Goal: Task Accomplishment & Management: Use online tool/utility

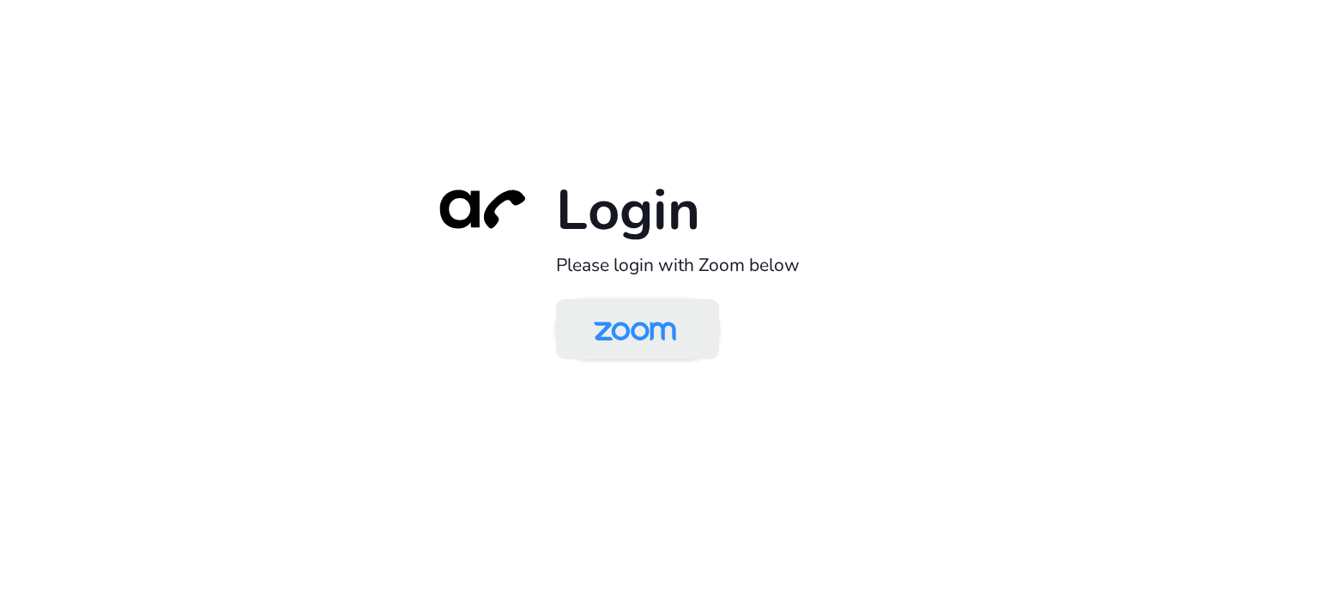
click at [655, 336] on img at bounding box center [635, 331] width 118 height 56
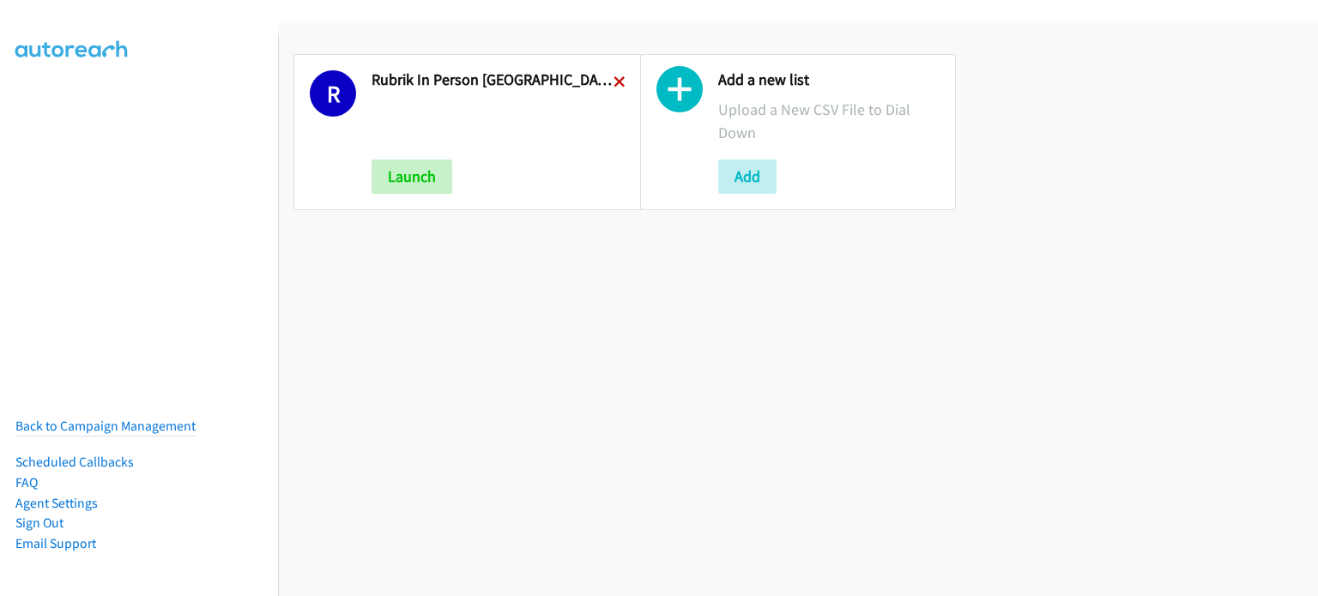
click at [613, 77] on icon at bounding box center [619, 83] width 12 height 12
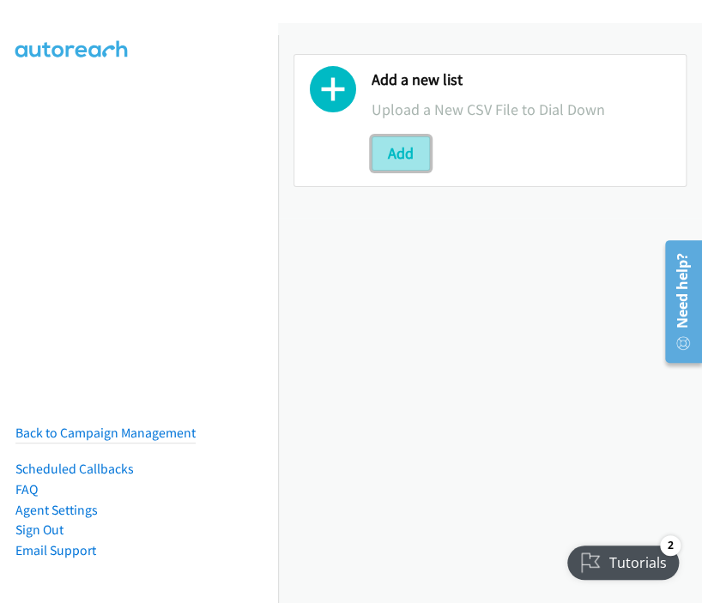
click at [389, 150] on button "Add" at bounding box center [400, 153] width 58 height 34
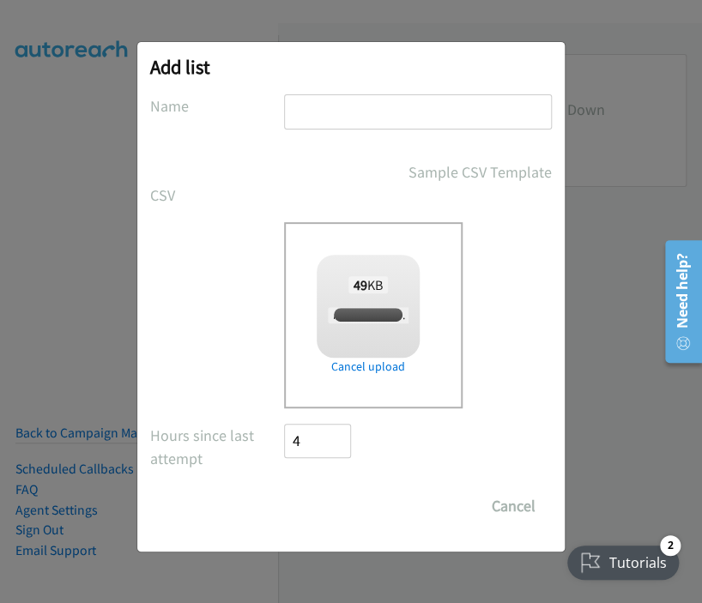
checkbox input "true"
click at [360, 111] on input "text" at bounding box center [418, 111] width 268 height 35
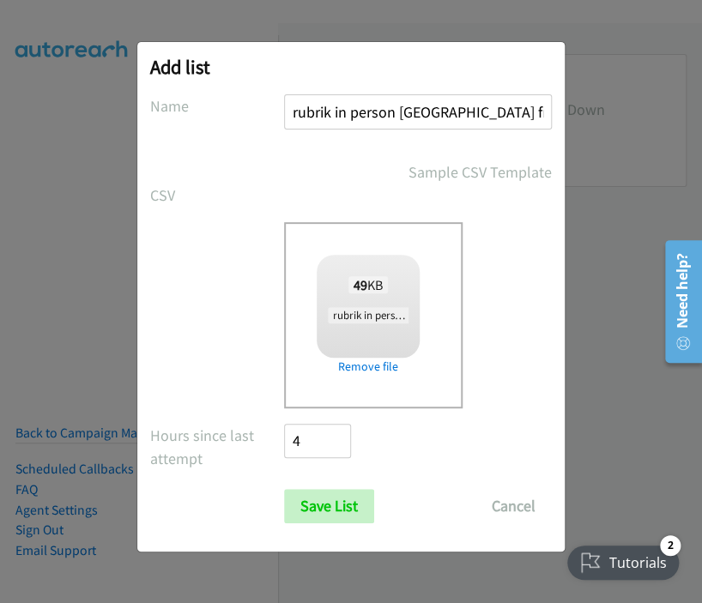
click at [473, 110] on input "rubrik in person brisbane fri 1" at bounding box center [418, 111] width 268 height 35
type input "rubrik in person brisbane mon 1"
click at [347, 502] on input "Save List" at bounding box center [329, 506] width 90 height 34
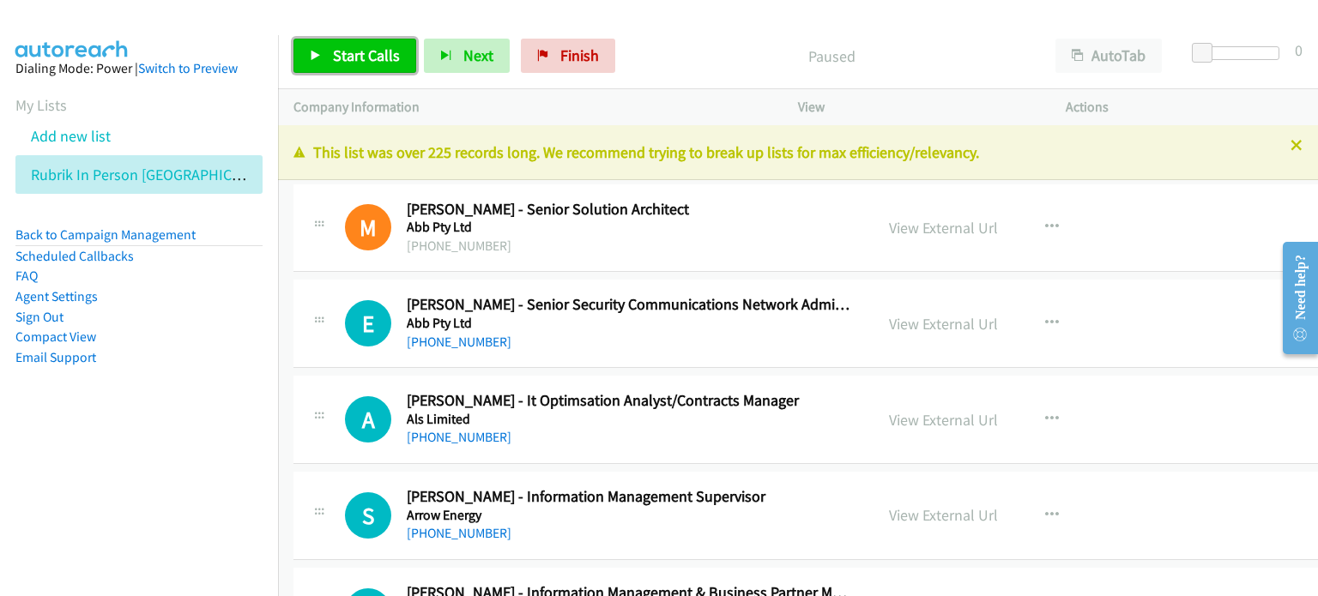
click at [355, 49] on span "Start Calls" at bounding box center [366, 55] width 67 height 20
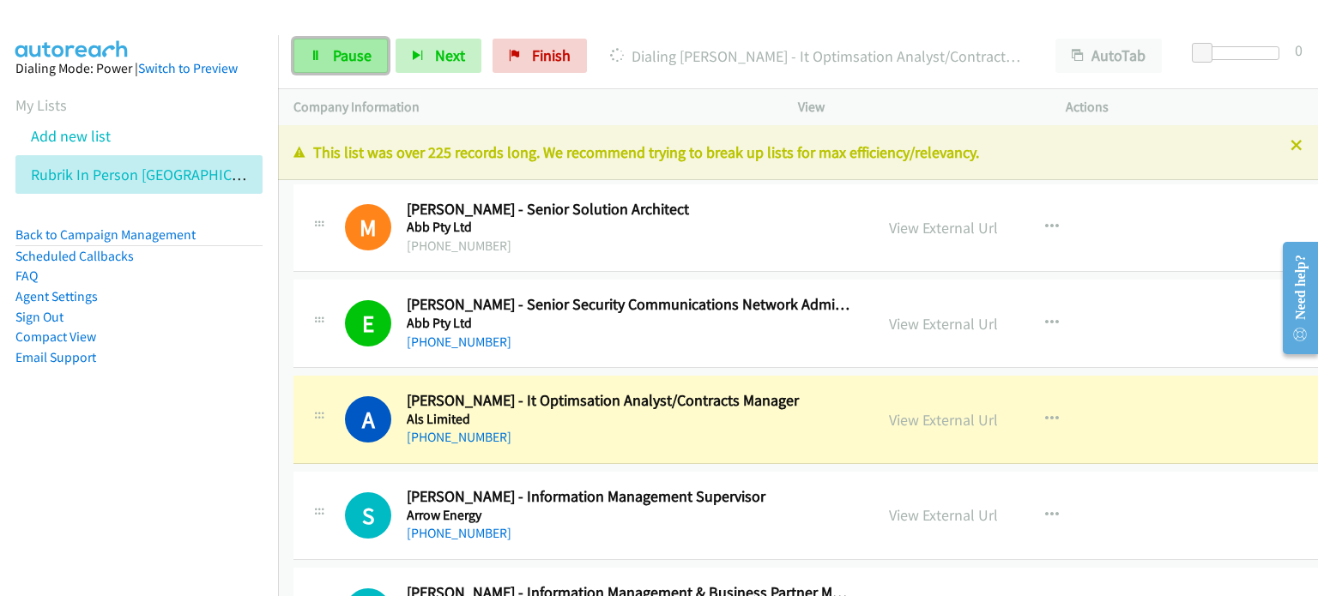
click at [339, 50] on span "Pause" at bounding box center [352, 55] width 39 height 20
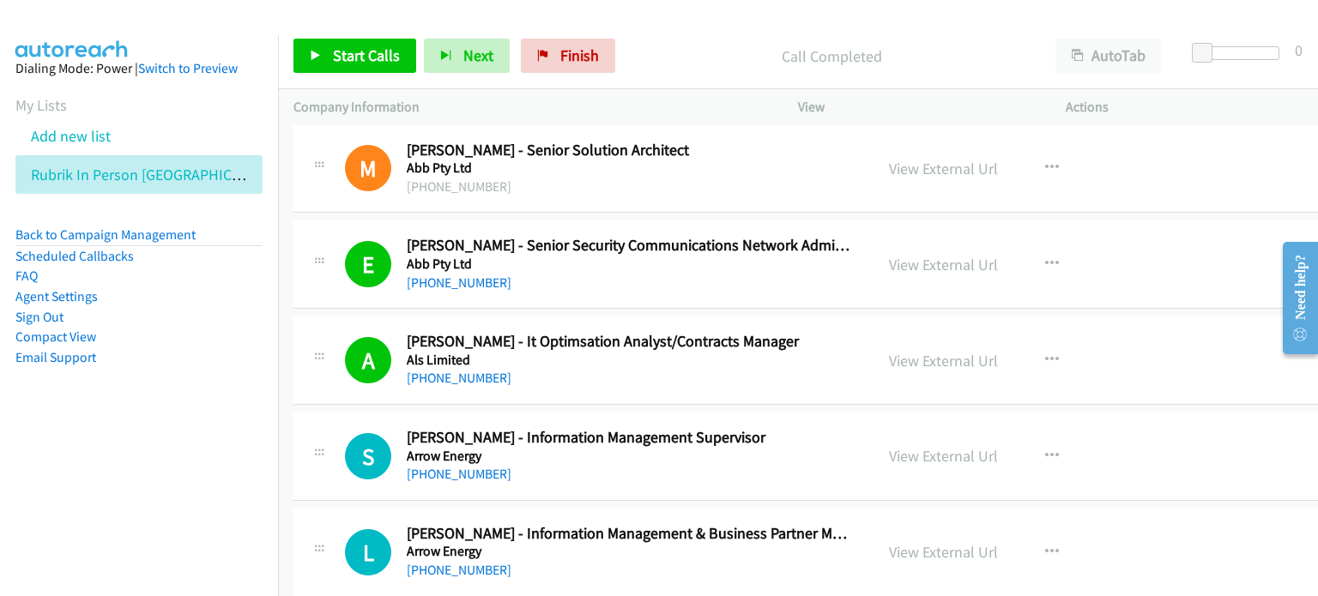
scroll to position [86, 0]
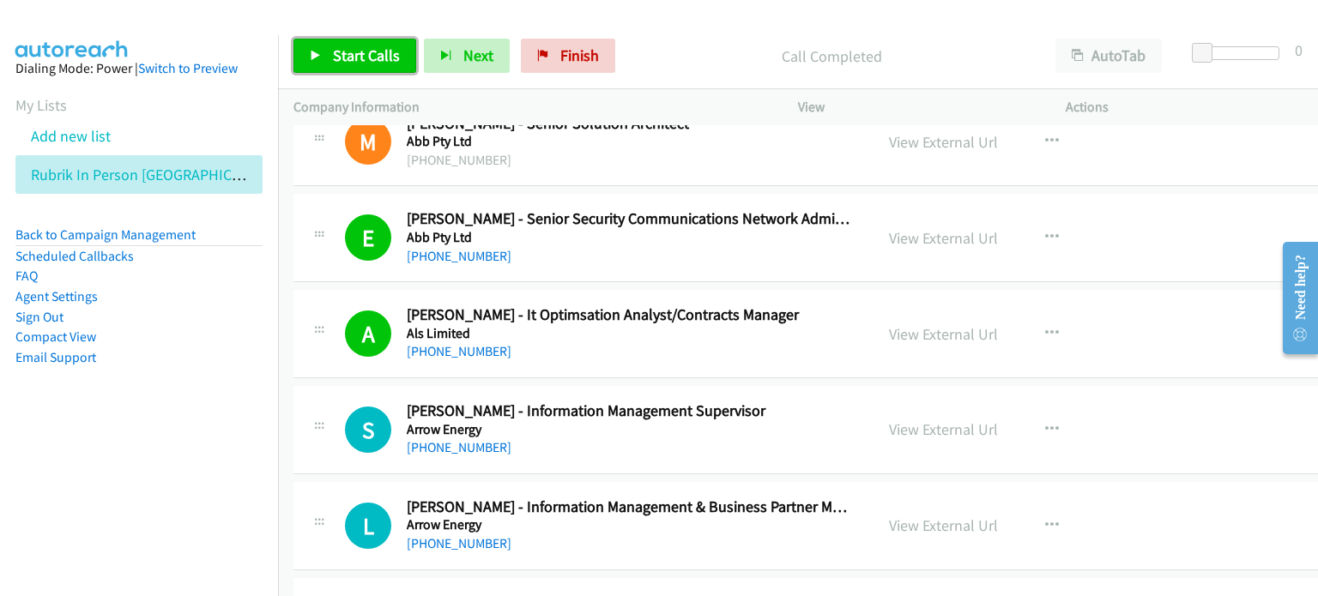
click at [350, 45] on span "Start Calls" at bounding box center [366, 55] width 67 height 20
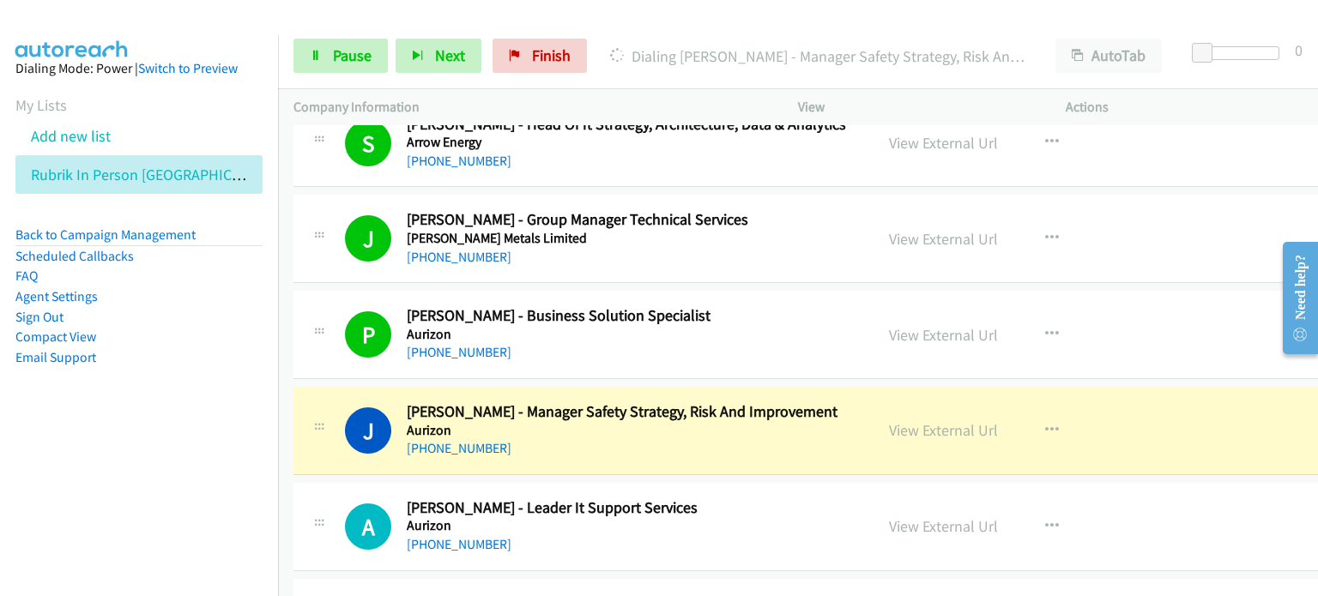
scroll to position [601, 0]
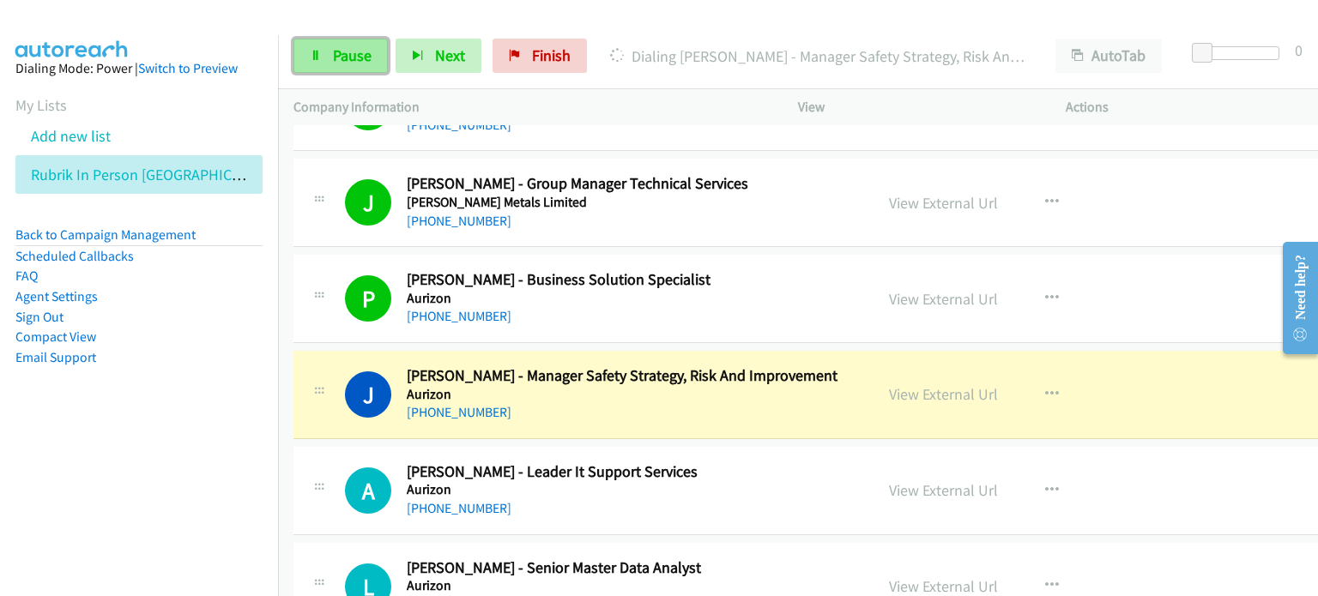
click at [344, 50] on span "Pause" at bounding box center [352, 55] width 39 height 20
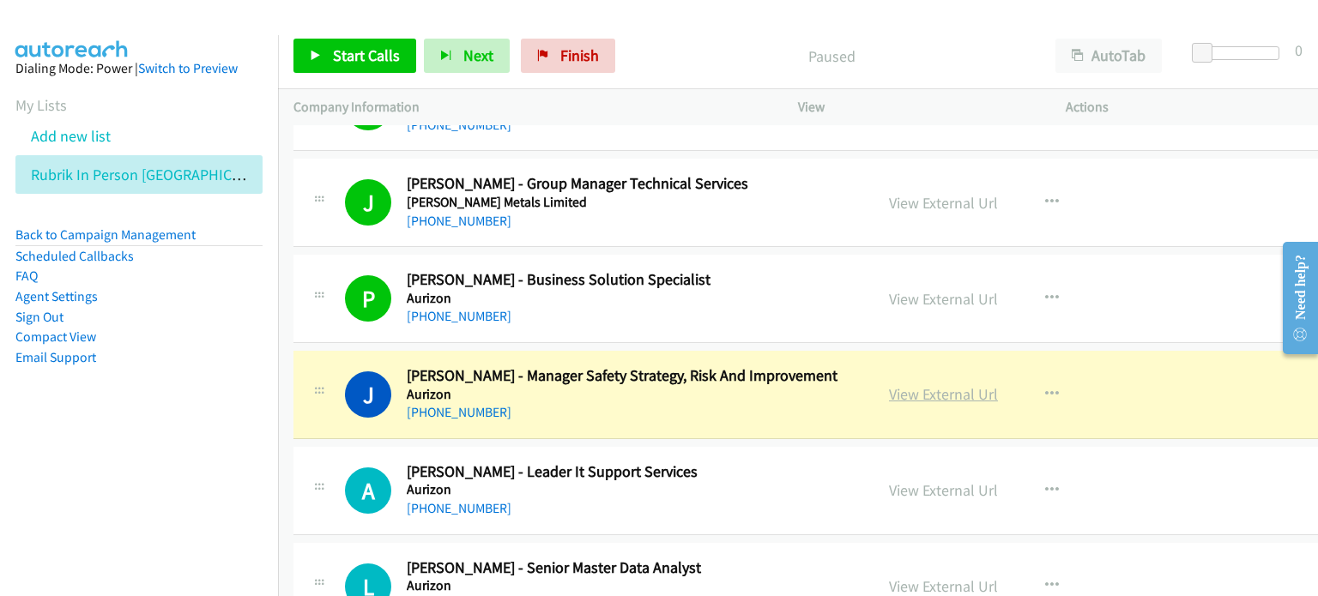
click at [701, 393] on link "View External Url" at bounding box center [943, 394] width 109 height 20
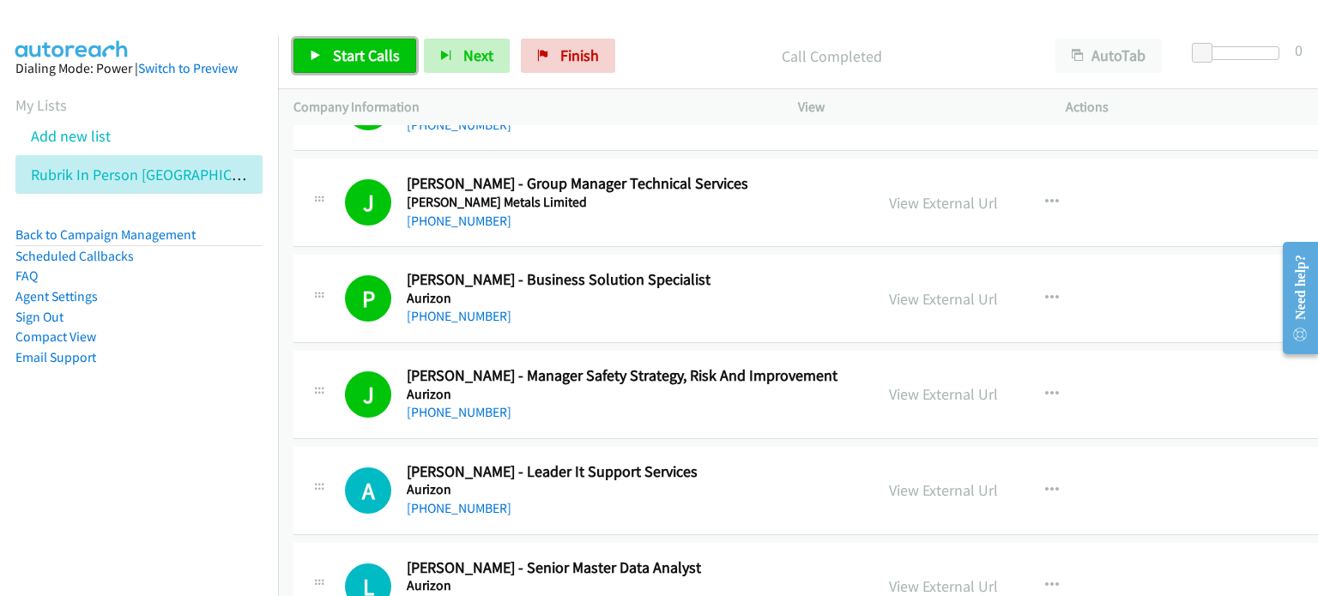
click at [340, 55] on span "Start Calls" at bounding box center [366, 55] width 67 height 20
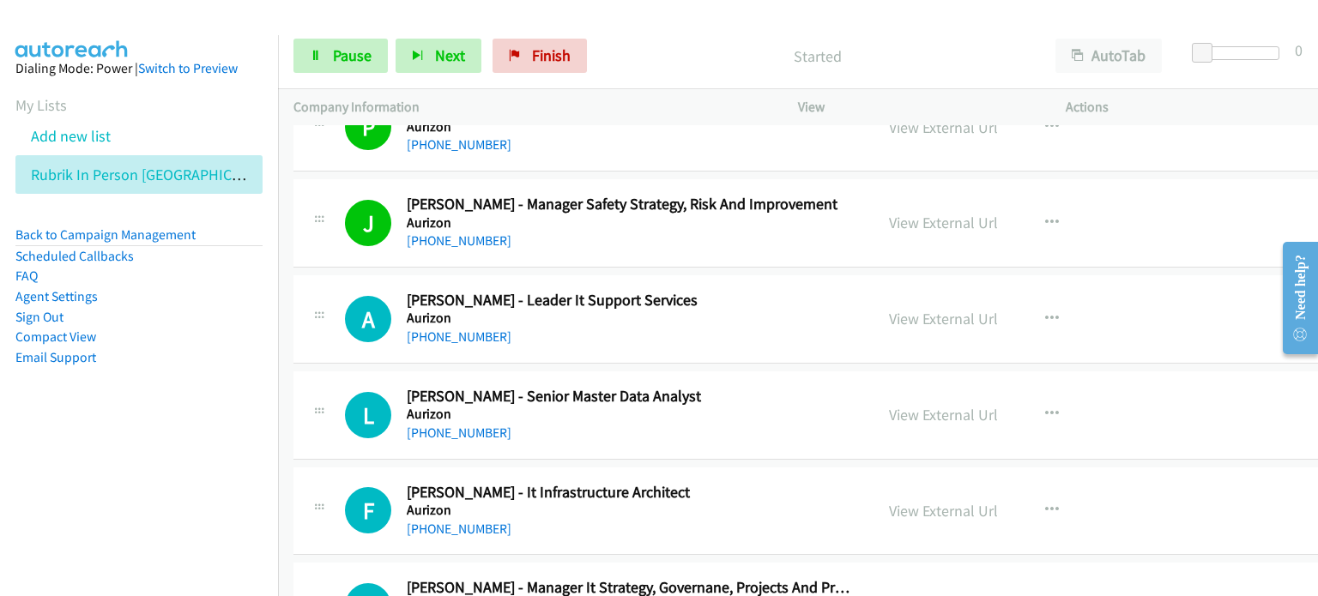
scroll to position [858, 0]
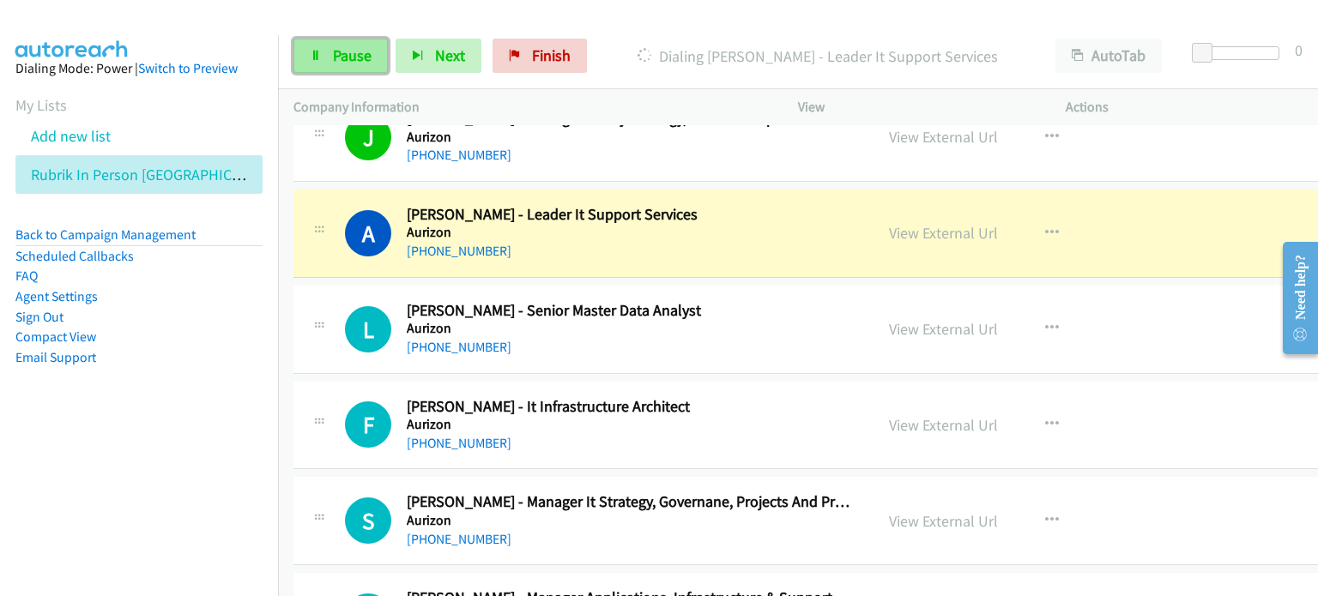
click at [347, 55] on span "Pause" at bounding box center [352, 55] width 39 height 20
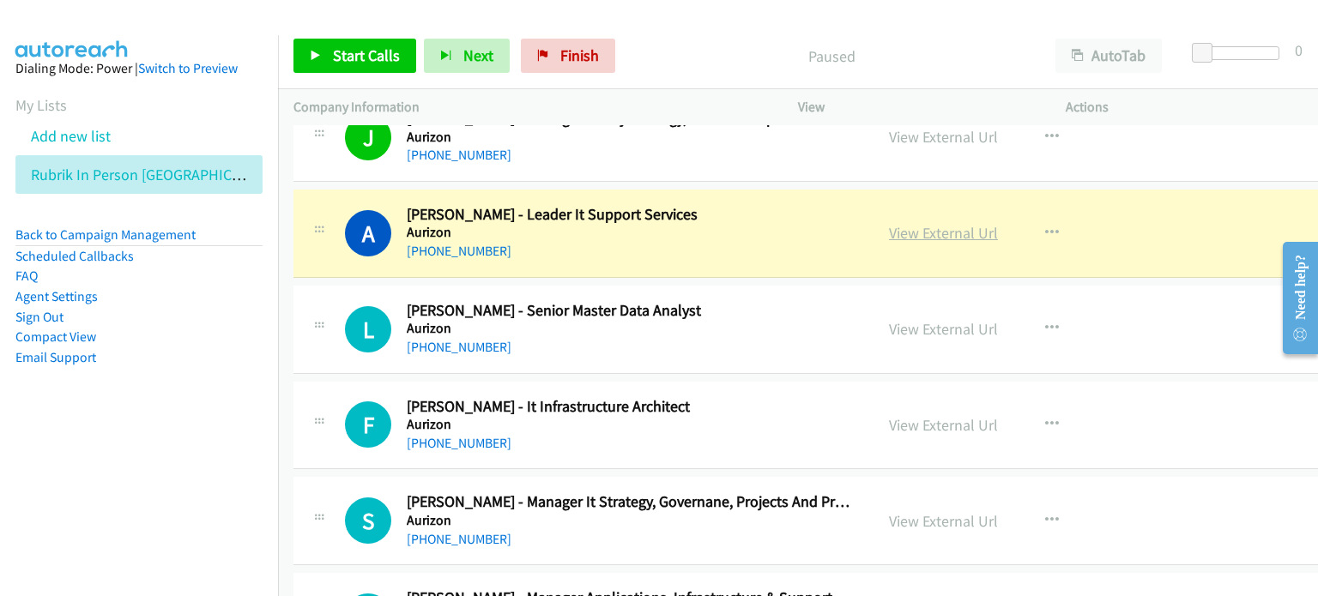
click at [701, 231] on link "View External Url" at bounding box center [943, 233] width 109 height 20
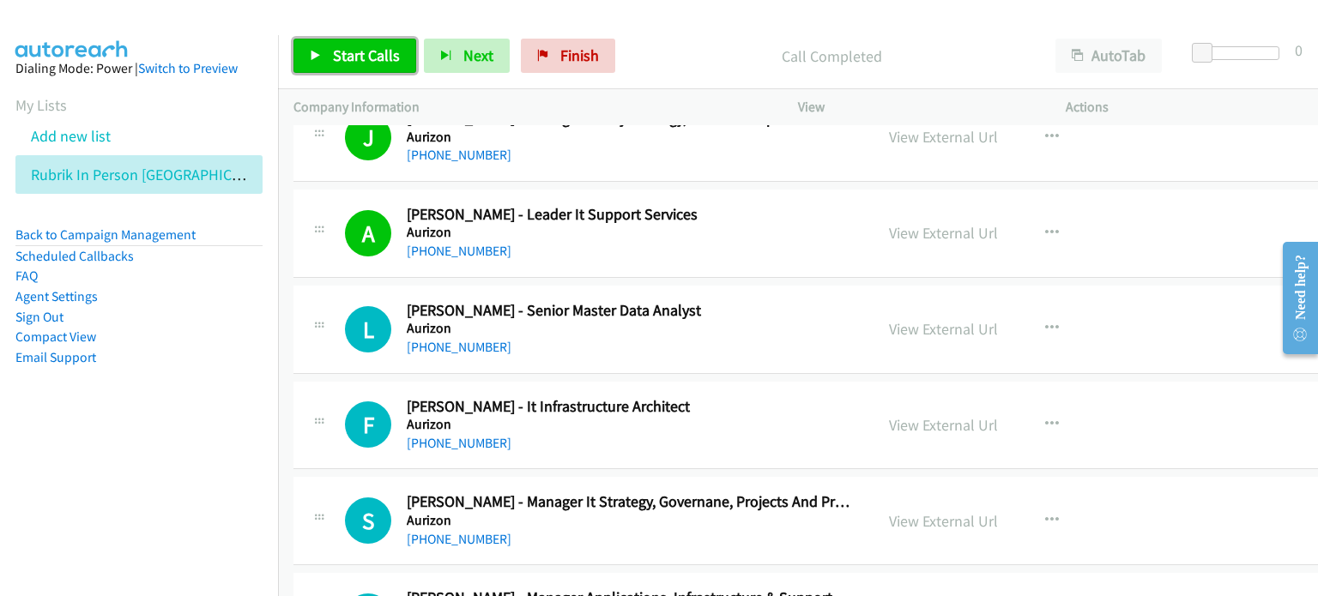
click at [359, 53] on span "Start Calls" at bounding box center [366, 55] width 67 height 20
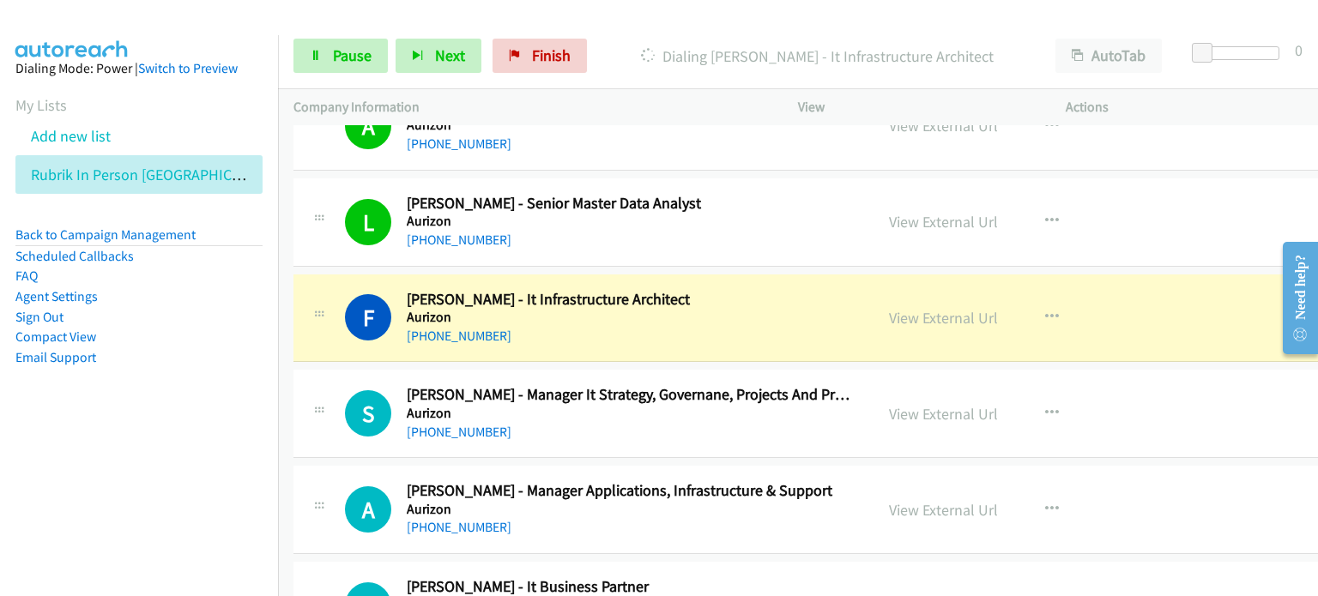
scroll to position [1029, 0]
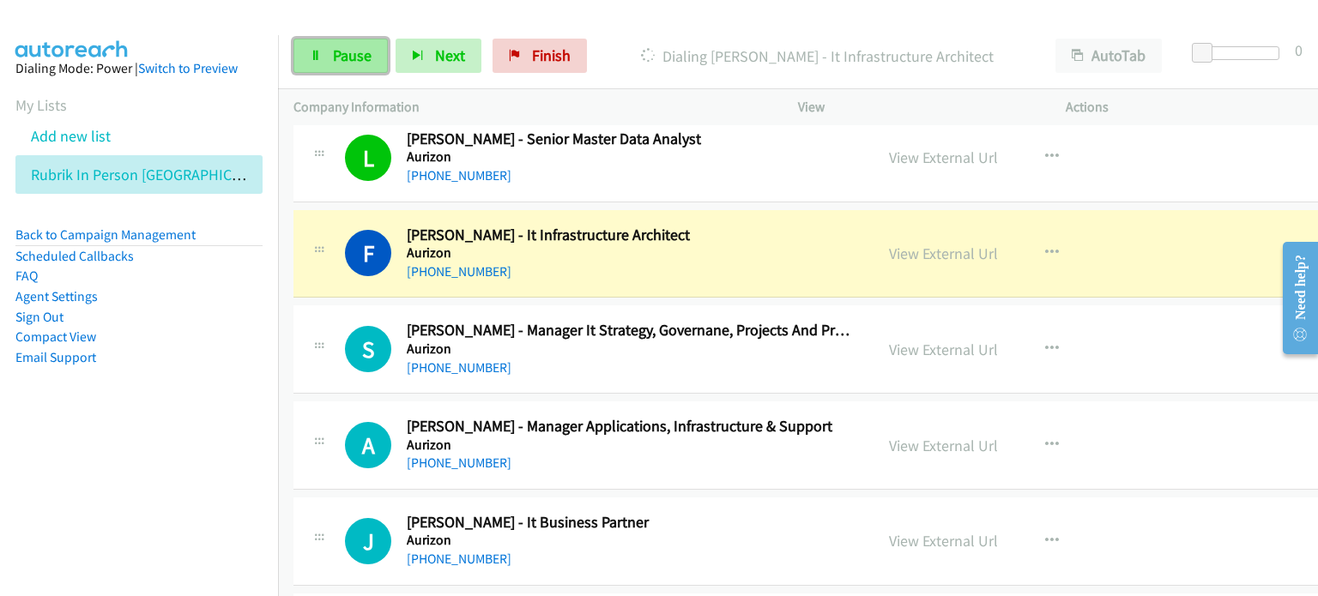
click at [353, 54] on span "Pause" at bounding box center [352, 55] width 39 height 20
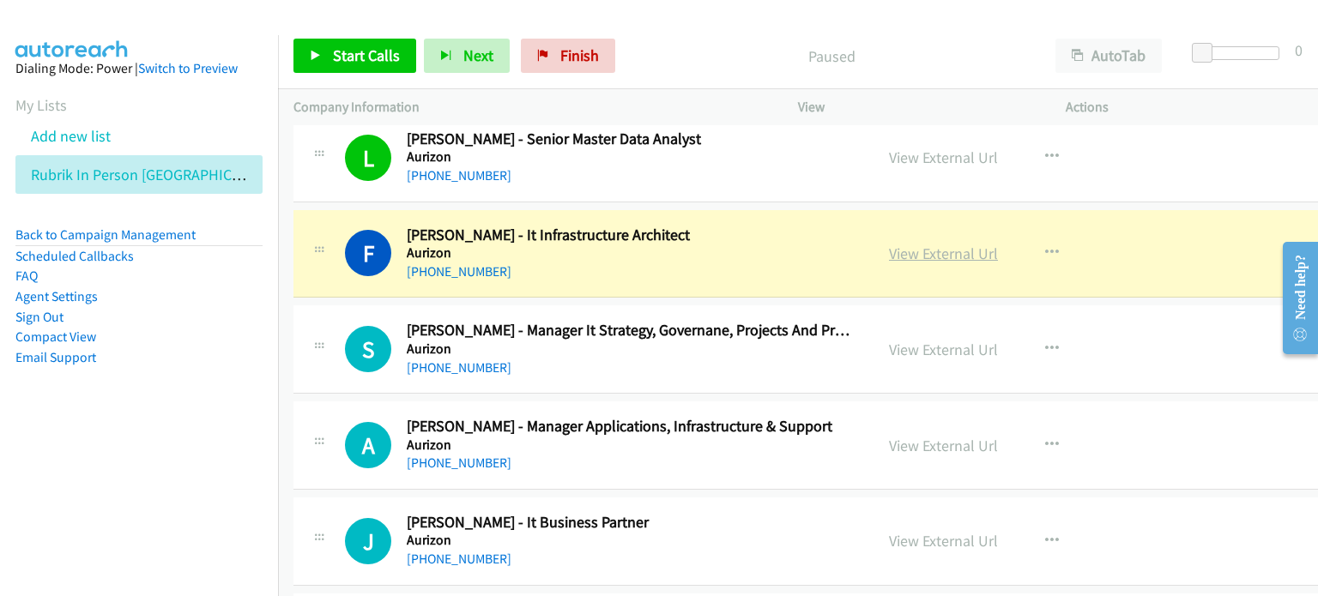
click at [701, 252] on link "View External Url" at bounding box center [943, 254] width 109 height 20
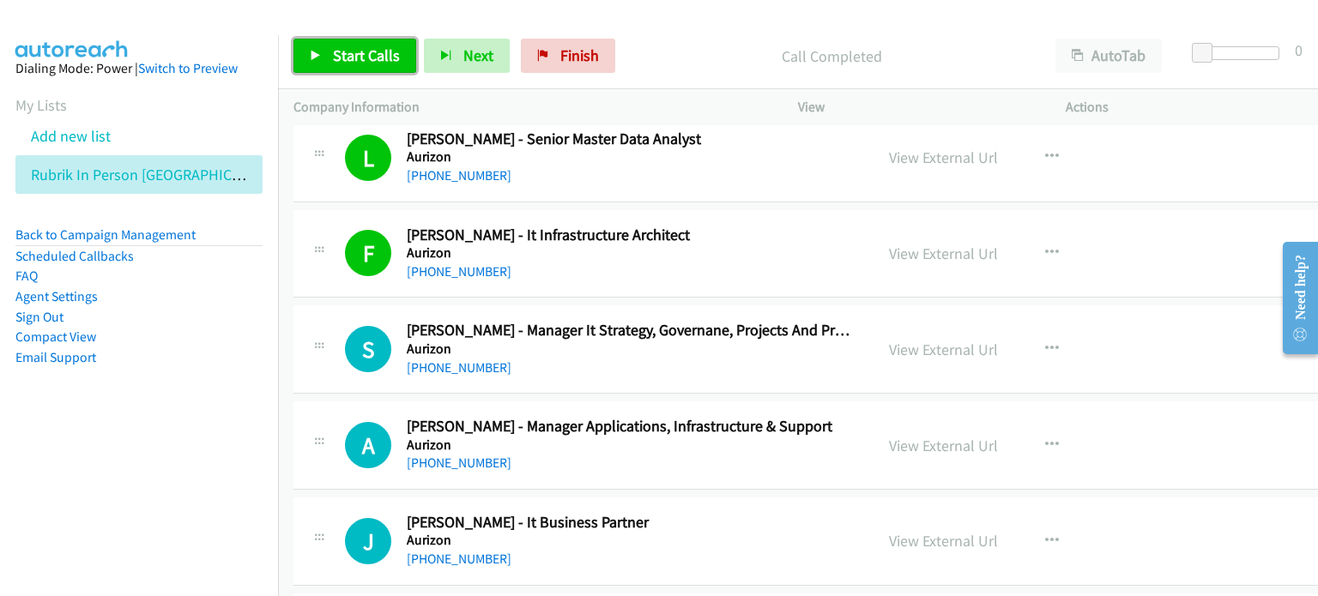
click at [350, 51] on span "Start Calls" at bounding box center [366, 55] width 67 height 20
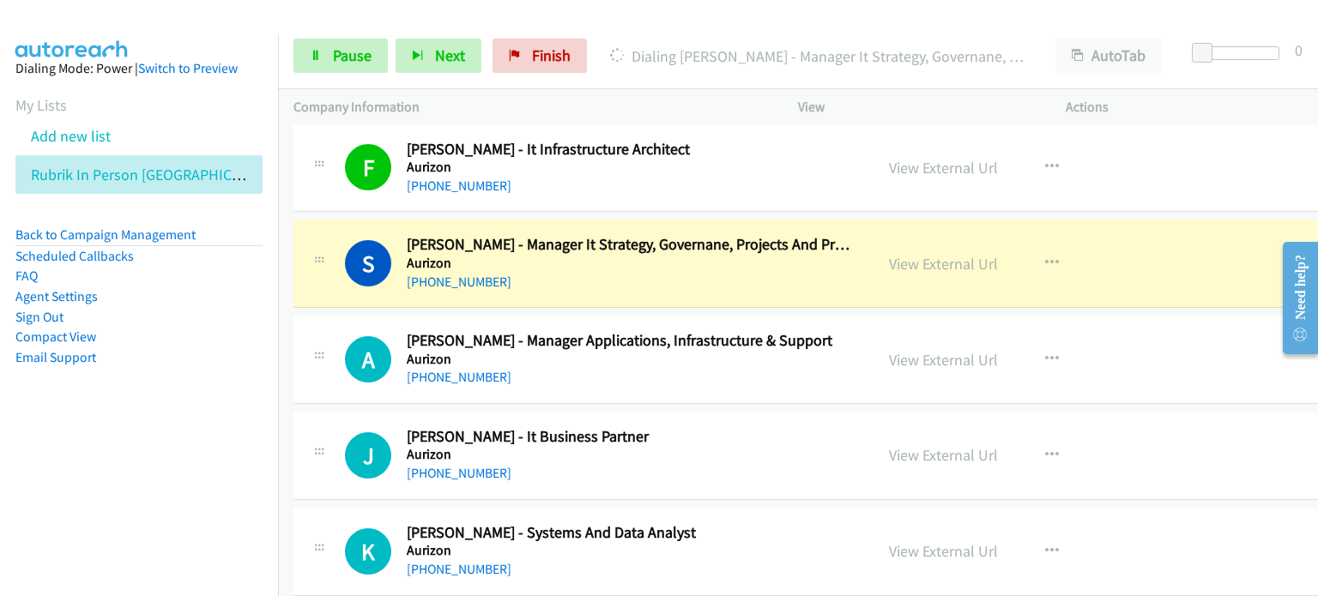
scroll to position [1201, 0]
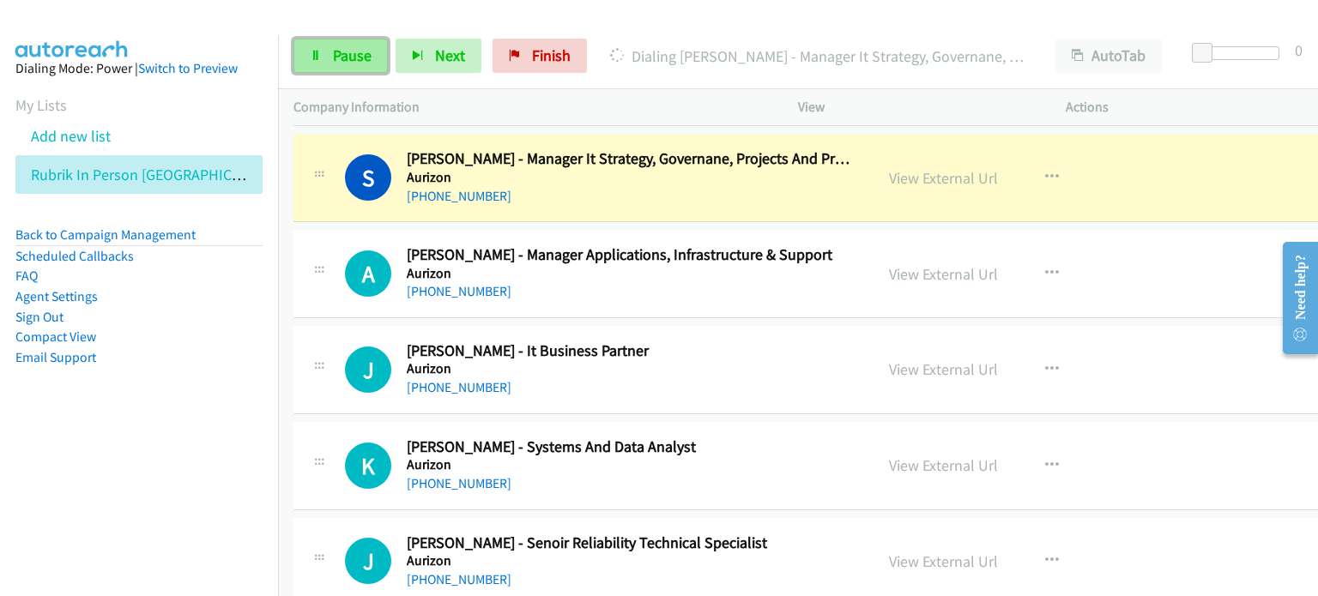
click at [341, 54] on span "Pause" at bounding box center [352, 55] width 39 height 20
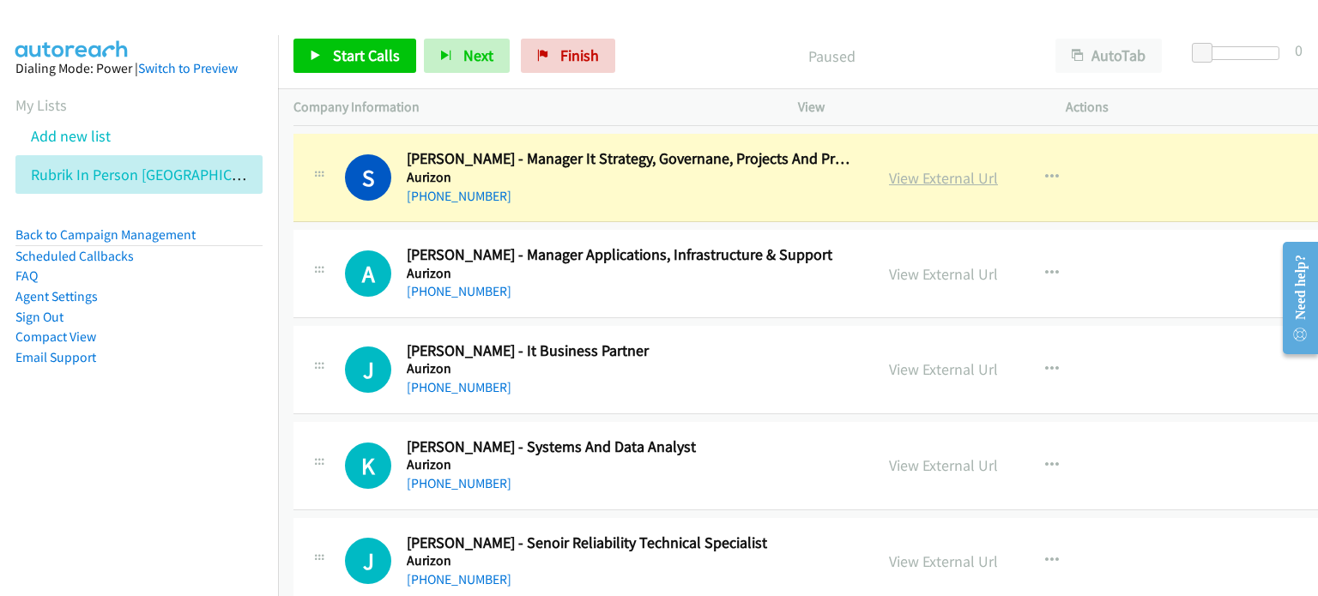
click at [701, 178] on link "View External Url" at bounding box center [943, 178] width 109 height 20
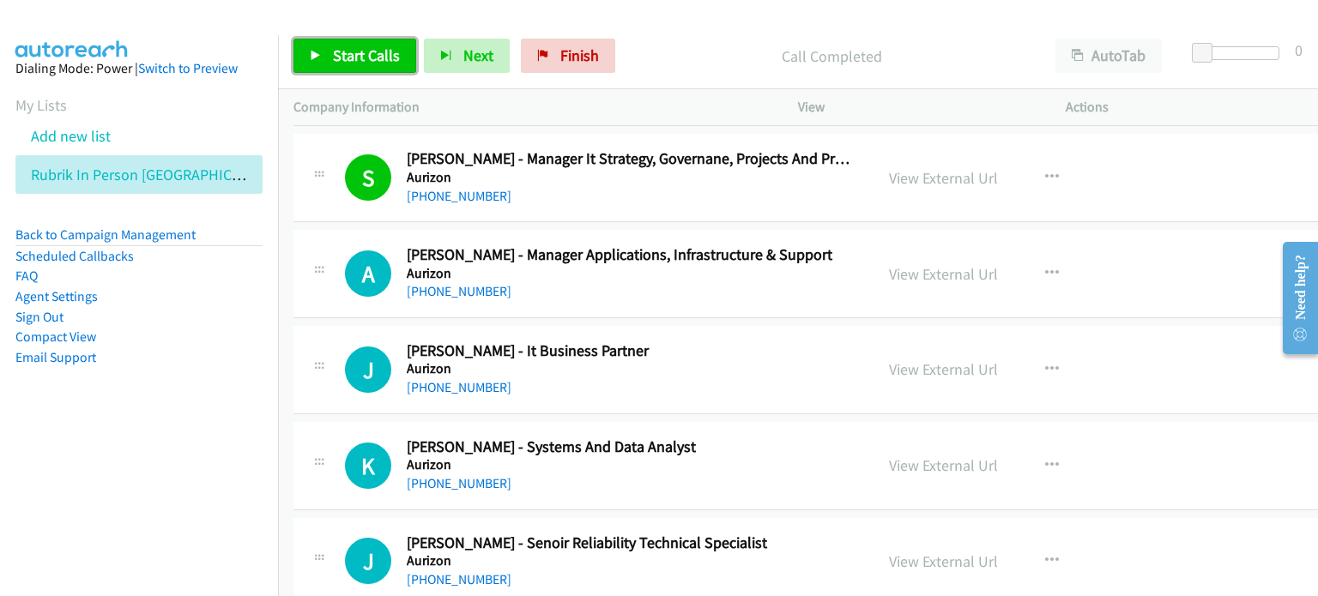
click at [356, 57] on span "Start Calls" at bounding box center [366, 55] width 67 height 20
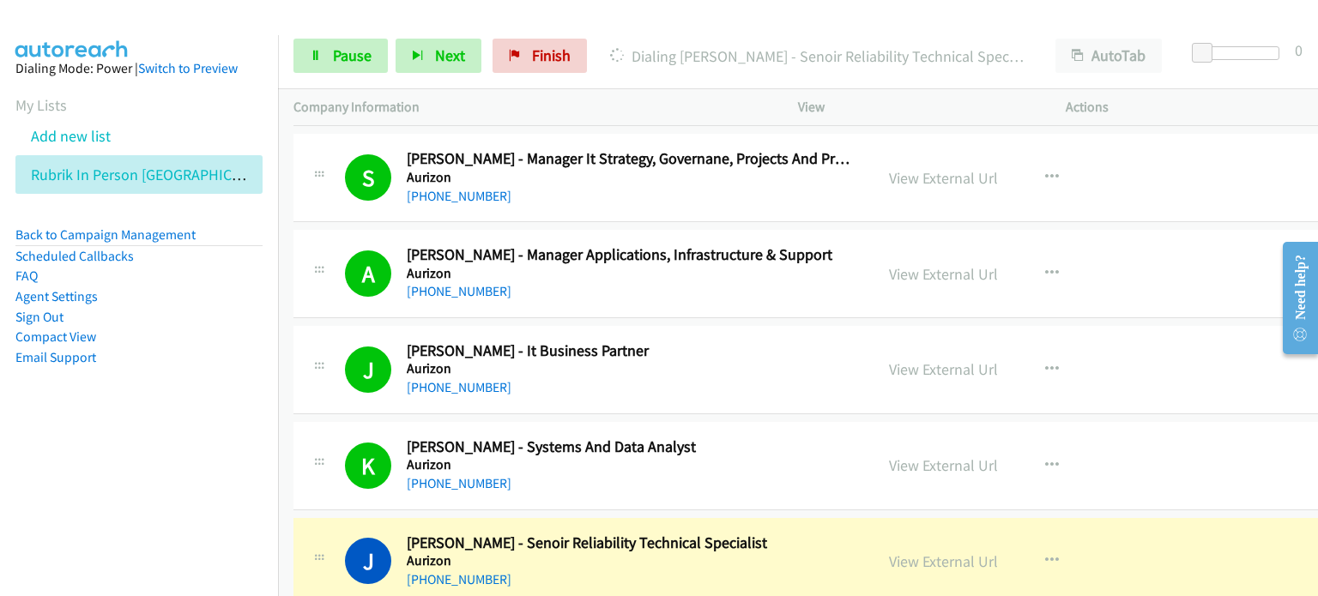
scroll to position [1373, 0]
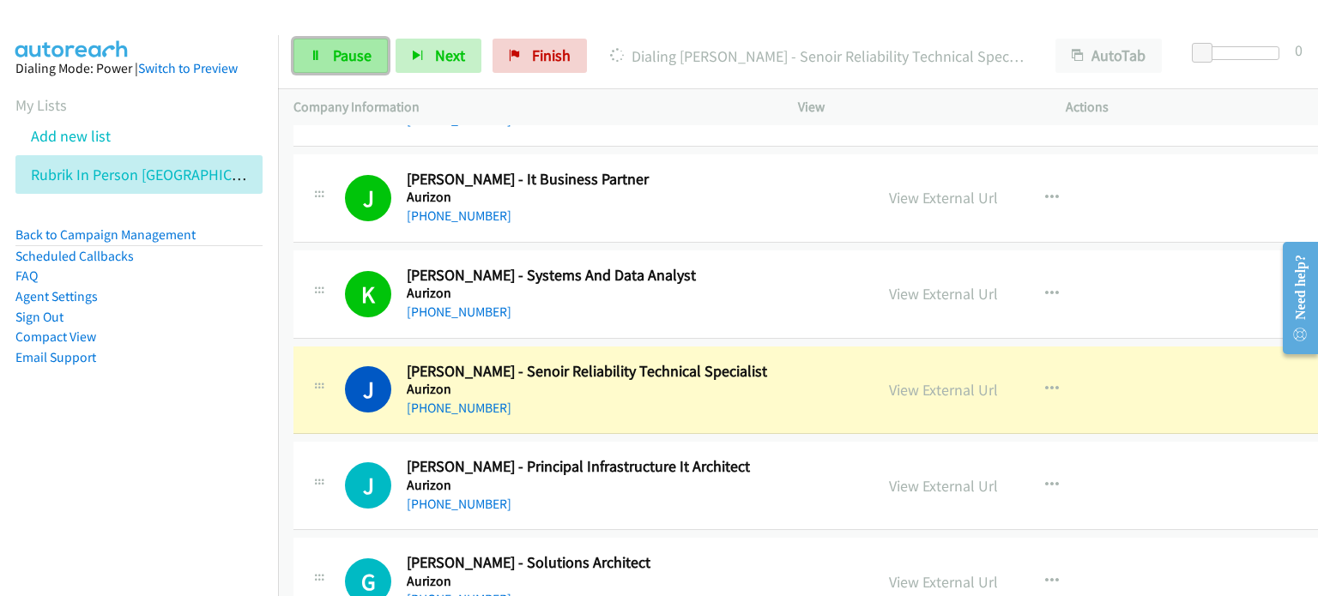
click at [352, 57] on span "Pause" at bounding box center [352, 55] width 39 height 20
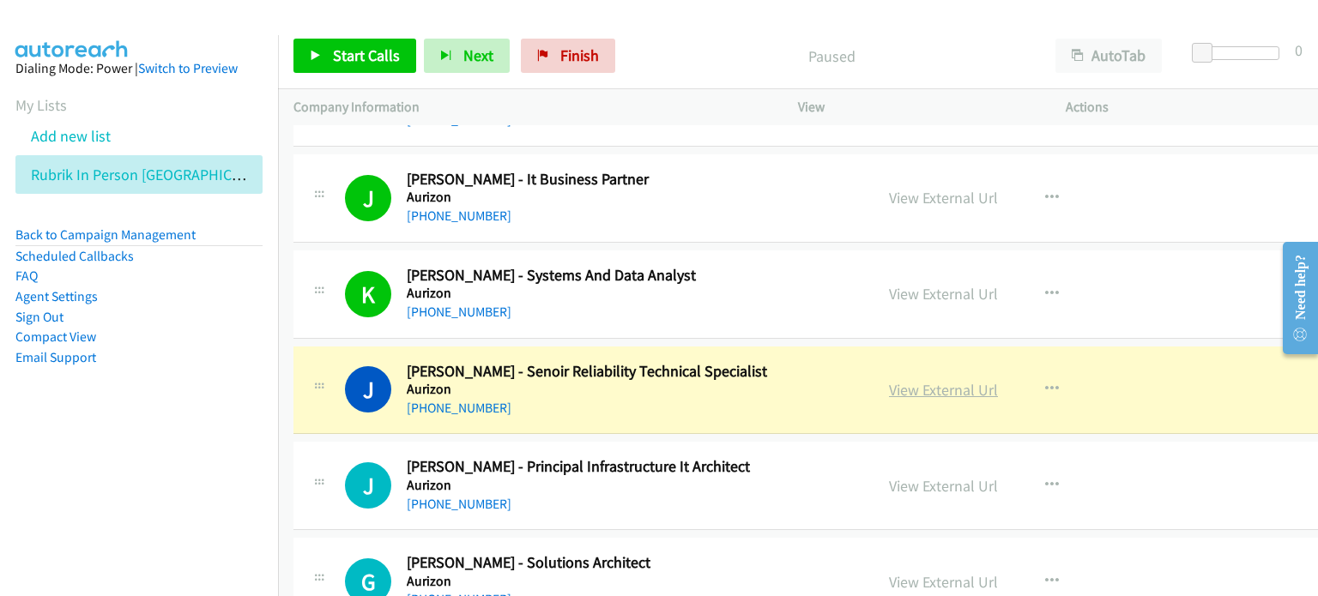
click at [701, 387] on link "View External Url" at bounding box center [943, 390] width 109 height 20
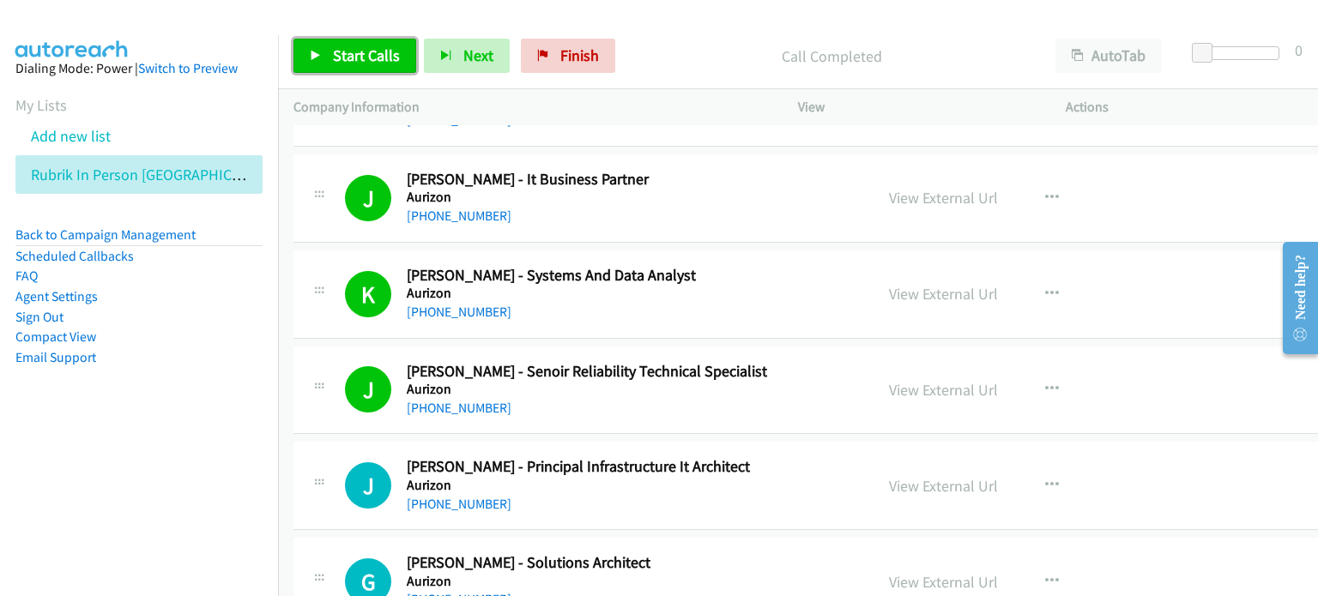
click at [347, 59] on span "Start Calls" at bounding box center [366, 55] width 67 height 20
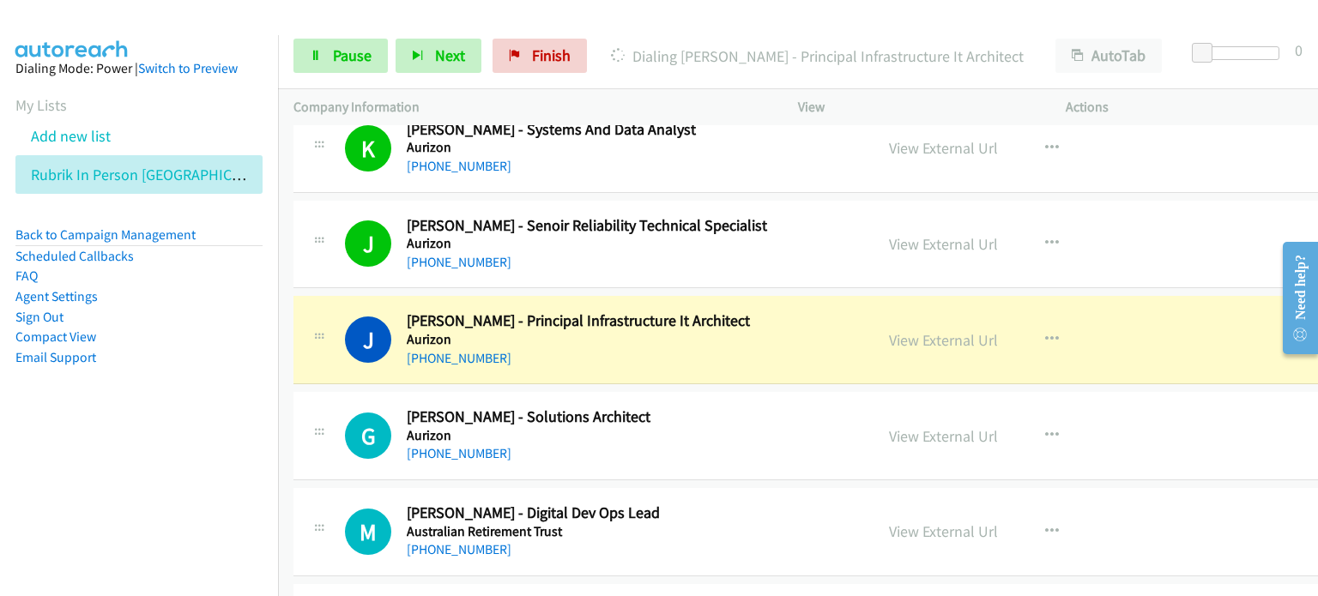
scroll to position [1544, 0]
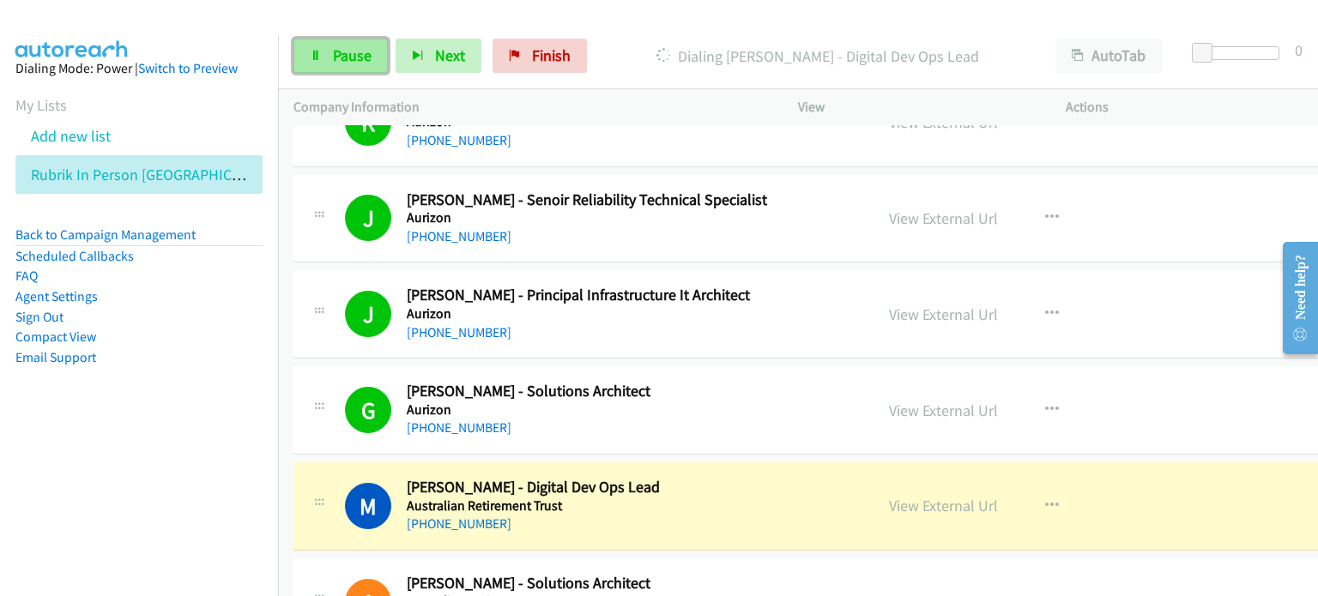
click at [345, 54] on span "Pause" at bounding box center [352, 55] width 39 height 20
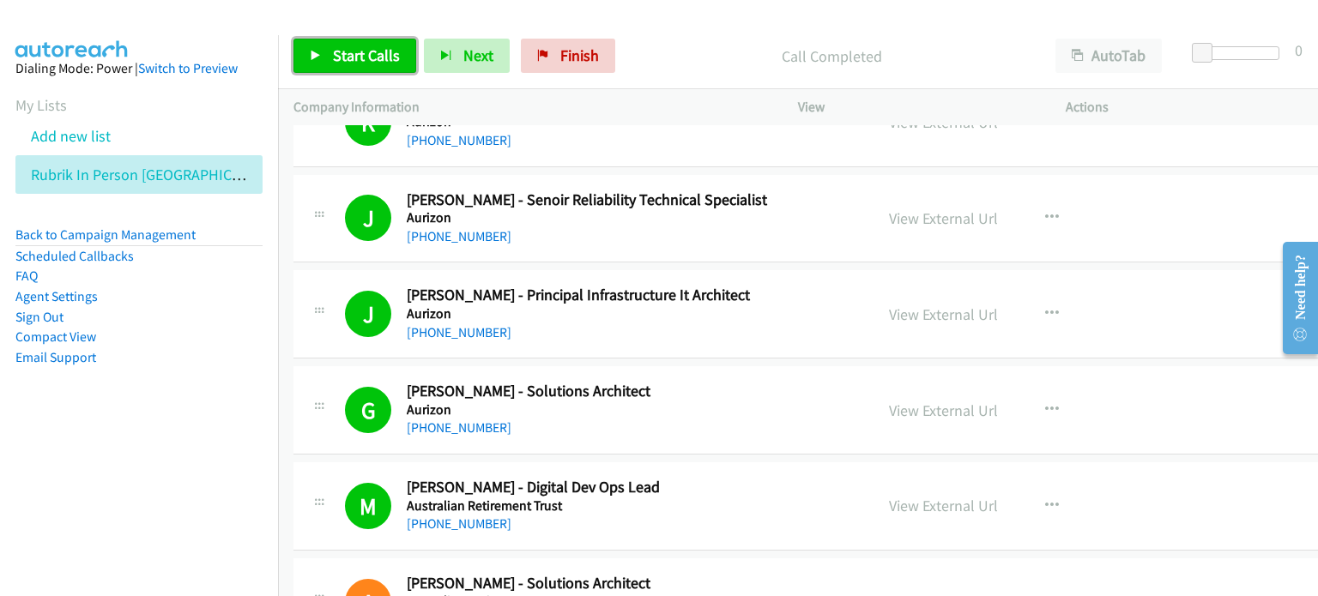
click at [347, 57] on span "Start Calls" at bounding box center [366, 55] width 67 height 20
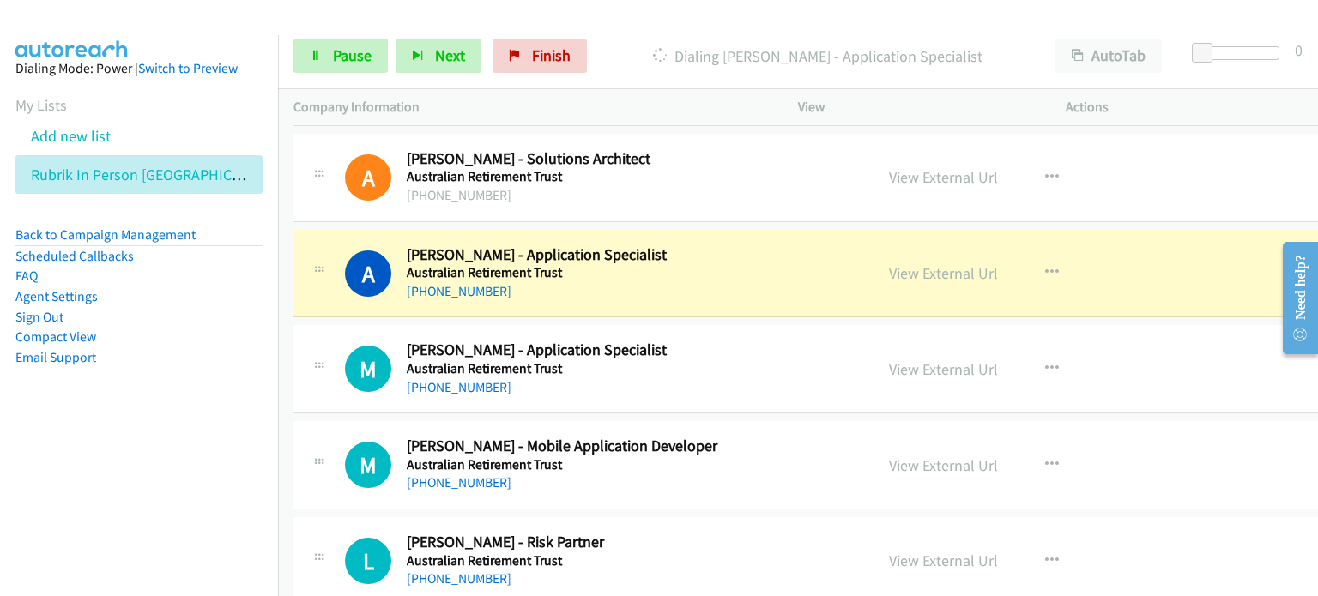
scroll to position [1973, 0]
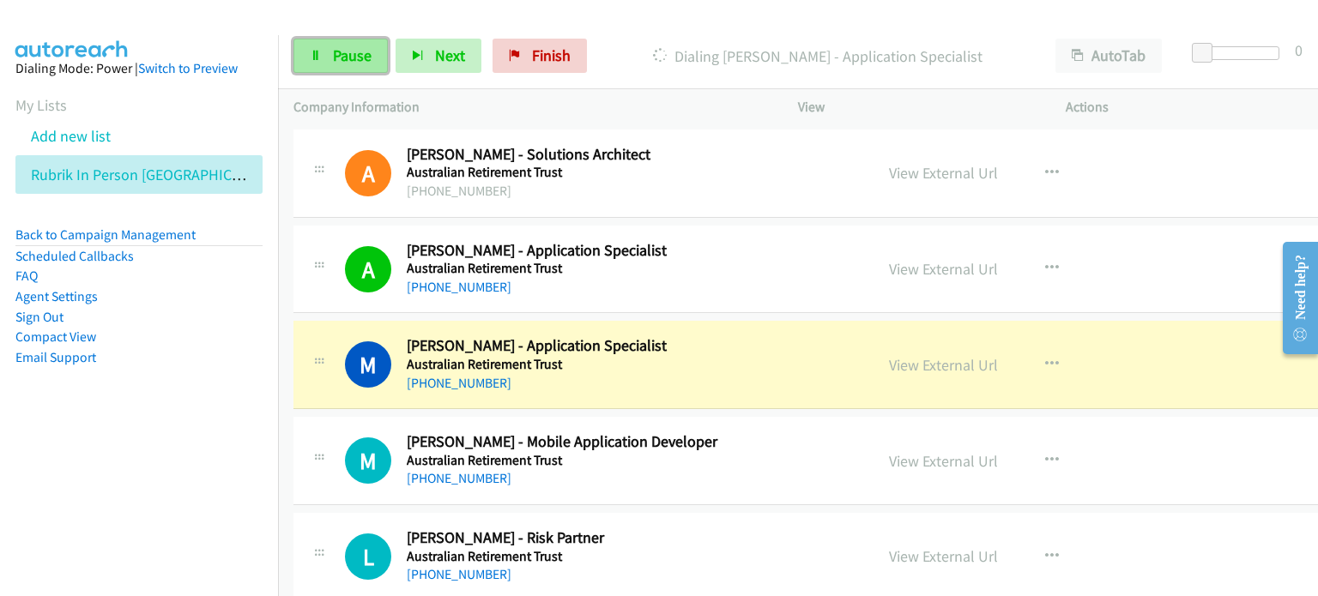
click at [333, 53] on span "Pause" at bounding box center [352, 55] width 39 height 20
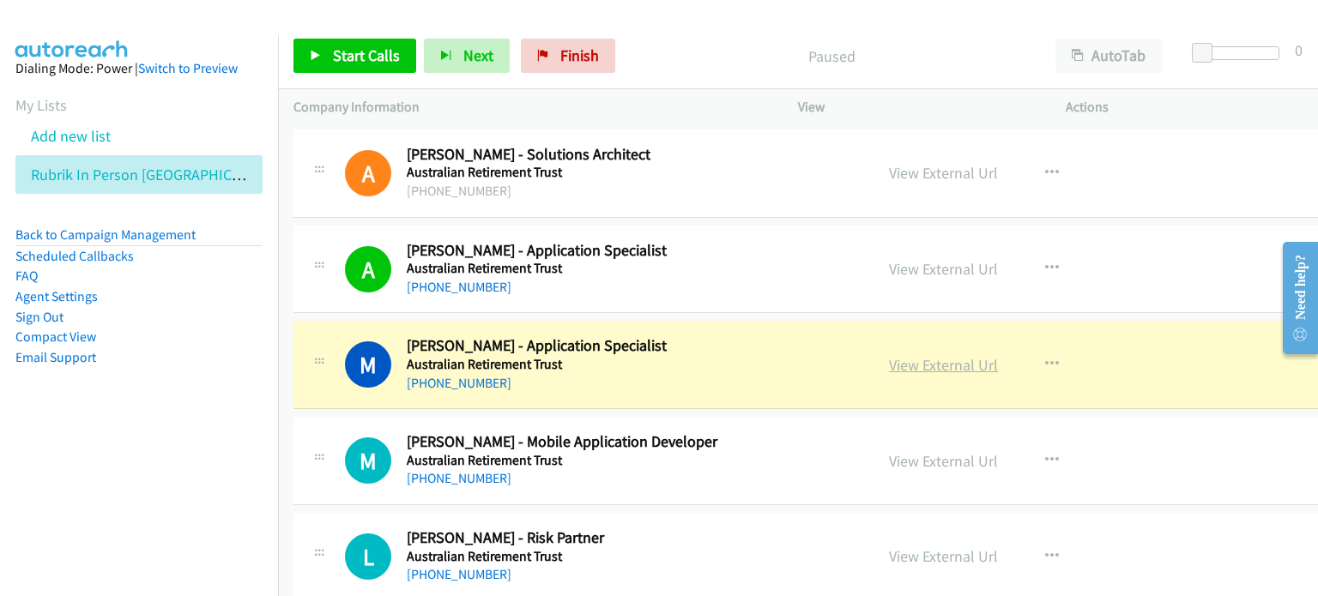
click at [701, 362] on link "View External Url" at bounding box center [943, 365] width 109 height 20
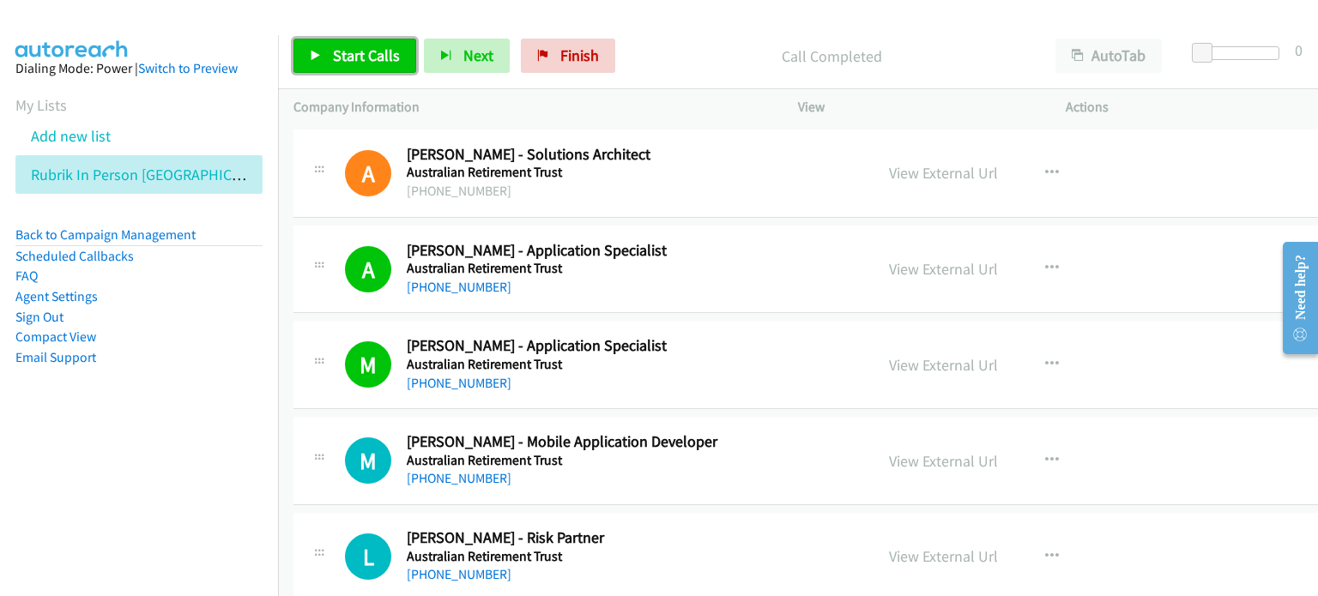
click at [346, 57] on span "Start Calls" at bounding box center [366, 55] width 67 height 20
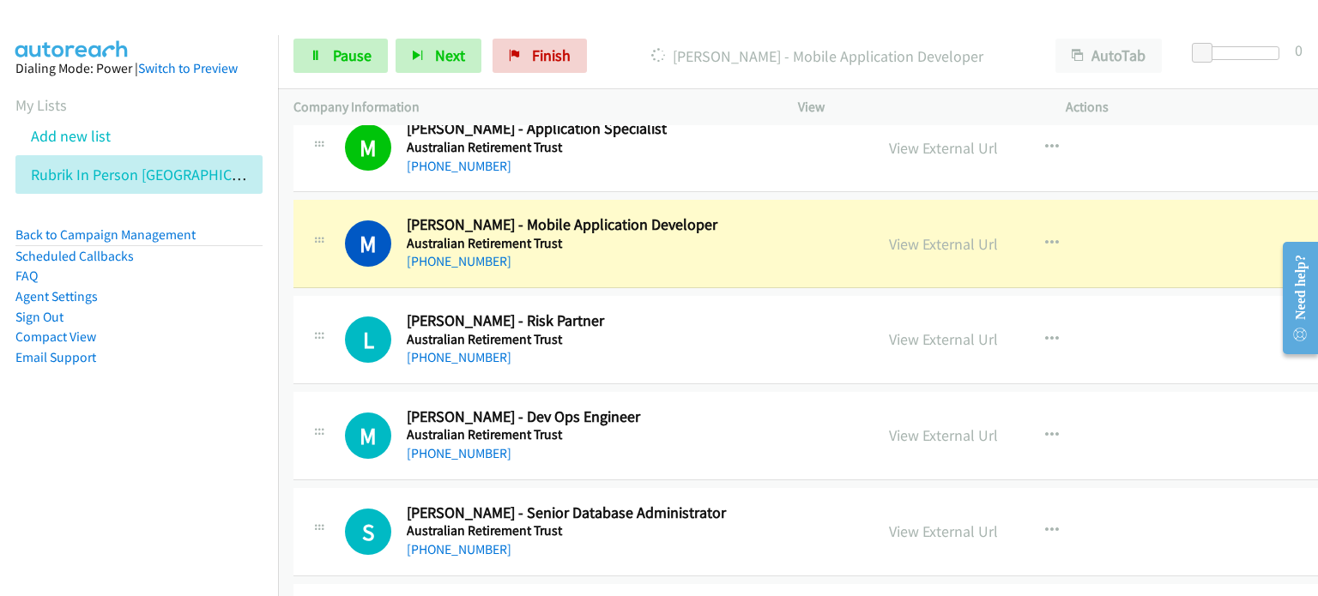
scroll to position [2231, 0]
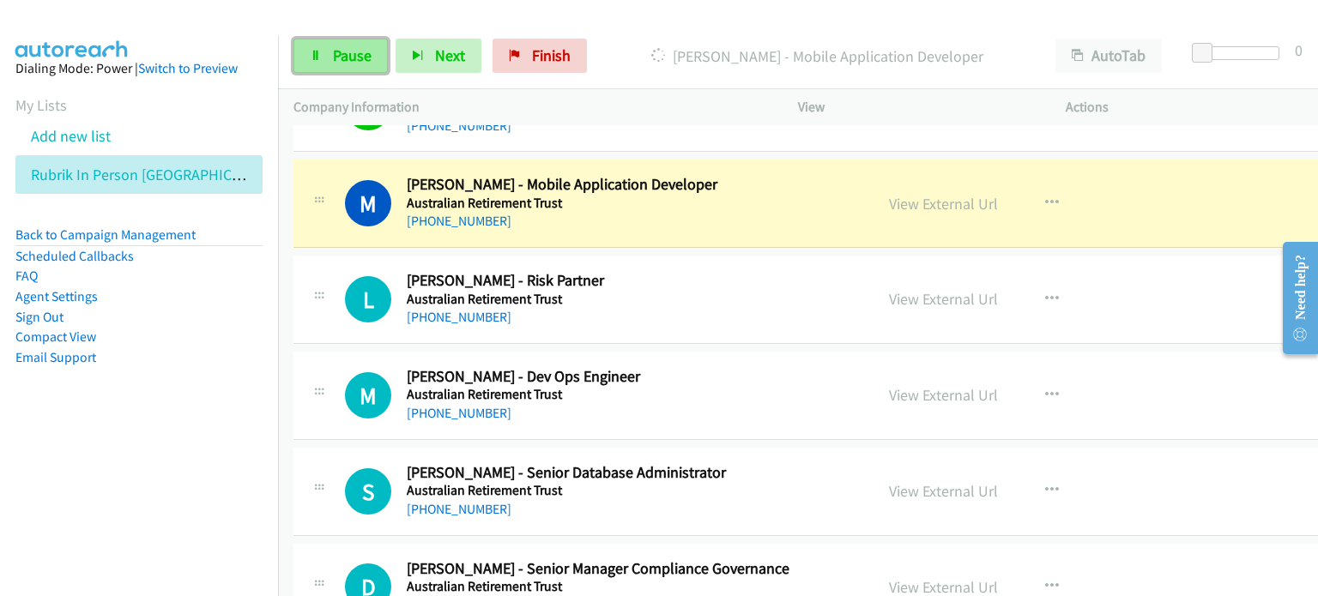
click at [327, 50] on link "Pause" at bounding box center [340, 56] width 94 height 34
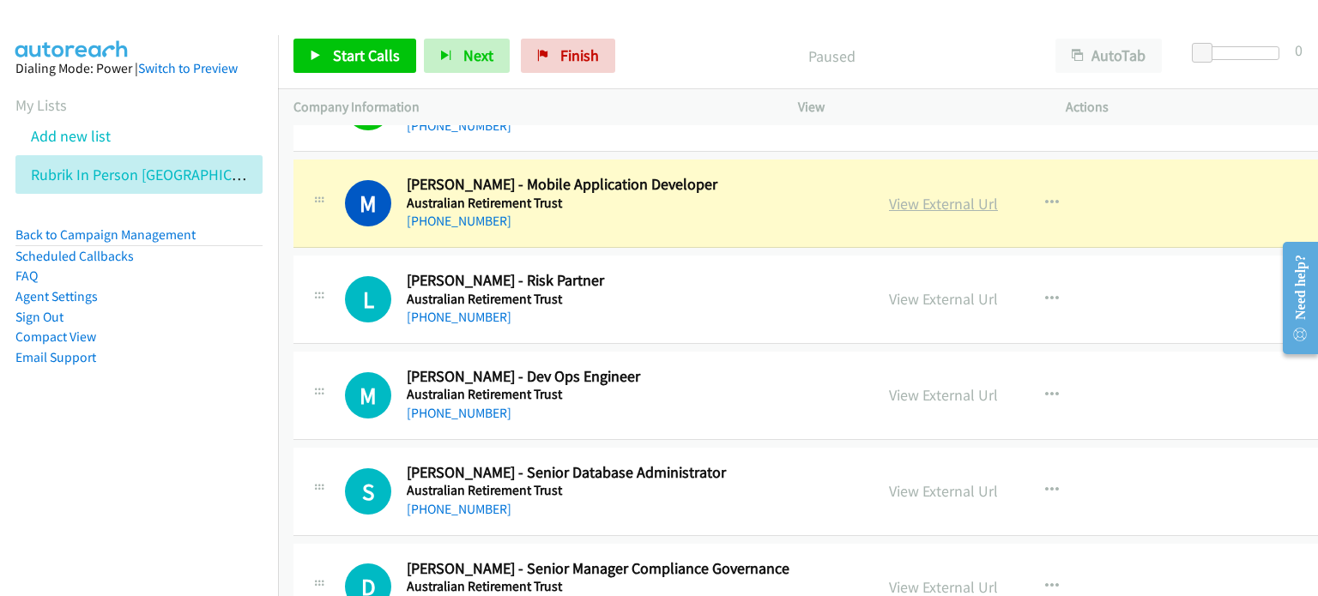
click at [701, 200] on link "View External Url" at bounding box center [943, 204] width 109 height 20
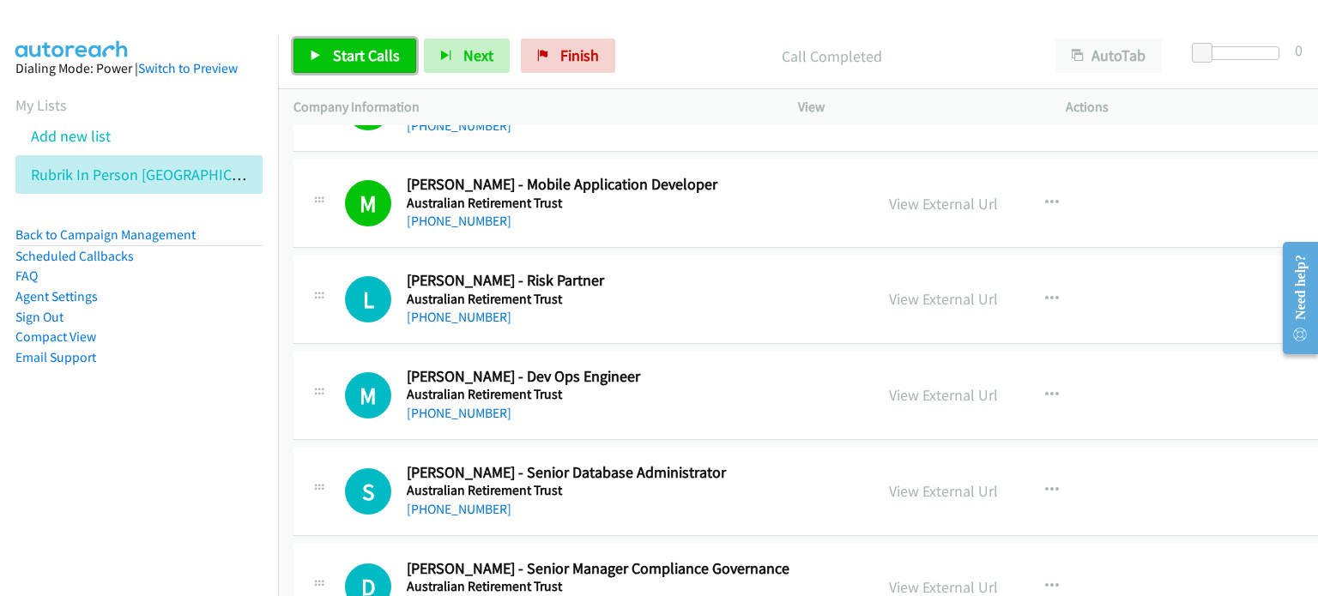
click at [344, 57] on span "Start Calls" at bounding box center [366, 55] width 67 height 20
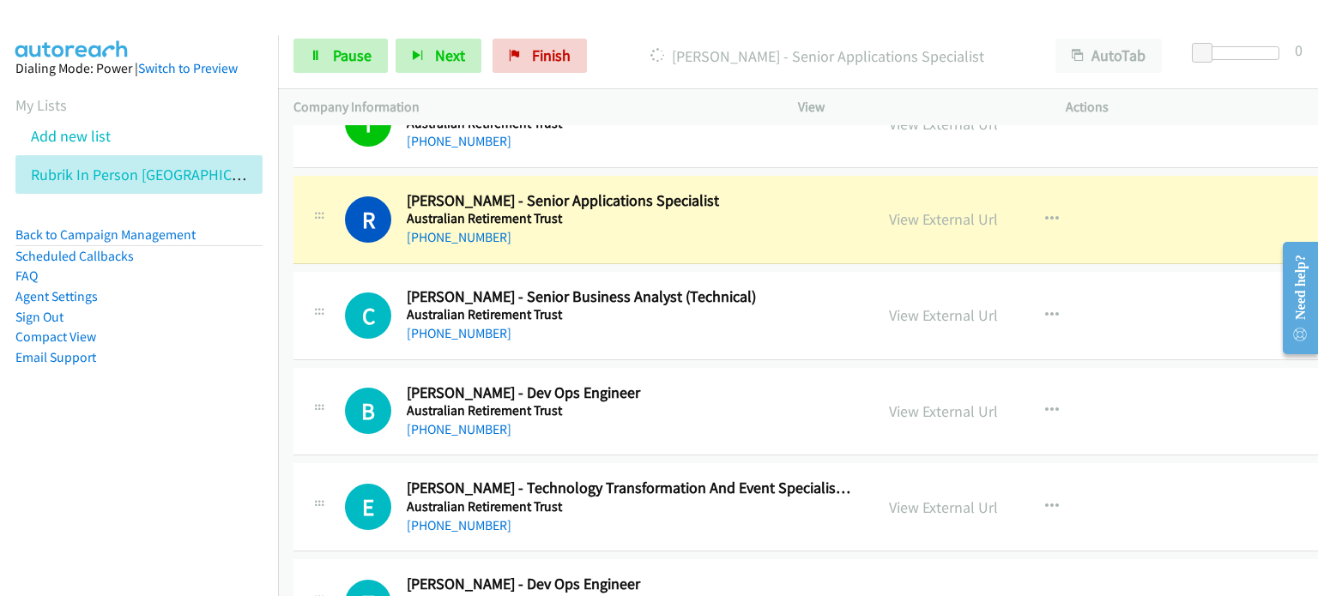
scroll to position [2917, 0]
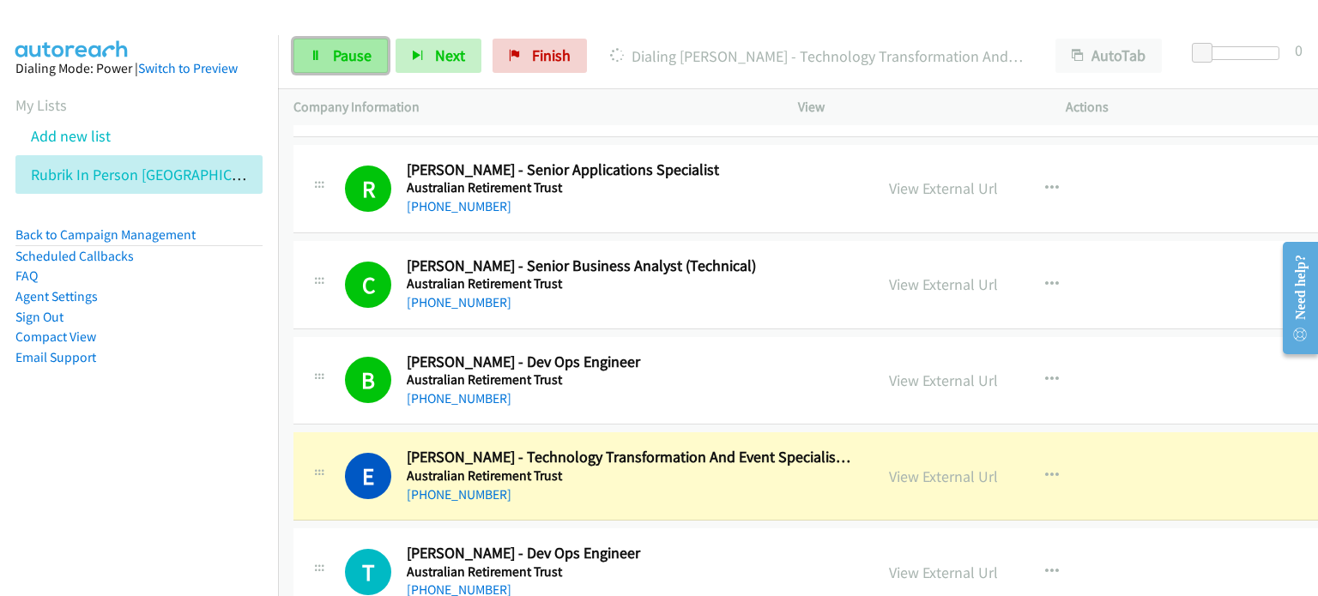
click at [340, 50] on span "Pause" at bounding box center [352, 55] width 39 height 20
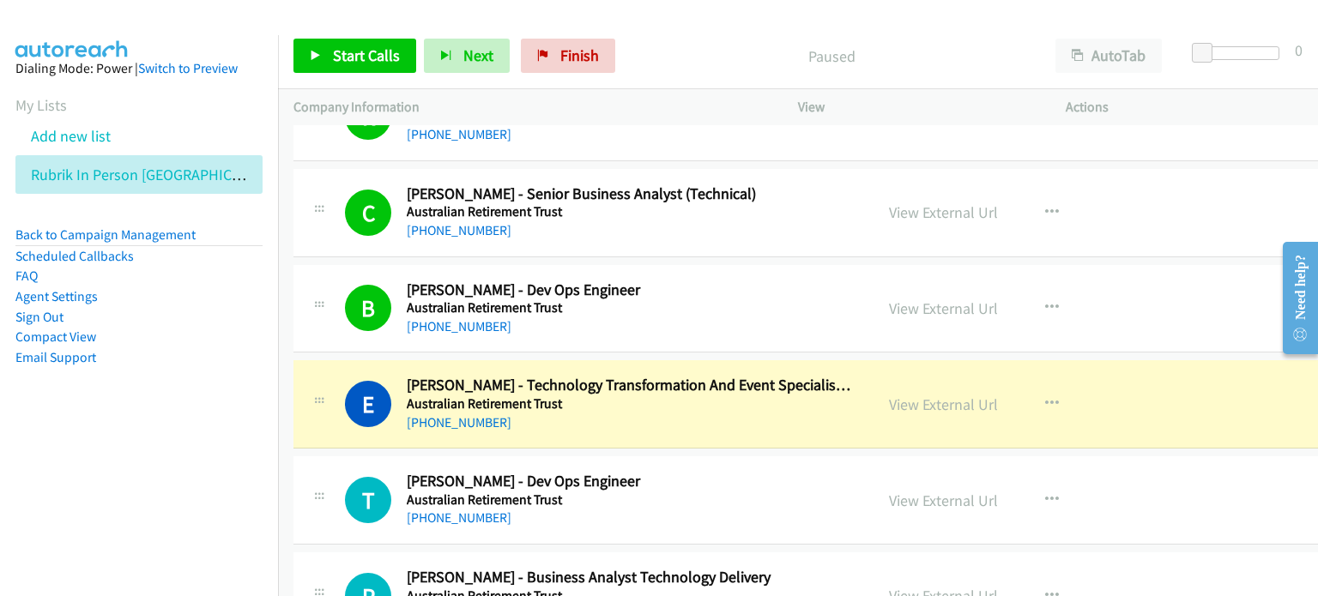
scroll to position [3088, 0]
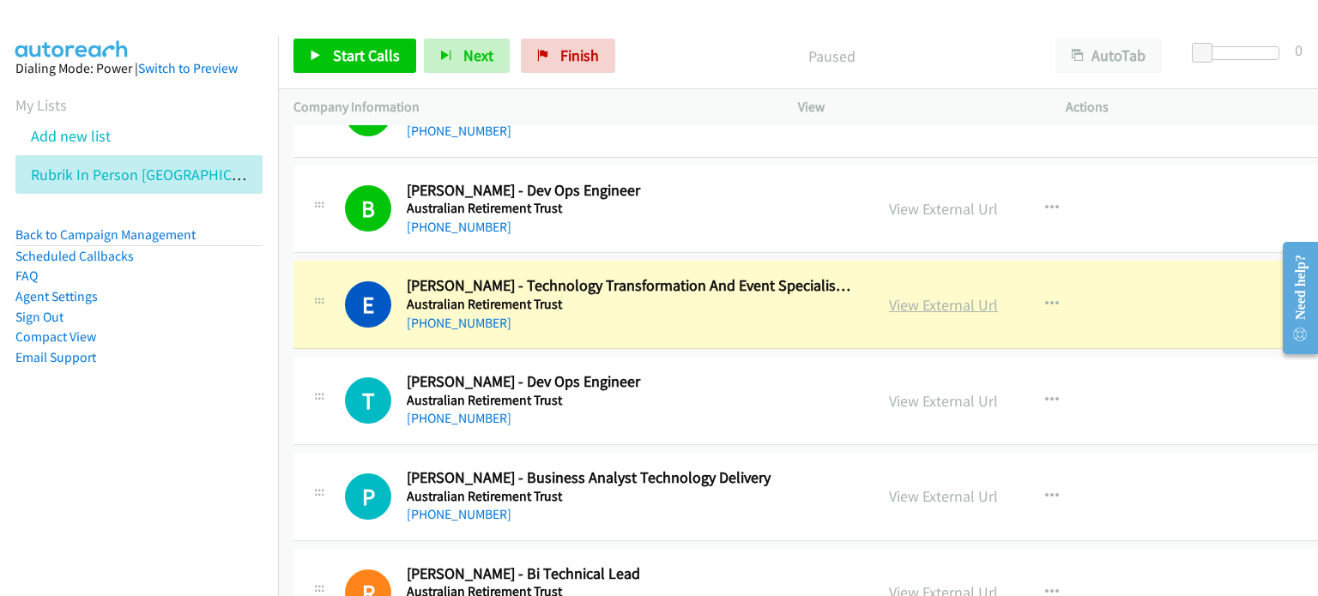
click at [701, 301] on link "View External Url" at bounding box center [943, 305] width 109 height 20
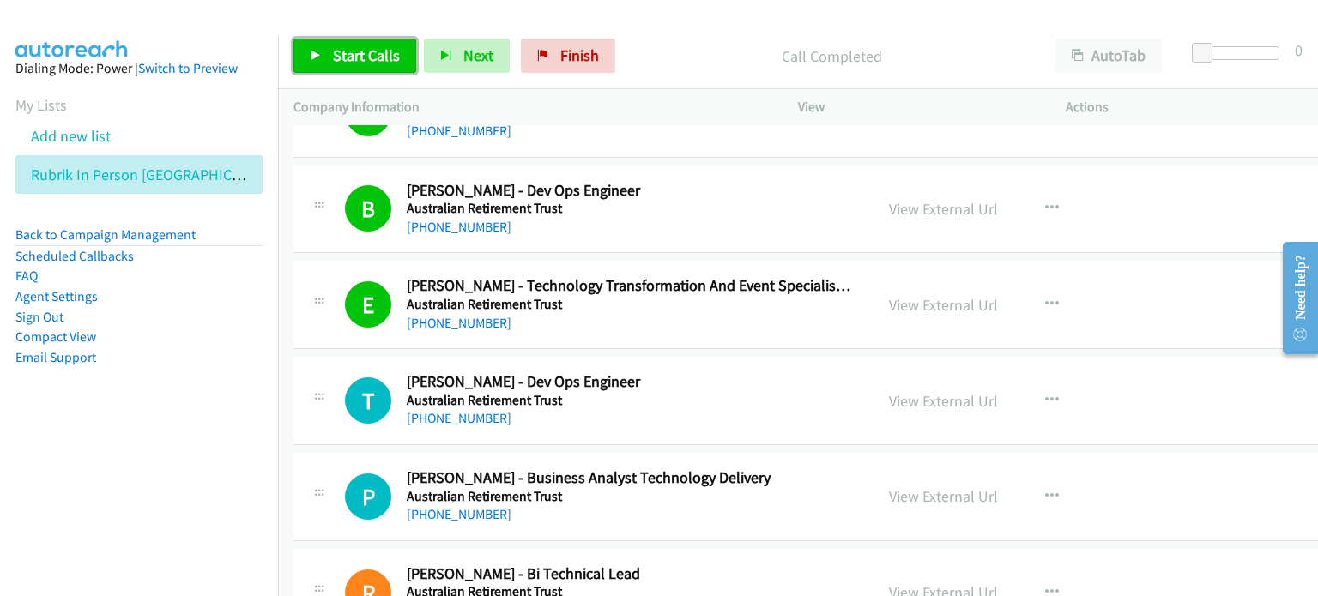
click at [349, 48] on span "Start Calls" at bounding box center [366, 55] width 67 height 20
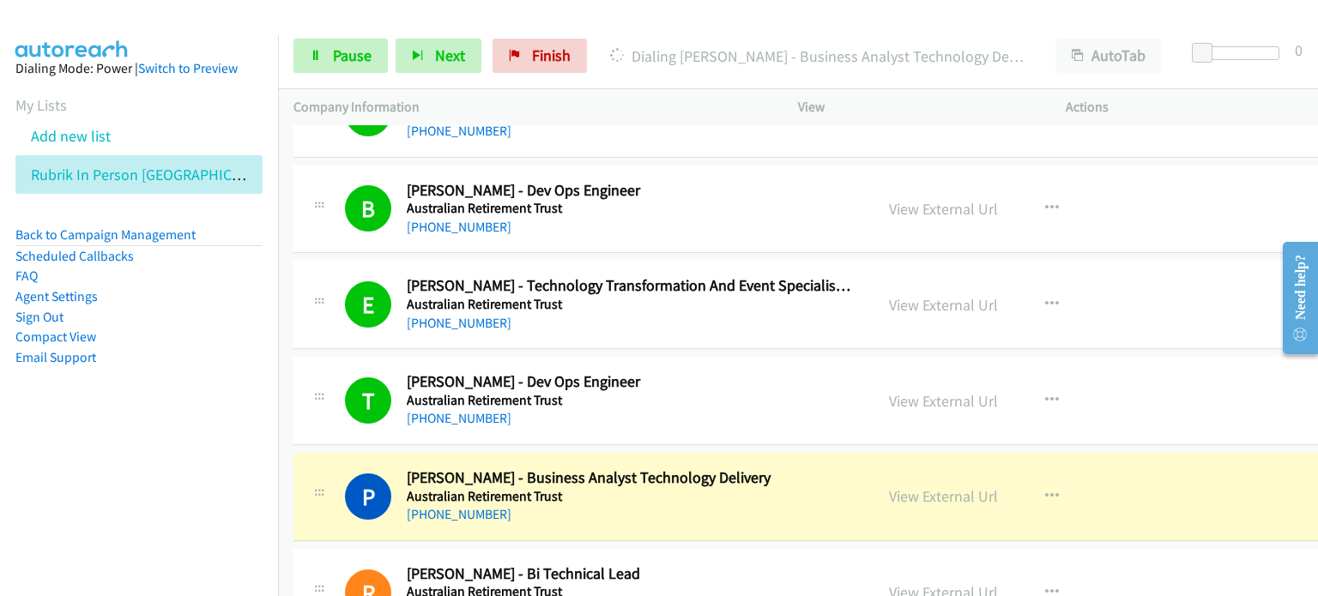
scroll to position [3260, 0]
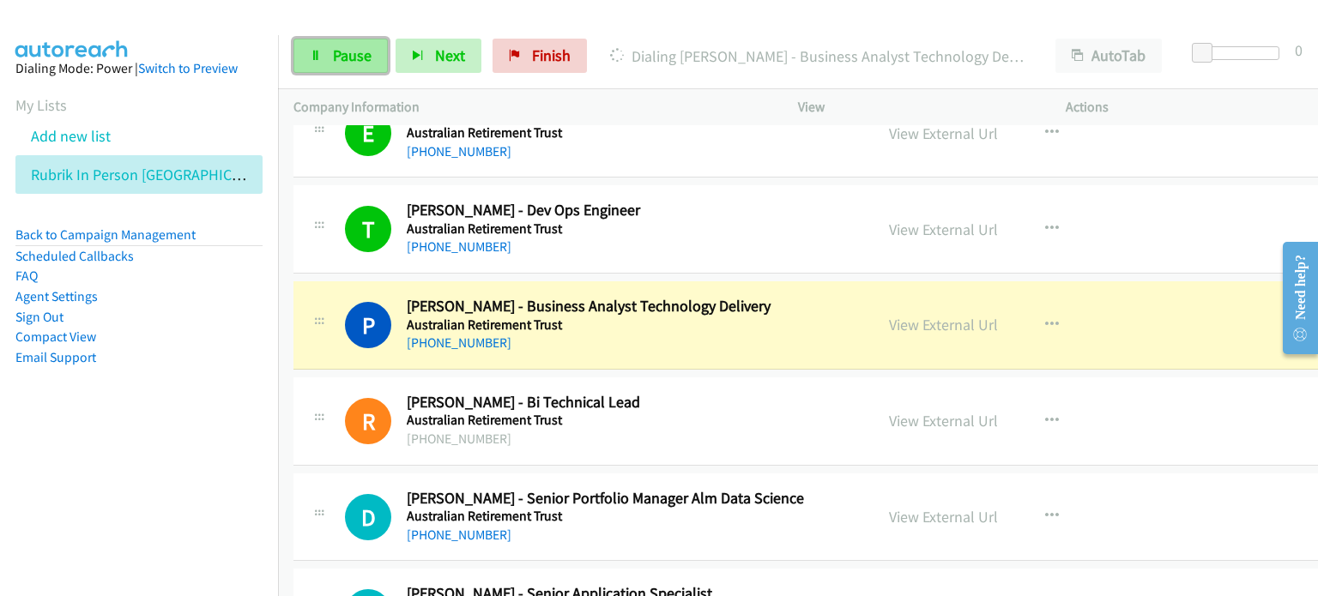
click at [345, 51] on span "Pause" at bounding box center [352, 55] width 39 height 20
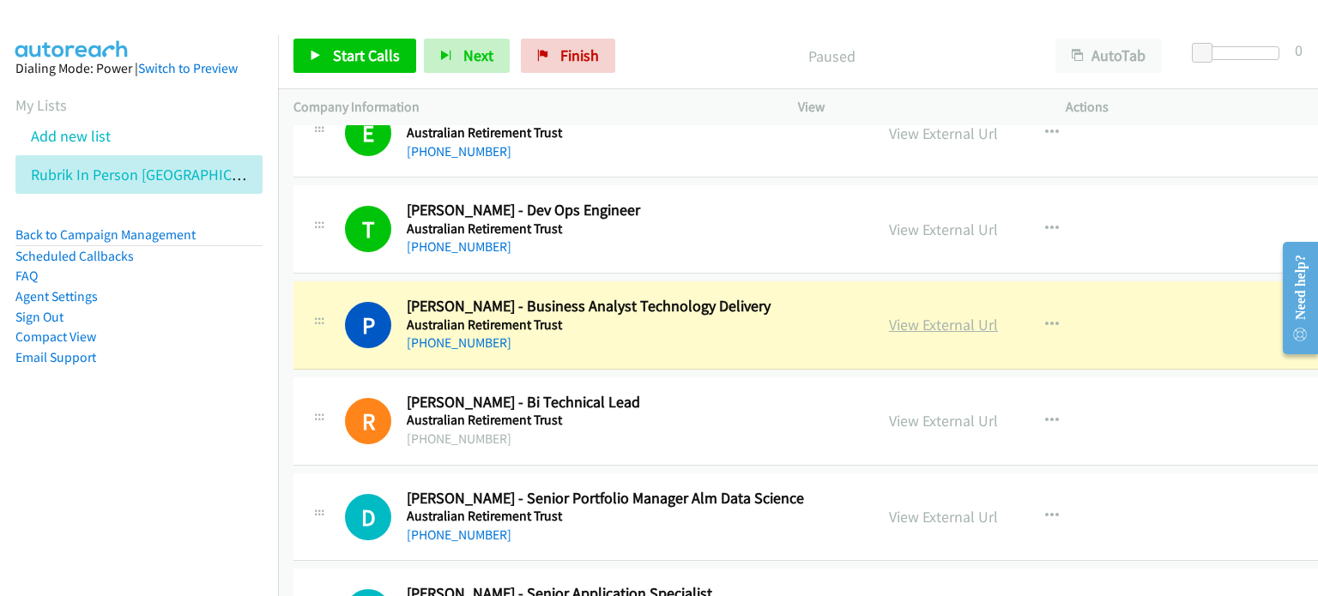
click at [701, 317] on link "View External Url" at bounding box center [943, 325] width 109 height 20
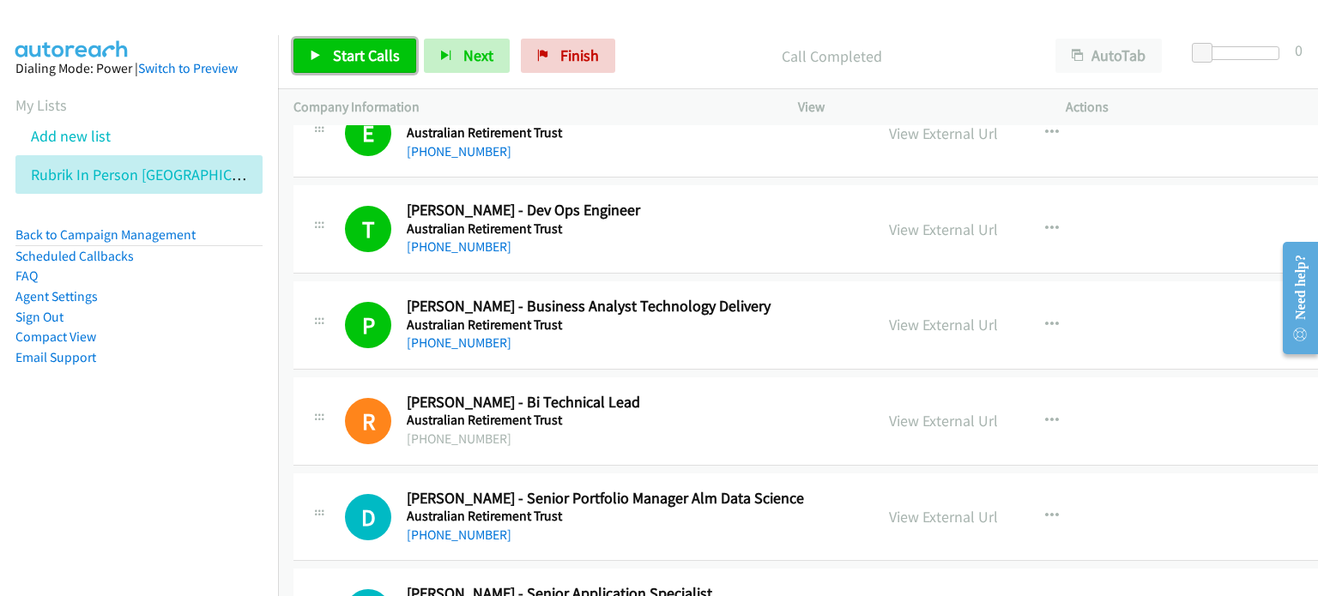
click at [353, 57] on span "Start Calls" at bounding box center [366, 55] width 67 height 20
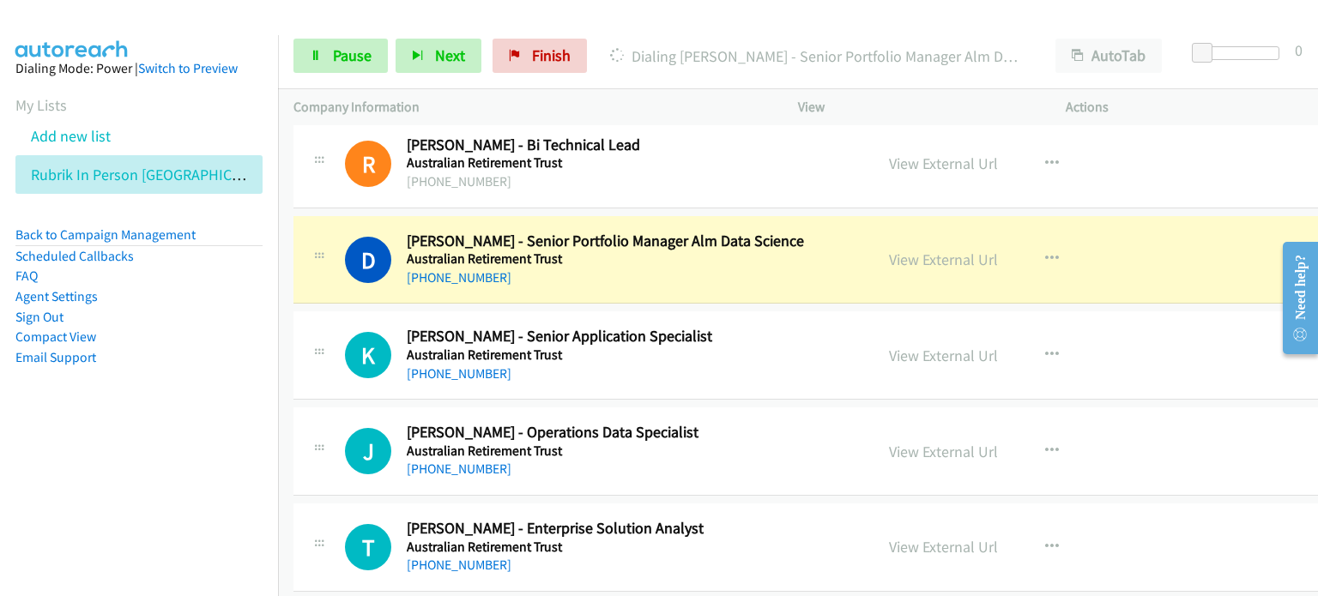
scroll to position [3603, 0]
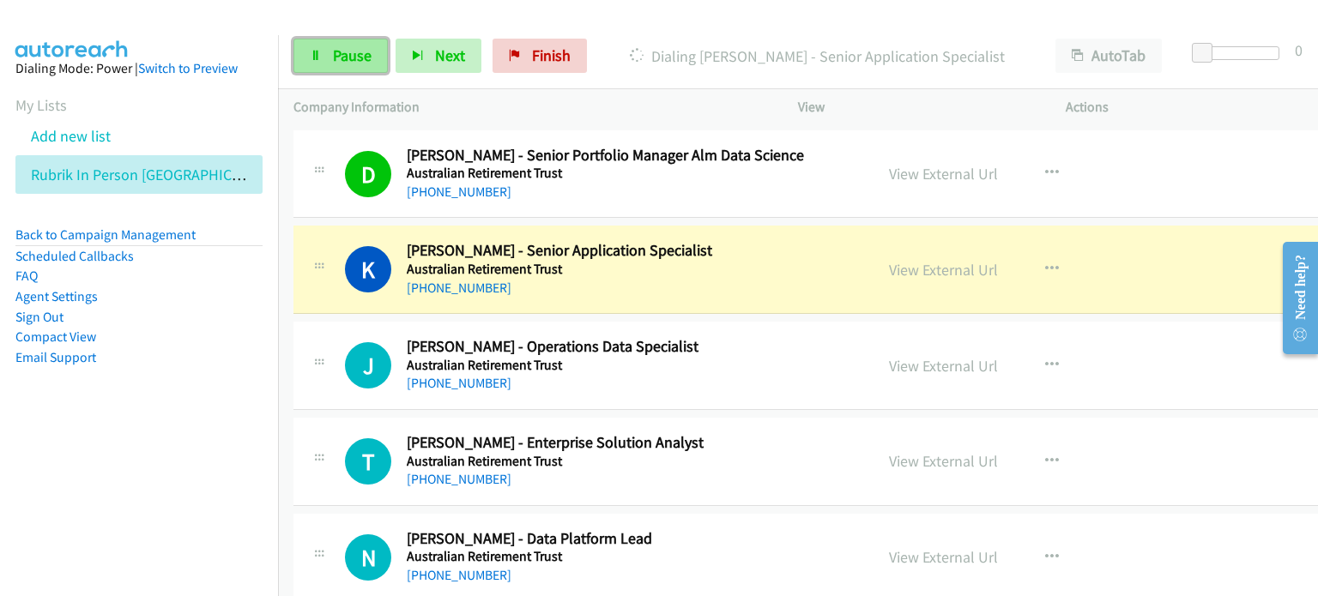
click at [335, 51] on span "Pause" at bounding box center [352, 55] width 39 height 20
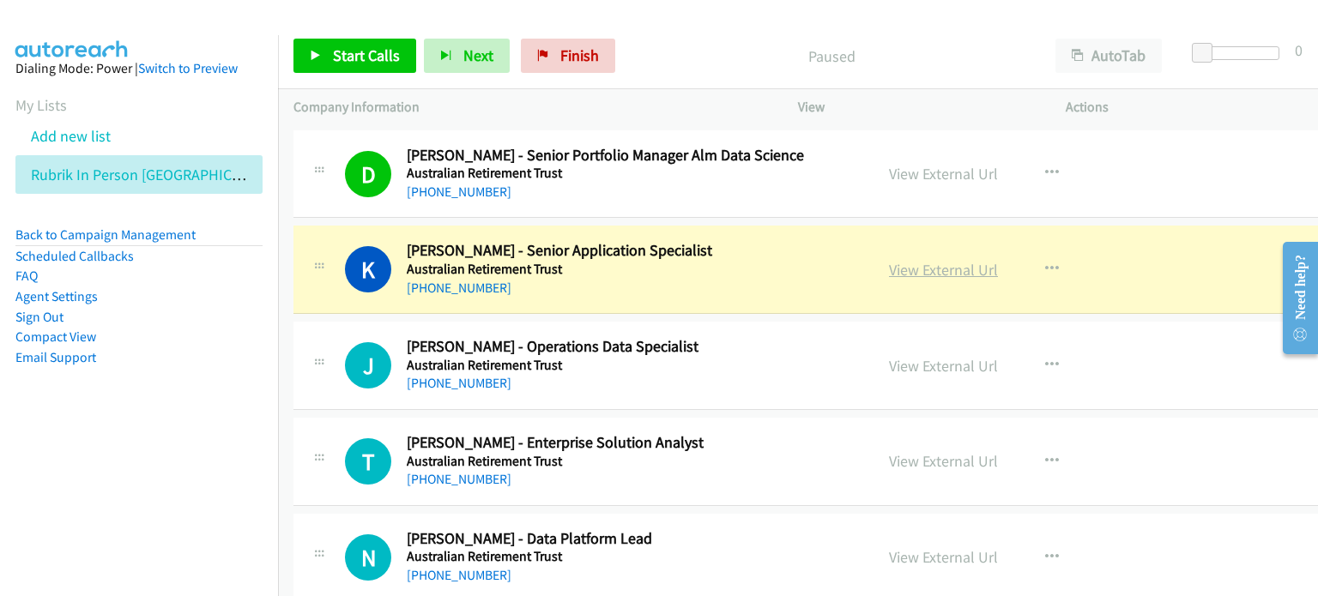
click at [701, 264] on link "View External Url" at bounding box center [943, 270] width 109 height 20
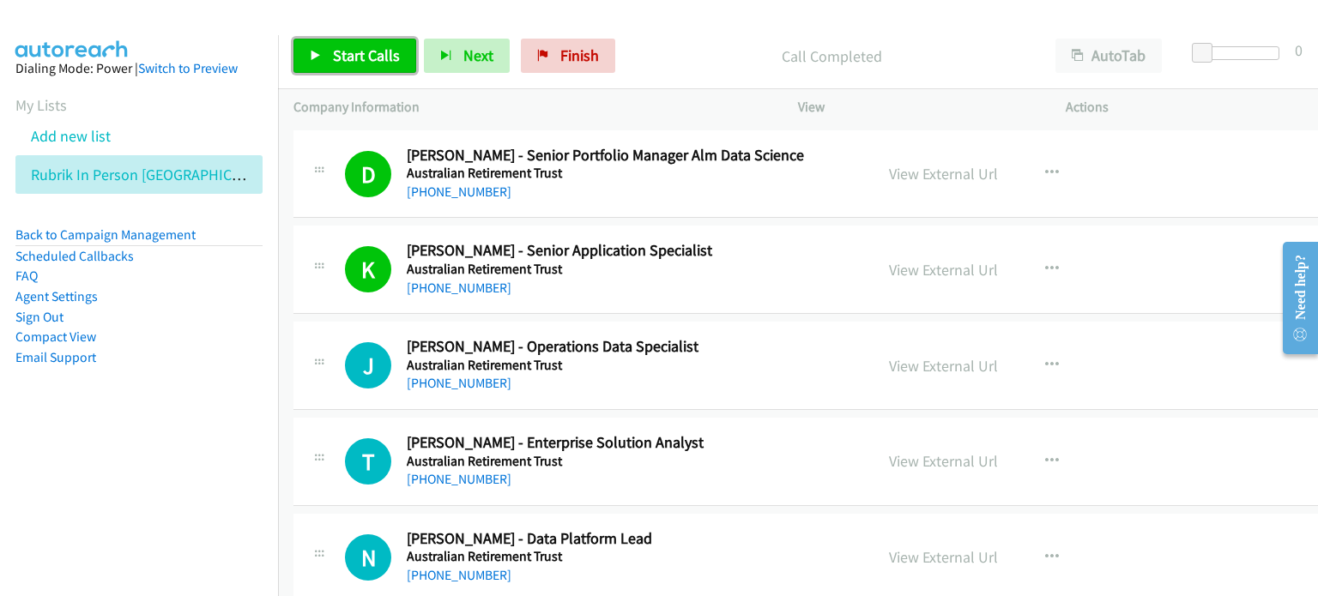
click at [340, 43] on link "Start Calls" at bounding box center [354, 56] width 123 height 34
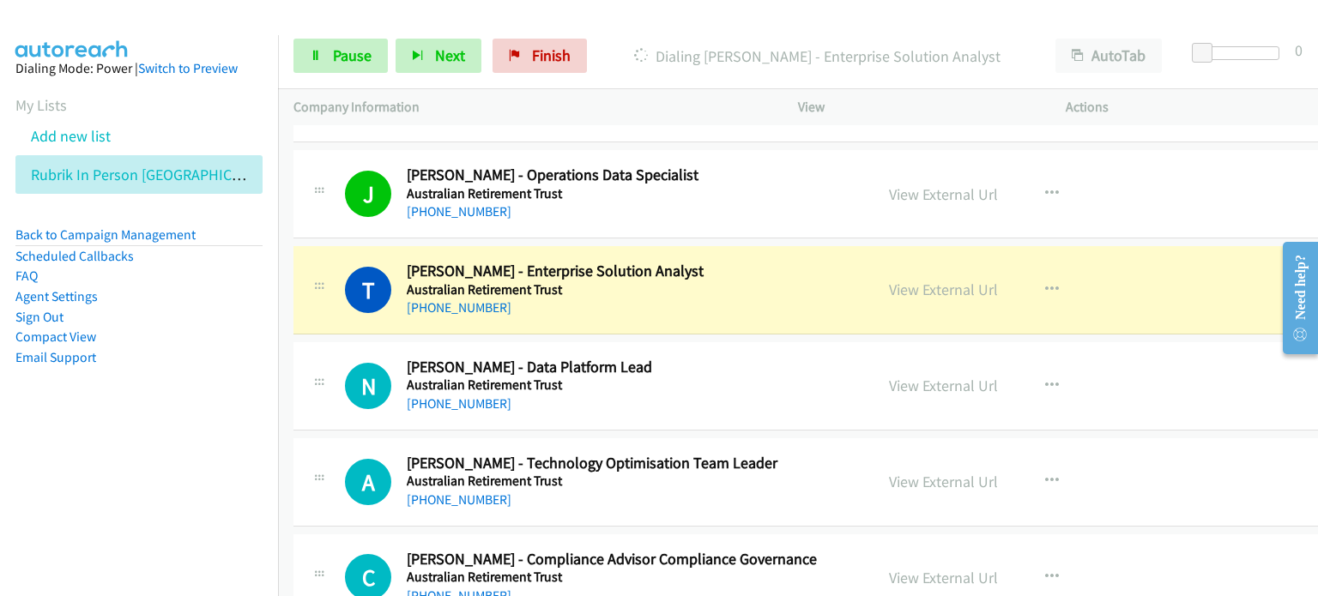
scroll to position [3861, 0]
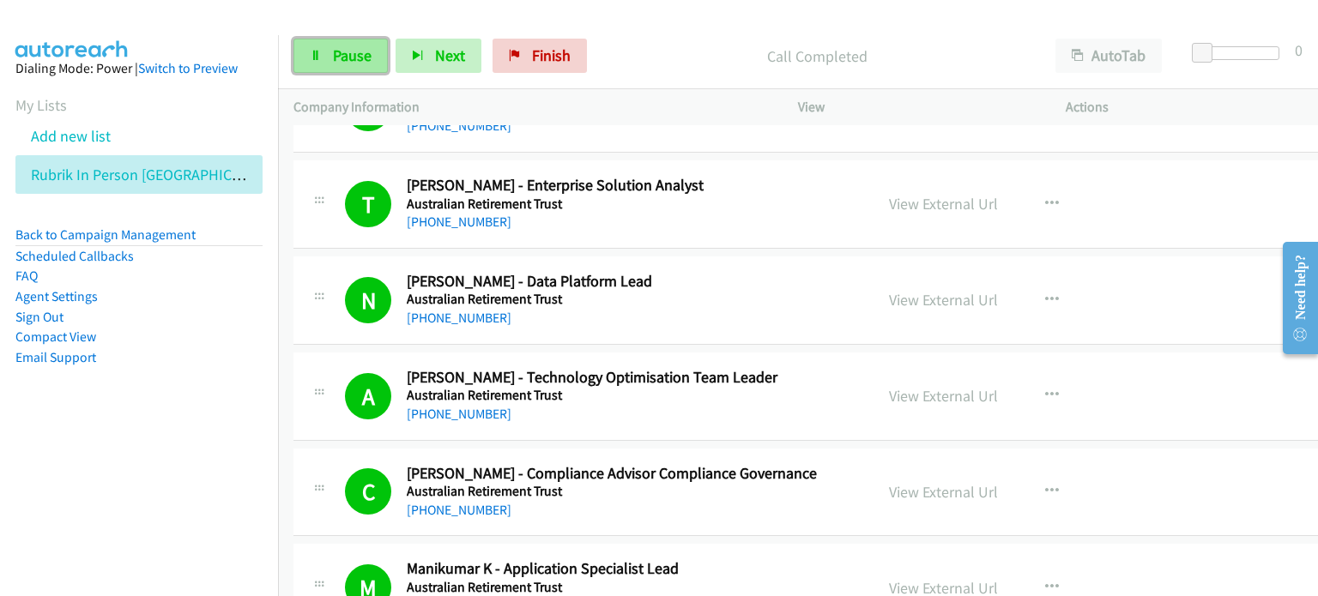
click at [349, 54] on span "Pause" at bounding box center [352, 55] width 39 height 20
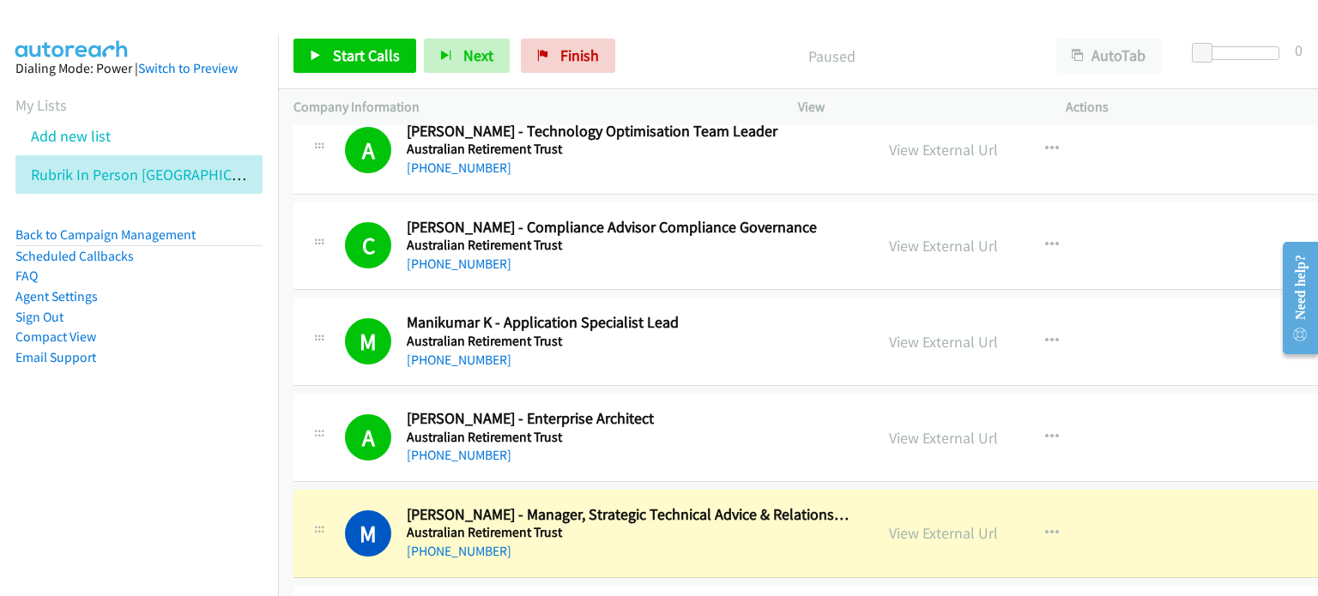
scroll to position [4204, 0]
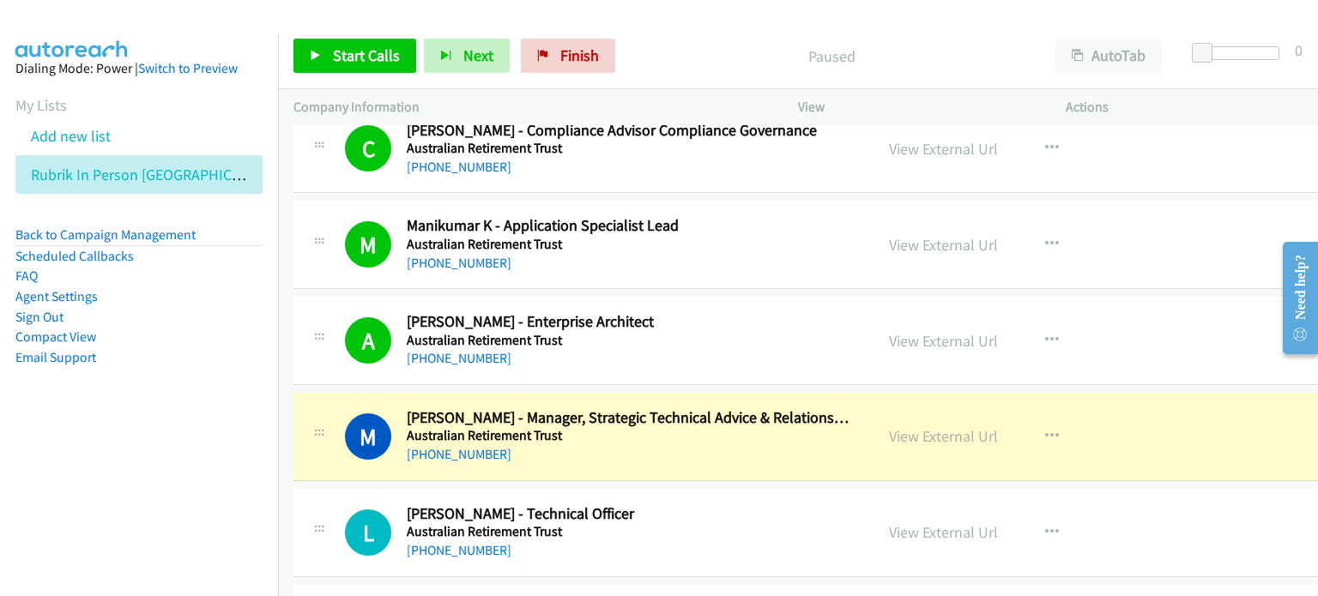
click at [697, 51] on p "Paused" at bounding box center [831, 56] width 386 height 23
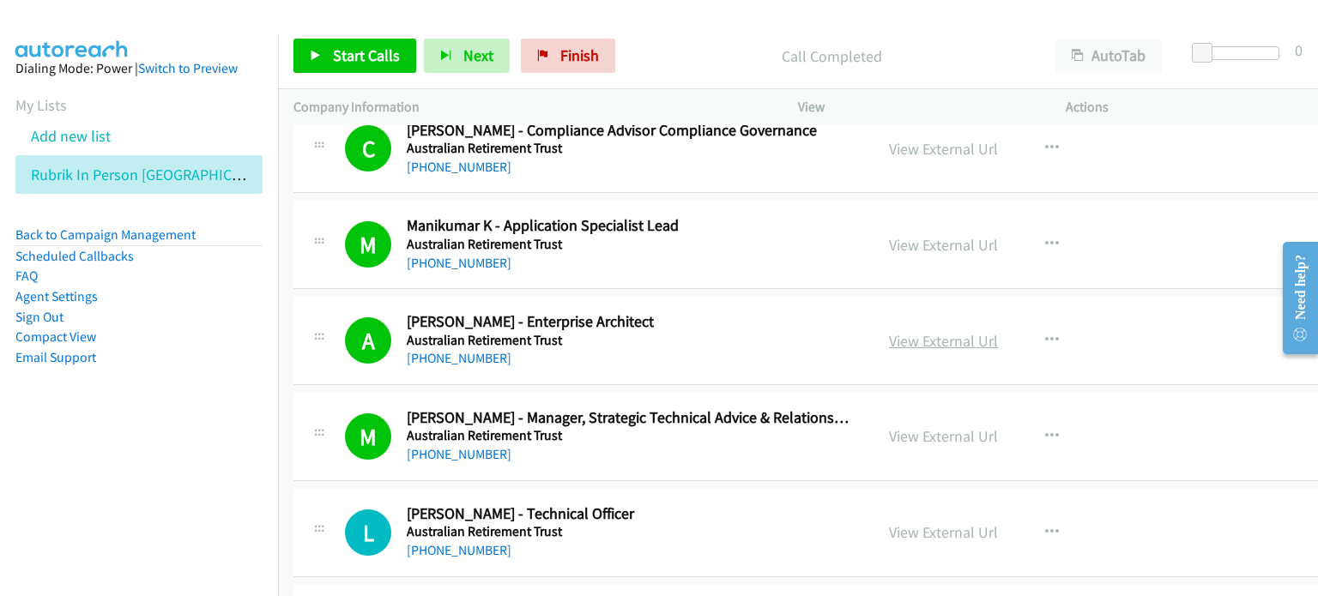
click at [701, 332] on link "View External Url" at bounding box center [943, 341] width 109 height 20
click at [341, 48] on span "Start Calls" at bounding box center [366, 55] width 67 height 20
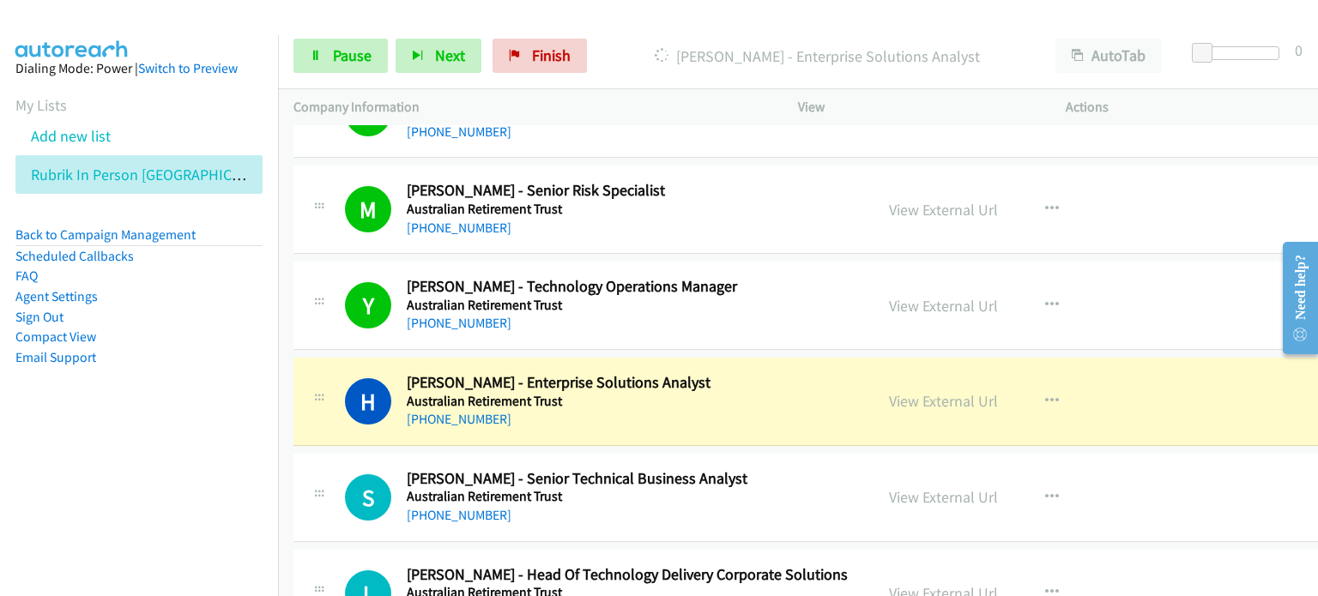
scroll to position [4804, 0]
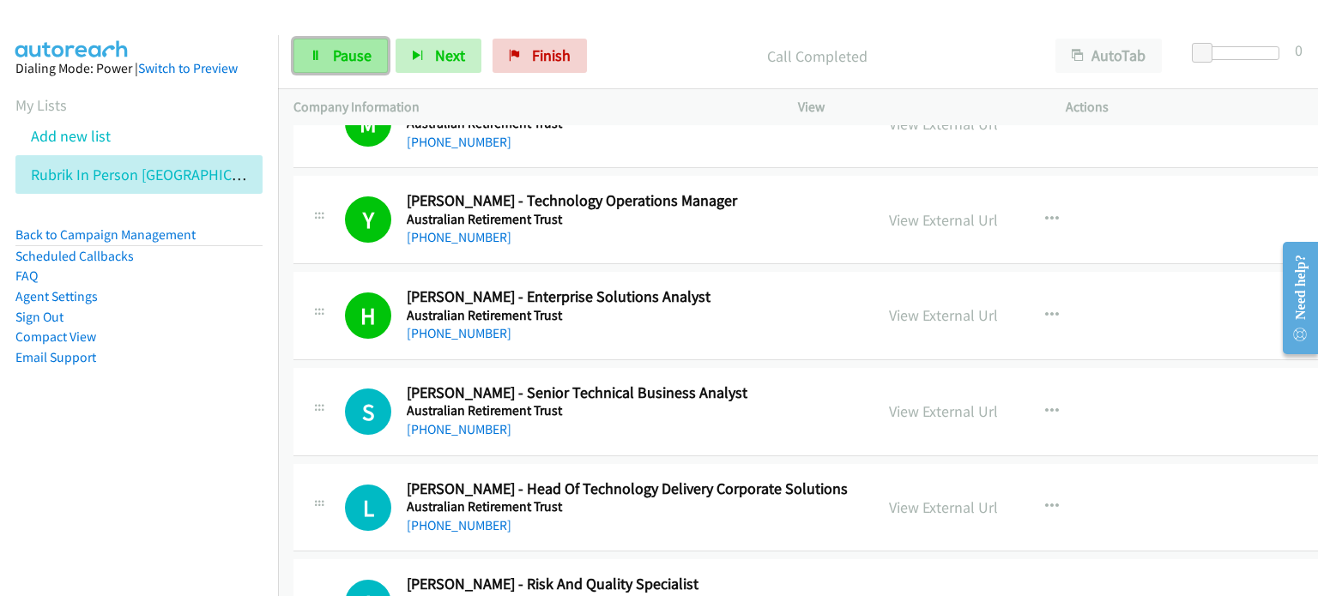
click at [355, 61] on span "Pause" at bounding box center [352, 55] width 39 height 20
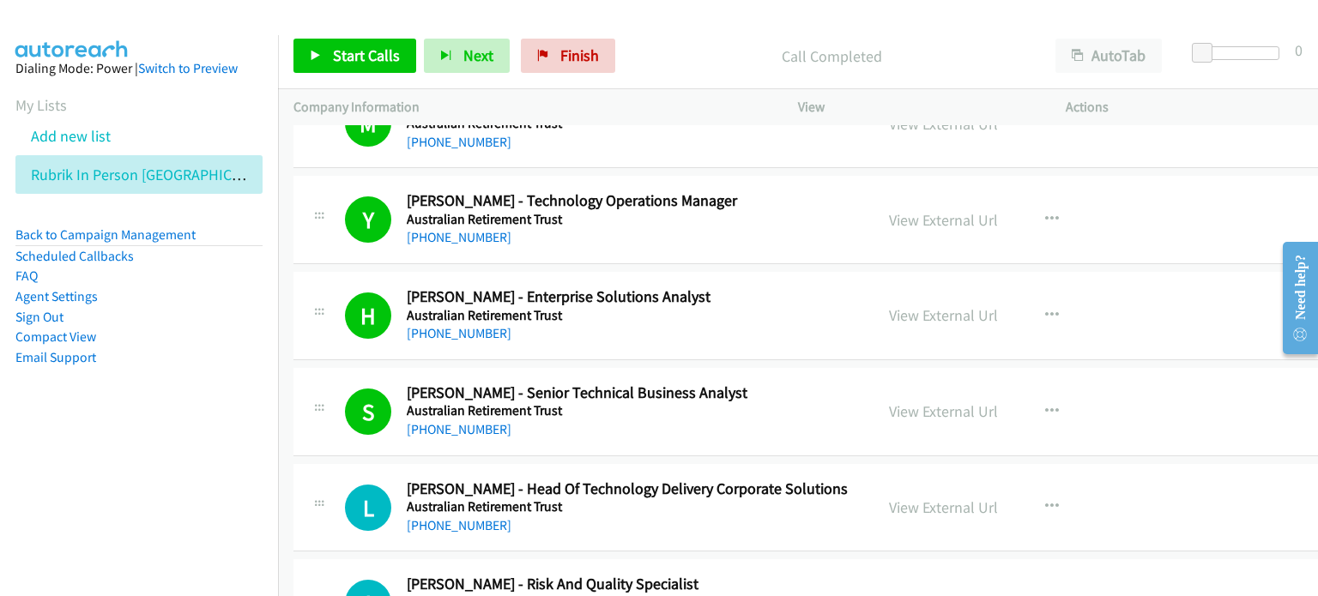
click at [126, 442] on aside "Dialing Mode: Power | Switch to Preview My Lists Add new list Rubrik In Person …" at bounding box center [139, 240] width 278 height 410
click at [336, 51] on span "Start Calls" at bounding box center [366, 55] width 67 height 20
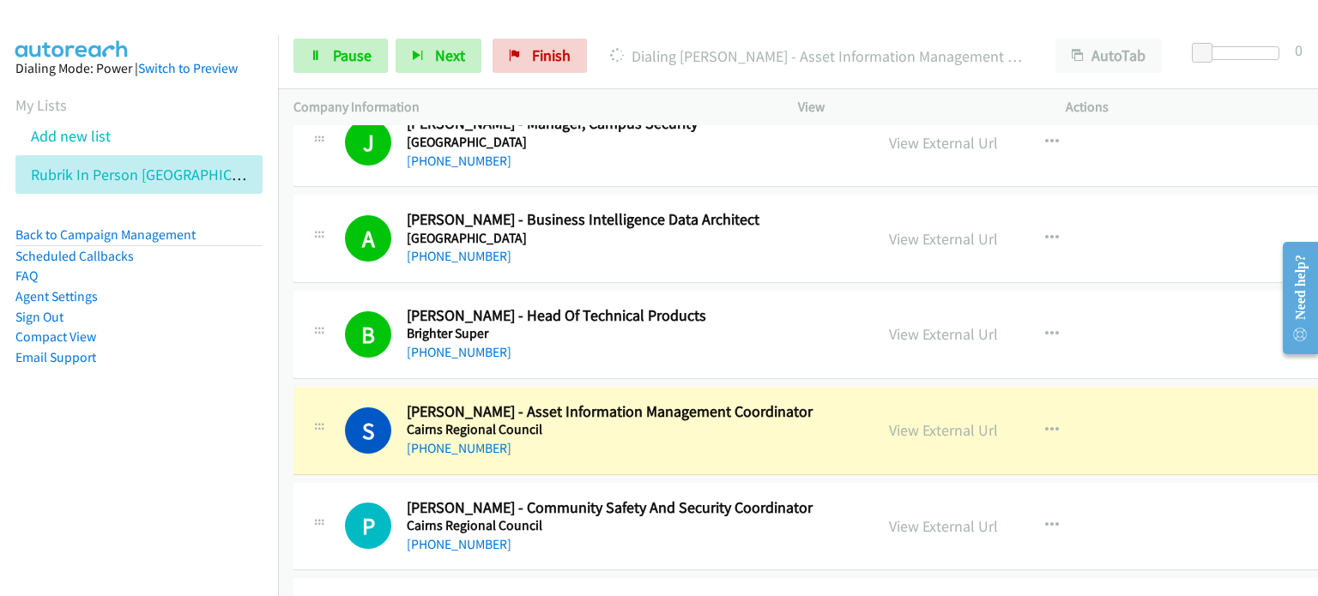
scroll to position [5920, 0]
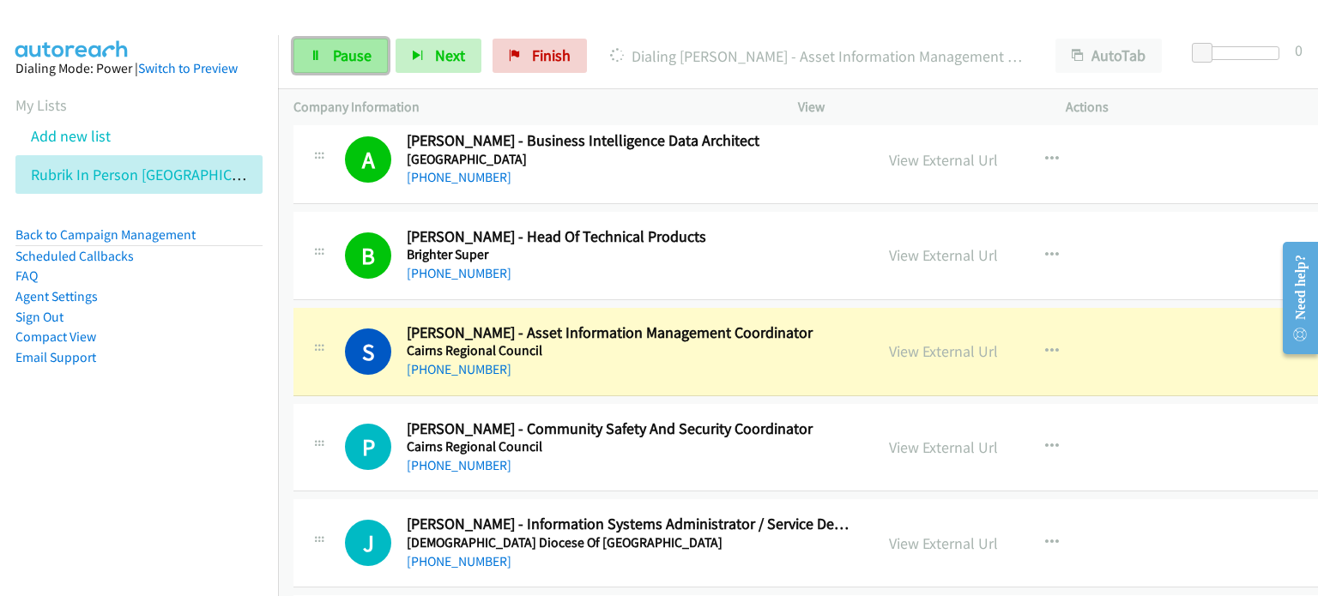
click at [335, 51] on span "Pause" at bounding box center [352, 55] width 39 height 20
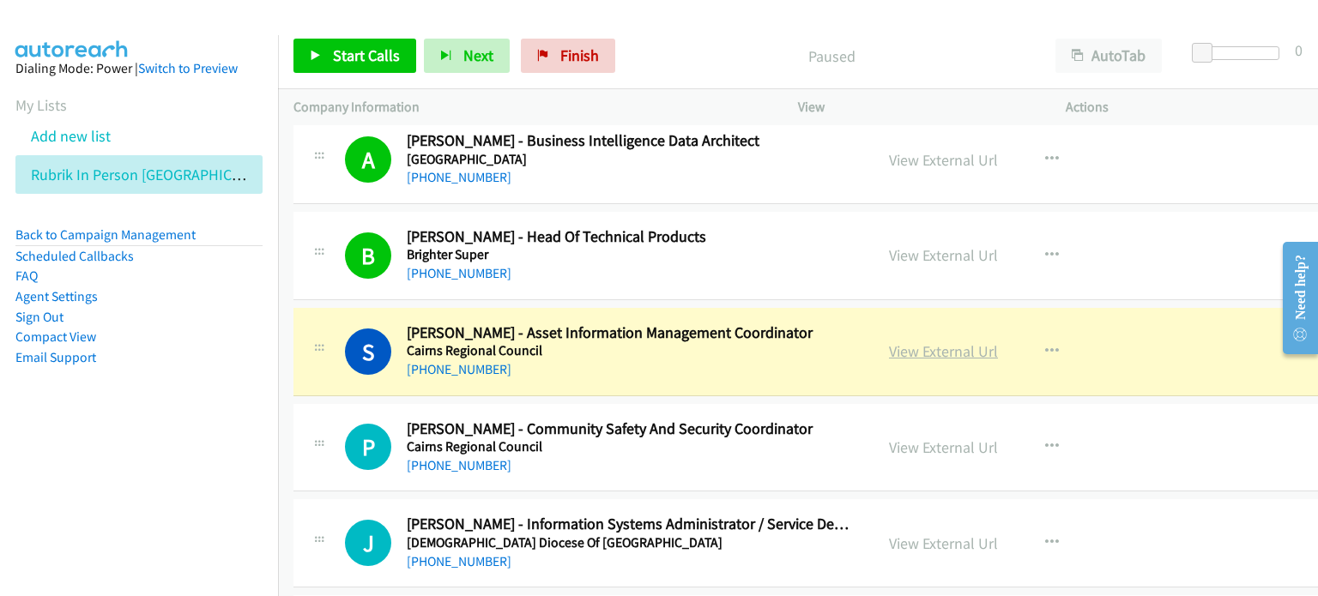
click at [701, 341] on link "View External Url" at bounding box center [943, 351] width 109 height 20
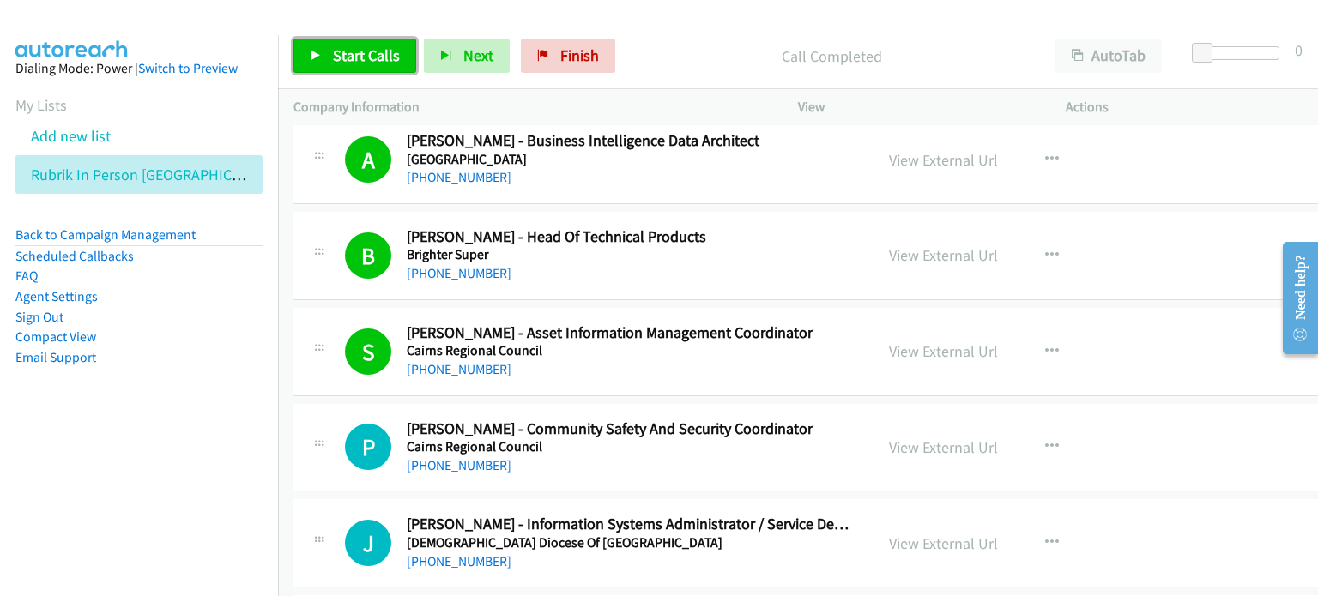
click at [340, 56] on span "Start Calls" at bounding box center [366, 55] width 67 height 20
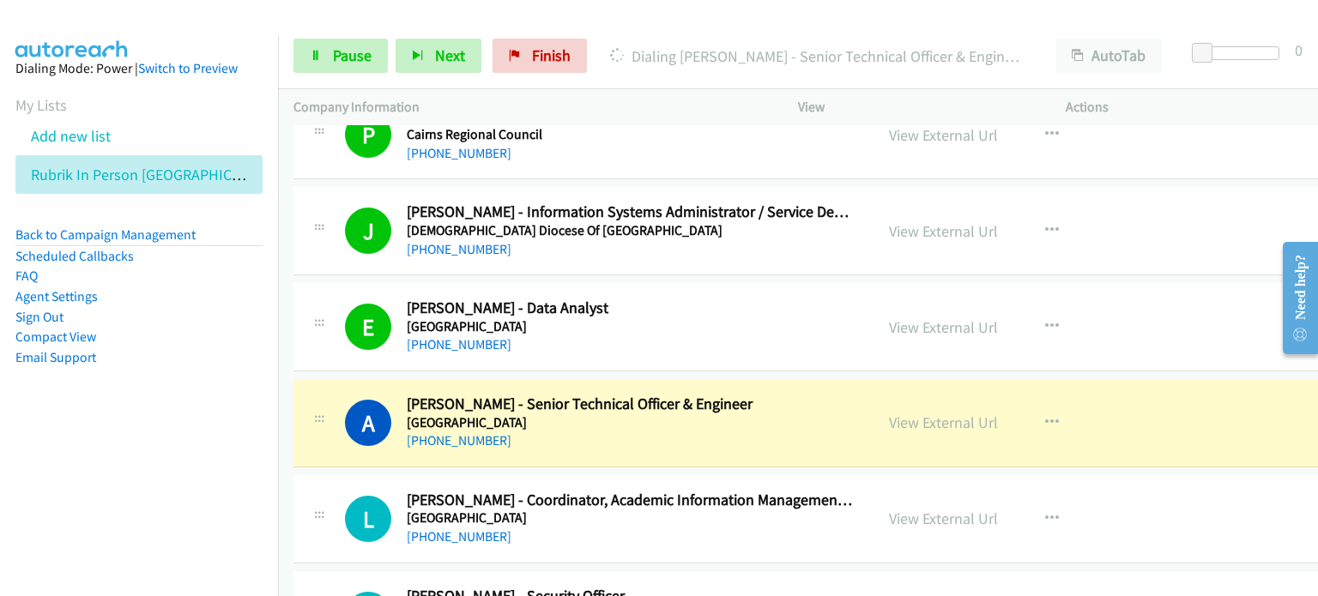
scroll to position [6263, 0]
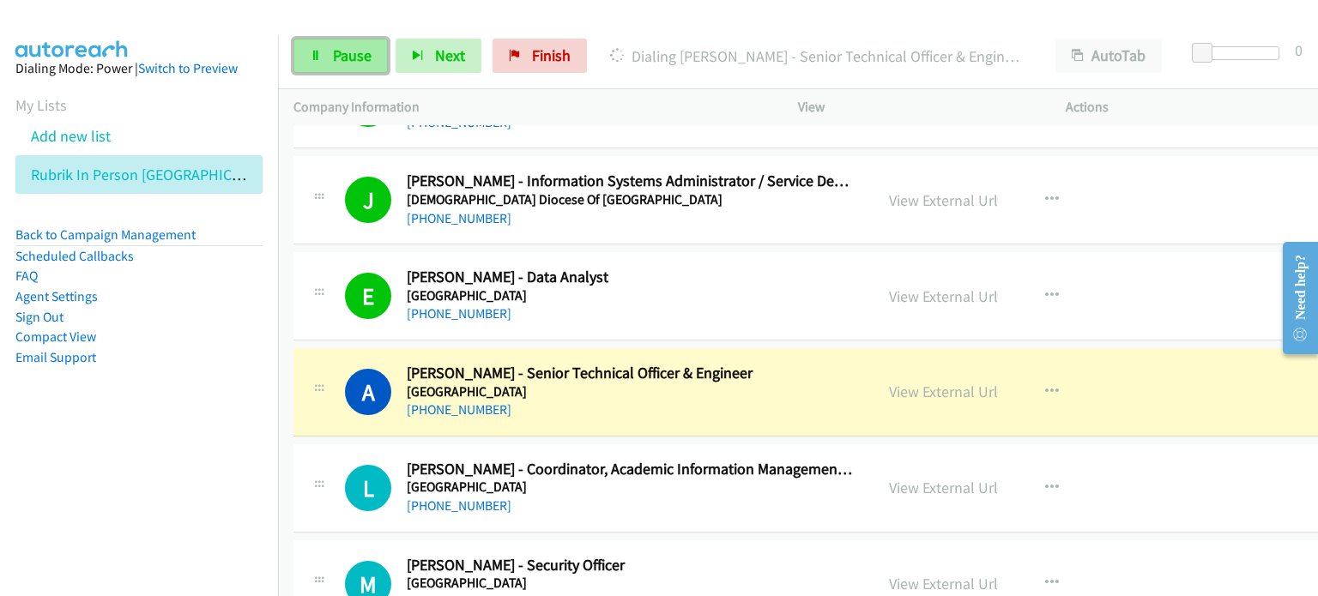
click at [350, 54] on span "Pause" at bounding box center [352, 55] width 39 height 20
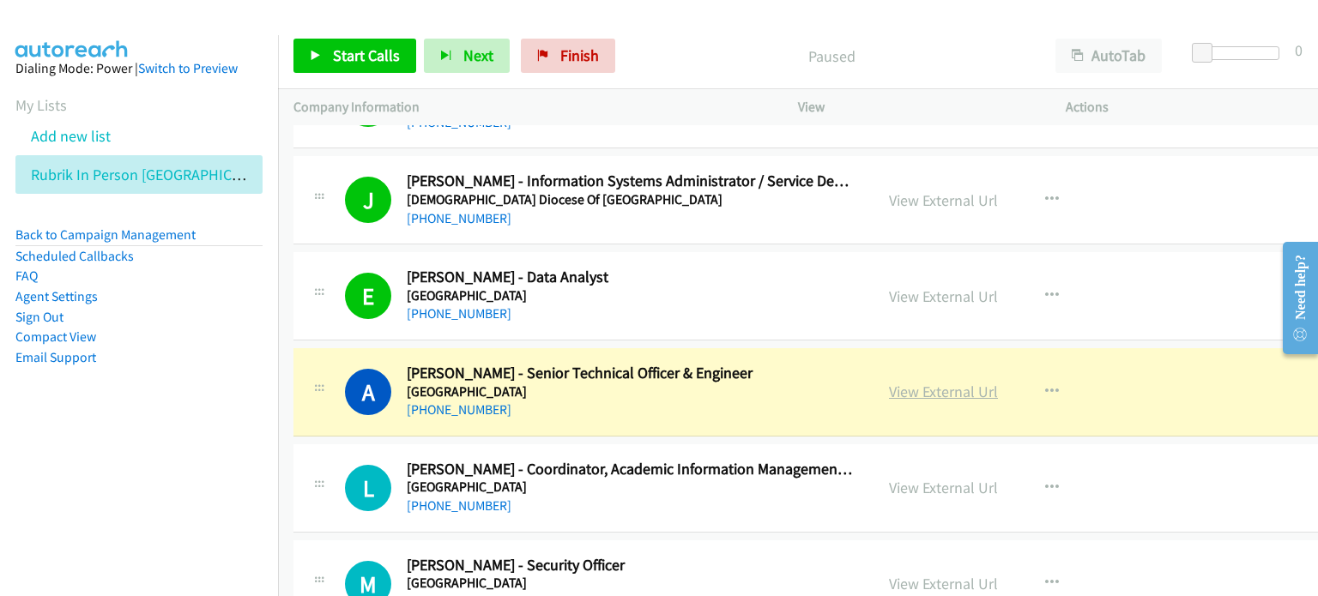
click at [701, 382] on link "View External Url" at bounding box center [943, 392] width 109 height 20
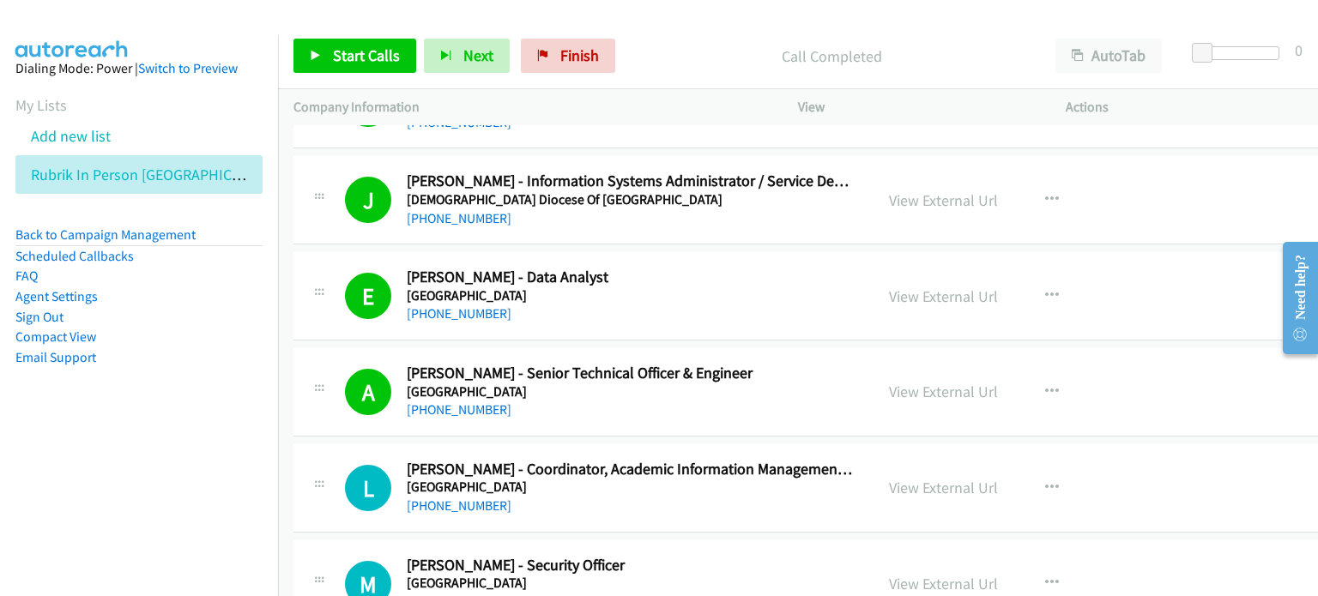
click at [226, 394] on aside "Dialing Mode: Power | Switch to Preview My Lists Add new list Rubrik In Person …" at bounding box center [139, 240] width 278 height 410
click at [701, 289] on link "View External Url" at bounding box center [943, 297] width 109 height 20
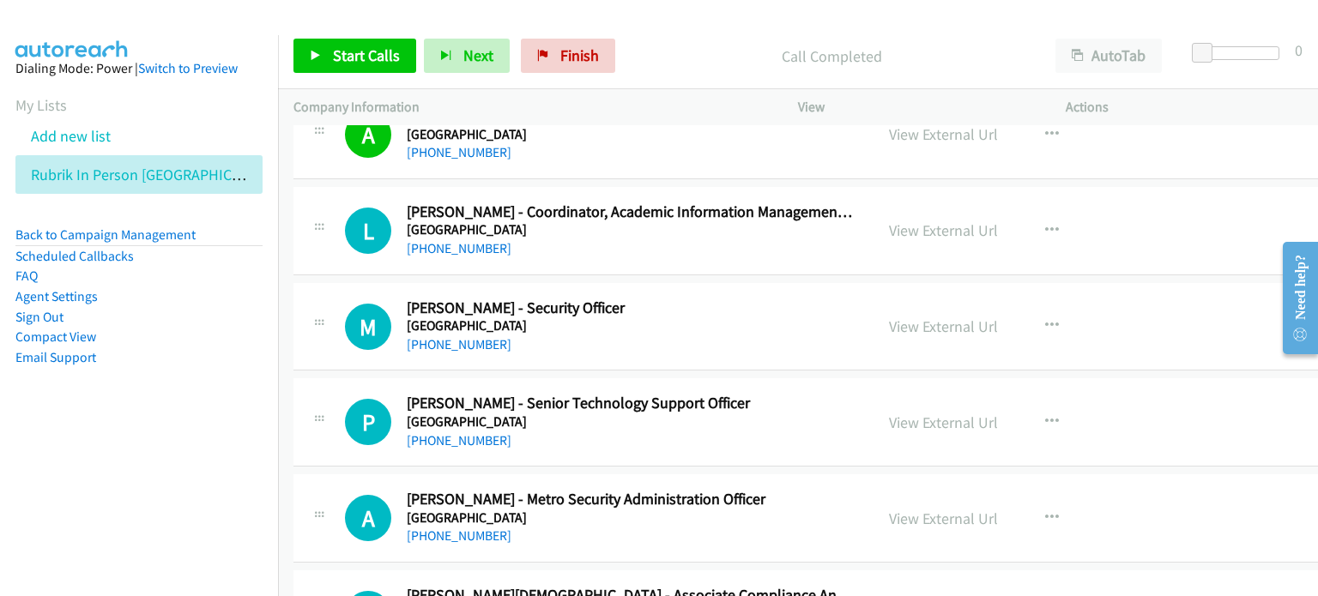
scroll to position [6777, 0]
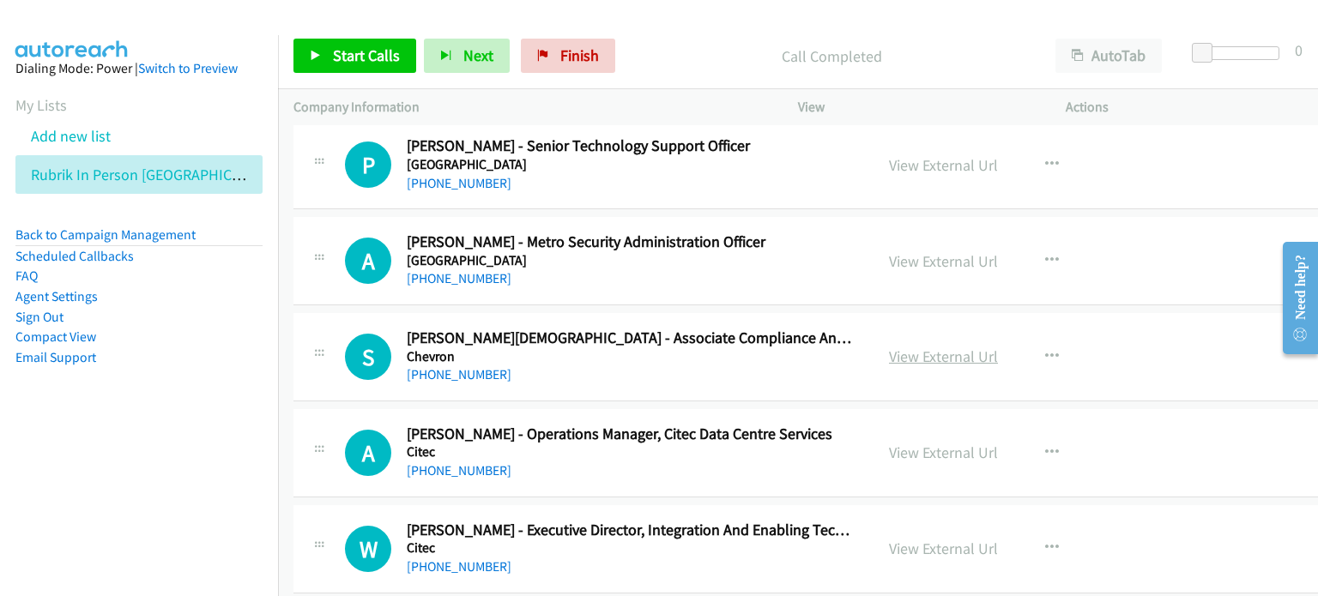
click at [701, 347] on link "View External Url" at bounding box center [943, 357] width 109 height 20
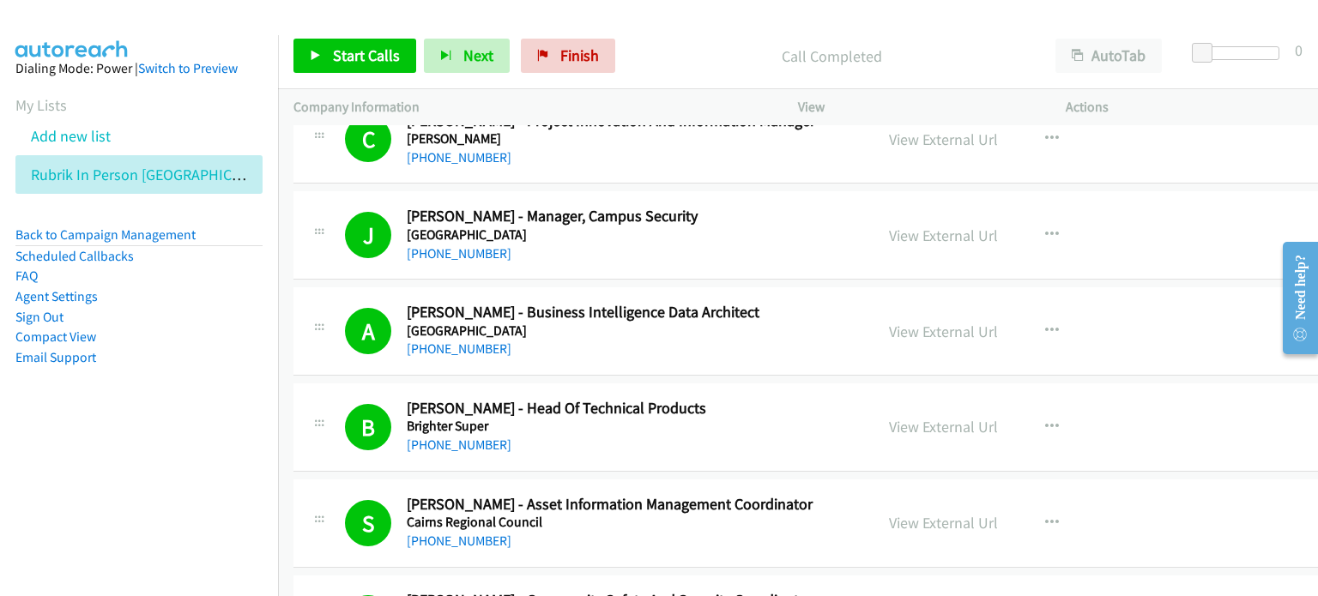
scroll to position [5834, 0]
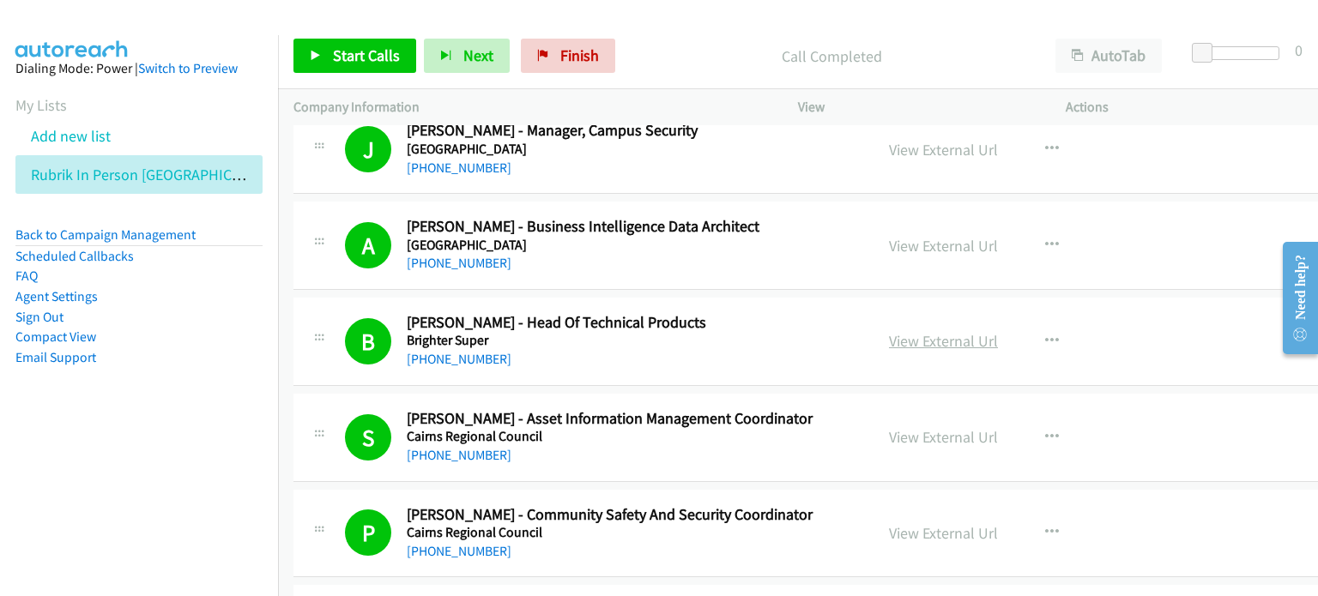
click at [701, 331] on link "View External Url" at bounding box center [943, 341] width 109 height 20
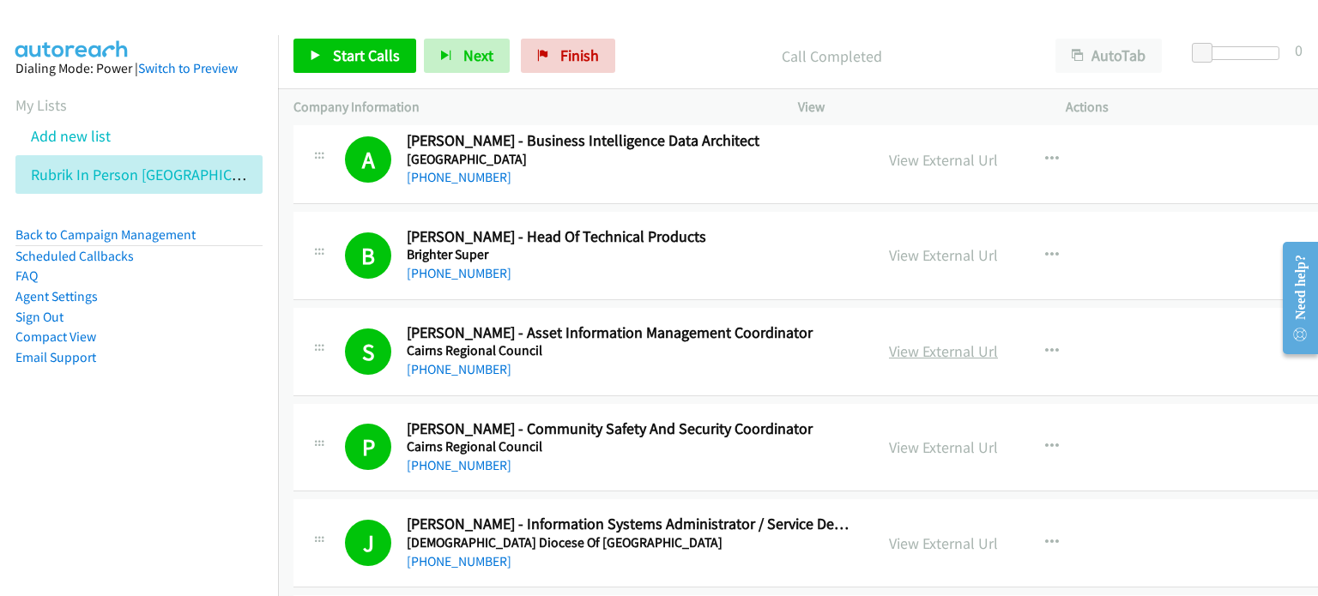
click at [701, 342] on link "View External Url" at bounding box center [943, 351] width 109 height 20
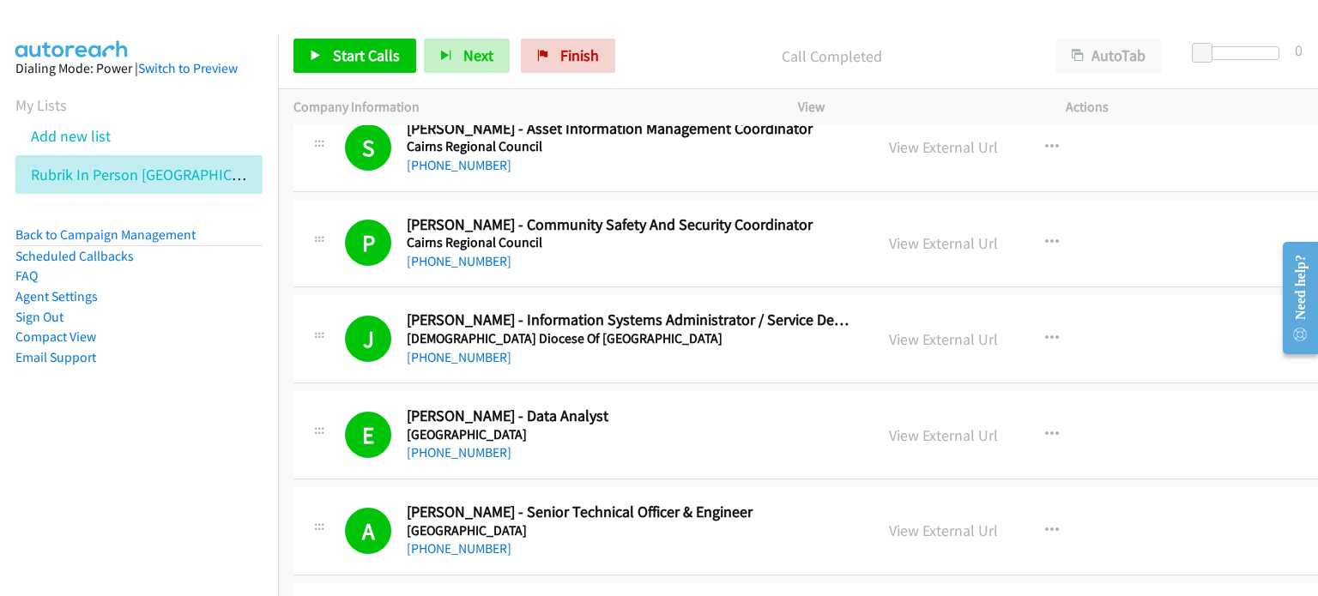
scroll to position [6177, 0]
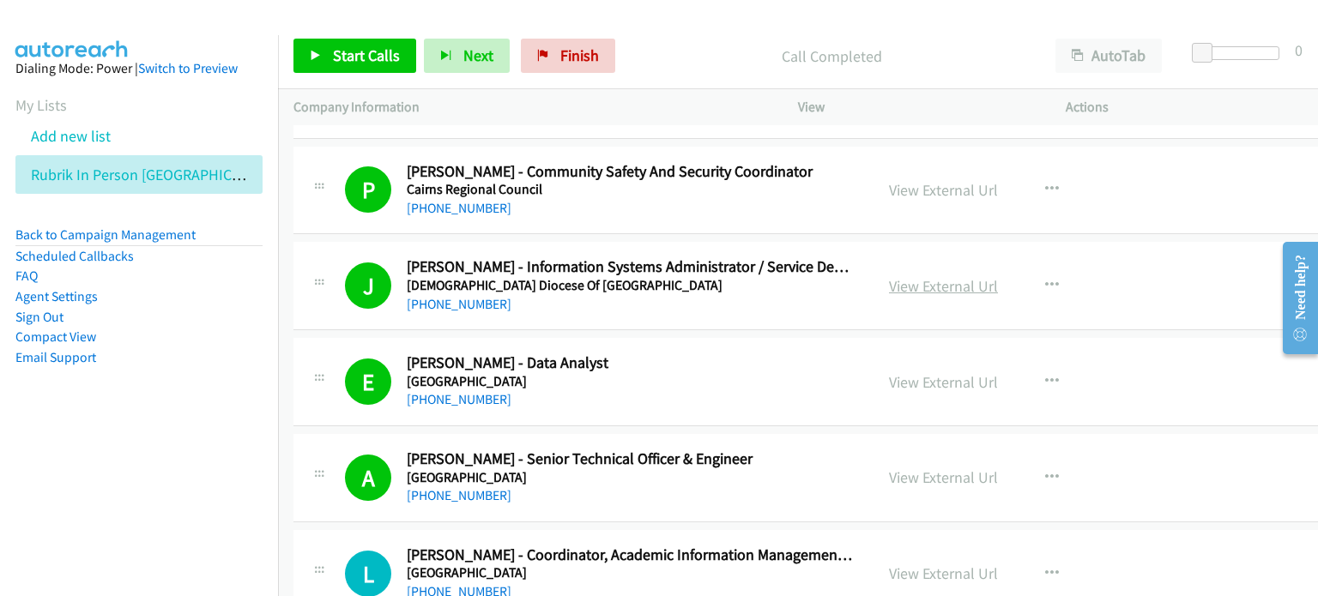
click at [701, 276] on link "View External Url" at bounding box center [943, 286] width 109 height 20
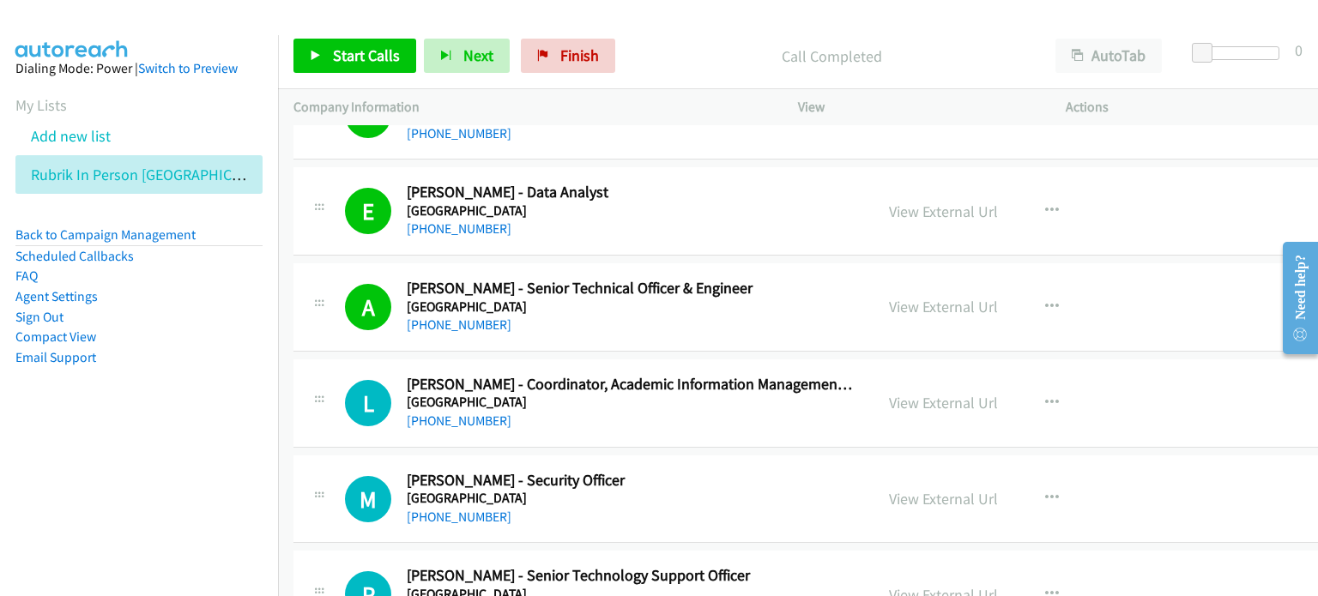
scroll to position [6348, 0]
click at [701, 201] on link "View External Url" at bounding box center [943, 211] width 109 height 20
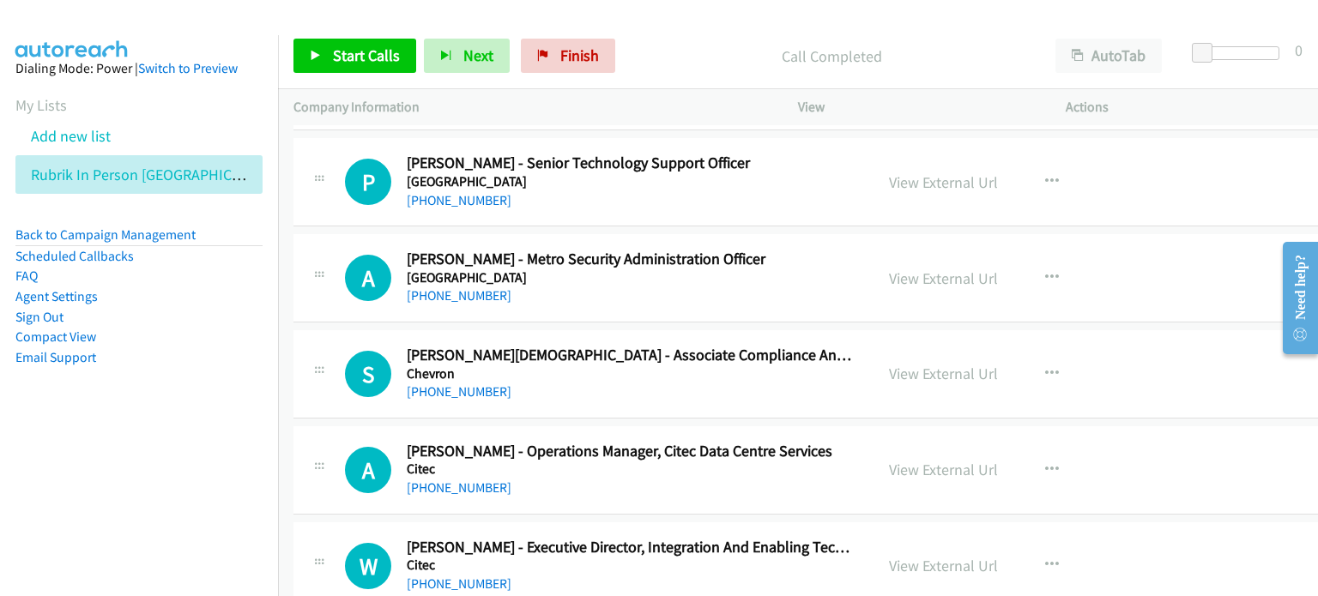
scroll to position [6777, 0]
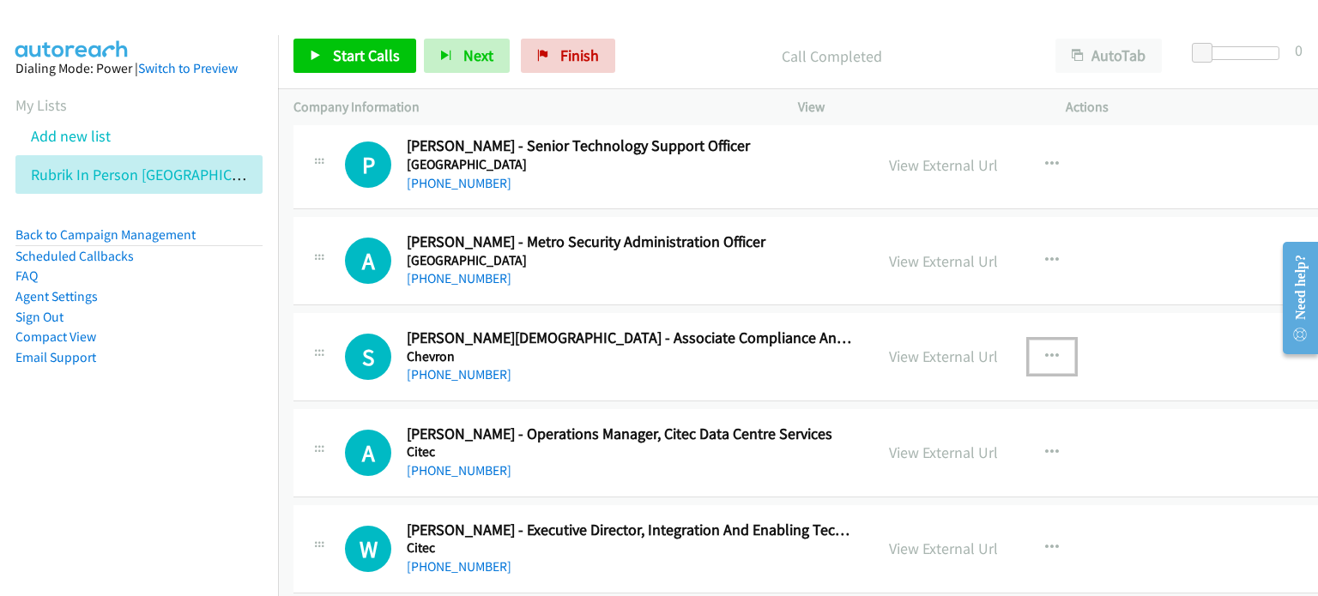
click at [701, 350] on icon "button" at bounding box center [1052, 357] width 14 height 14
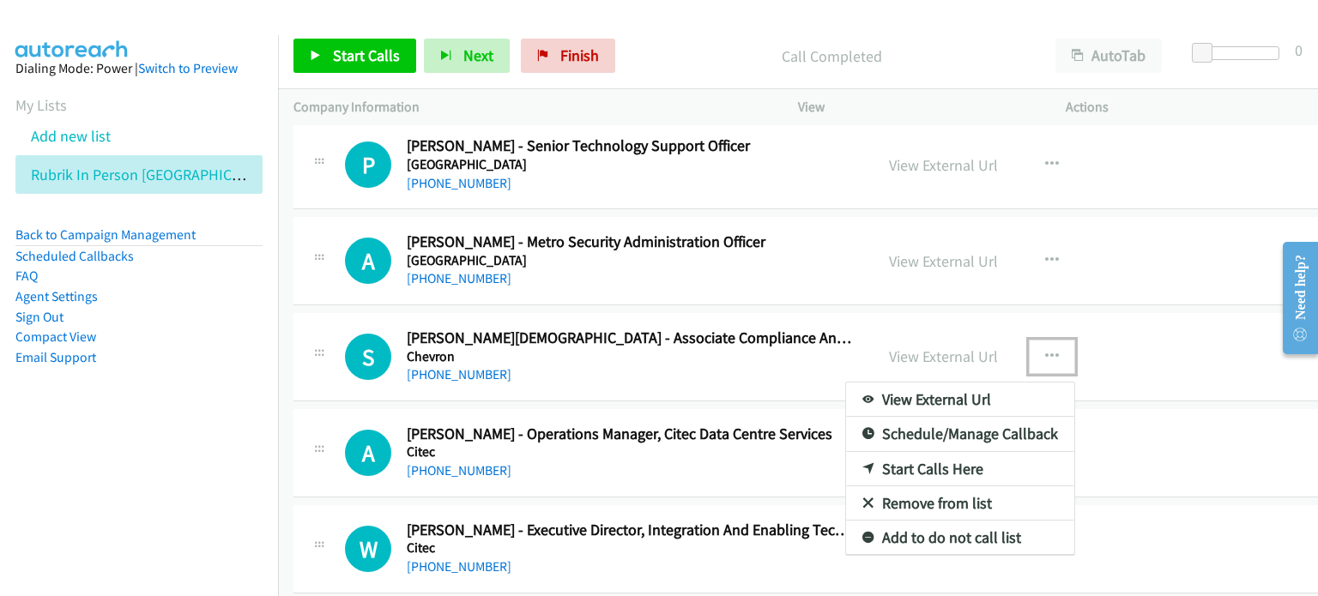
click at [701, 452] on link "Start Calls Here" at bounding box center [960, 469] width 228 height 34
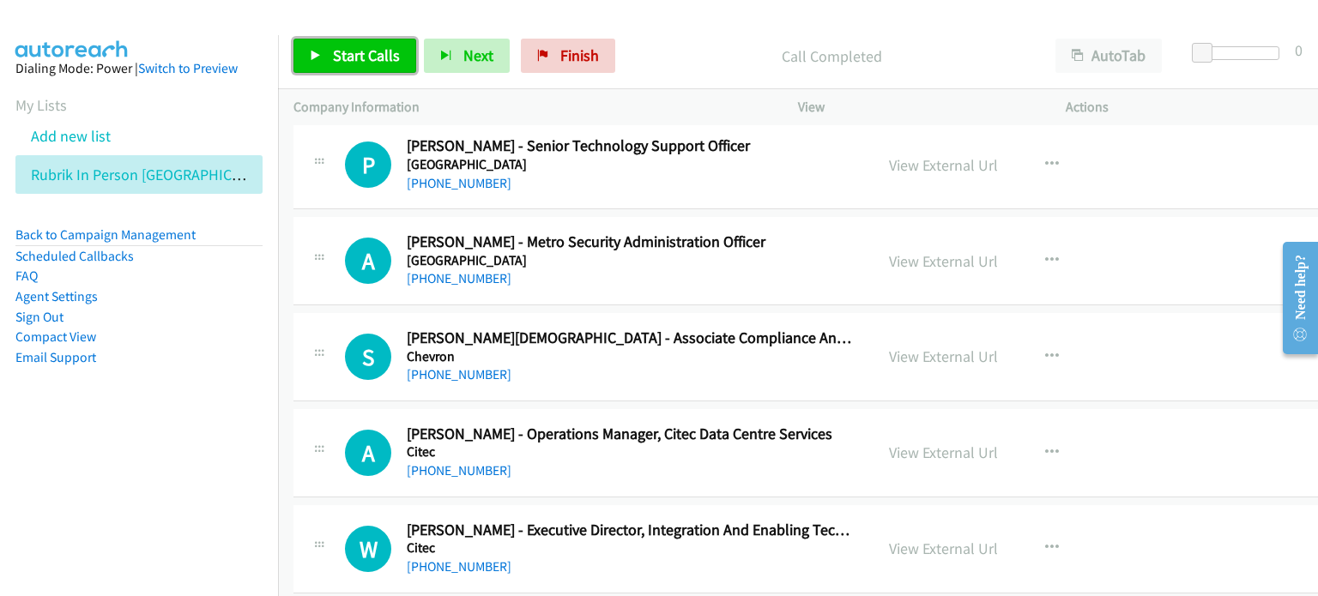
click at [323, 57] on link "Start Calls" at bounding box center [354, 56] width 123 height 34
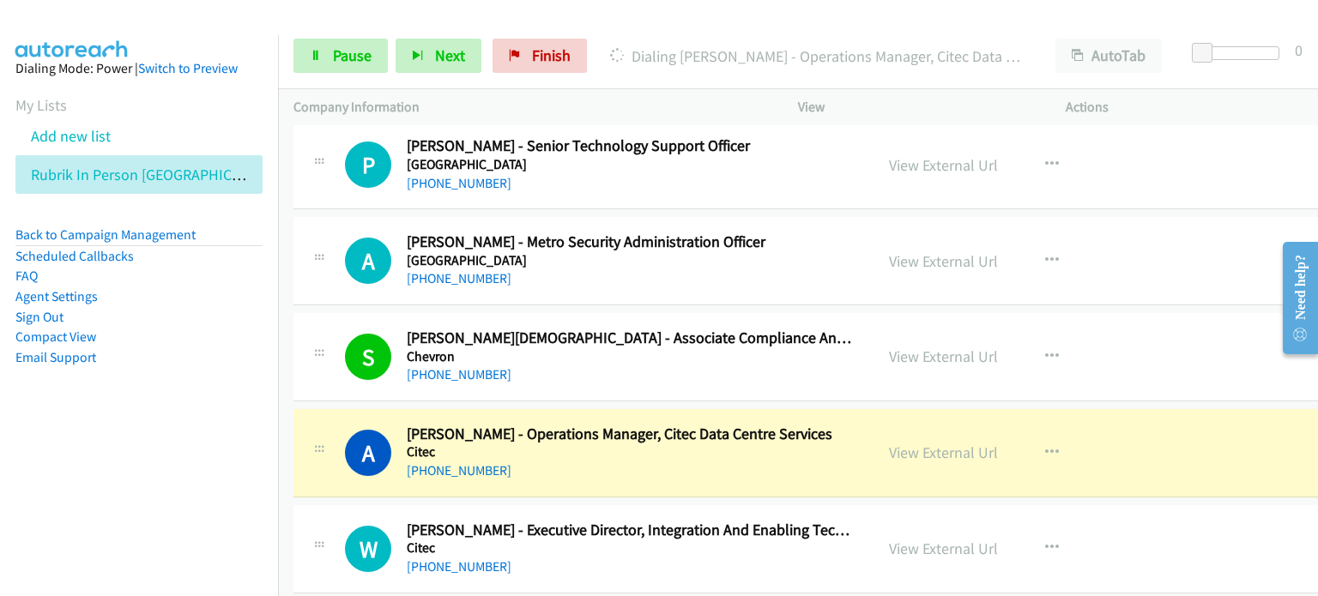
scroll to position [6863, 0]
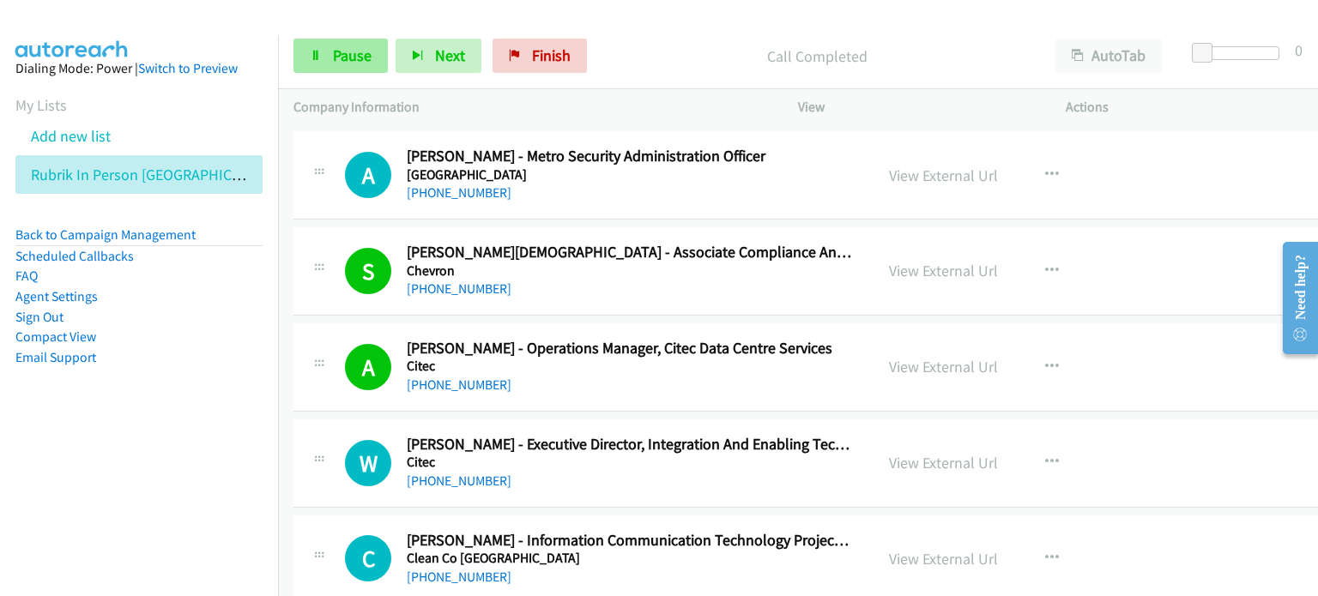
click at [338, 57] on span "Pause" at bounding box center [352, 55] width 39 height 20
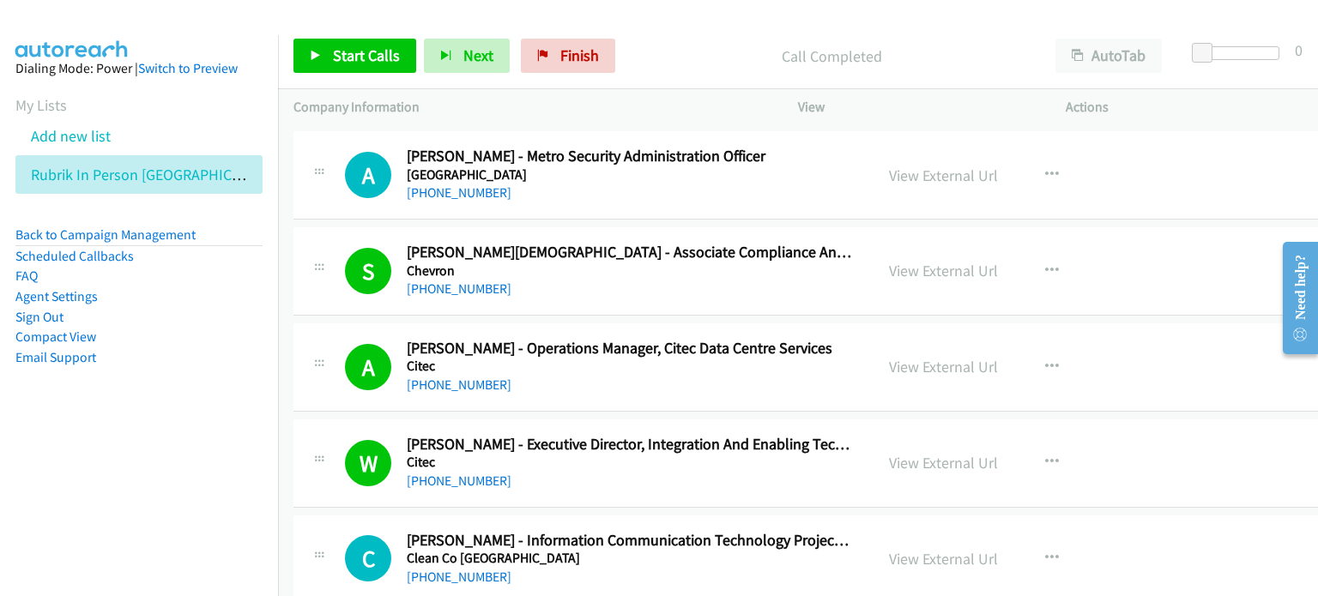
click at [127, 444] on aside "Dialing Mode: Power | Switch to Preview My Lists Add new list Rubrik In Person …" at bounding box center [139, 240] width 278 height 410
click at [701, 357] on link "View External Url" at bounding box center [943, 367] width 109 height 20
click at [348, 59] on span "Start Calls" at bounding box center [366, 55] width 67 height 20
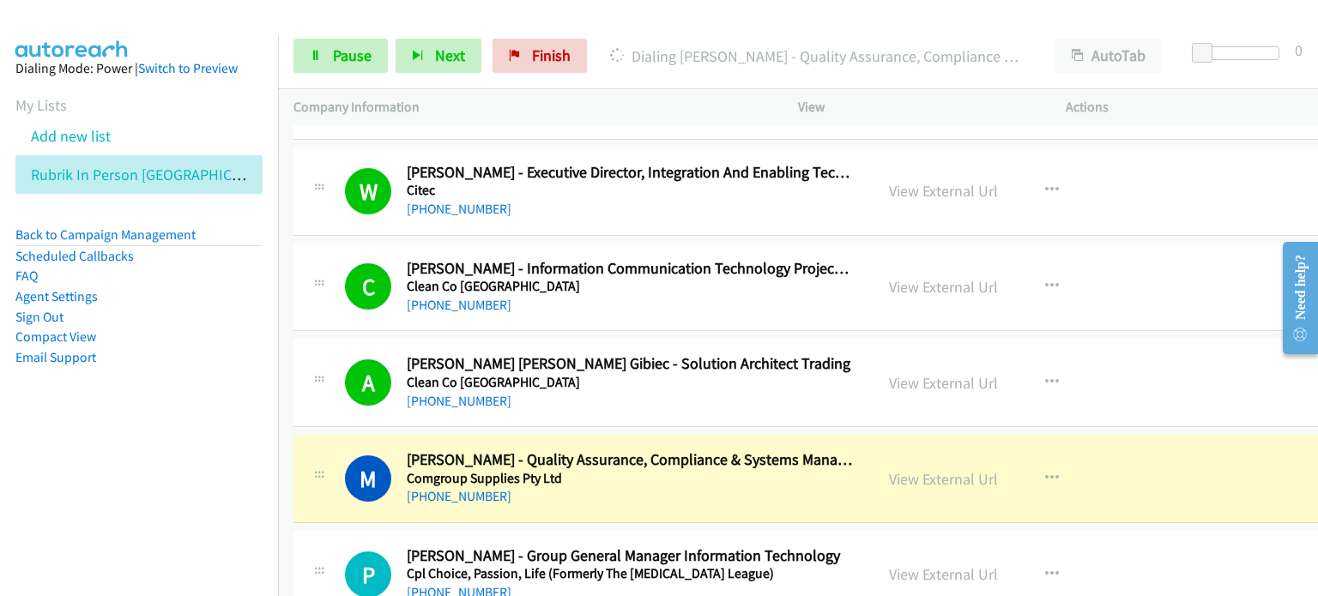
scroll to position [7206, 0]
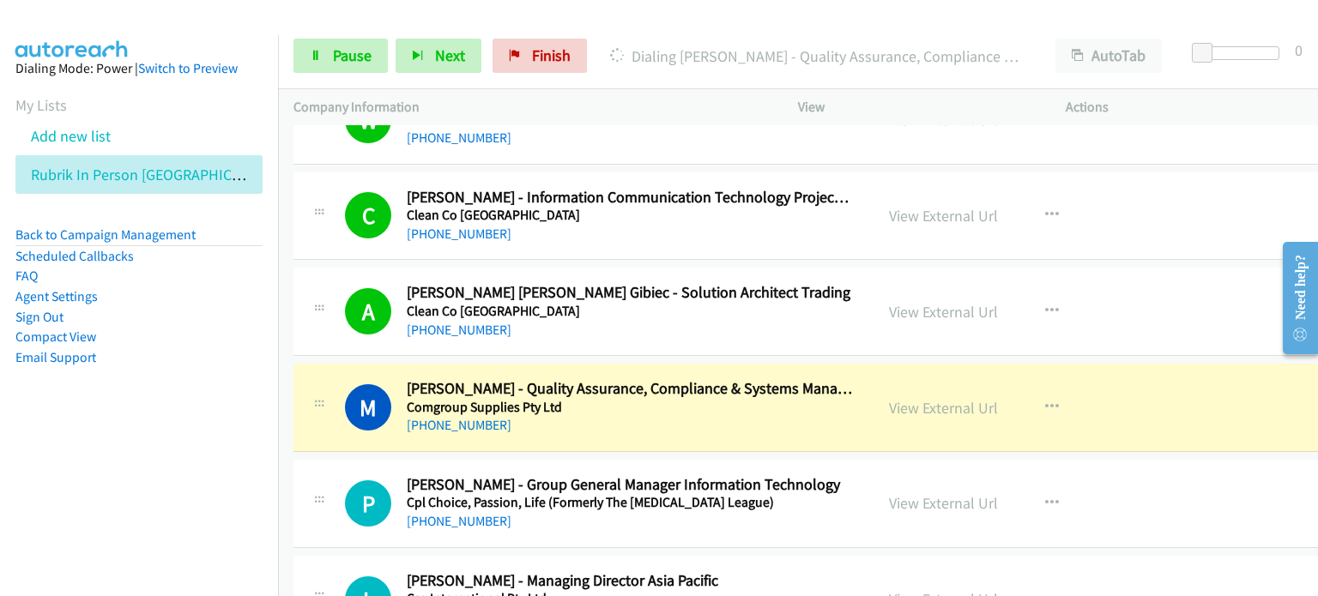
click at [344, 35] on div "Start Calls Pause Next Finish Dialing Malcolm Waterworth - Quality Assurance, C…" at bounding box center [798, 56] width 1040 height 66
click at [343, 50] on span "Pause" at bounding box center [352, 55] width 39 height 20
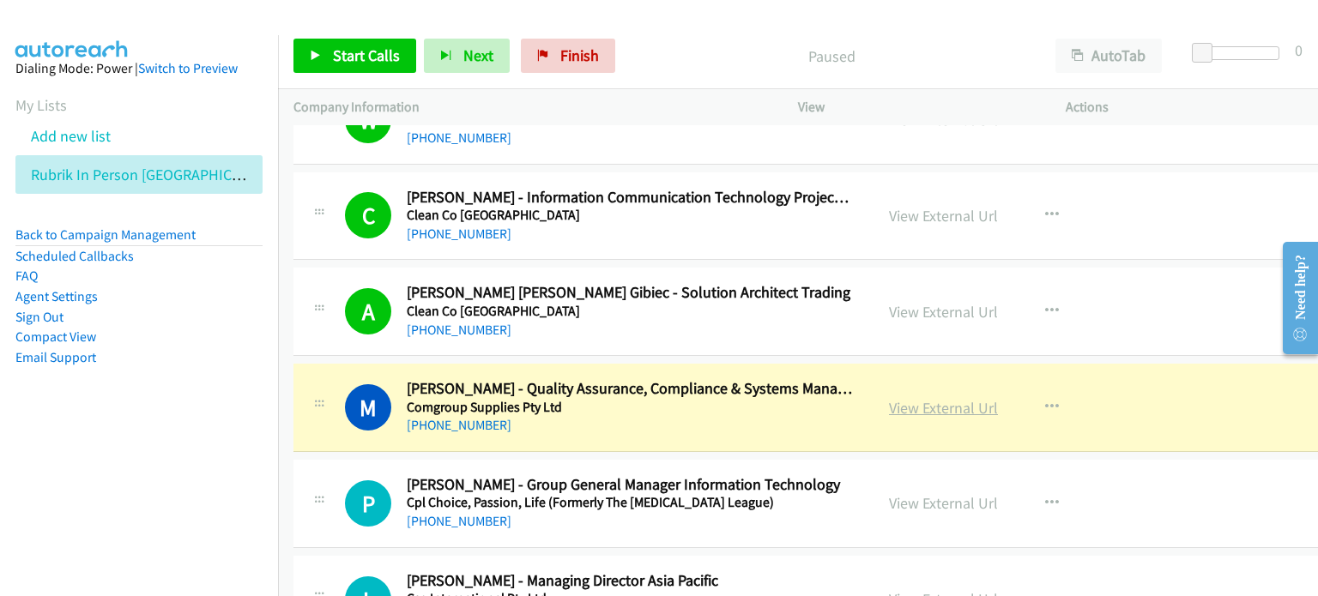
click at [701, 398] on link "View External Url" at bounding box center [943, 408] width 109 height 20
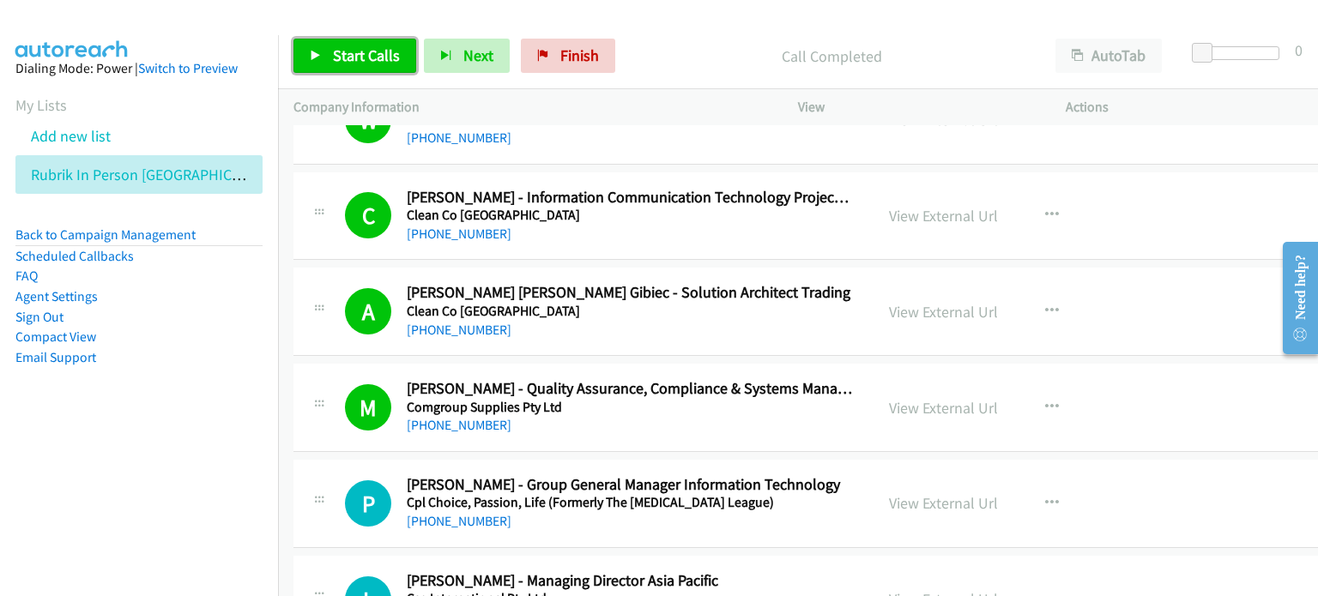
click at [345, 49] on span "Start Calls" at bounding box center [366, 55] width 67 height 20
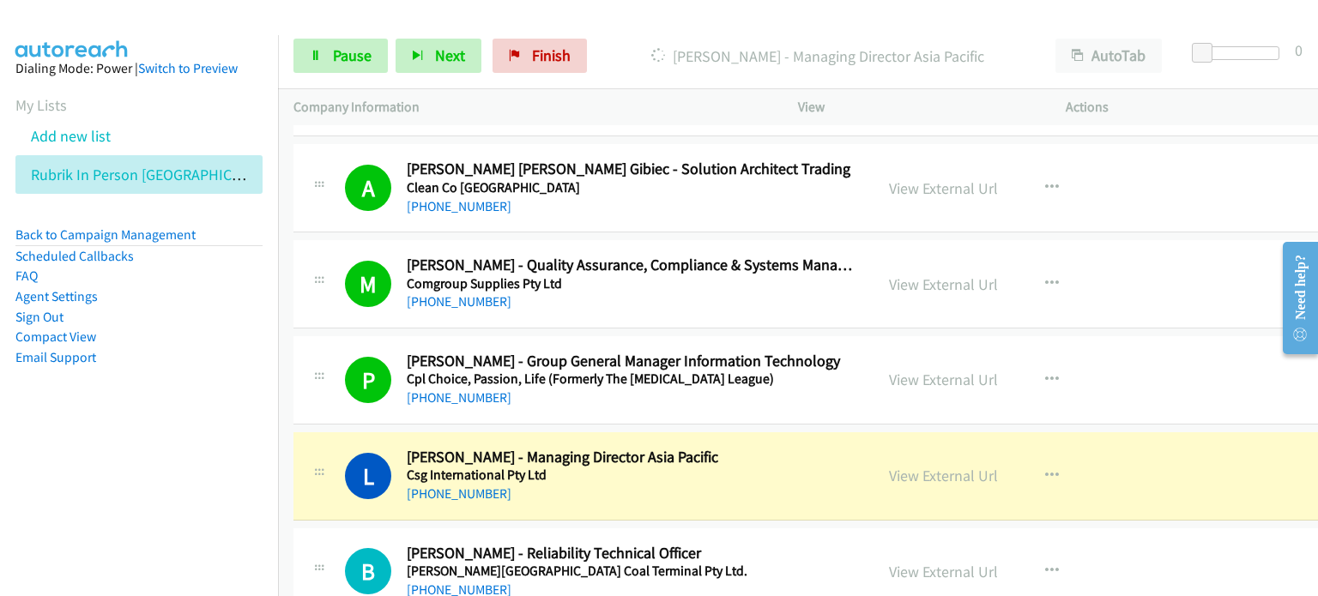
scroll to position [7378, 0]
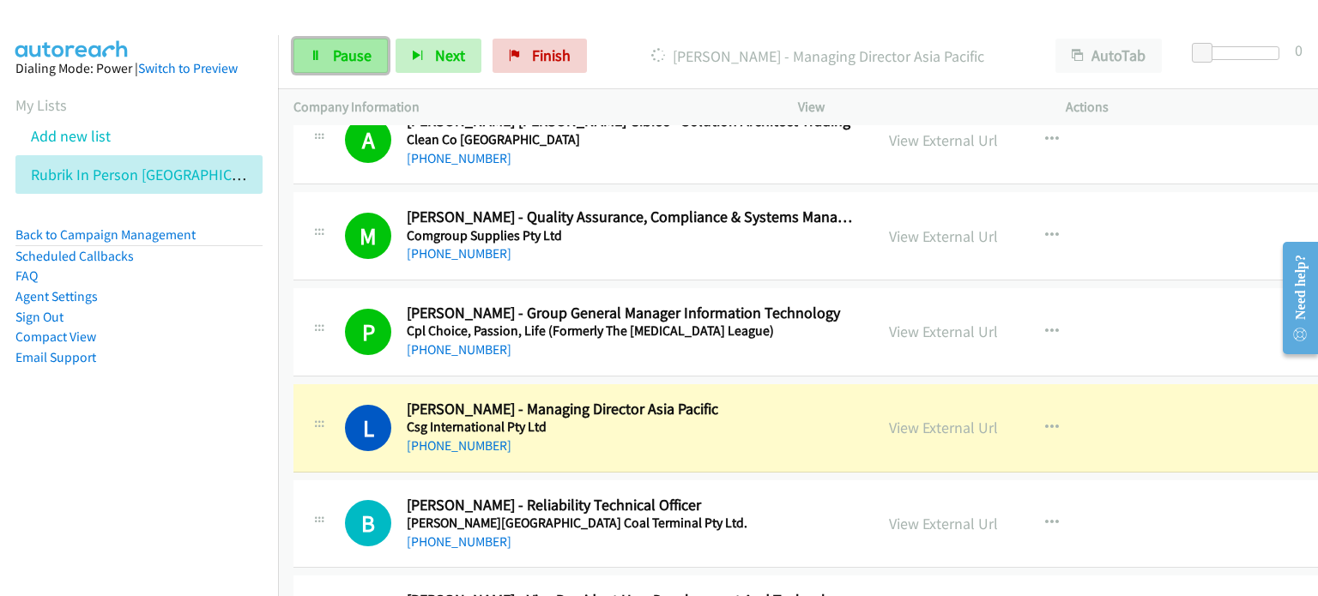
click at [337, 55] on span "Pause" at bounding box center [352, 55] width 39 height 20
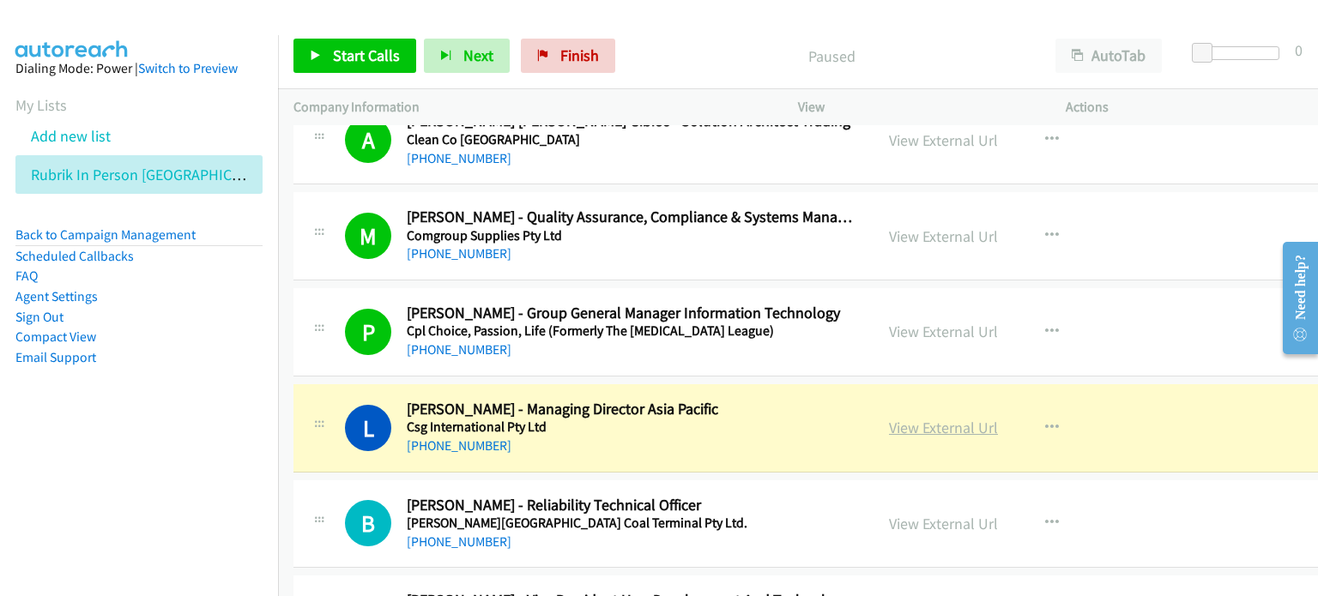
click at [701, 418] on link "View External Url" at bounding box center [943, 428] width 109 height 20
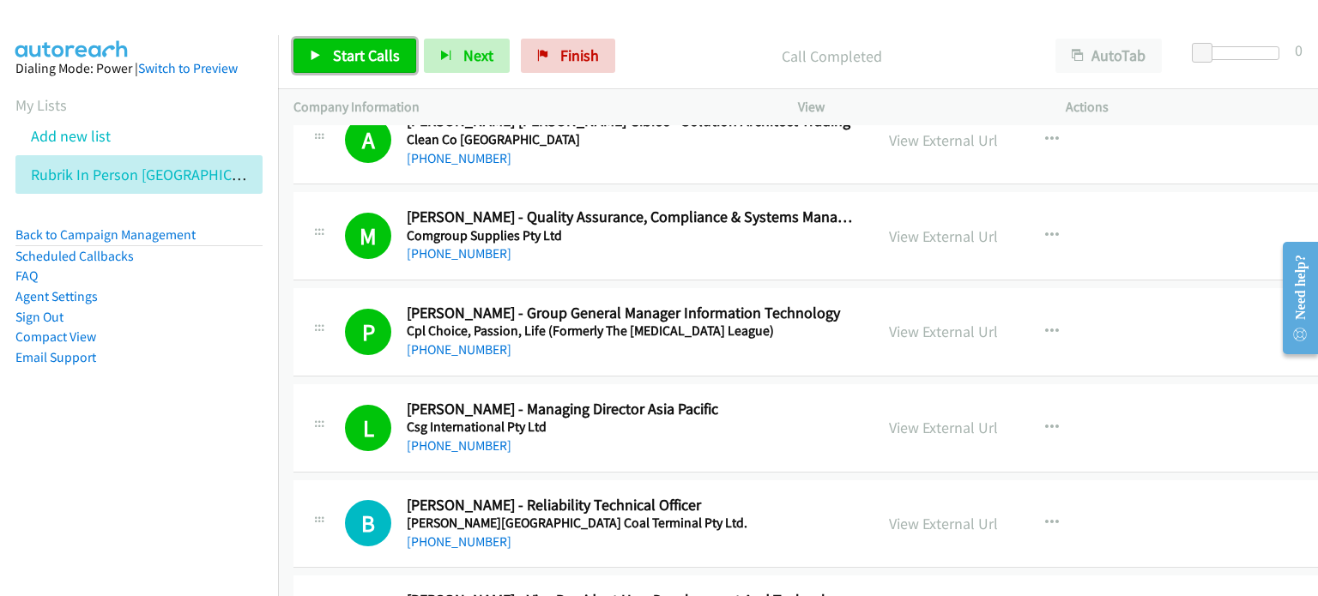
click at [353, 52] on span "Start Calls" at bounding box center [366, 55] width 67 height 20
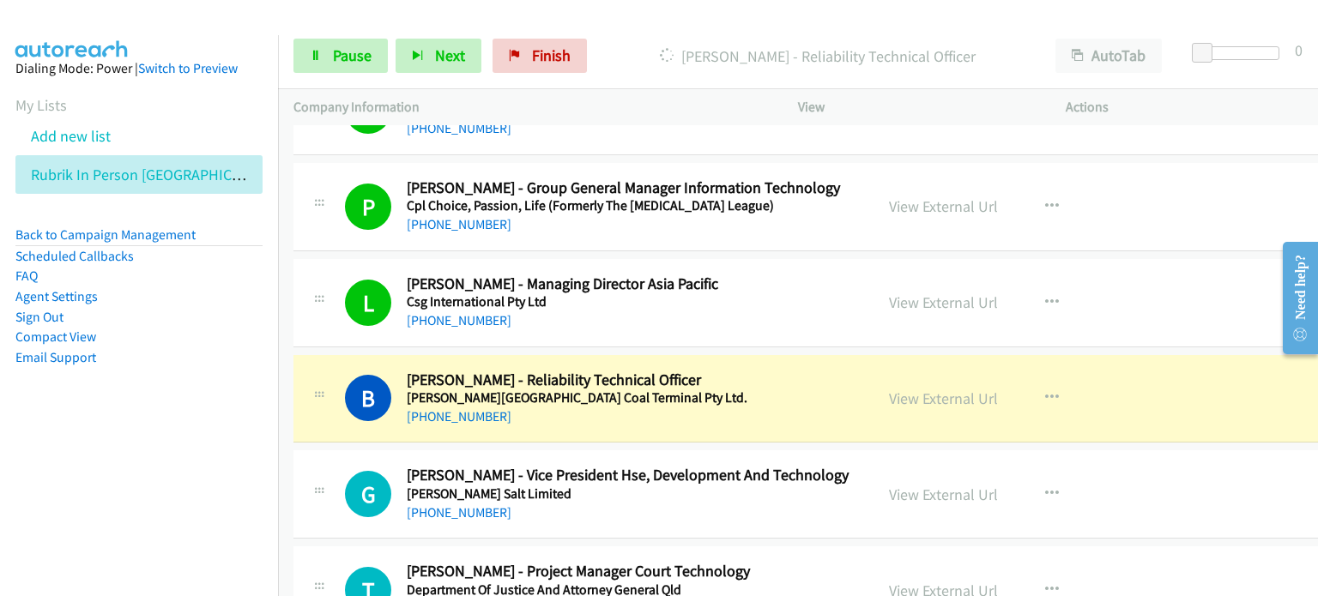
scroll to position [7550, 0]
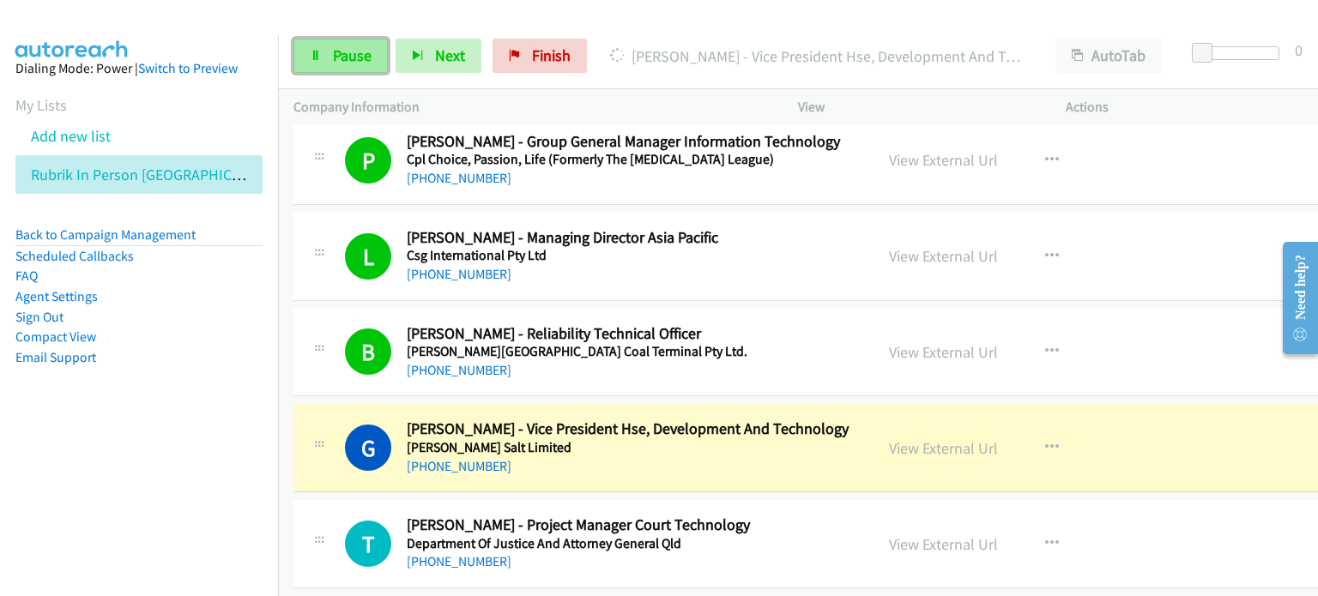
click at [329, 46] on link "Pause" at bounding box center [340, 56] width 94 height 34
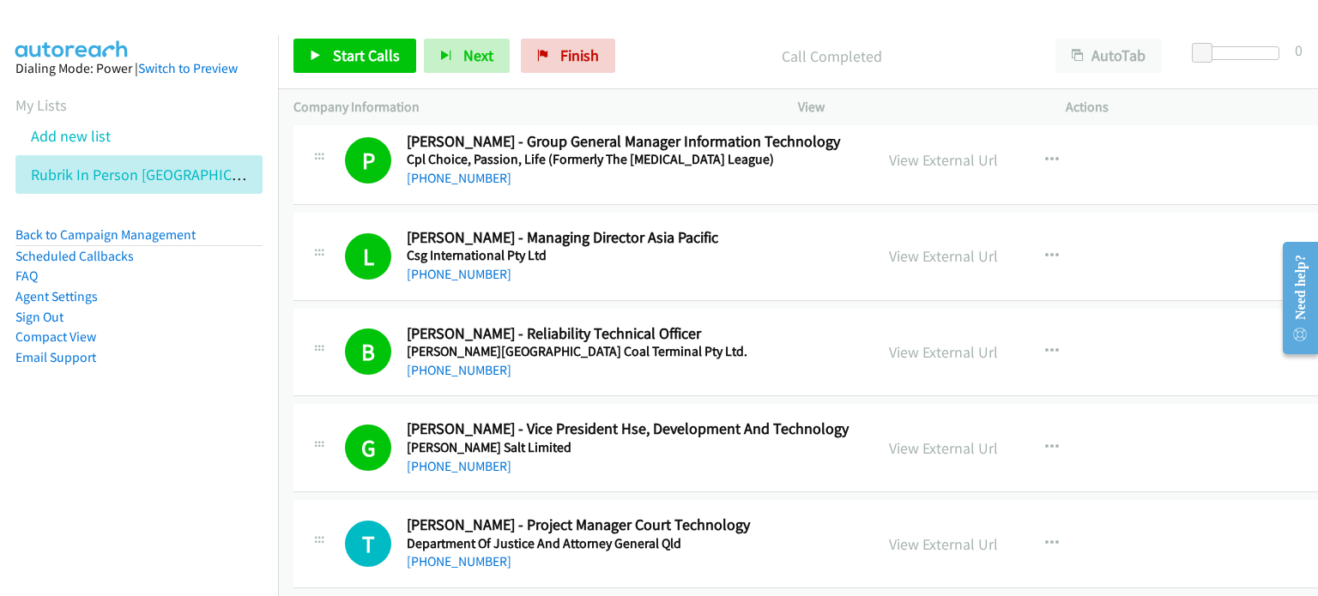
click at [165, 399] on aside "Dialing Mode: Power | Switch to Preview My Lists Add new list Rubrik In Person …" at bounding box center [139, 240] width 278 height 410
drag, startPoint x: 566, startPoint y: 52, endPoint x: 720, endPoint y: 68, distance: 154.3
click at [566, 52] on span "Finish" at bounding box center [579, 55] width 39 height 20
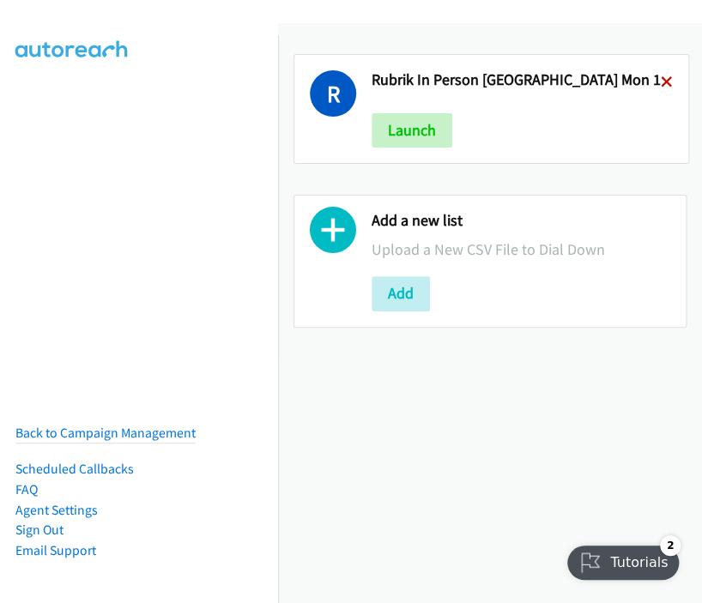
click at [661, 78] on icon at bounding box center [667, 83] width 12 height 12
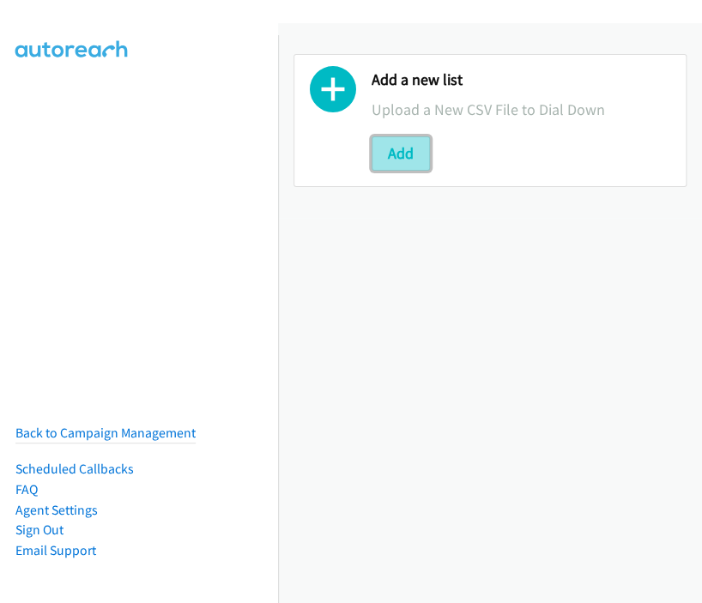
click at [403, 137] on button "Add" at bounding box center [400, 153] width 58 height 34
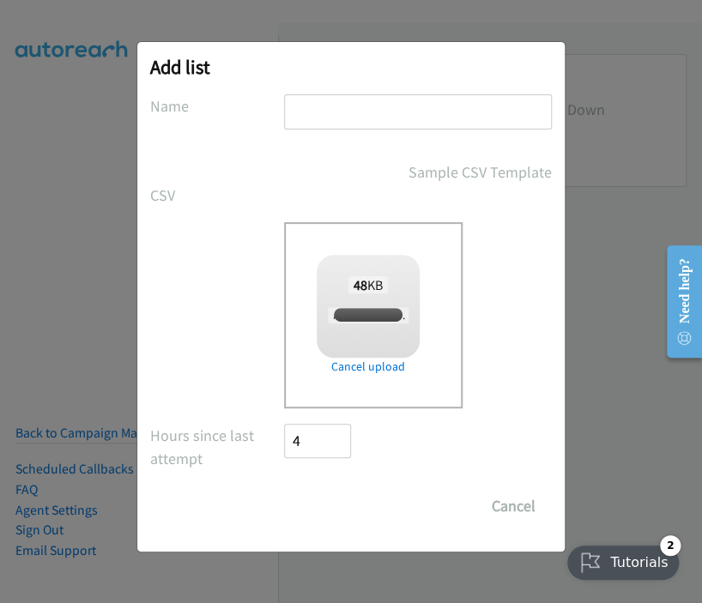
checkbox input "true"
click at [323, 103] on input "text" at bounding box center [418, 111] width 268 height 35
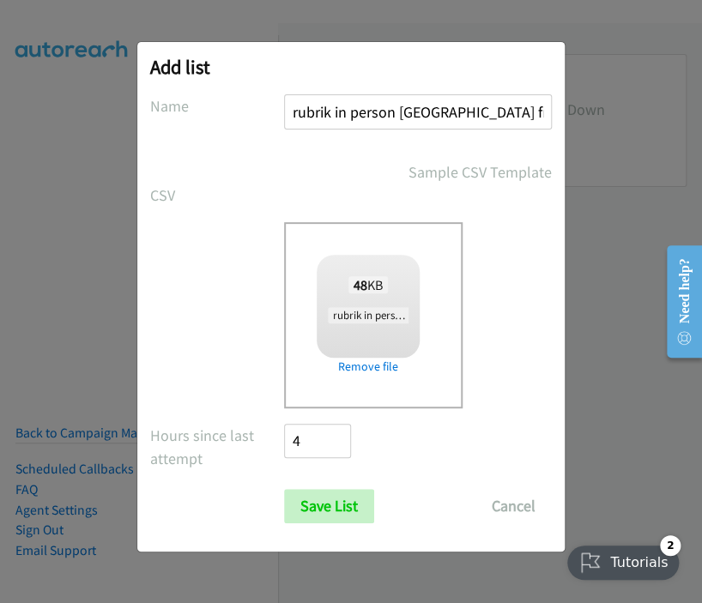
click at [470, 107] on input "rubrik in person brisbane fri 1" at bounding box center [418, 111] width 268 height 35
type input "rubrik in person brisbane mon 2"
drag, startPoint x: 329, startPoint y: 499, endPoint x: 385, endPoint y: 490, distance: 56.6
click at [329, 499] on input "Save List" at bounding box center [329, 506] width 90 height 34
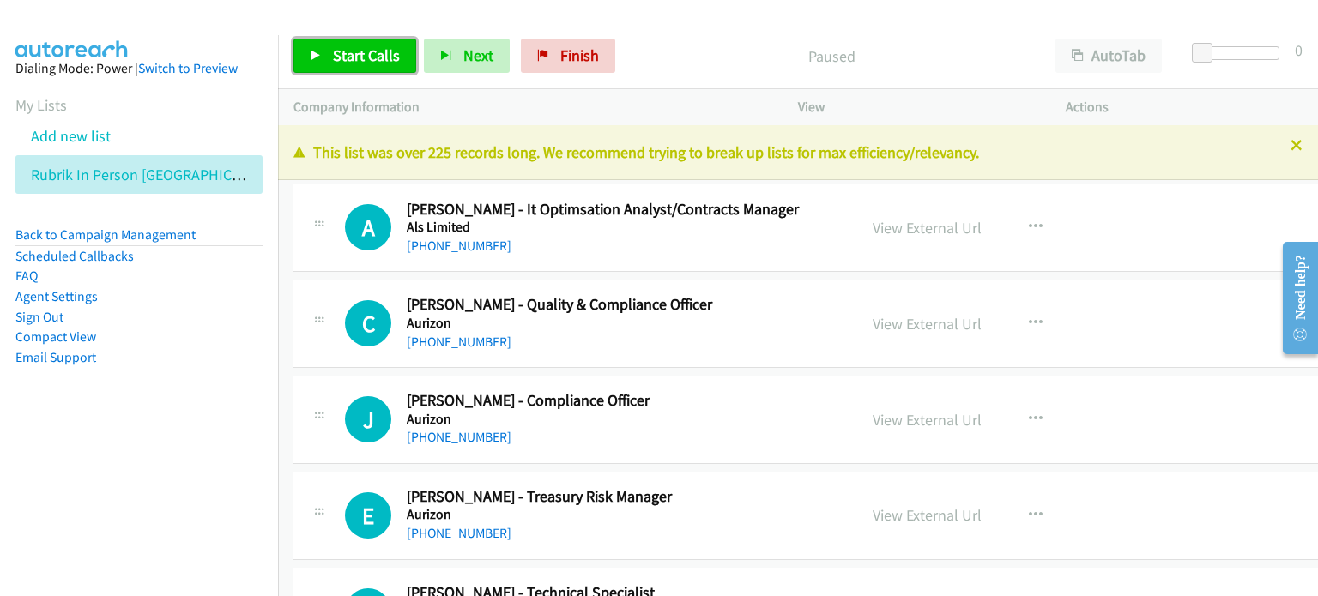
click at [341, 54] on span "Start Calls" at bounding box center [366, 55] width 67 height 20
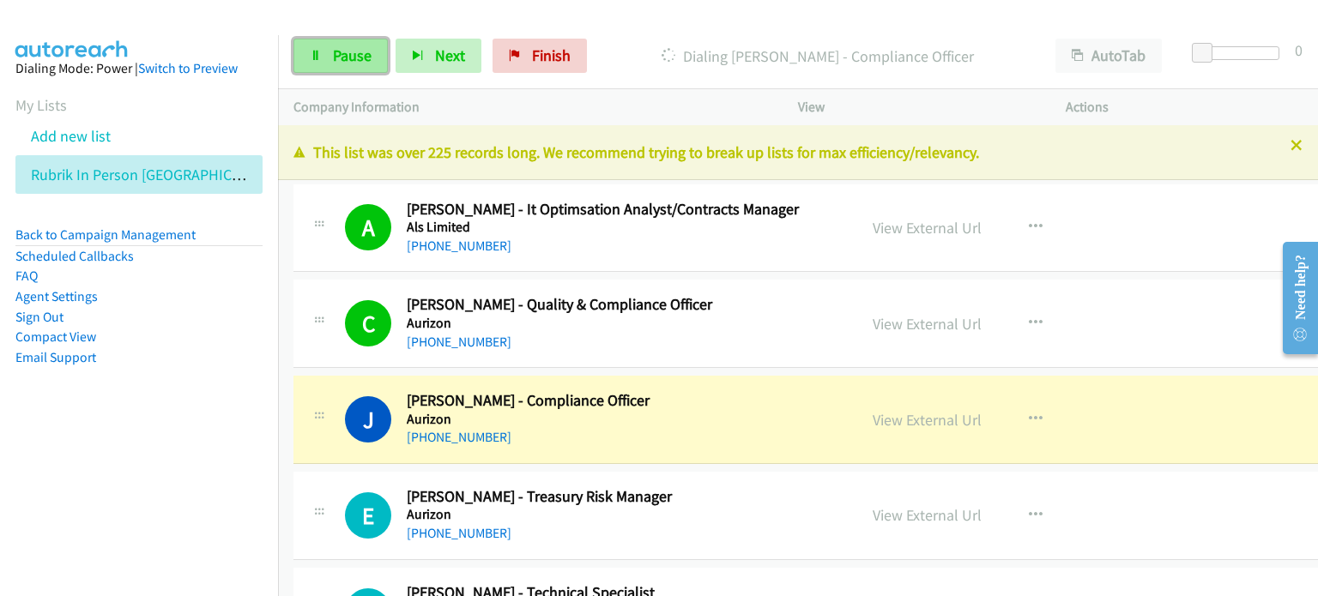
click at [353, 53] on span "Pause" at bounding box center [352, 55] width 39 height 20
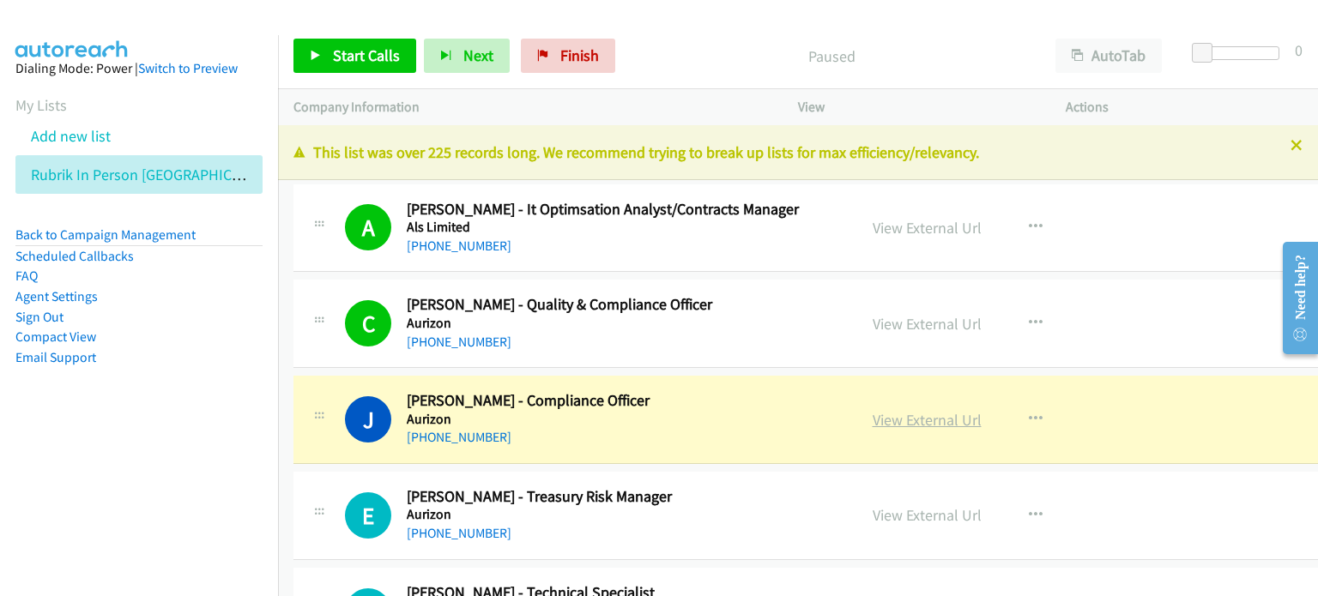
click at [912, 414] on link "View External Url" at bounding box center [926, 420] width 109 height 20
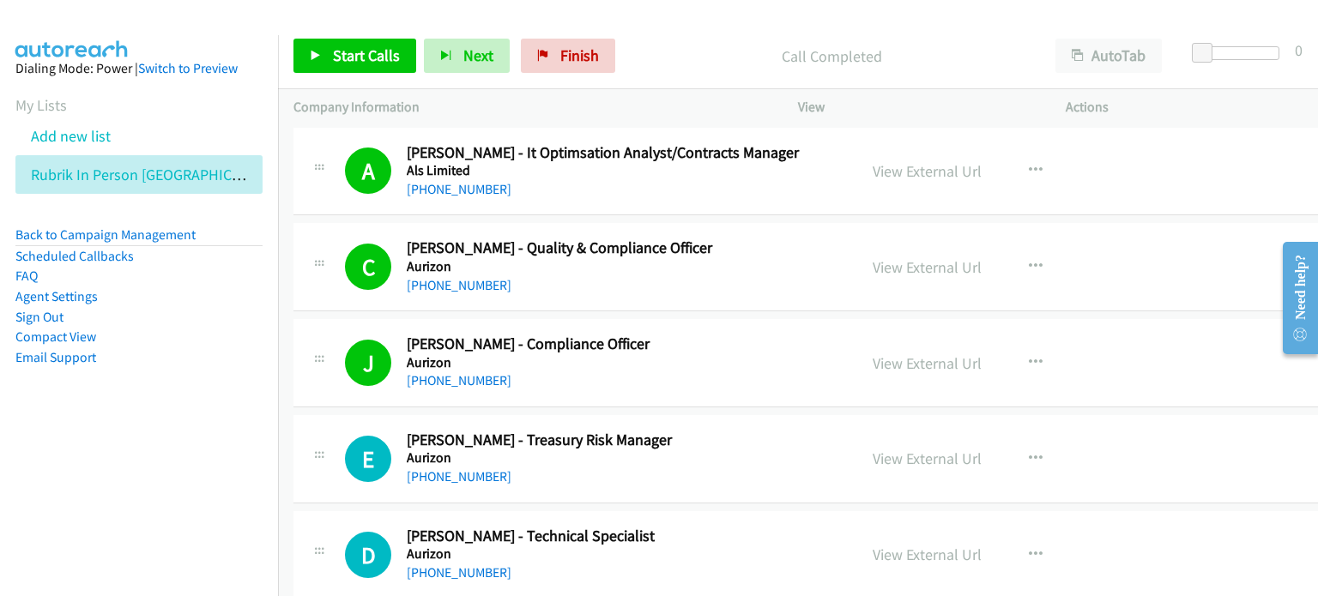
scroll to position [86, 0]
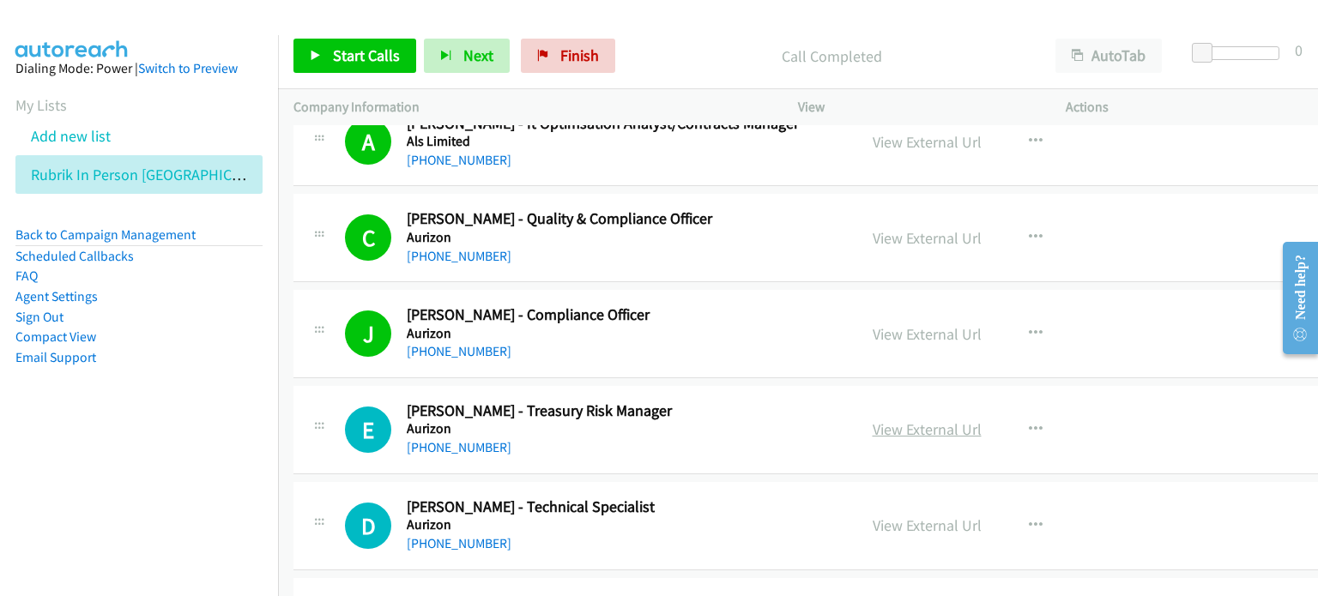
click at [892, 423] on link "View External Url" at bounding box center [926, 430] width 109 height 20
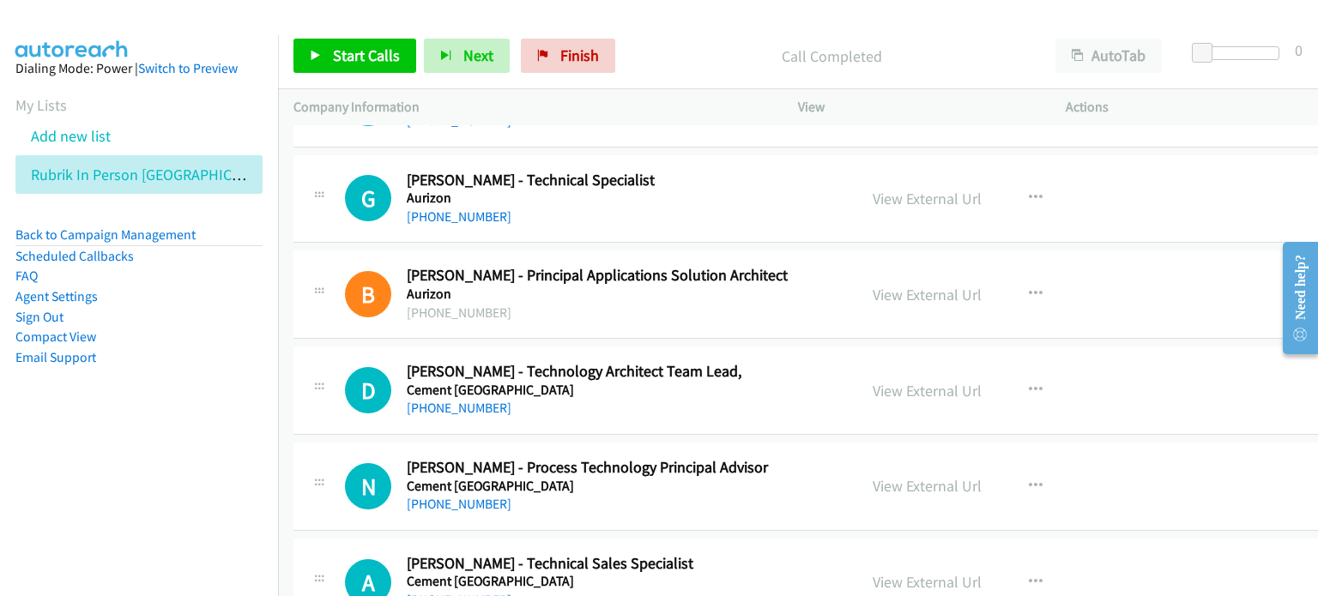
scroll to position [601, 0]
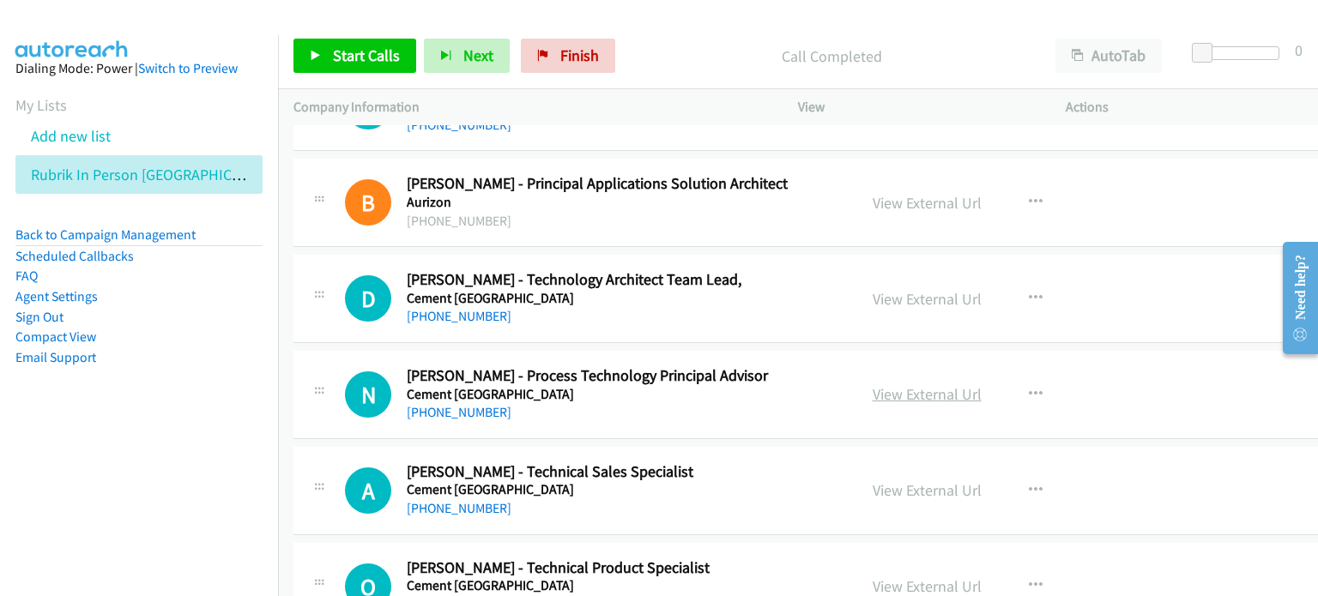
click at [878, 386] on link "View External Url" at bounding box center [926, 394] width 109 height 20
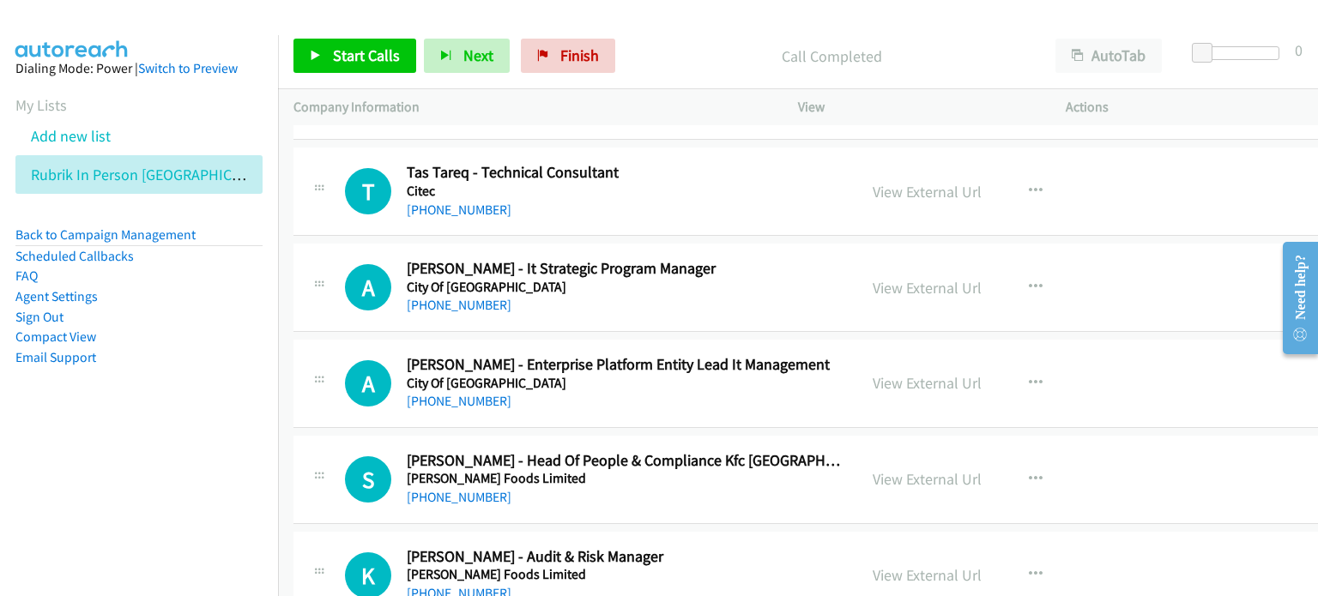
scroll to position [1115, 0]
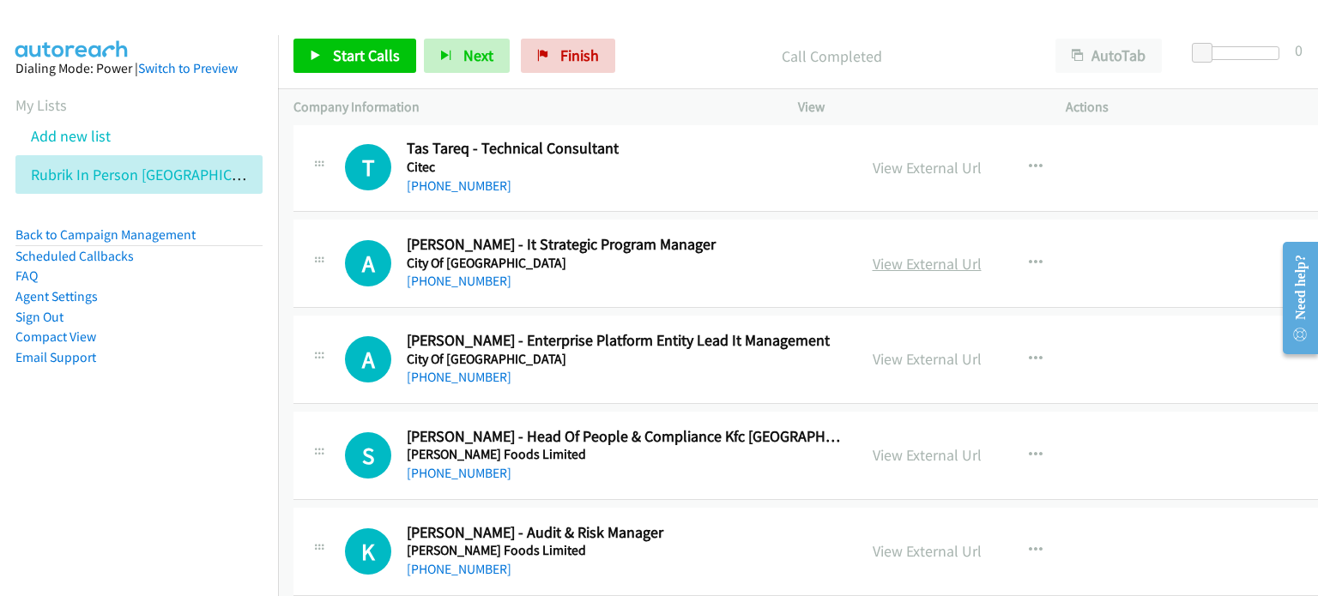
click at [894, 260] on link "View External Url" at bounding box center [926, 264] width 109 height 20
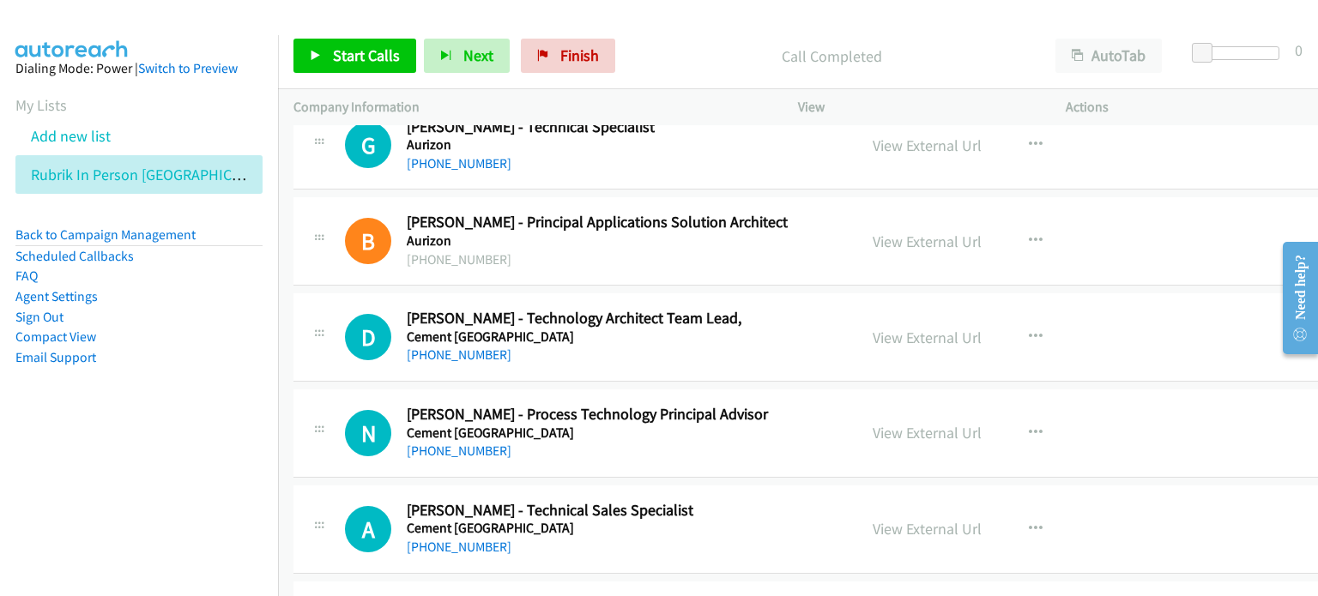
scroll to position [601, 0]
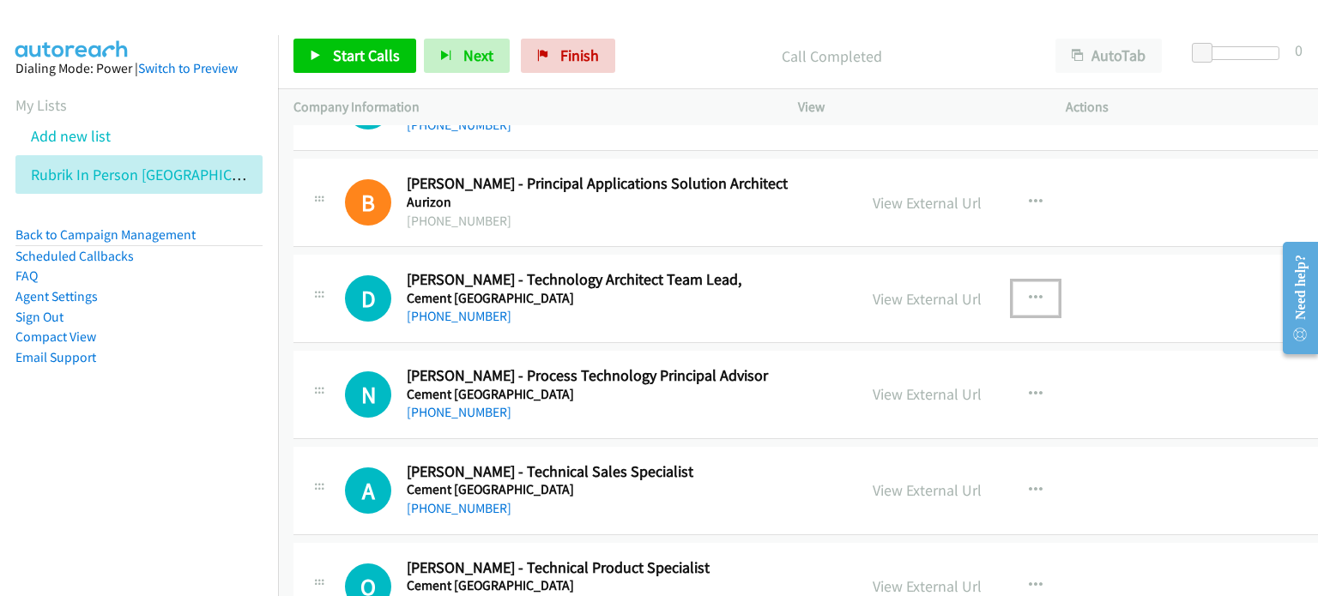
click at [1029, 298] on icon "button" at bounding box center [1036, 299] width 14 height 14
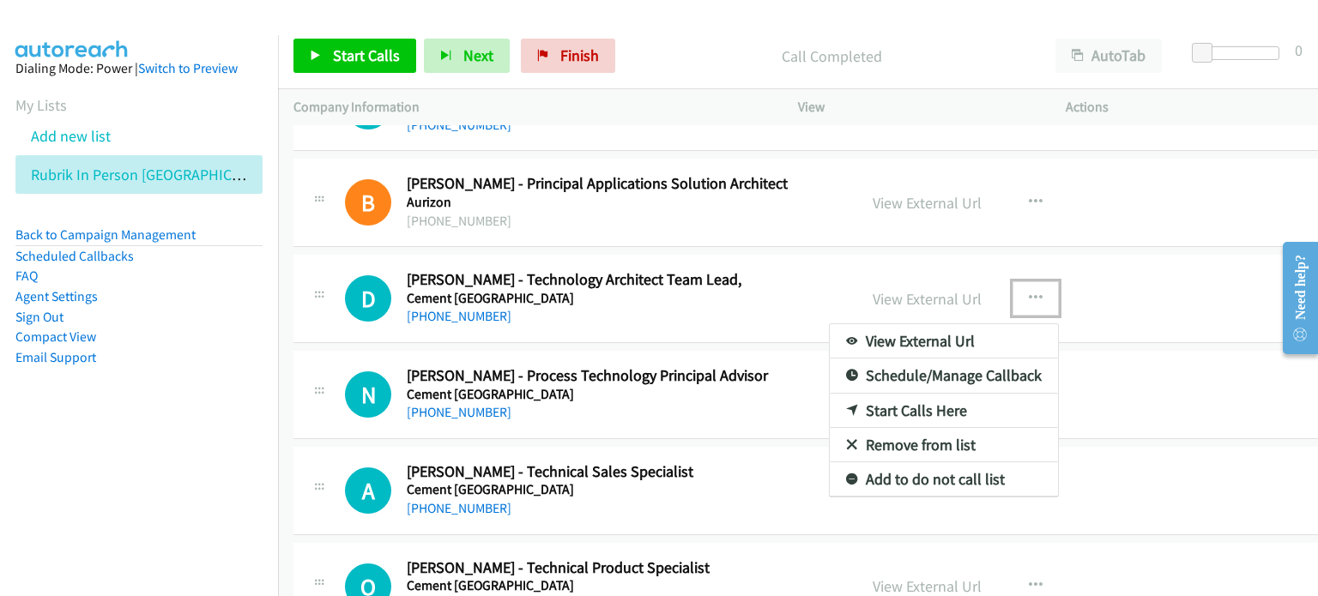
click at [891, 408] on link "Start Calls Here" at bounding box center [944, 411] width 228 height 34
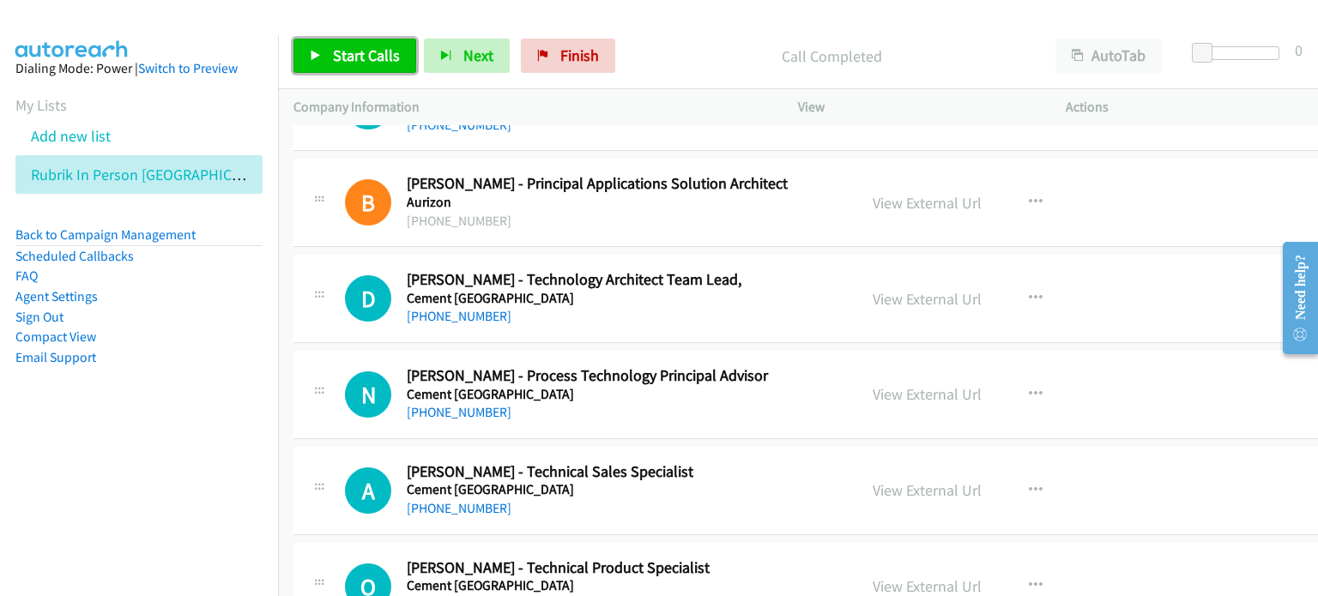
click at [344, 53] on span "Start Calls" at bounding box center [366, 55] width 67 height 20
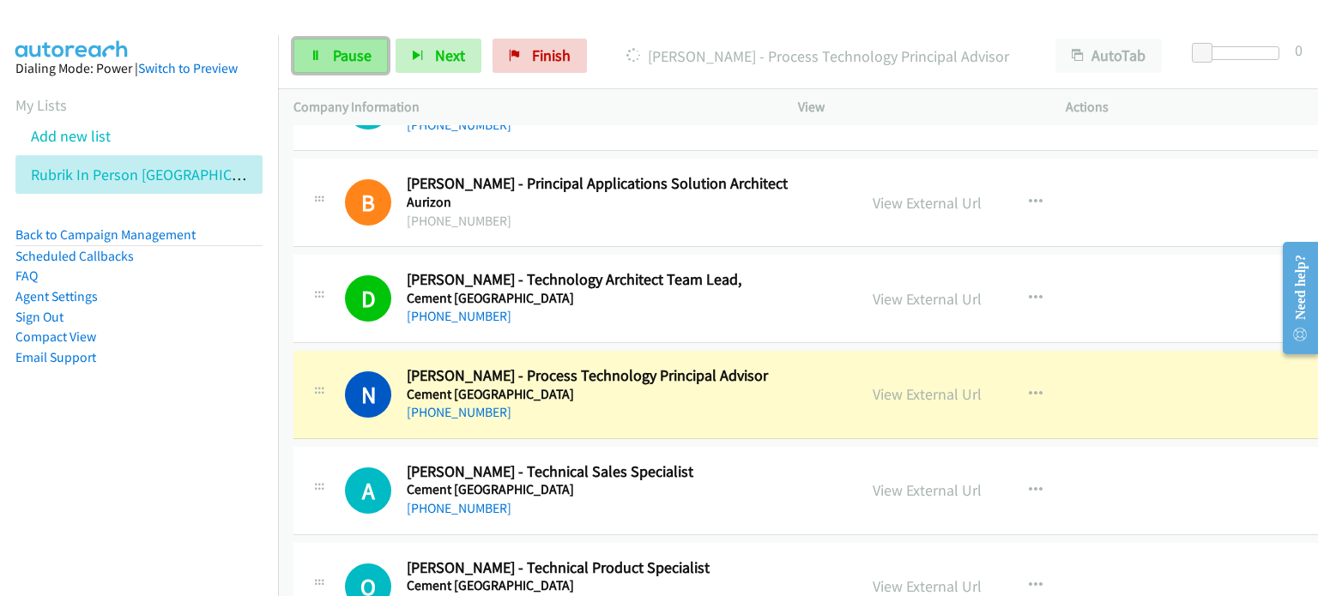
click at [336, 51] on span "Pause" at bounding box center [352, 55] width 39 height 20
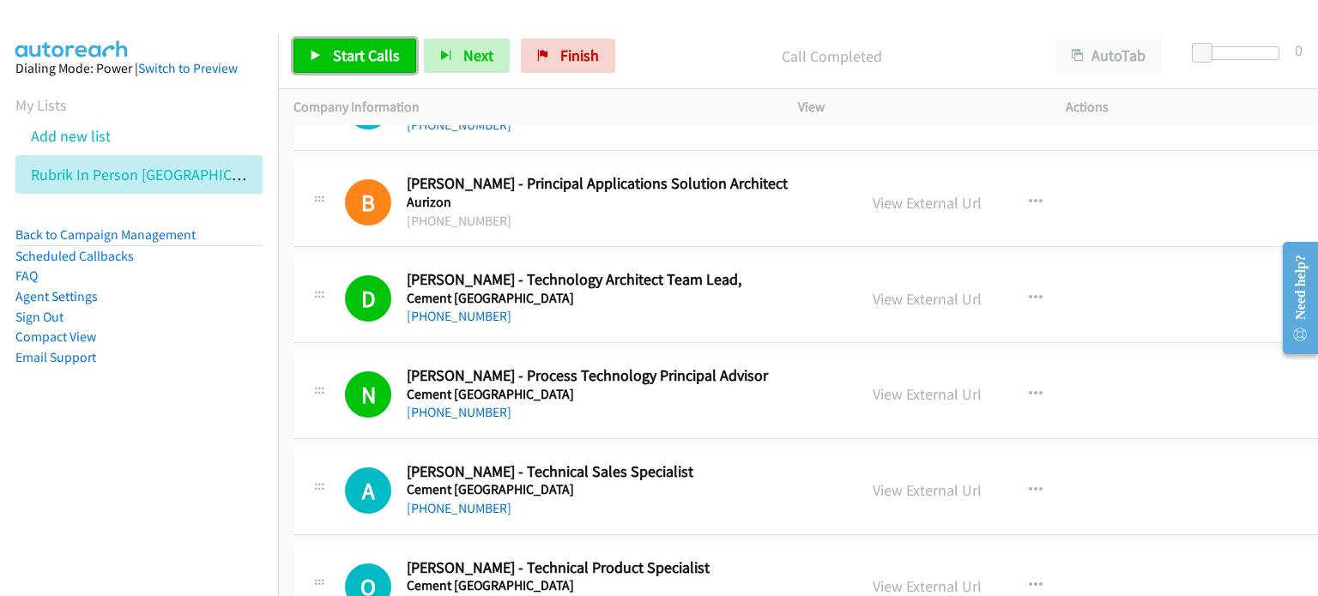
click at [347, 48] on span "Start Calls" at bounding box center [366, 55] width 67 height 20
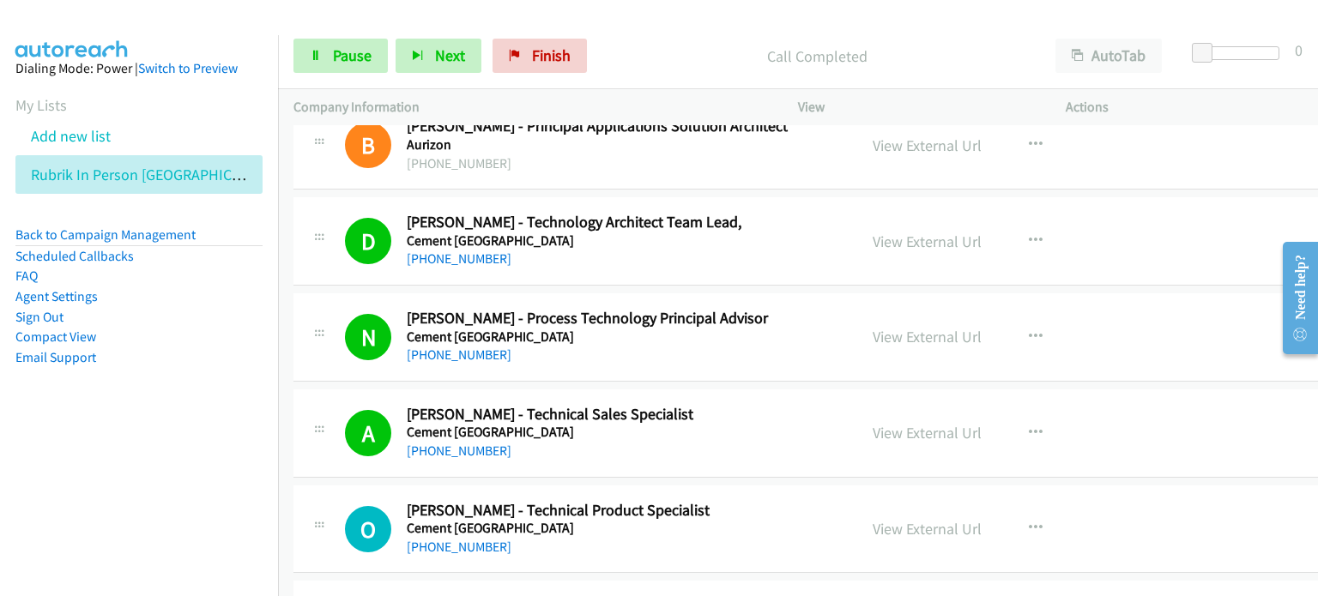
scroll to position [858, 0]
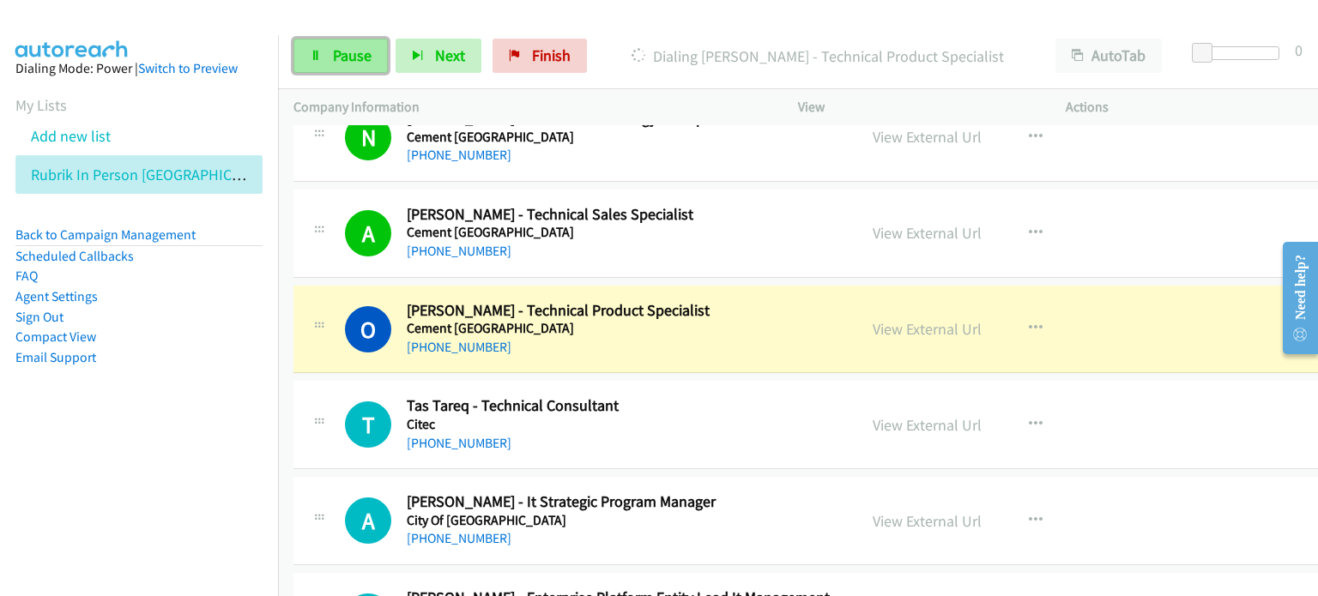
click at [341, 44] on link "Pause" at bounding box center [340, 56] width 94 height 34
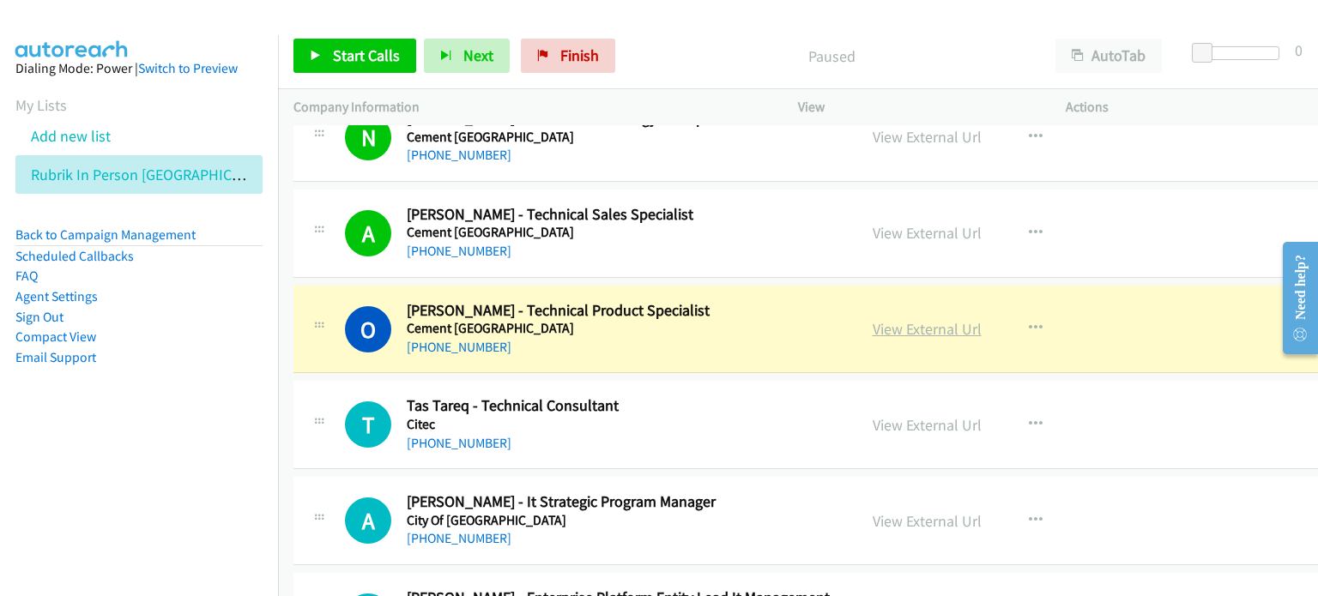
click at [909, 328] on link "View External Url" at bounding box center [926, 329] width 109 height 20
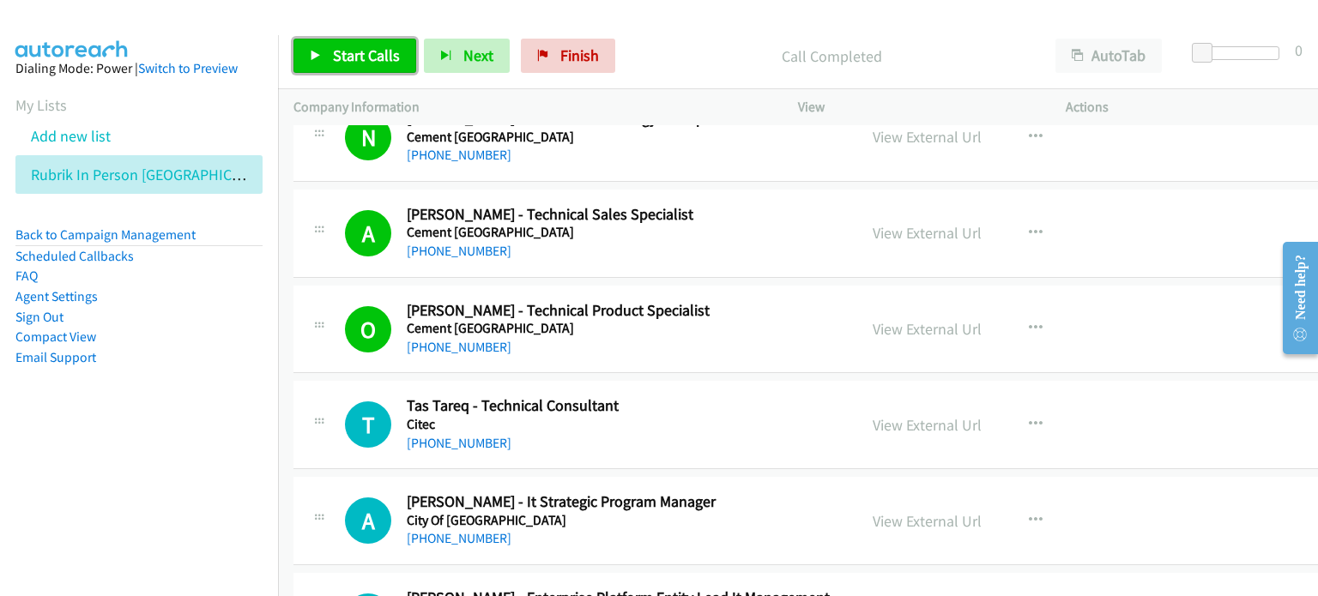
click at [357, 48] on span "Start Calls" at bounding box center [366, 55] width 67 height 20
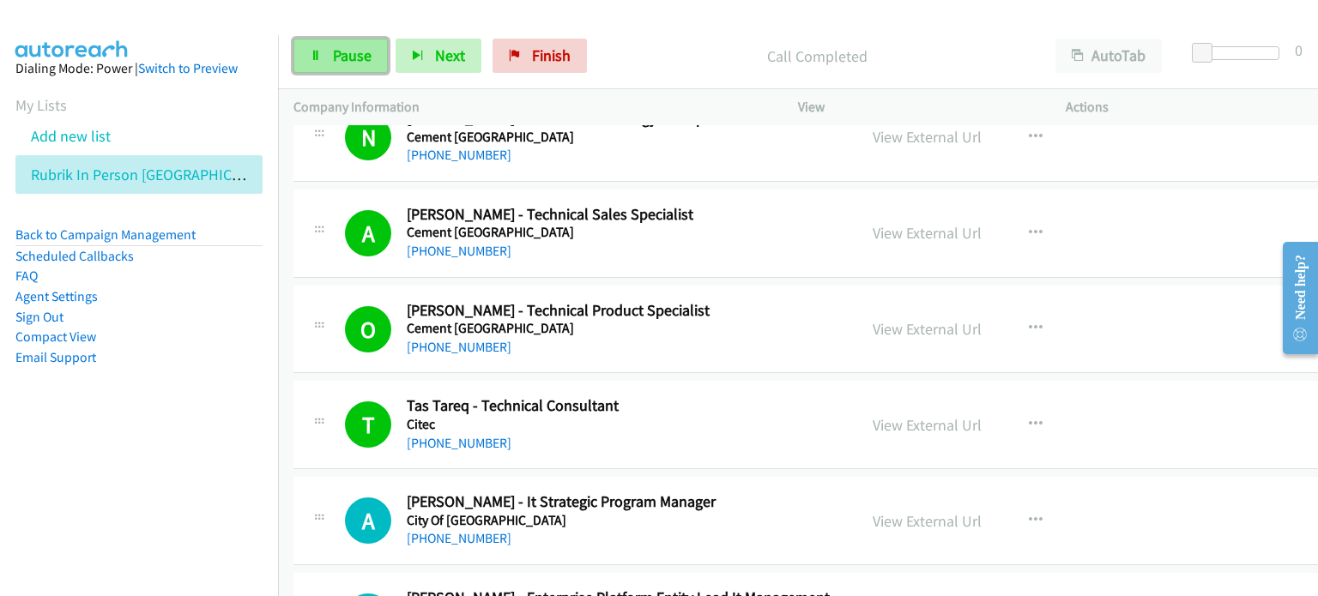
click at [333, 48] on span "Pause" at bounding box center [352, 55] width 39 height 20
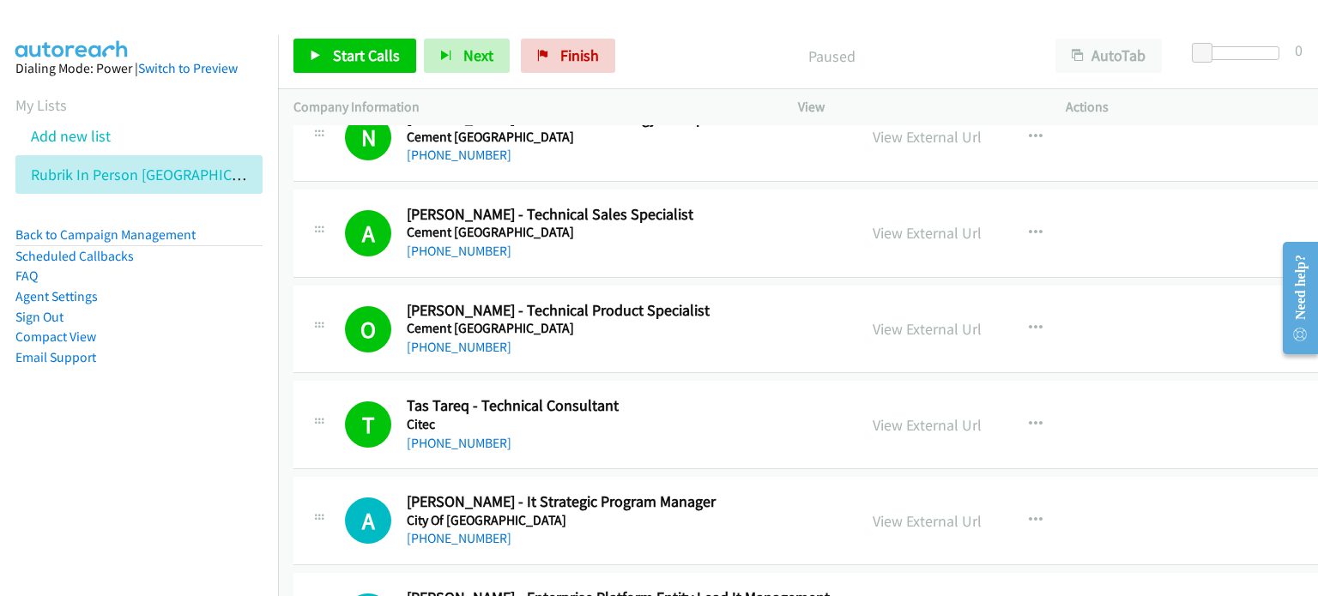
click at [686, 34] on div "Start Calls Pause Next Finish Paused AutoTab AutoTab 0" at bounding box center [798, 56] width 1040 height 66
click at [187, 480] on nav "Dialing Mode: Power | Switch to Preview My Lists Add new list Rubrik In Person …" at bounding box center [139, 333] width 279 height 596
click at [892, 423] on link "View External Url" at bounding box center [926, 425] width 109 height 20
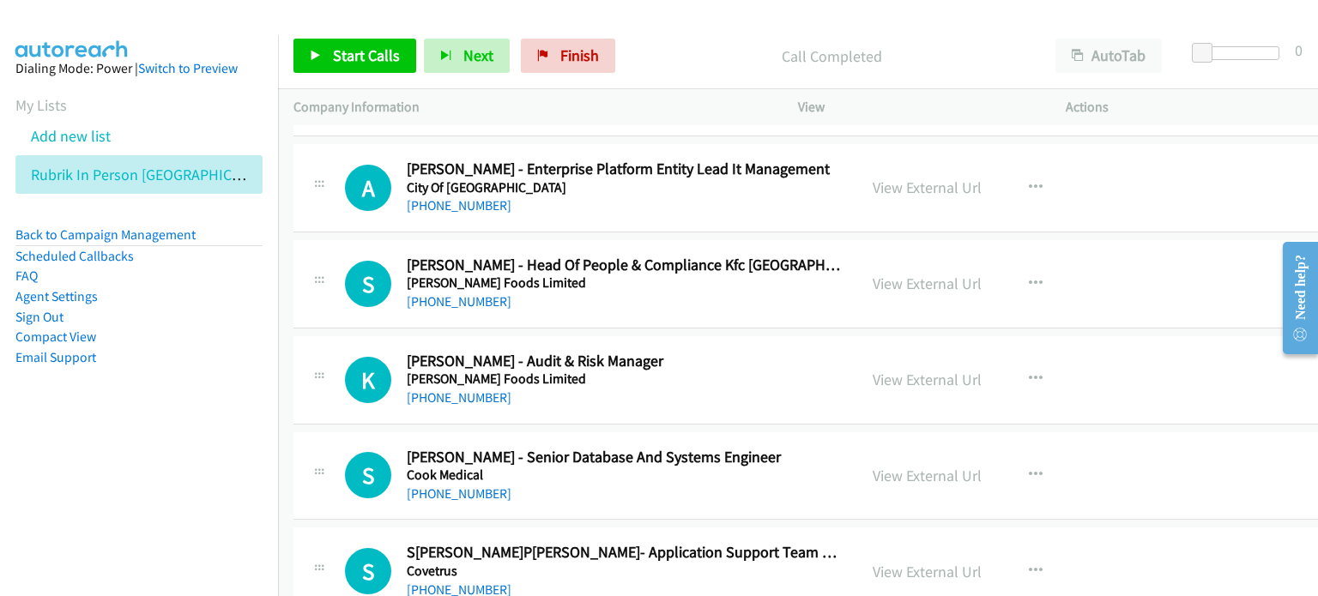
scroll to position [1373, 0]
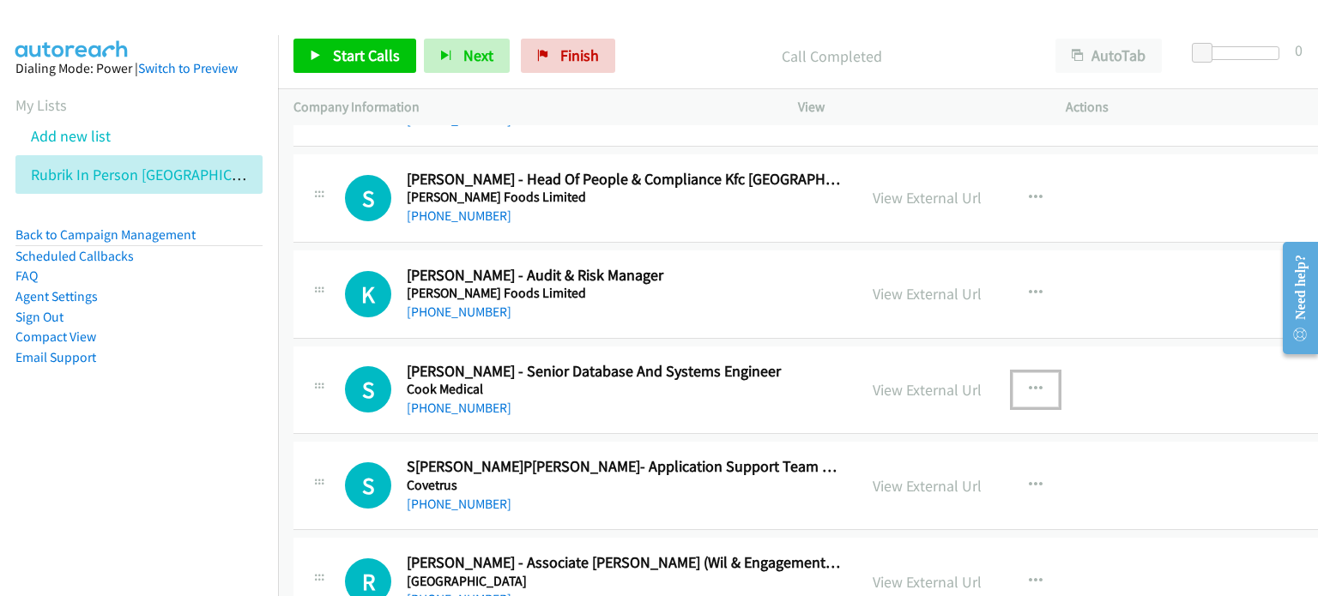
click at [1029, 383] on icon "button" at bounding box center [1036, 390] width 14 height 14
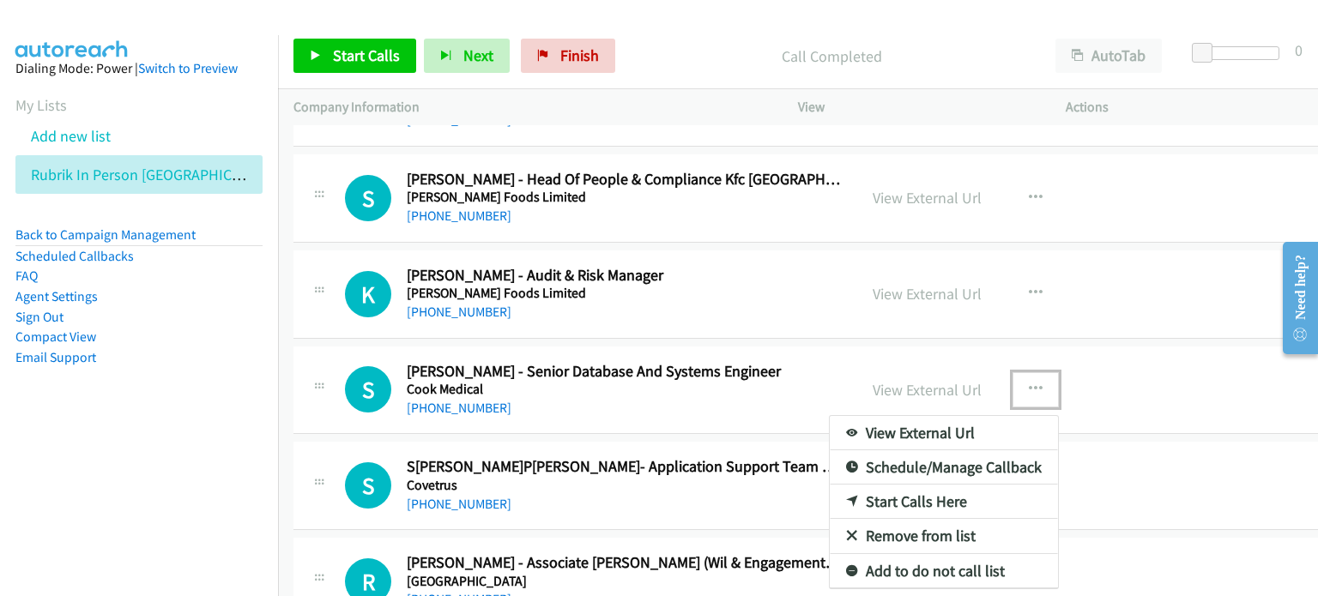
click at [903, 497] on link "Start Calls Here" at bounding box center [944, 502] width 228 height 34
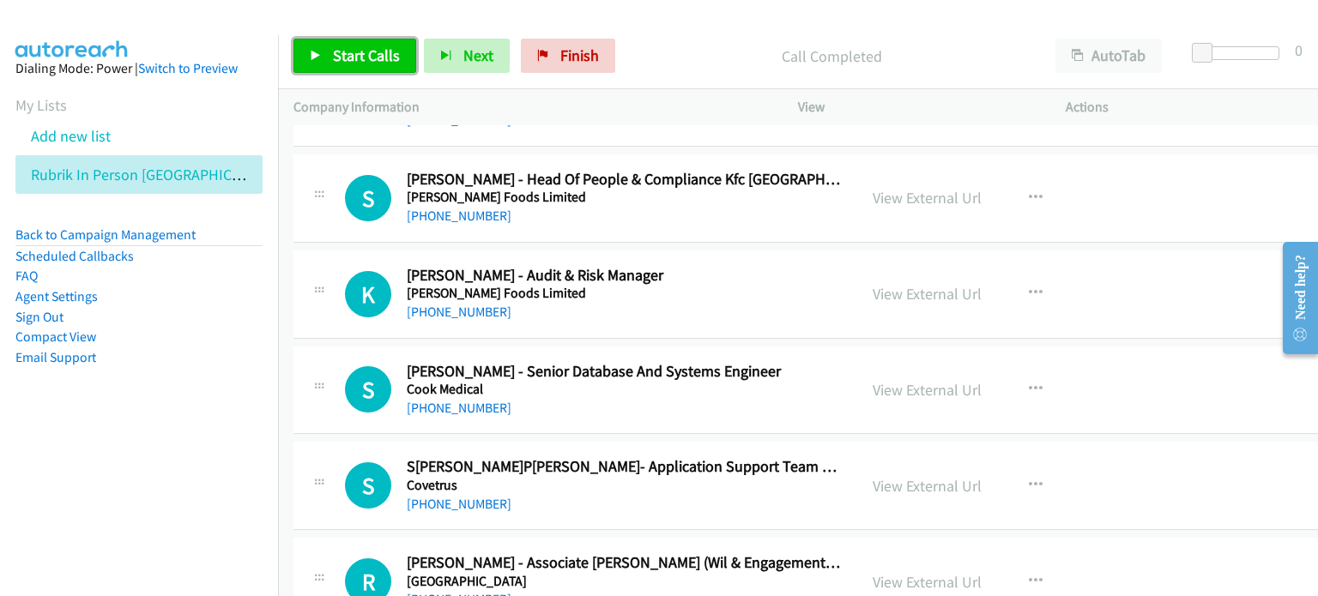
click at [348, 49] on span "Start Calls" at bounding box center [366, 55] width 67 height 20
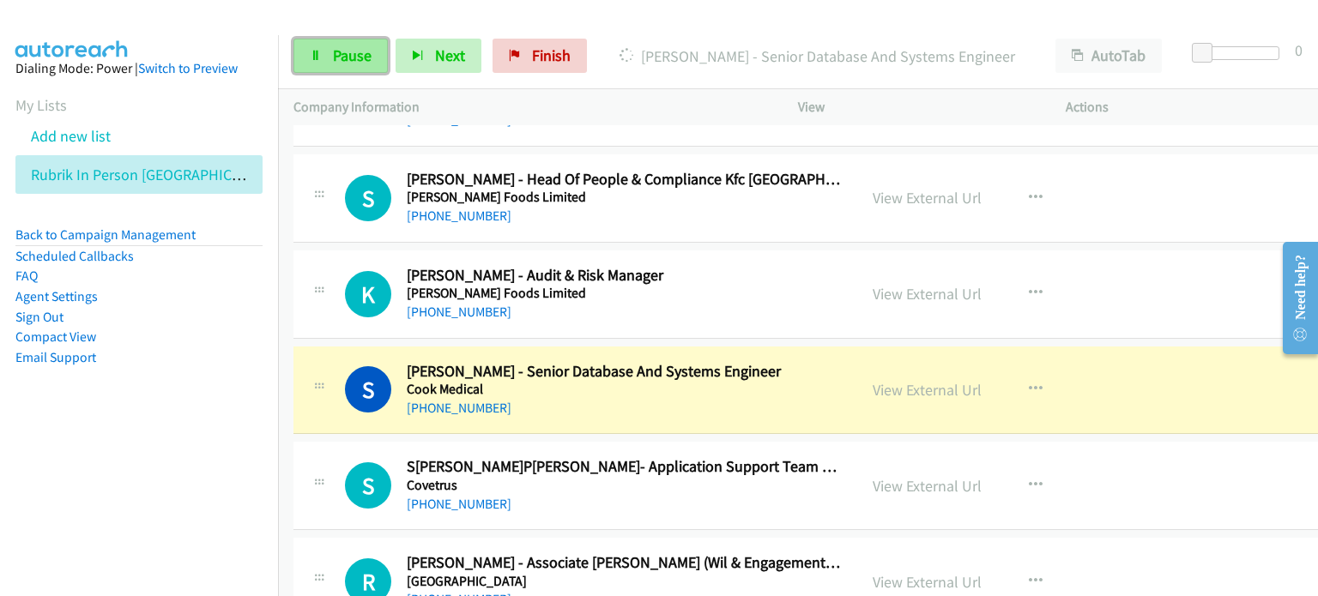
click at [333, 46] on span "Pause" at bounding box center [352, 55] width 39 height 20
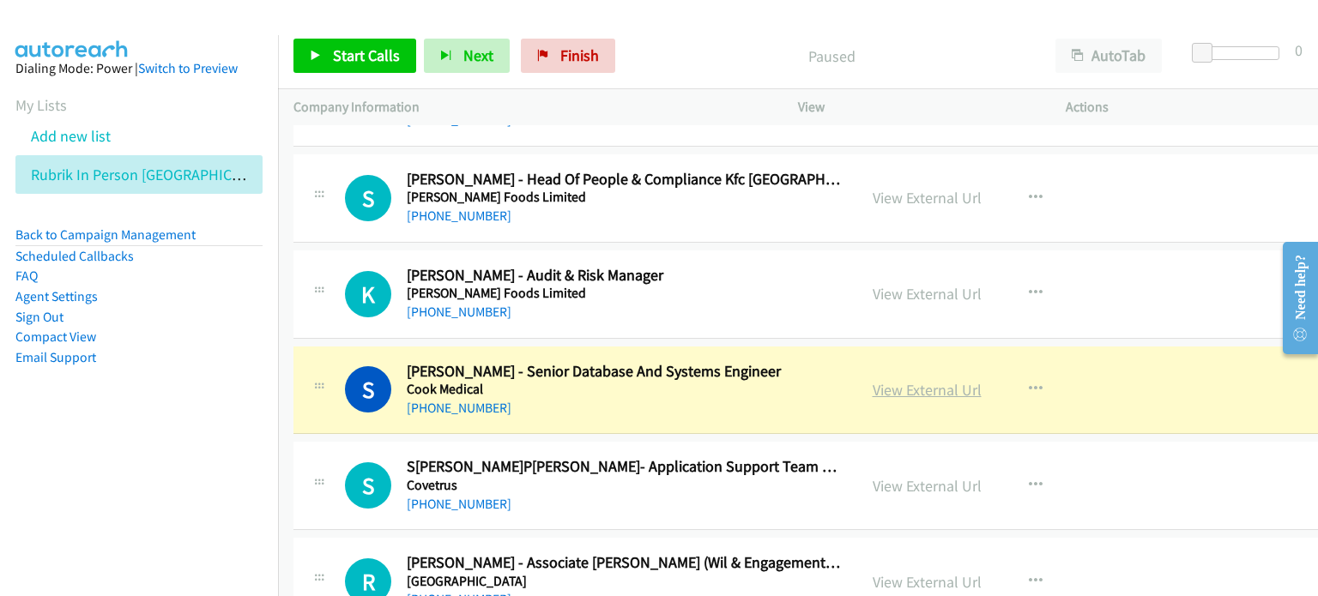
click at [874, 387] on link "View External Url" at bounding box center [926, 390] width 109 height 20
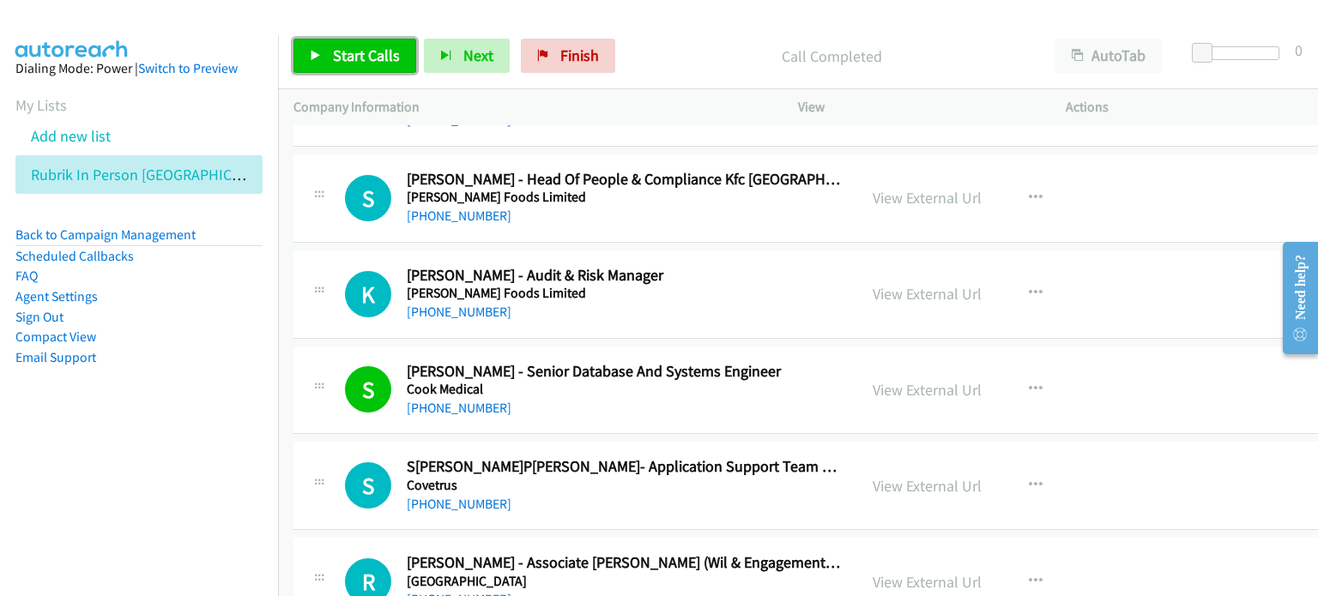
click at [359, 47] on span "Start Calls" at bounding box center [366, 55] width 67 height 20
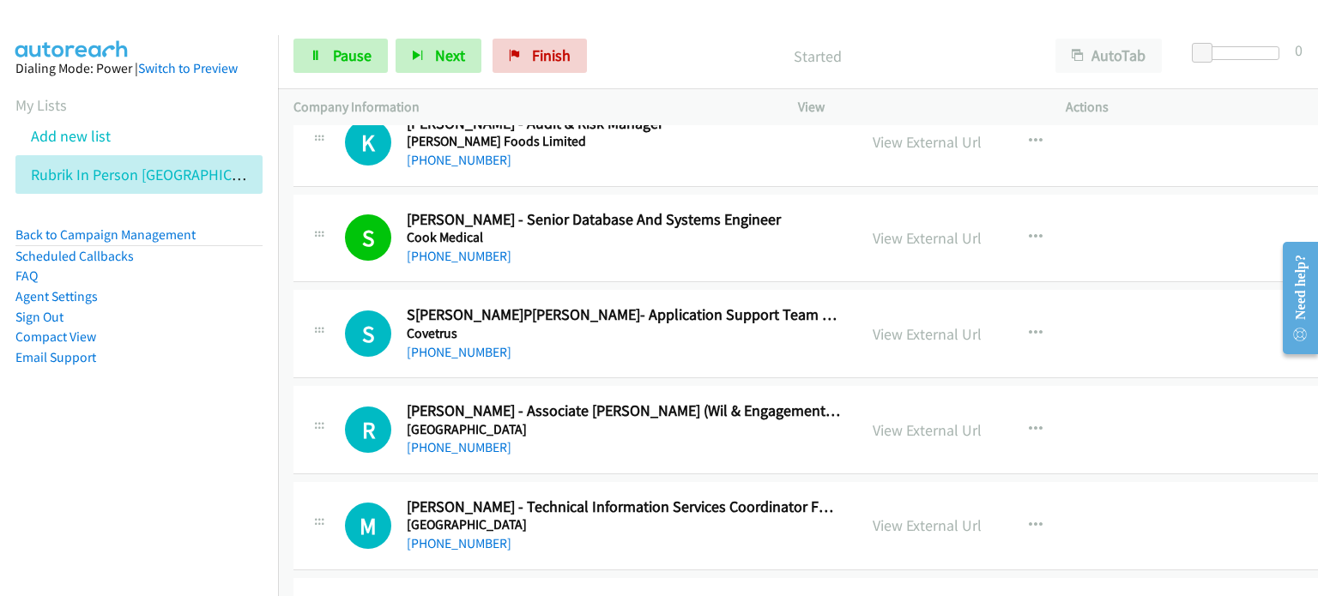
scroll to position [1544, 0]
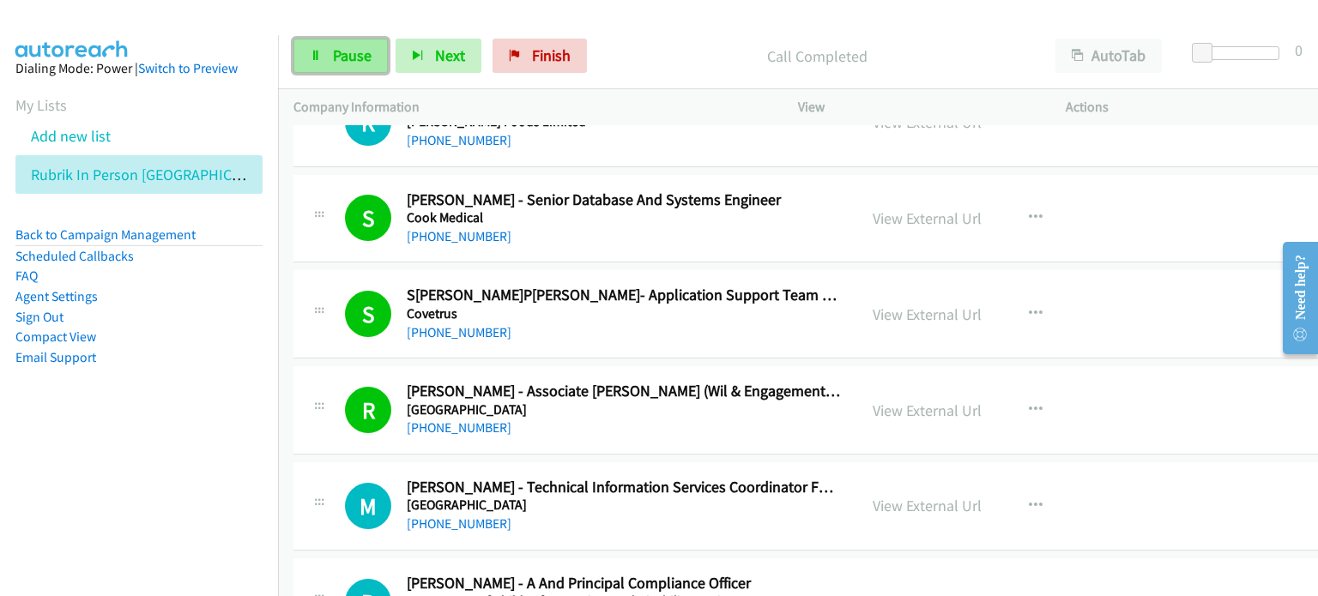
click at [329, 47] on link "Pause" at bounding box center [340, 56] width 94 height 34
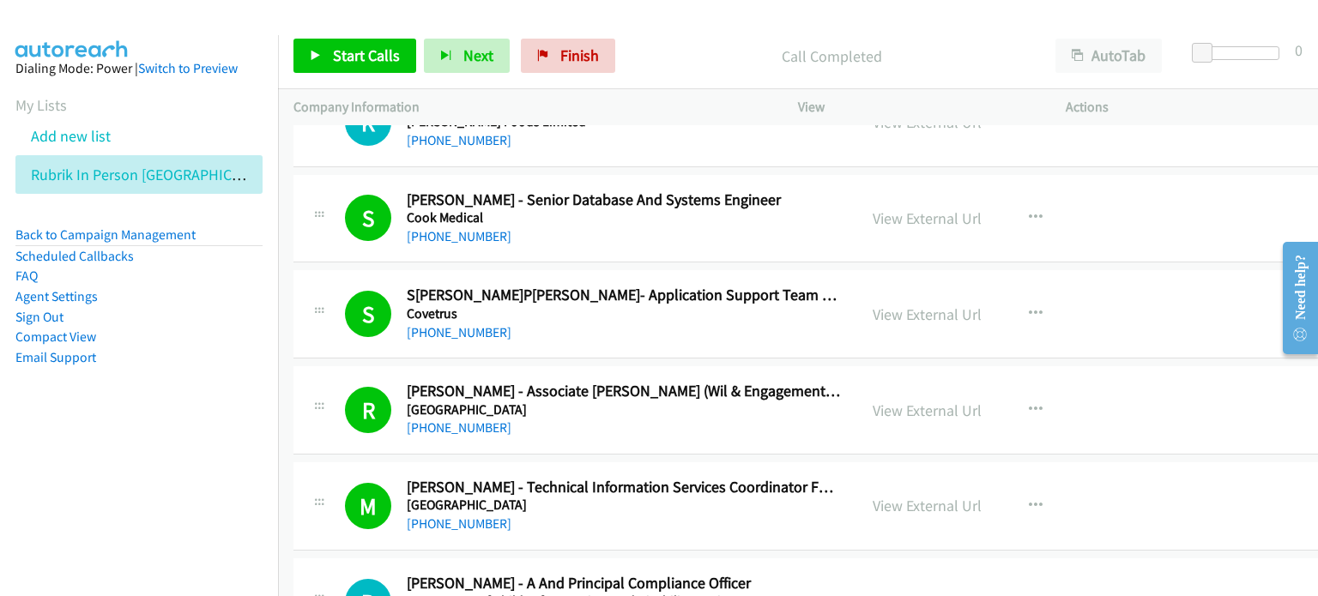
click at [224, 382] on aside "Dialing Mode: Power | Switch to Preview My Lists Add new list Rubrik In Person …" at bounding box center [139, 240] width 278 height 410
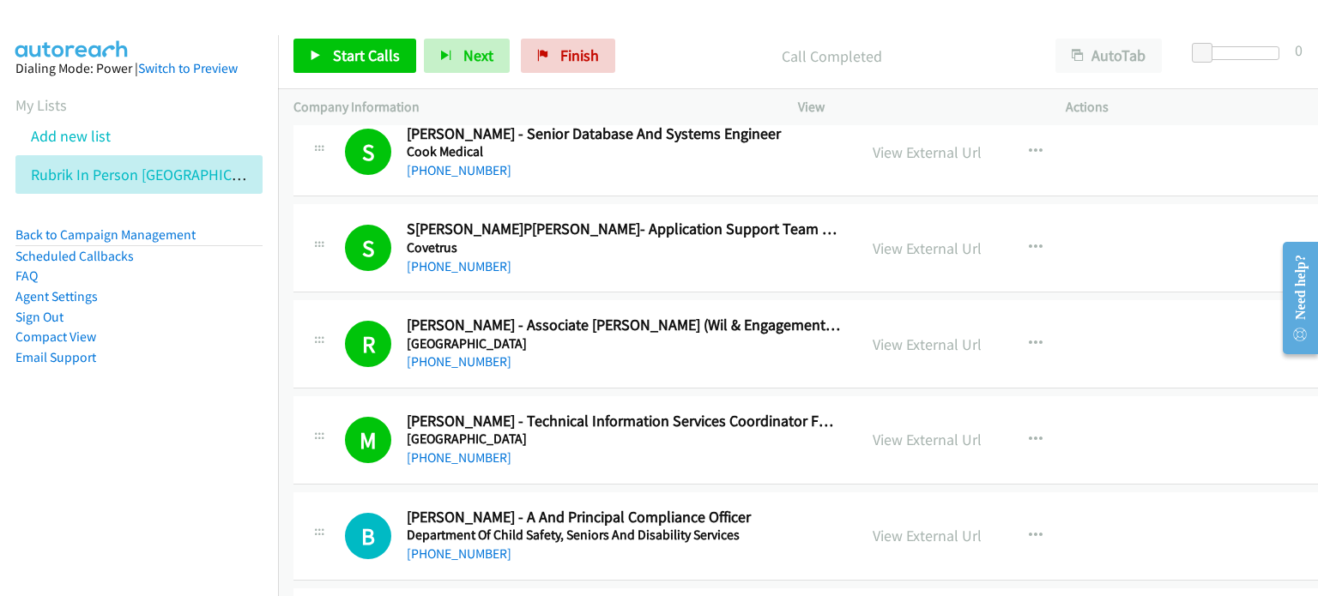
scroll to position [1630, 0]
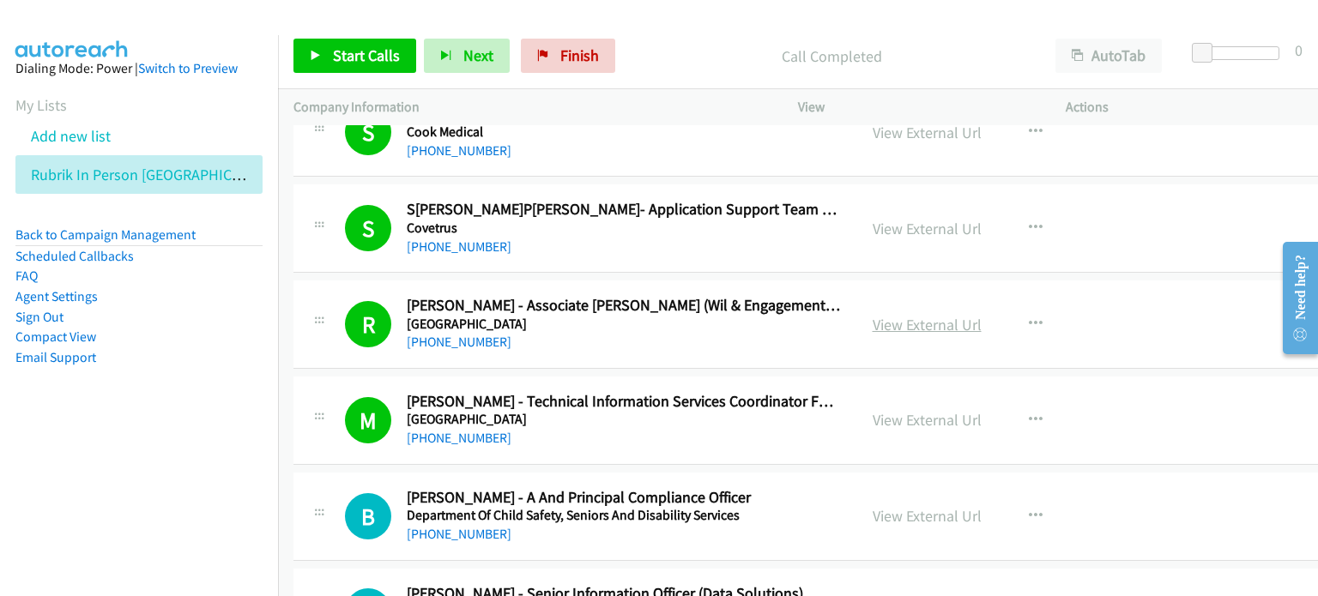
click at [896, 320] on link "View External Url" at bounding box center [926, 325] width 109 height 20
click at [356, 51] on span "Start Calls" at bounding box center [366, 55] width 67 height 20
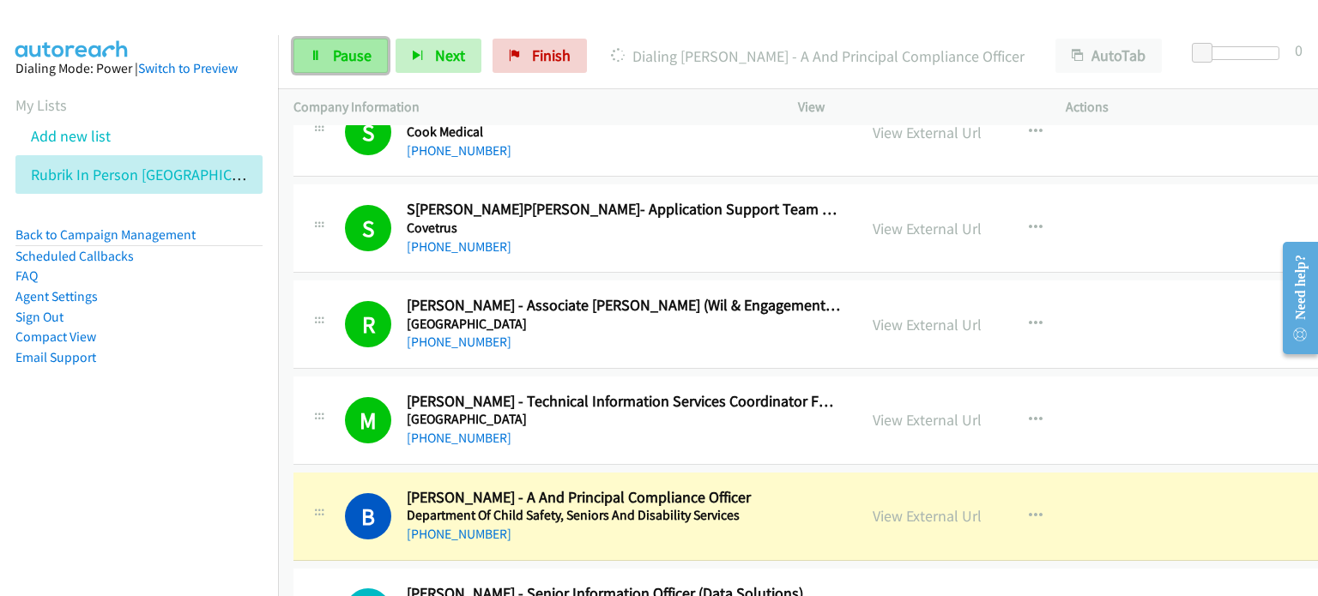
click at [347, 57] on span "Pause" at bounding box center [352, 55] width 39 height 20
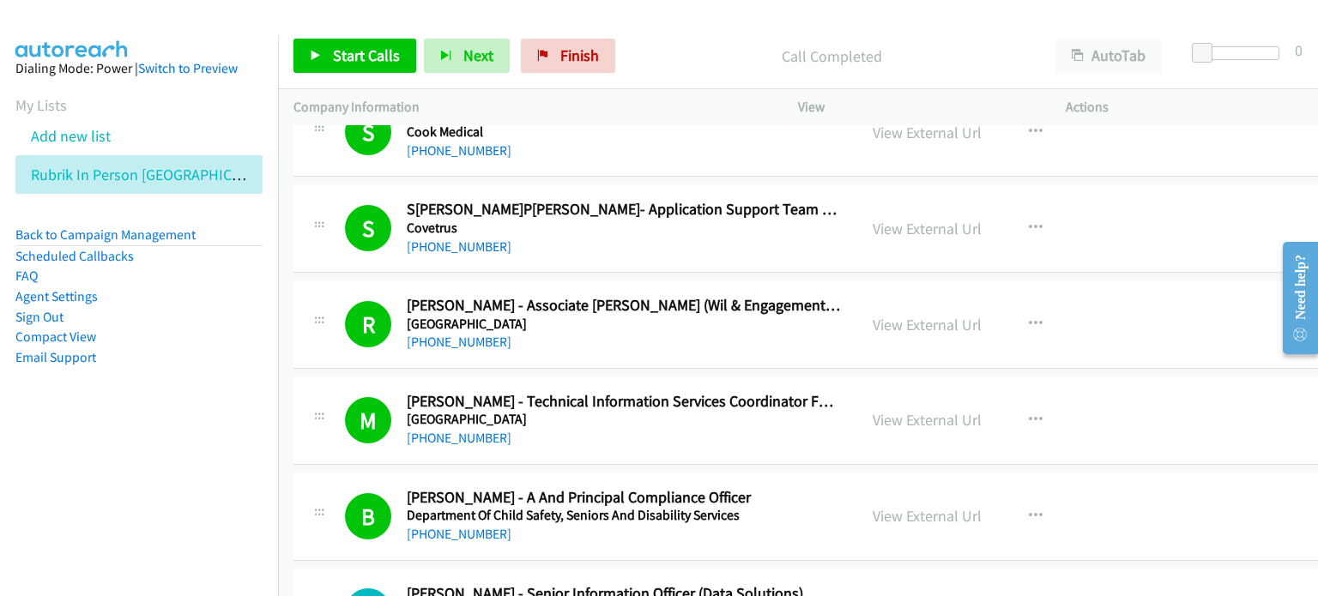
click at [678, 46] on p "Call Completed" at bounding box center [831, 56] width 386 height 23
click at [881, 417] on link "View External Url" at bounding box center [926, 420] width 109 height 20
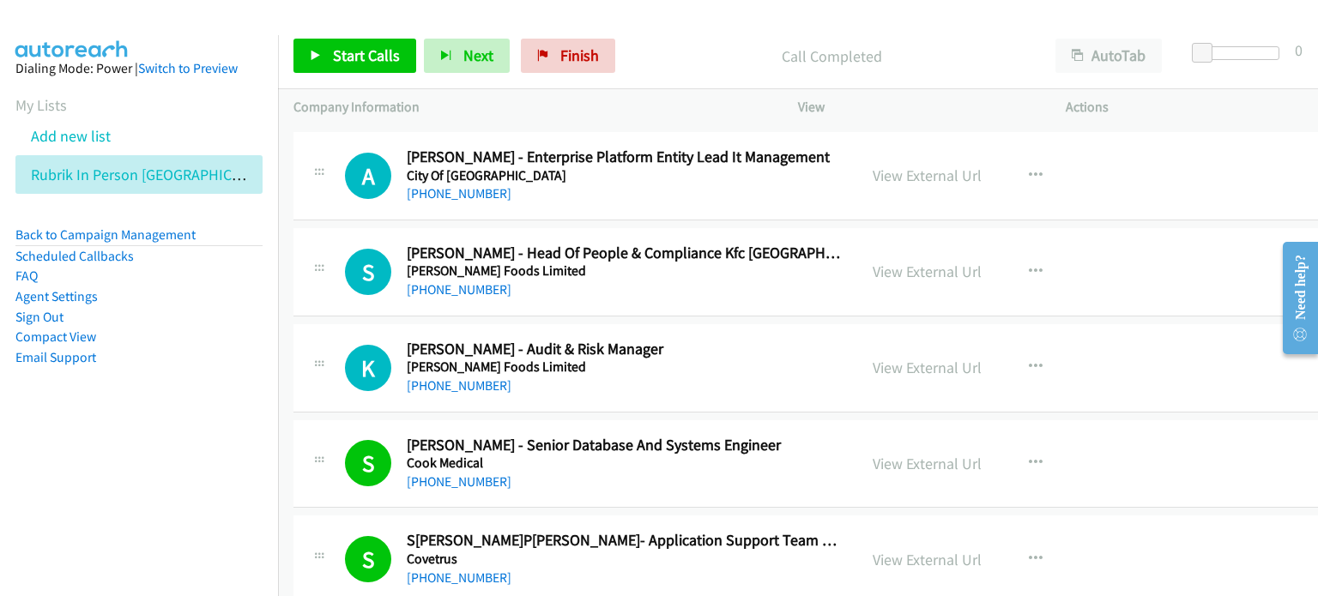
scroll to position [1287, 0]
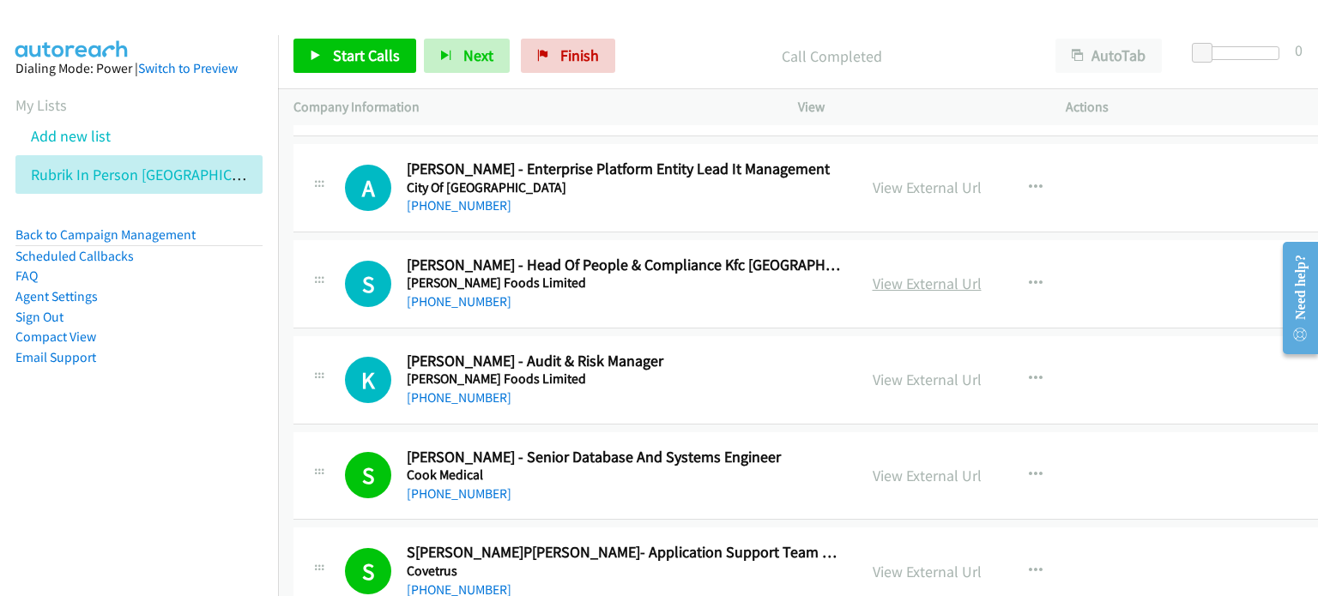
click at [885, 285] on link "View External Url" at bounding box center [926, 284] width 109 height 20
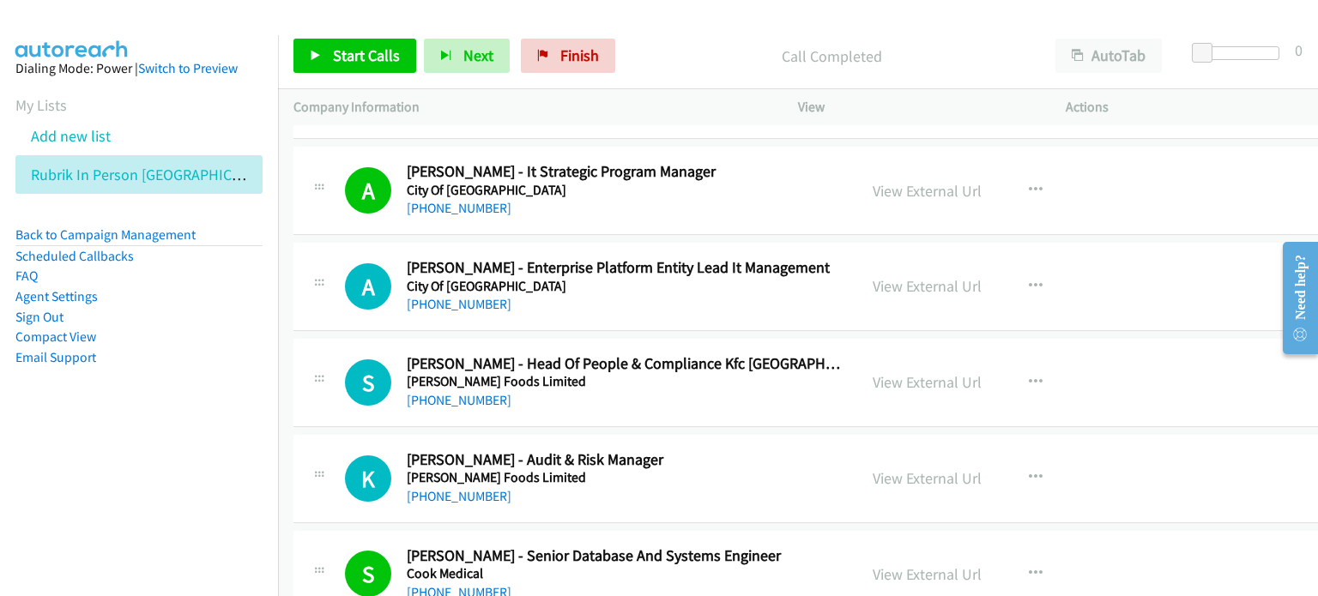
scroll to position [1115, 0]
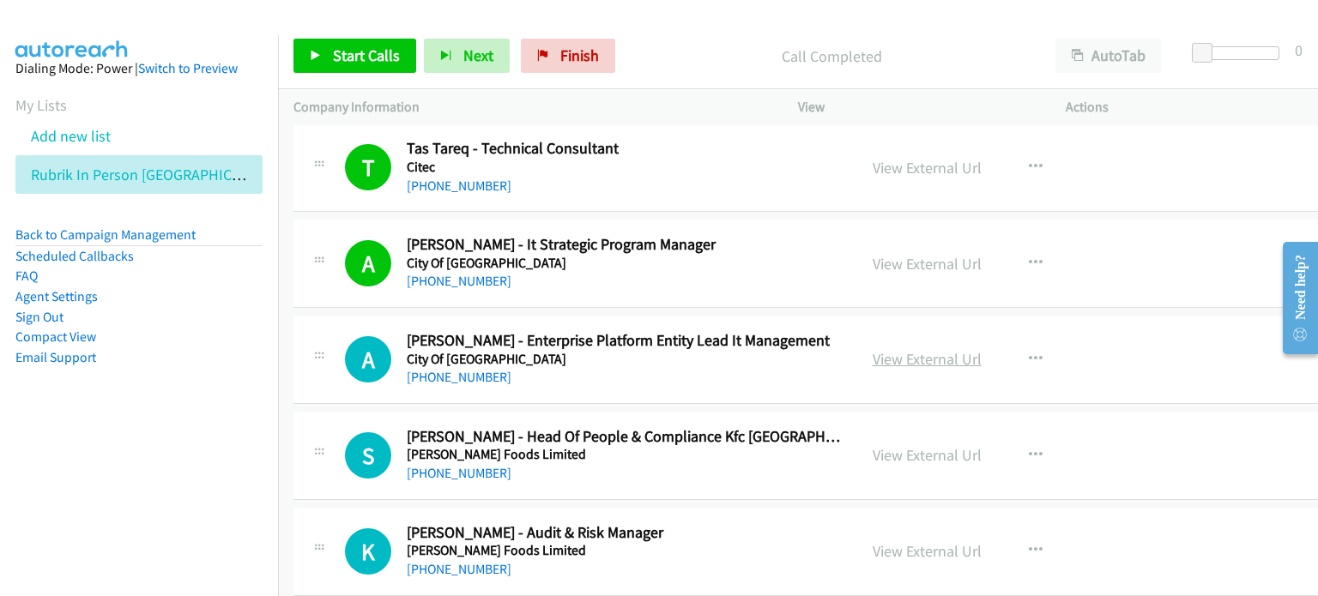
click at [878, 349] on link "View External Url" at bounding box center [926, 359] width 109 height 20
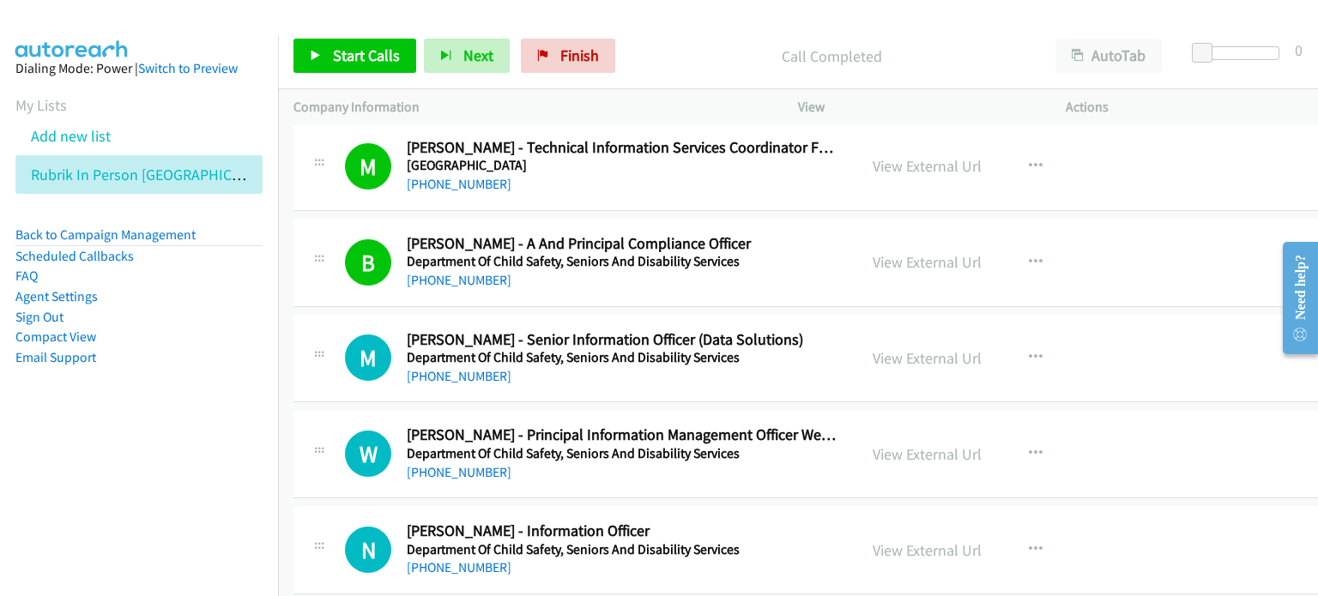
scroll to position [1887, 0]
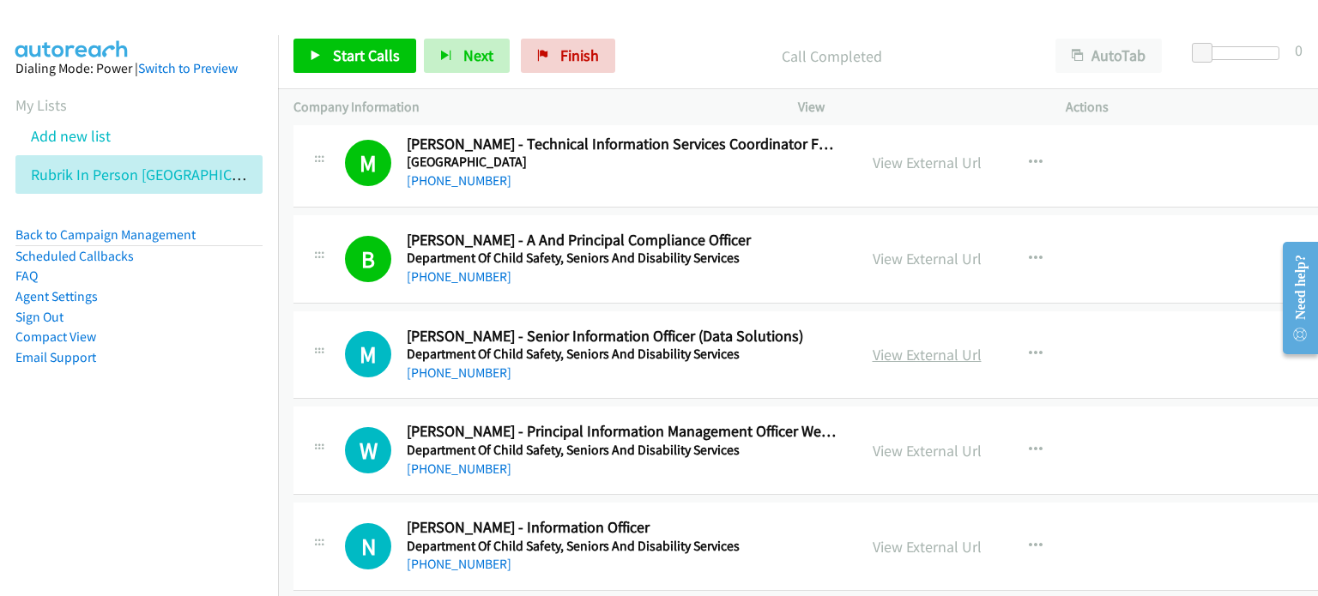
click at [910, 352] on link "View External Url" at bounding box center [926, 355] width 109 height 20
click at [331, 44] on link "Start Calls" at bounding box center [354, 56] width 123 height 34
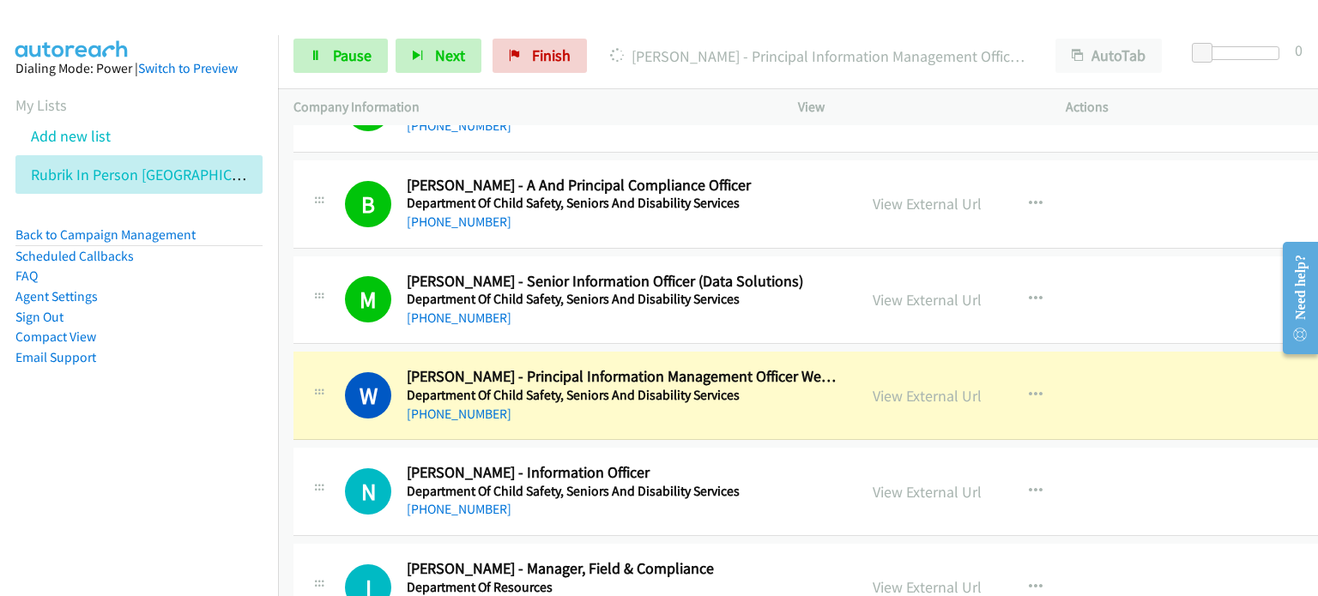
scroll to position [1973, 0]
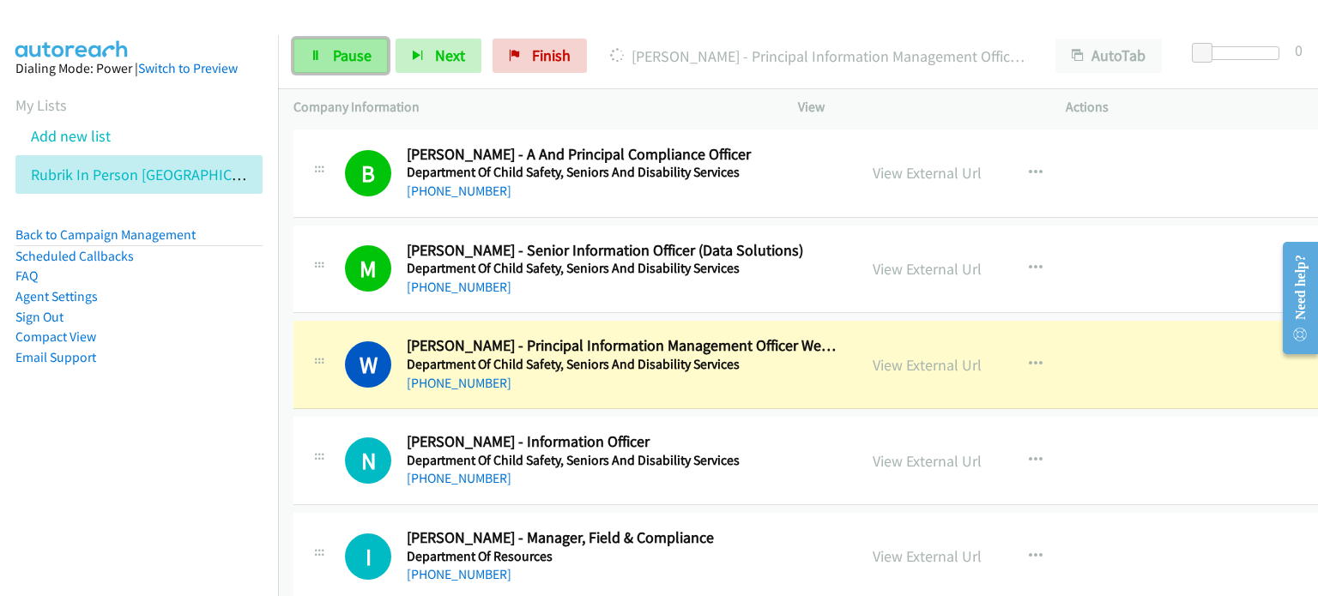
click at [336, 43] on link "Pause" at bounding box center [340, 56] width 94 height 34
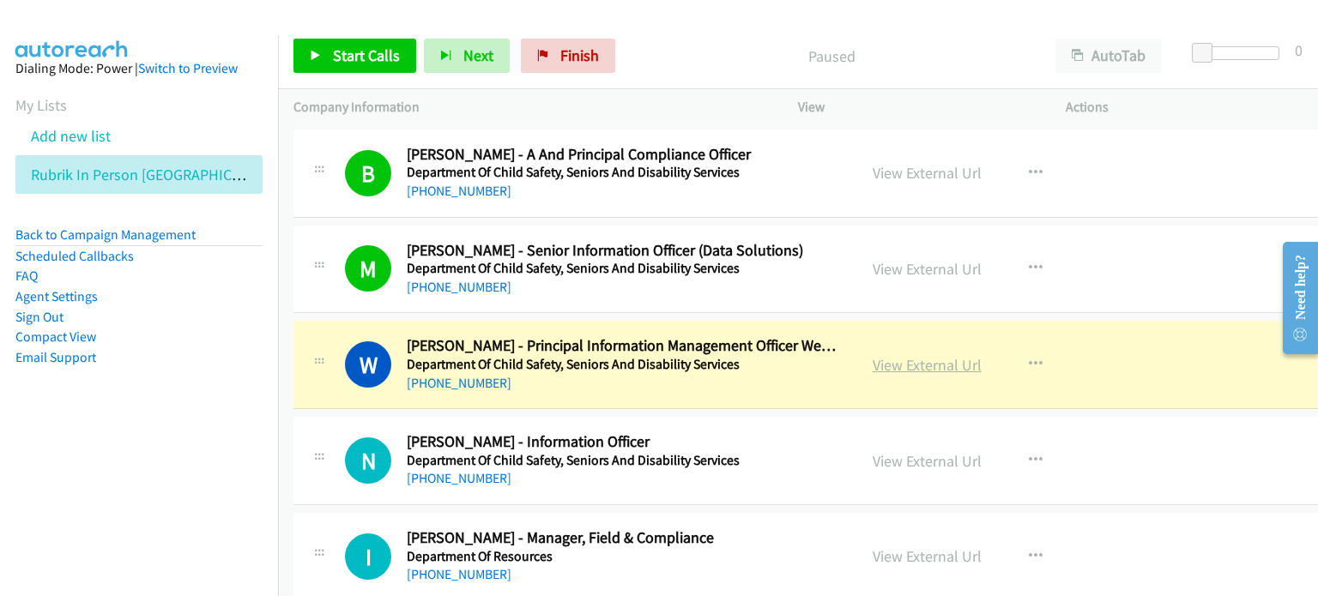
click at [880, 359] on link "View External Url" at bounding box center [926, 365] width 109 height 20
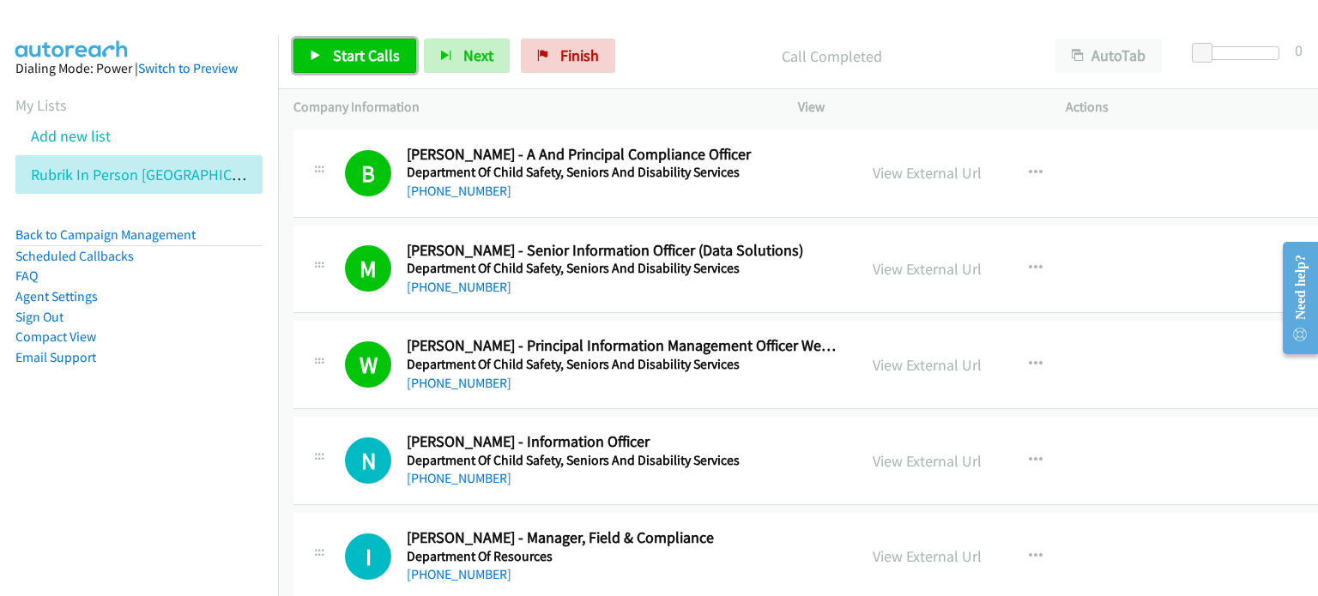
click at [334, 56] on span "Start Calls" at bounding box center [366, 55] width 67 height 20
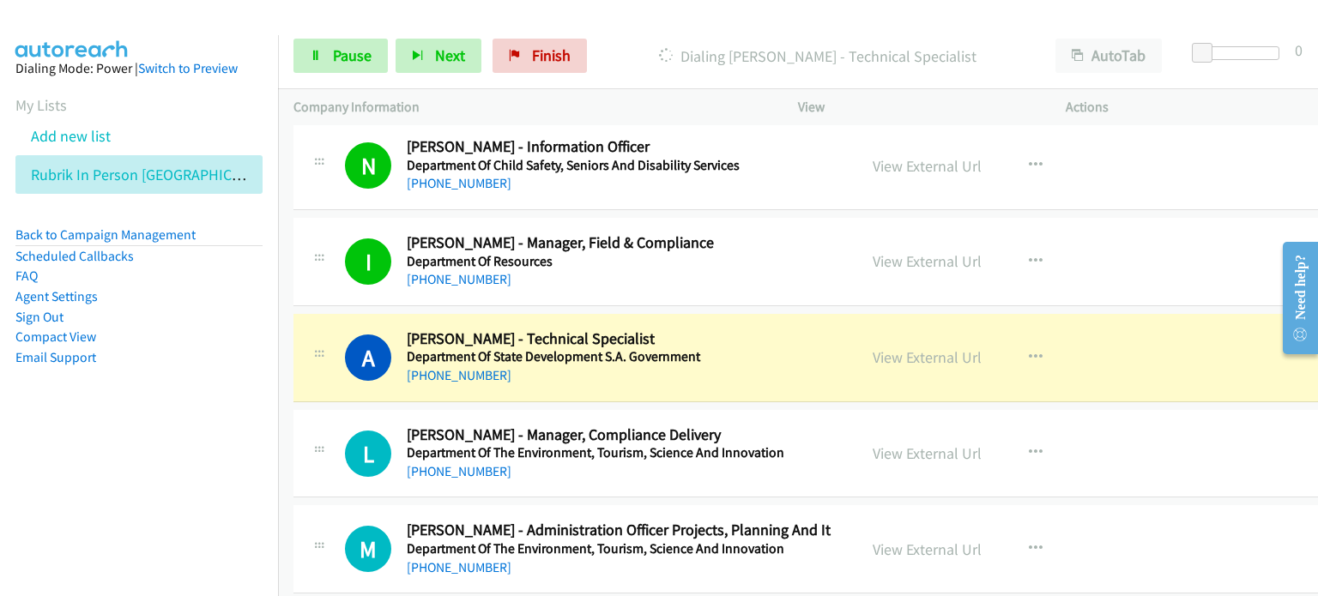
scroll to position [2316, 0]
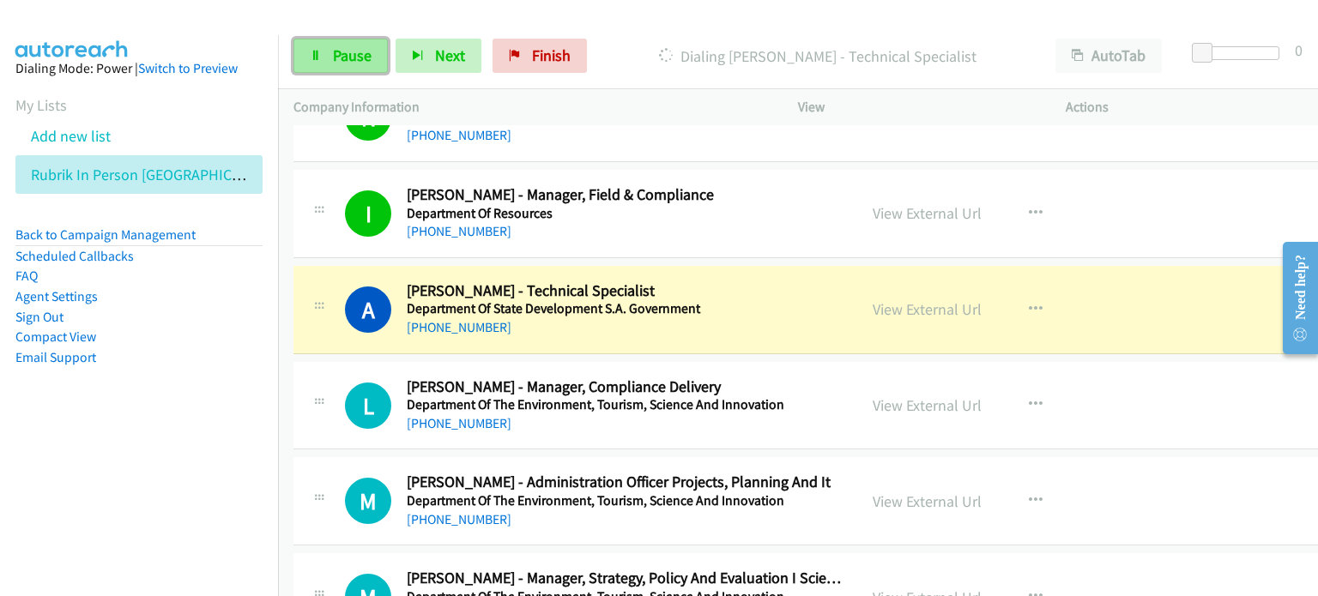
click at [335, 52] on span "Pause" at bounding box center [352, 55] width 39 height 20
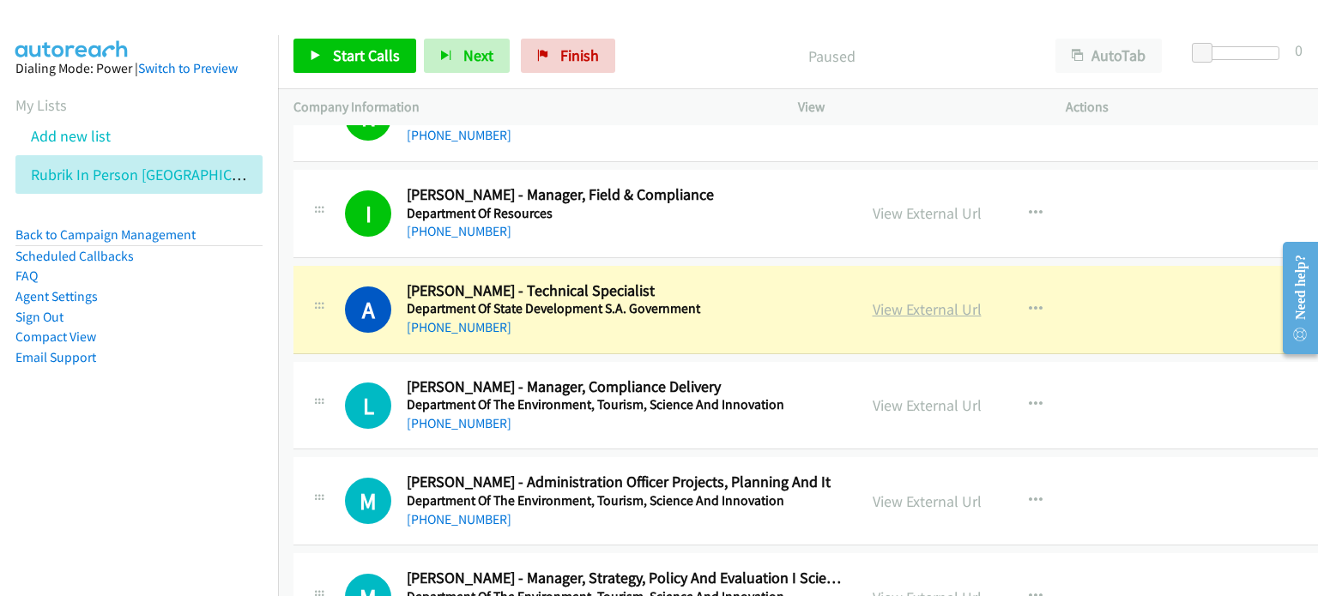
click at [897, 306] on link "View External Url" at bounding box center [926, 309] width 109 height 20
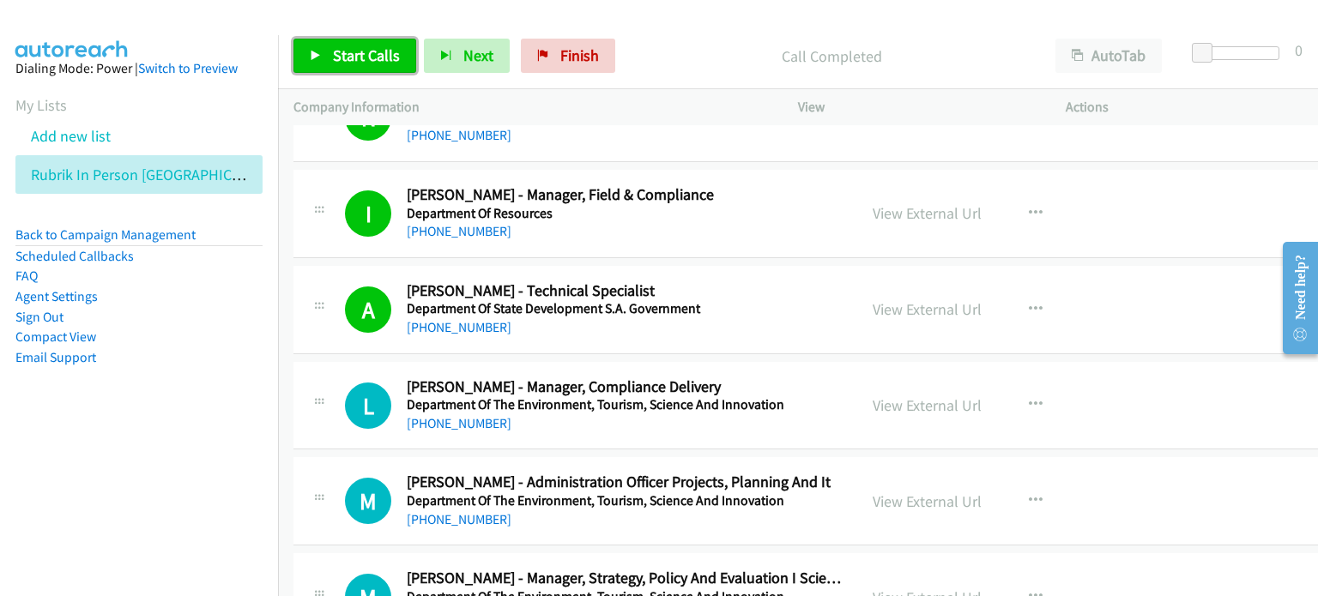
click at [344, 52] on span "Start Calls" at bounding box center [366, 55] width 67 height 20
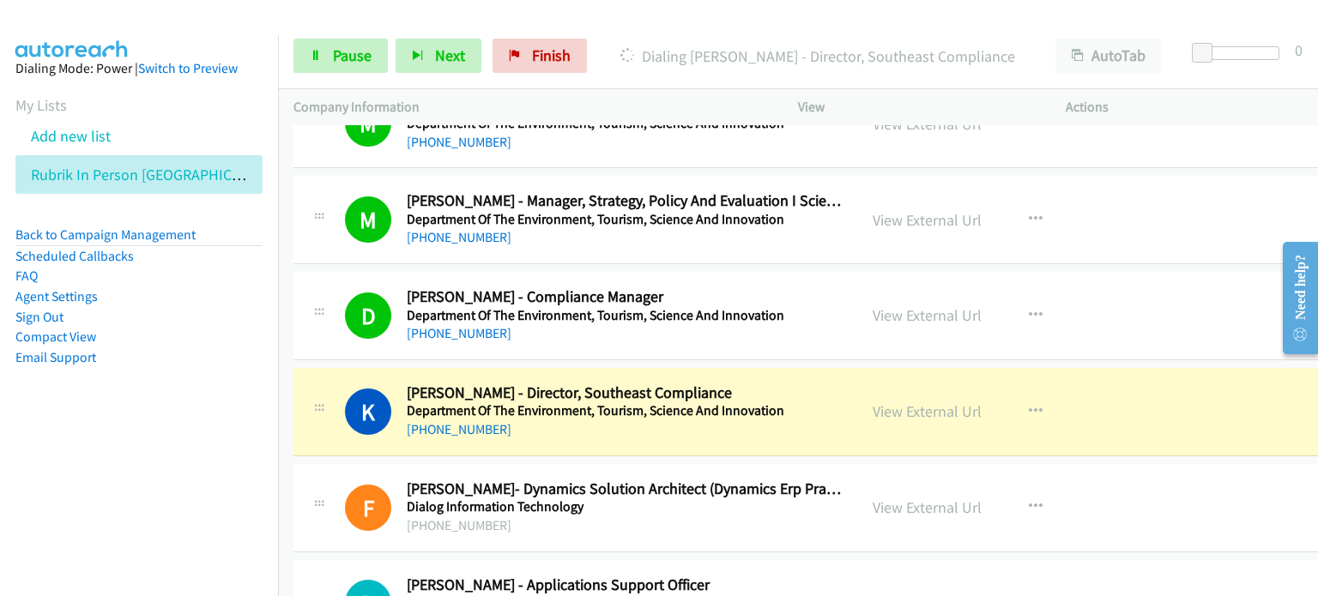
scroll to position [2745, 0]
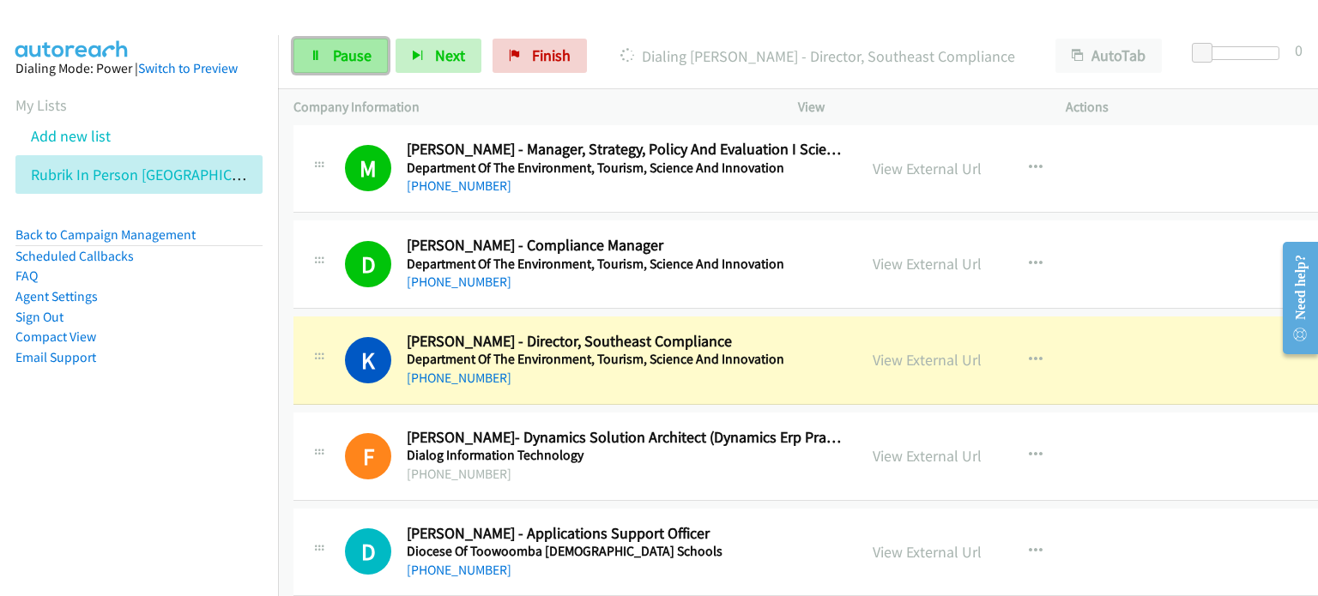
click at [333, 45] on span "Pause" at bounding box center [352, 55] width 39 height 20
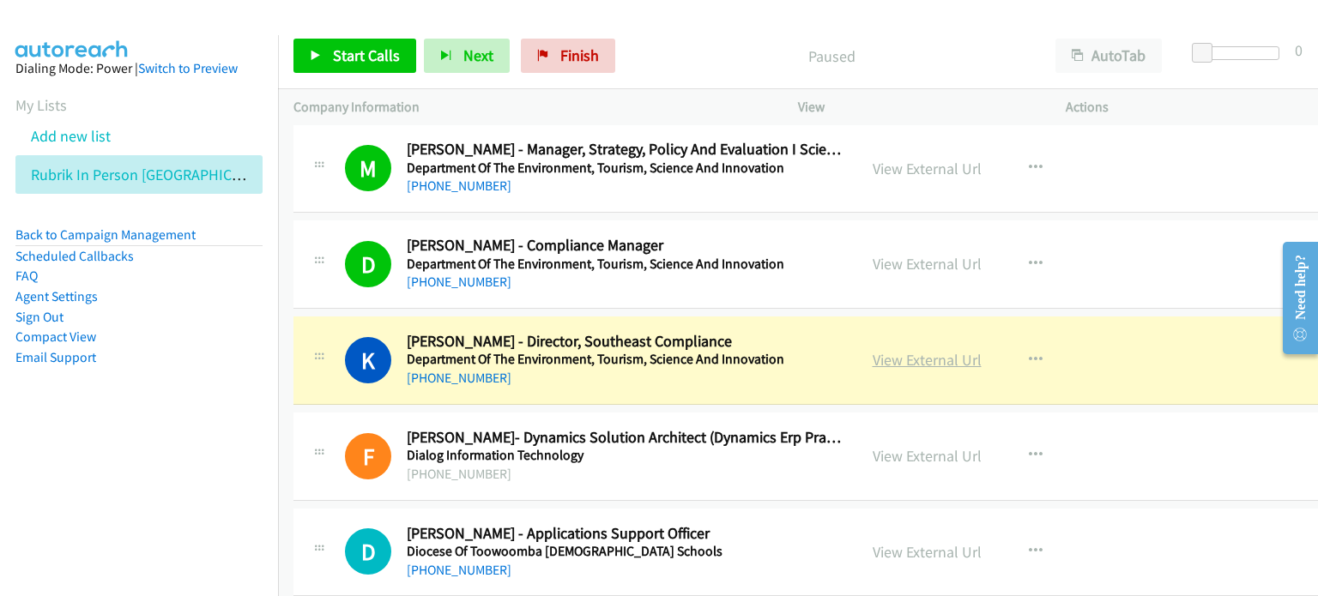
click at [900, 358] on link "View External Url" at bounding box center [926, 360] width 109 height 20
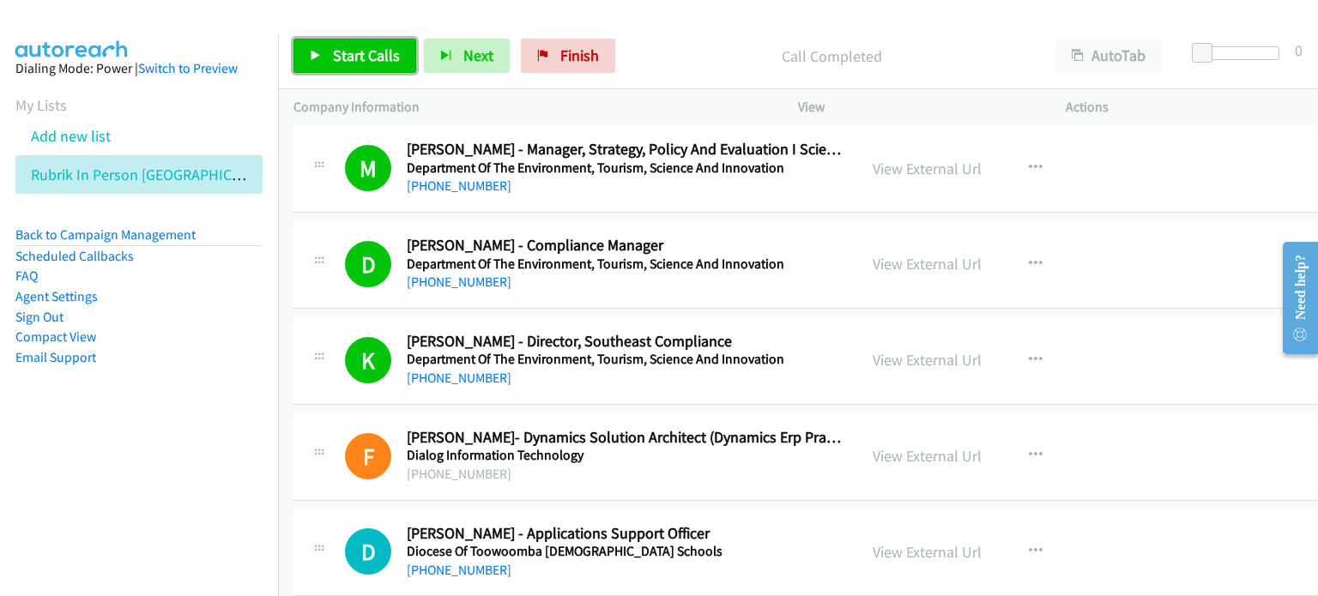
click at [347, 56] on span "Start Calls" at bounding box center [366, 55] width 67 height 20
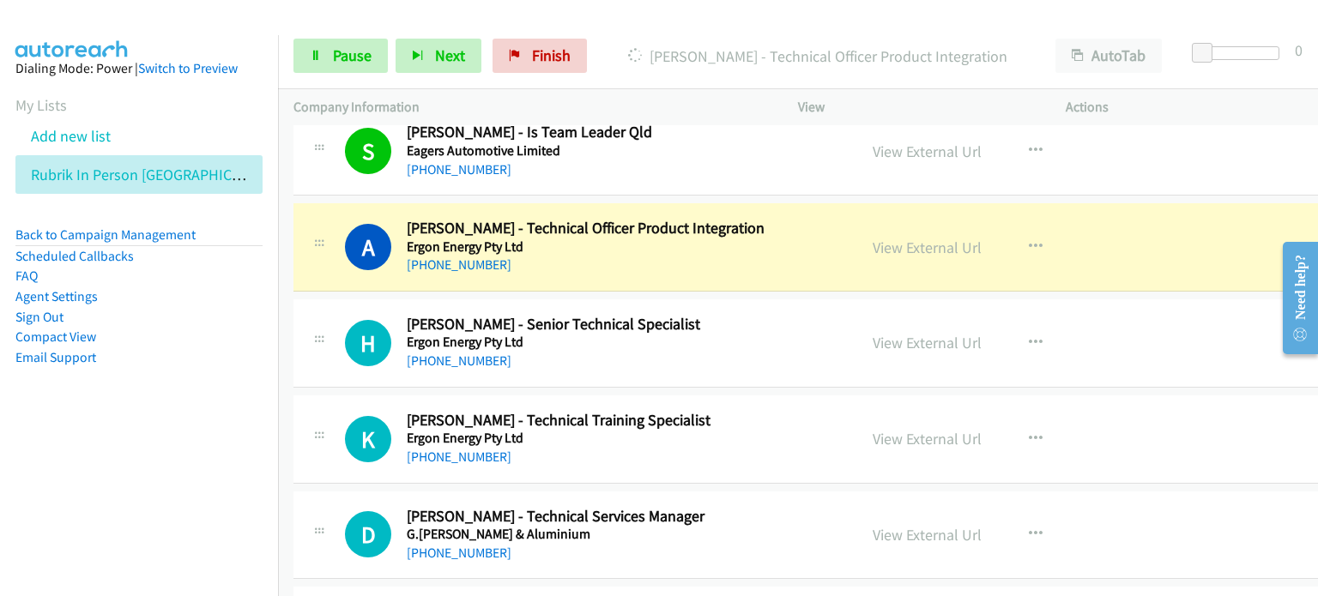
scroll to position [3260, 0]
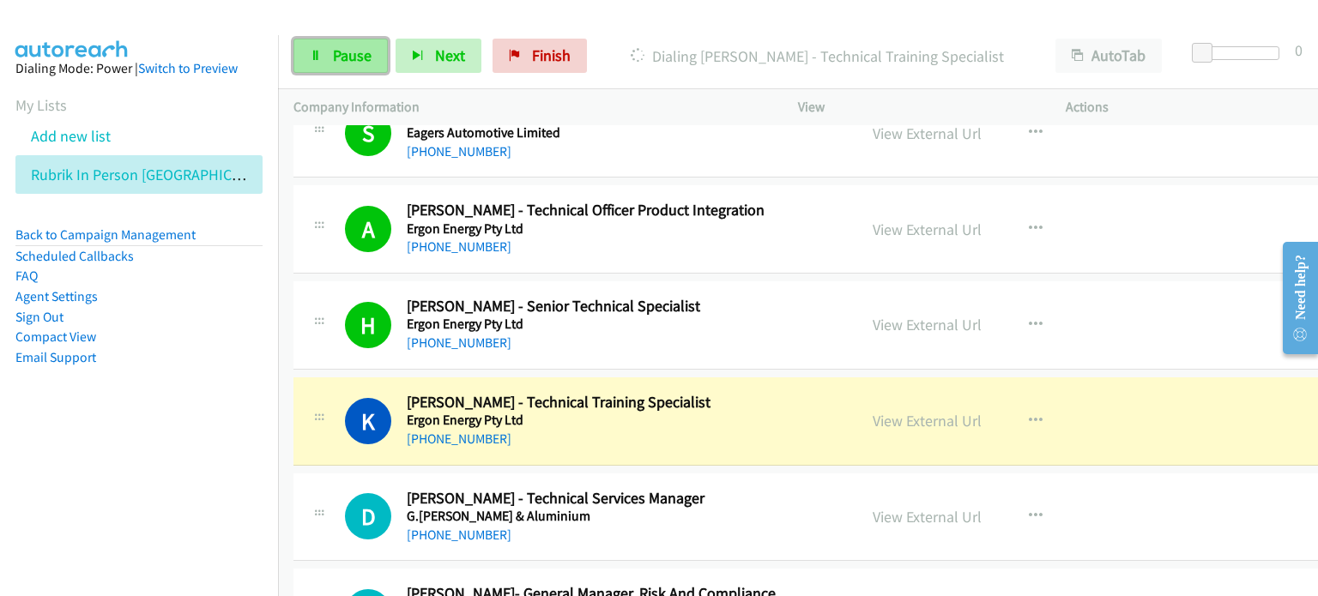
click at [347, 52] on span "Pause" at bounding box center [352, 55] width 39 height 20
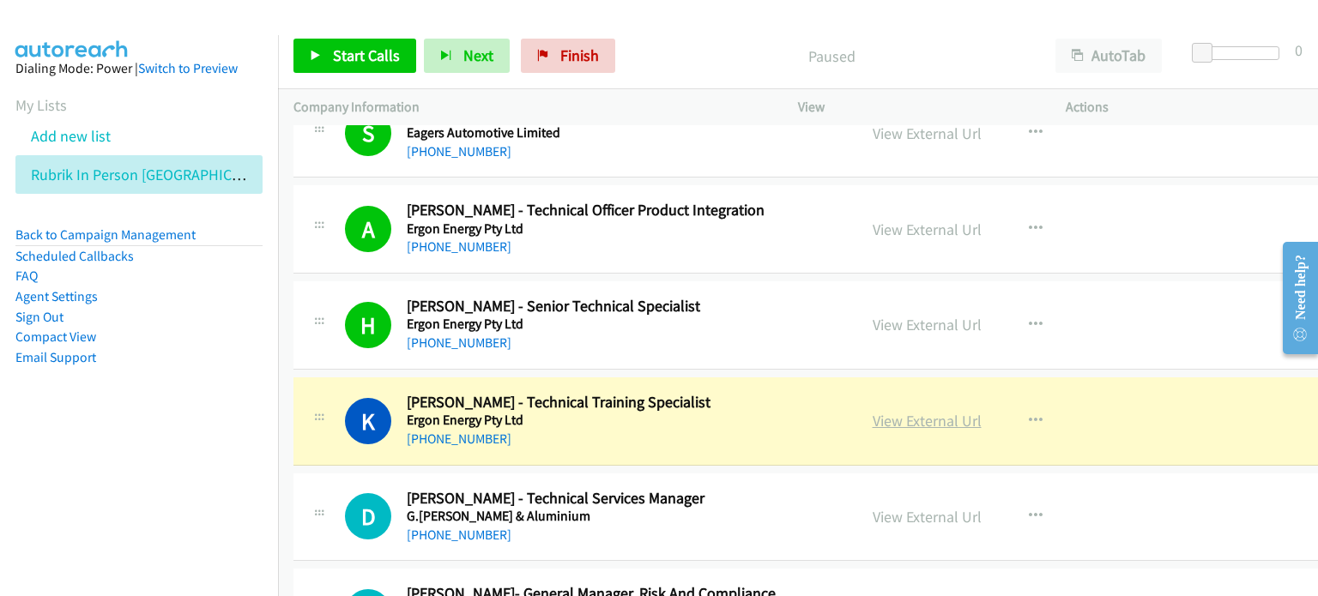
click at [916, 413] on link "View External Url" at bounding box center [926, 421] width 109 height 20
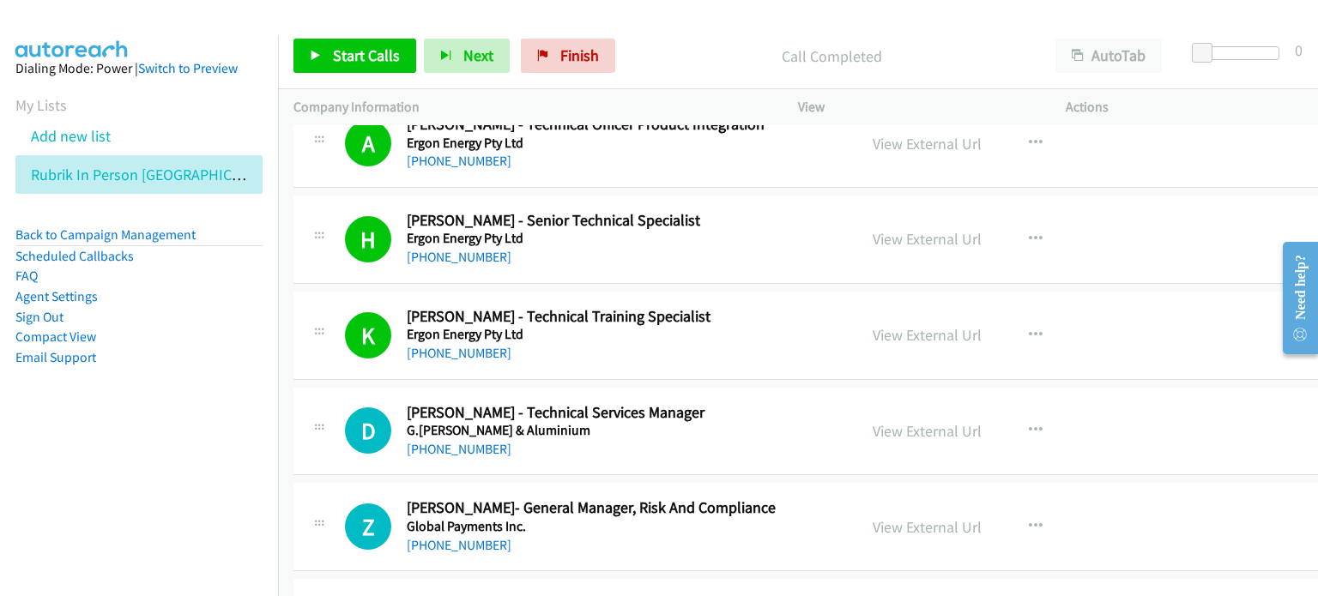
click at [676, 61] on p "Call Completed" at bounding box center [831, 56] width 386 height 23
click at [930, 436] on div "View External Url View External Url Schedule/Manage Callback Start Calls Here R…" at bounding box center [1005, 431] width 297 height 57
click at [930, 432] on link "View External Url" at bounding box center [926, 431] width 109 height 20
click at [353, 51] on span "Start Calls" at bounding box center [366, 55] width 67 height 20
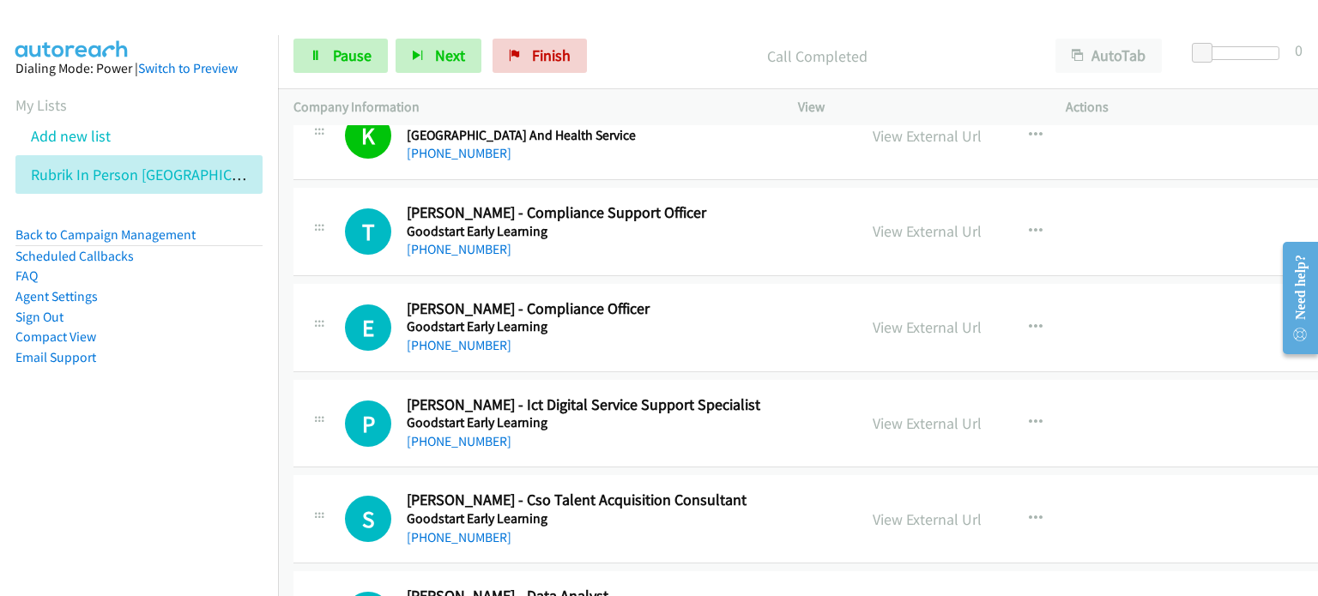
scroll to position [3861, 0]
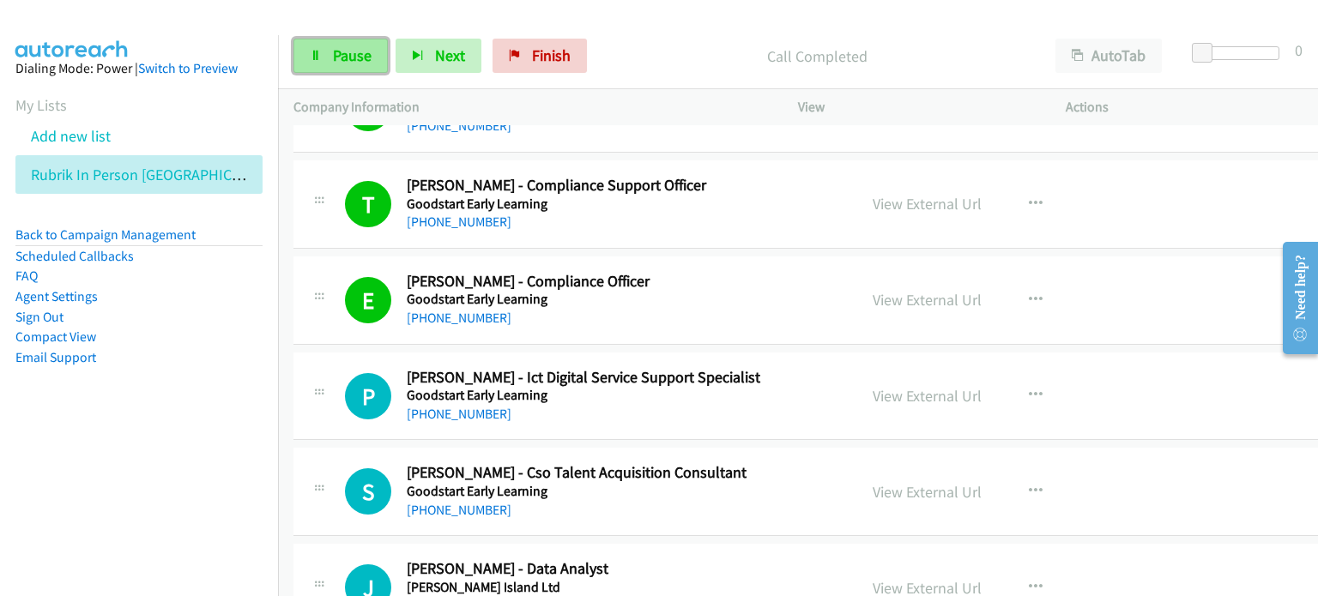
click at [351, 46] on span "Pause" at bounding box center [352, 55] width 39 height 20
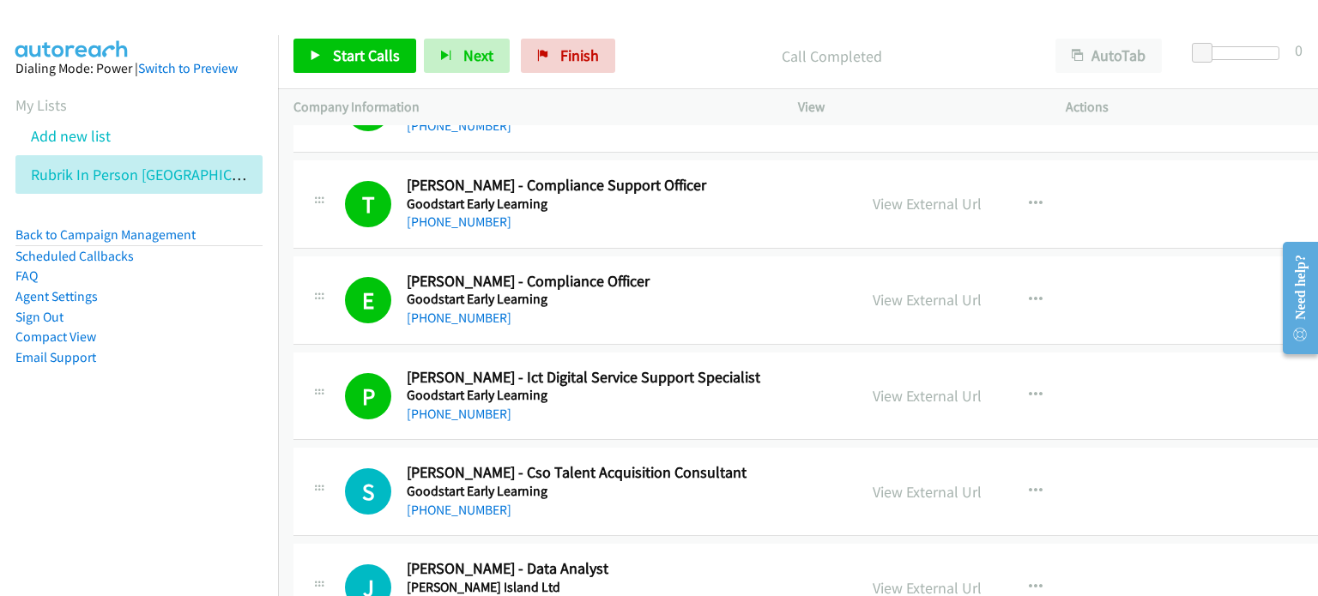
click at [227, 359] on li "Email Support" at bounding box center [138, 357] width 247 height 21
click at [893, 194] on link "View External Url" at bounding box center [926, 204] width 109 height 20
click at [926, 482] on link "View External Url" at bounding box center [926, 492] width 109 height 20
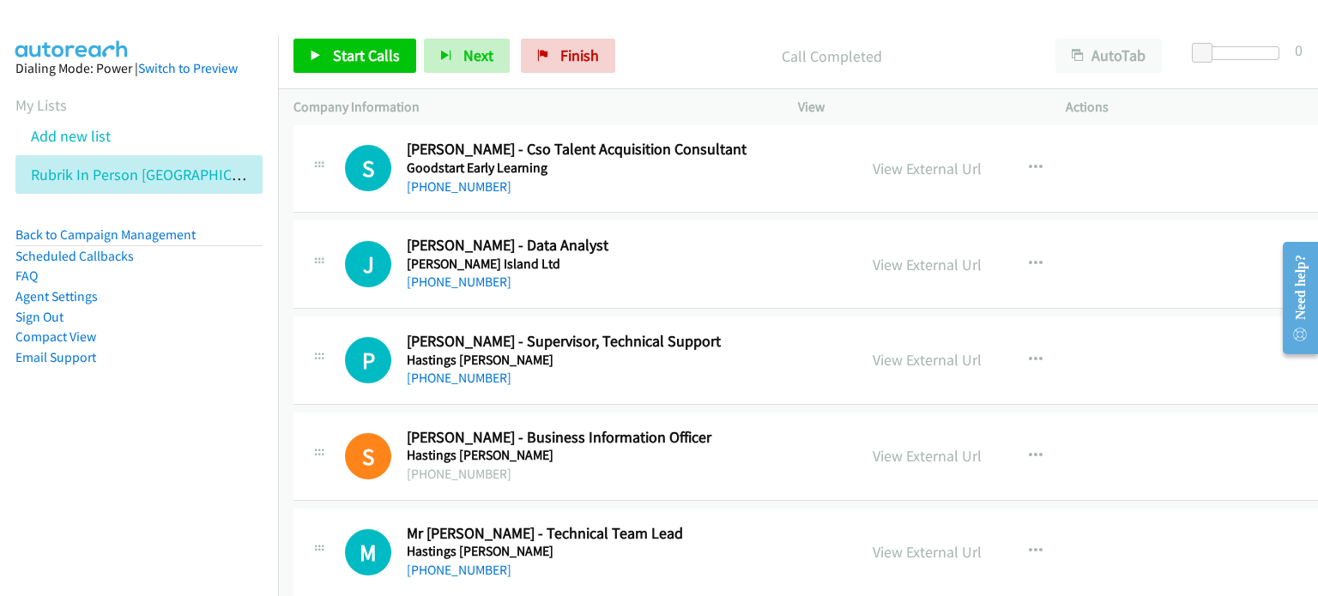
scroll to position [4204, 0]
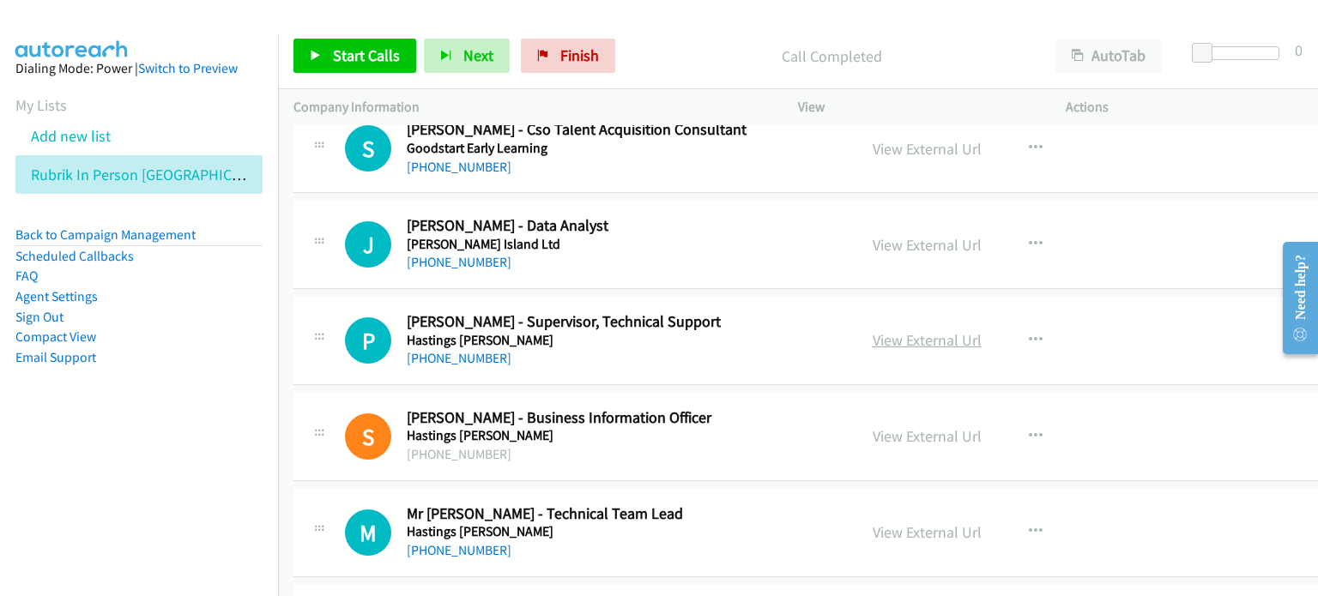
click at [920, 335] on link "View External Url" at bounding box center [926, 340] width 109 height 20
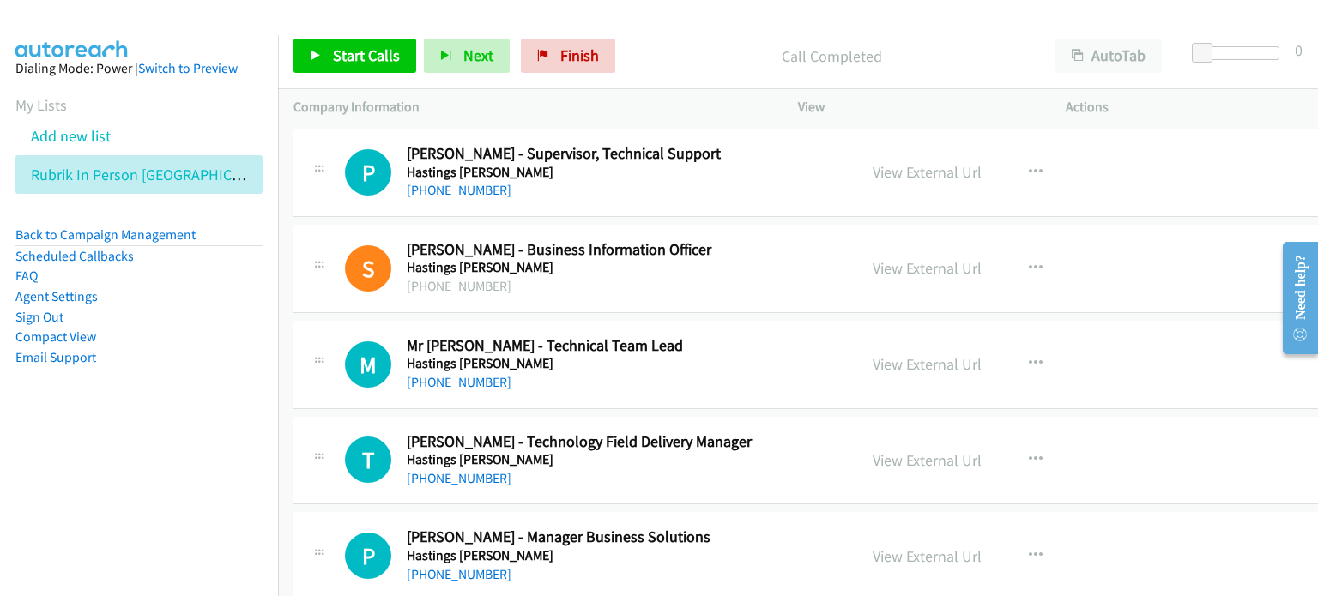
scroll to position [4461, 0]
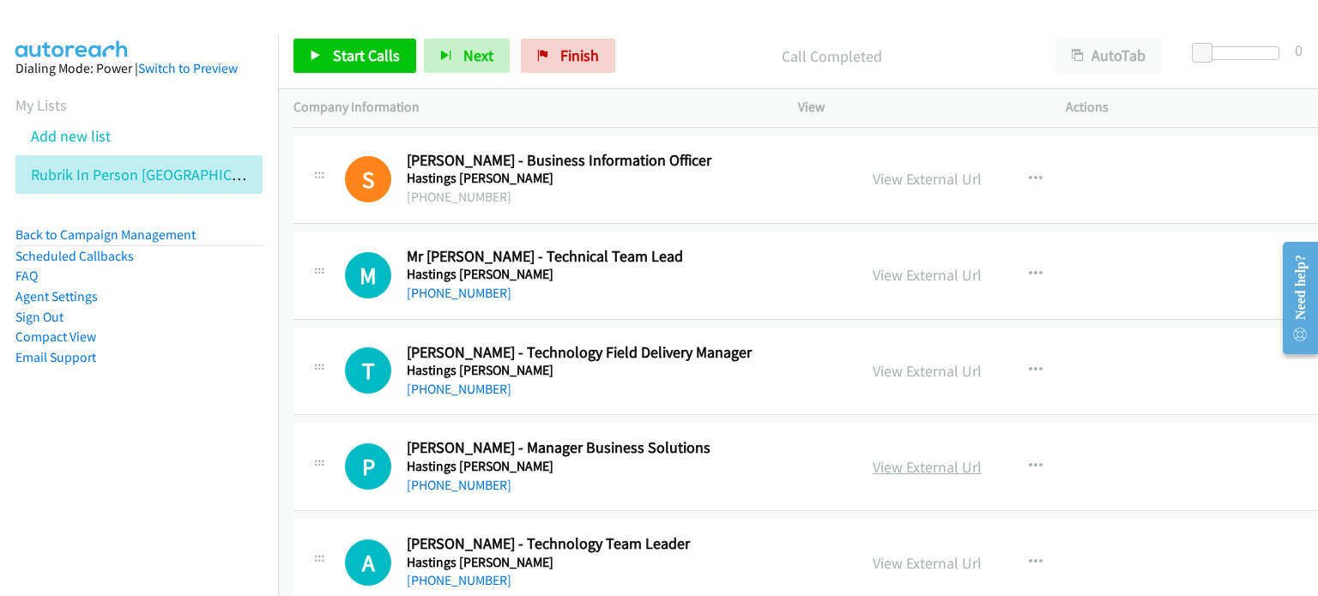
click at [872, 459] on link "View External Url" at bounding box center [926, 467] width 109 height 20
click at [877, 269] on link "View External Url" at bounding box center [926, 275] width 109 height 20
click at [1029, 268] on icon "button" at bounding box center [1036, 275] width 14 height 14
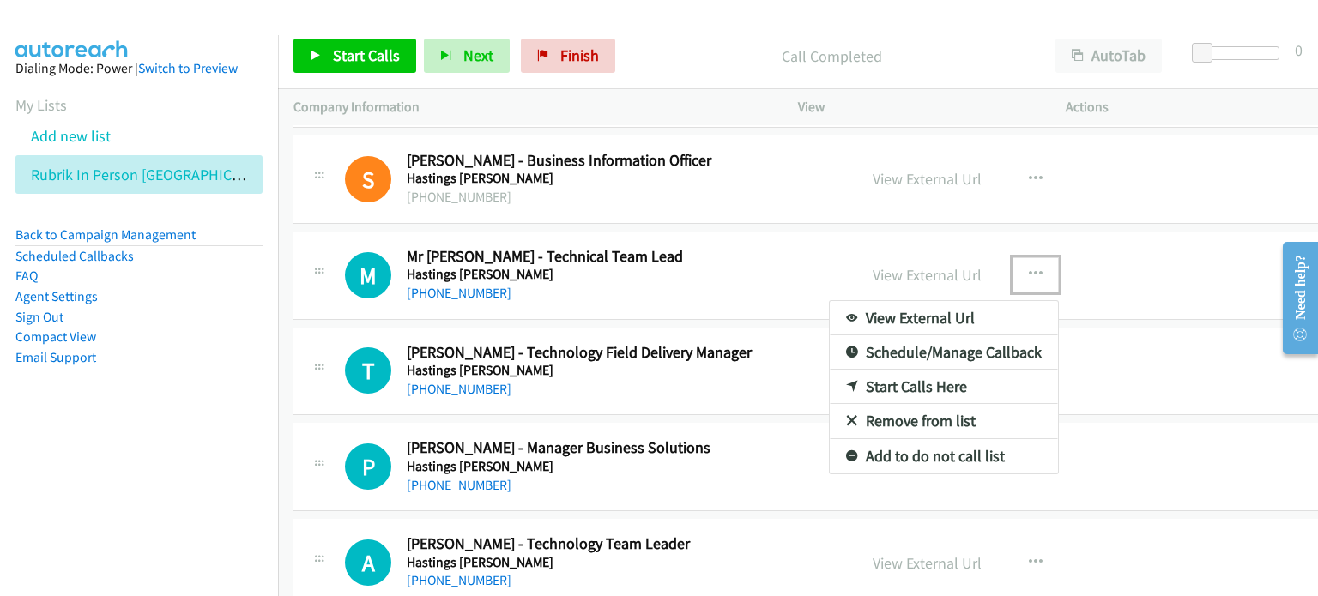
click at [919, 377] on link "Start Calls Here" at bounding box center [944, 387] width 228 height 34
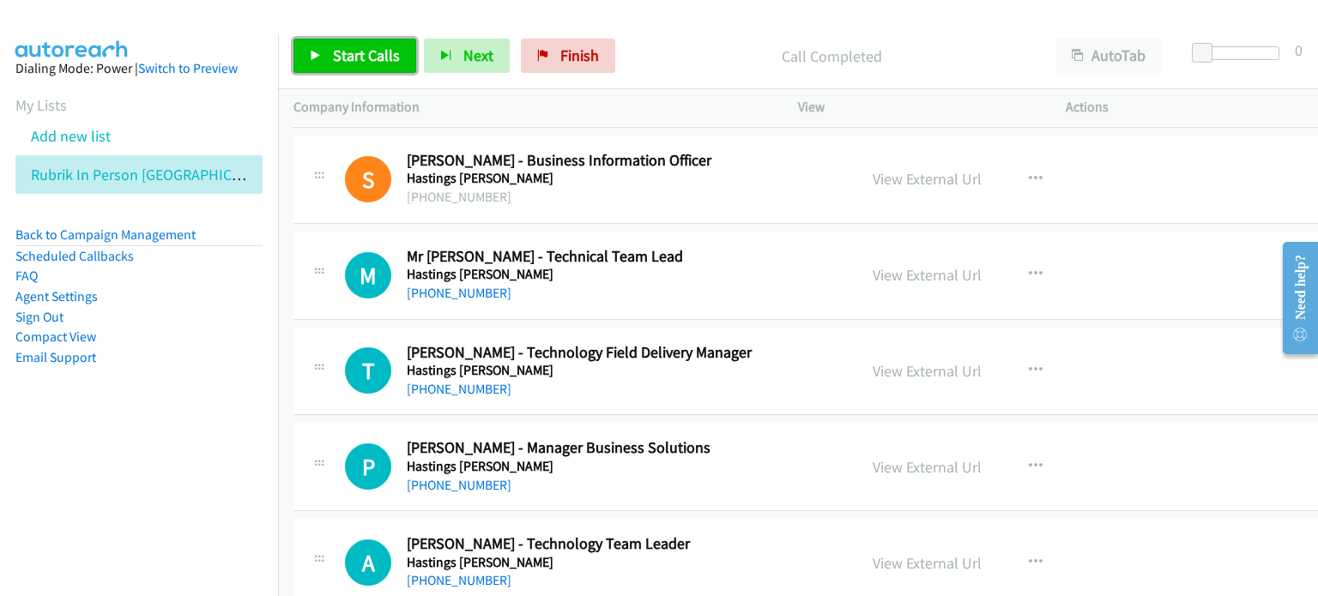
click at [375, 53] on span "Start Calls" at bounding box center [366, 55] width 67 height 20
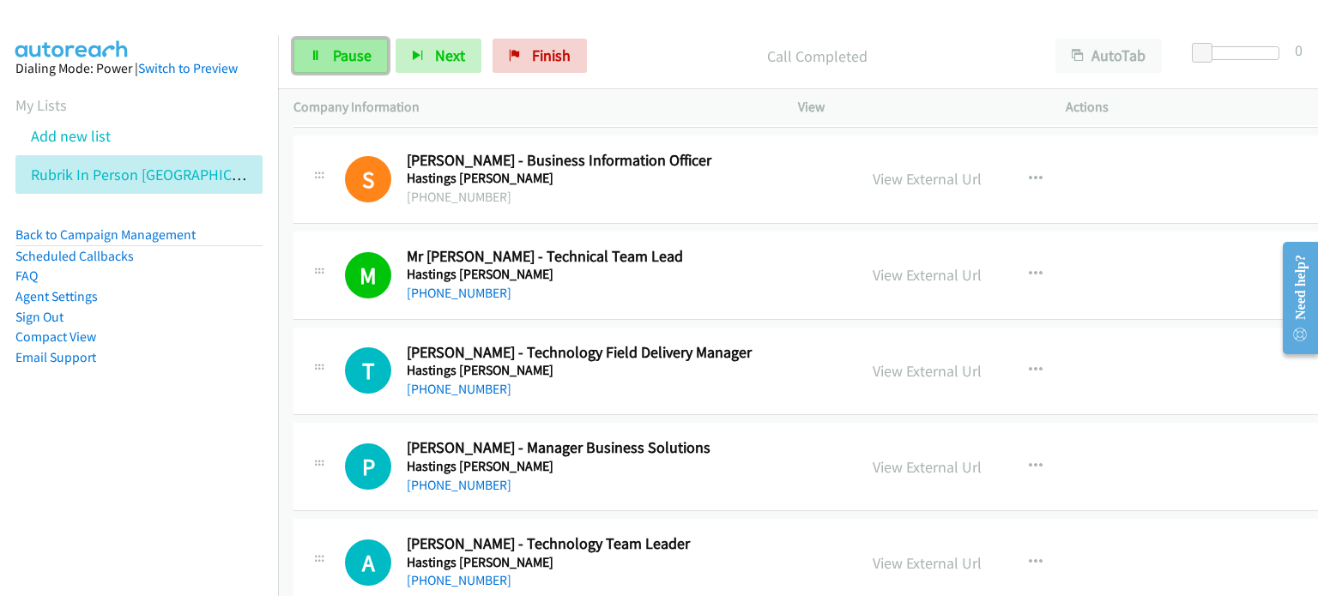
click at [350, 51] on span "Pause" at bounding box center [352, 55] width 39 height 20
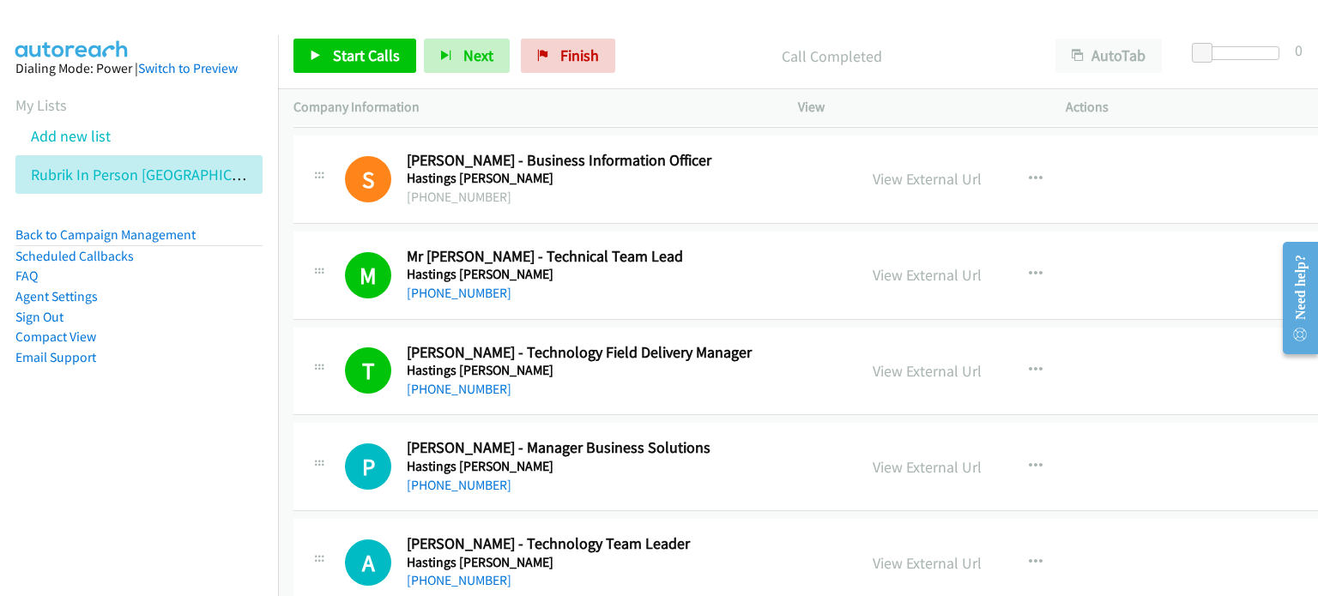
click at [153, 414] on aside "Dialing Mode: Power | Switch to Preview My Lists Add new list Rubrik In Person …" at bounding box center [139, 240] width 278 height 410
click at [351, 45] on span "Start Calls" at bounding box center [366, 55] width 67 height 20
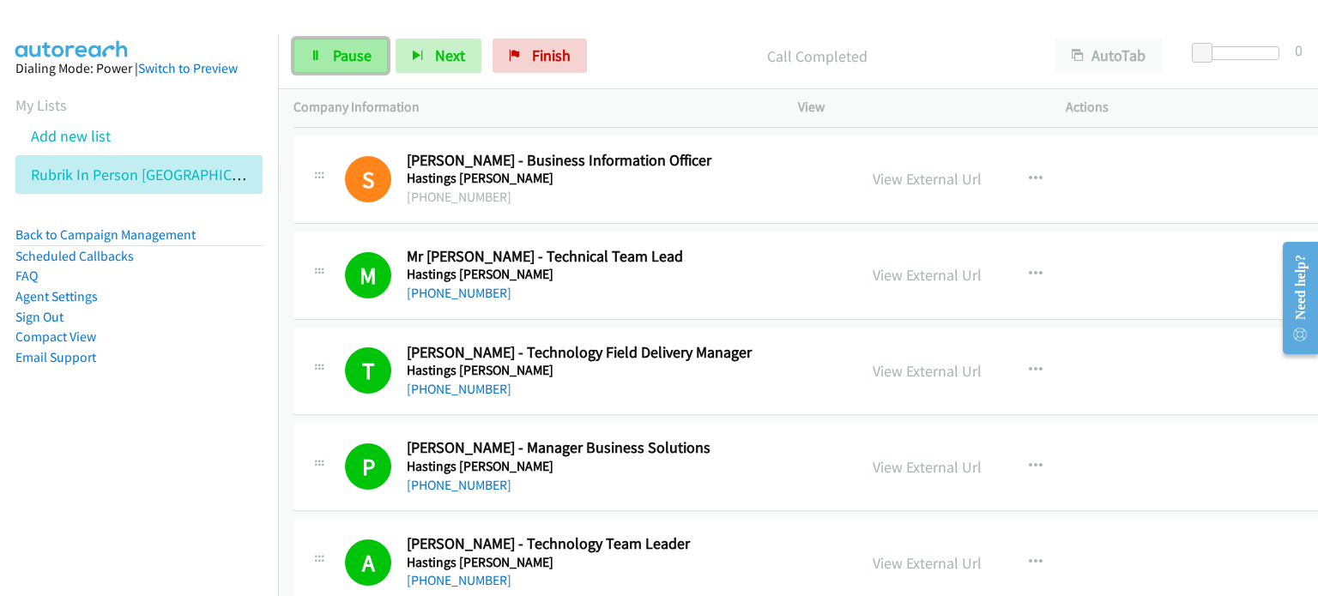
click at [341, 51] on span "Pause" at bounding box center [352, 55] width 39 height 20
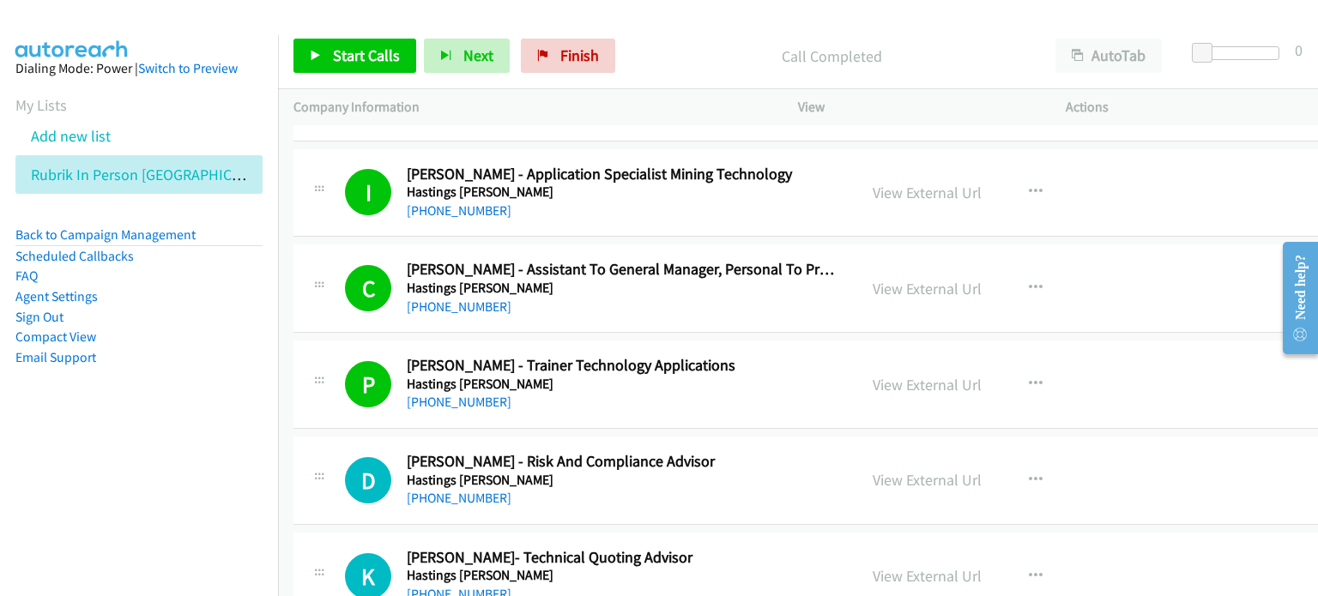
scroll to position [5147, 0]
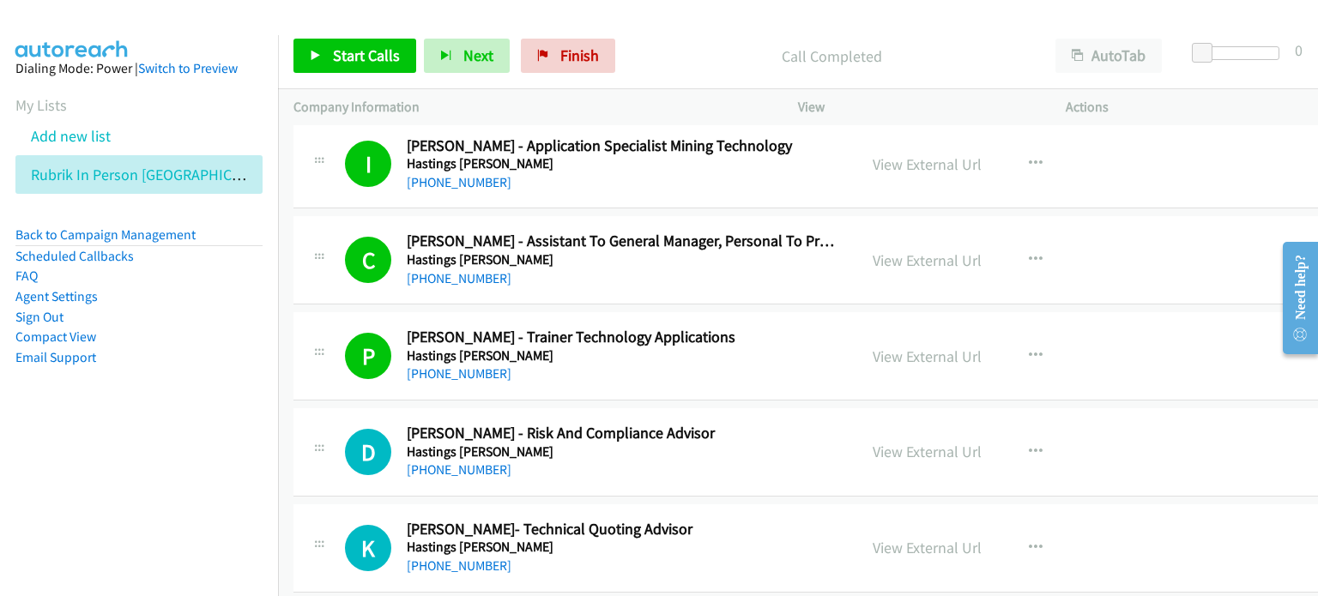
click at [597, 270] on div "+61 435 602 680" at bounding box center [624, 279] width 435 height 21
click at [872, 251] on link "View External Url" at bounding box center [926, 261] width 109 height 20
click at [156, 510] on nav "Dialing Mode: Power | Switch to Preview My Lists Add new list Rubrik In Person …" at bounding box center [139, 333] width 279 height 596
click at [568, 51] on span "Finish" at bounding box center [579, 55] width 39 height 20
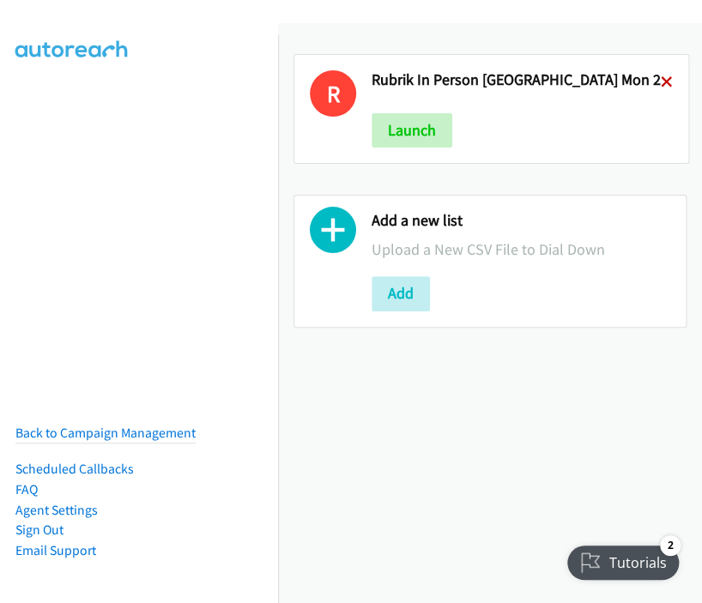
click at [661, 78] on icon at bounding box center [667, 83] width 12 height 12
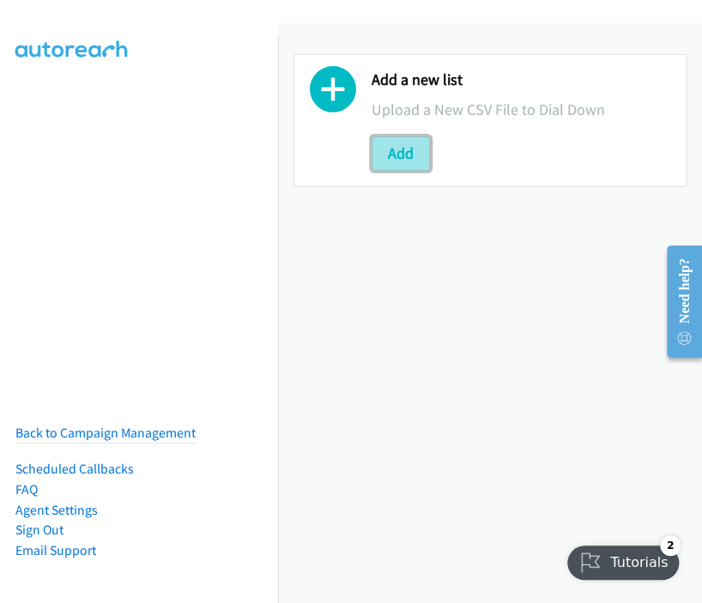
click at [385, 146] on button "Add" at bounding box center [400, 153] width 58 height 34
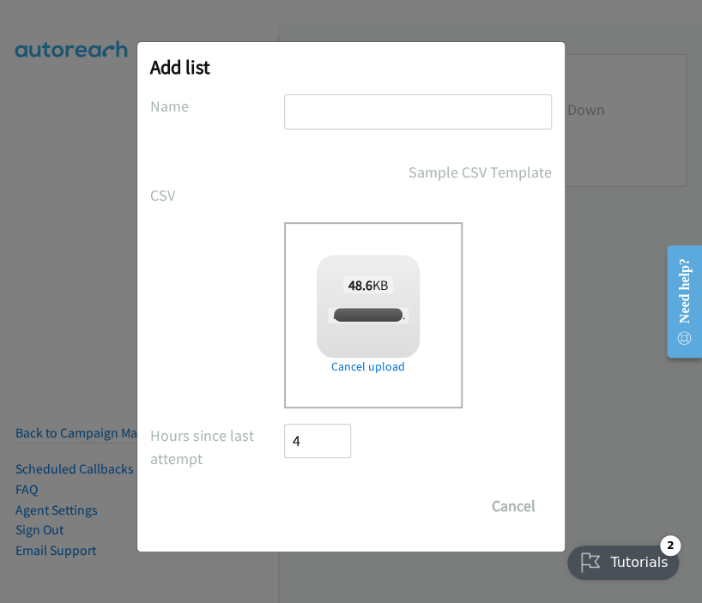
checkbox input "true"
click at [314, 106] on input "text" at bounding box center [418, 111] width 268 height 35
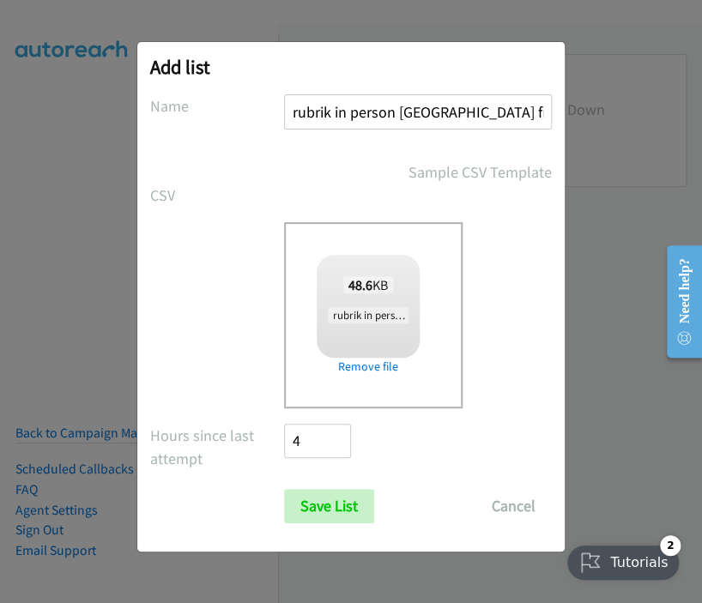
drag, startPoint x: 487, startPoint y: 106, endPoint x: 456, endPoint y: 106, distance: 30.9
click at [456, 106] on input "rubrik in person brisbane fri 2" at bounding box center [418, 111] width 268 height 35
type input "rubrik in person brisbane mon 3"
click at [316, 502] on input "Save List" at bounding box center [329, 506] width 90 height 34
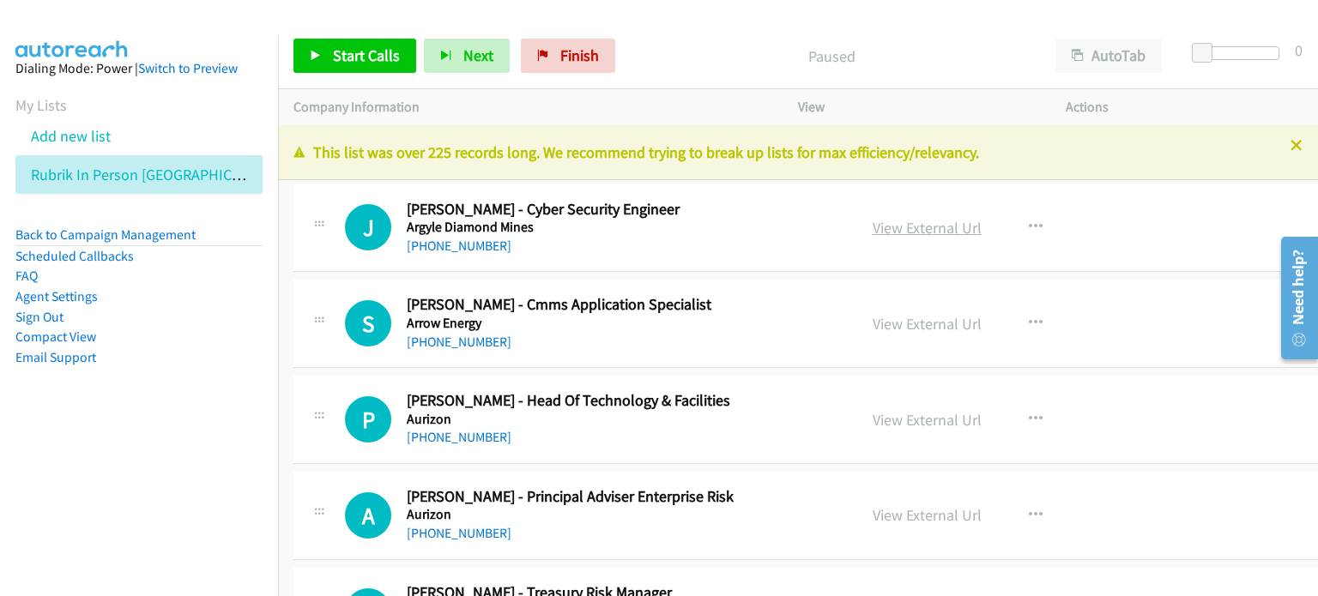
click at [889, 226] on link "View External Url" at bounding box center [926, 228] width 109 height 20
click at [359, 54] on span "Start Calls" at bounding box center [366, 55] width 67 height 20
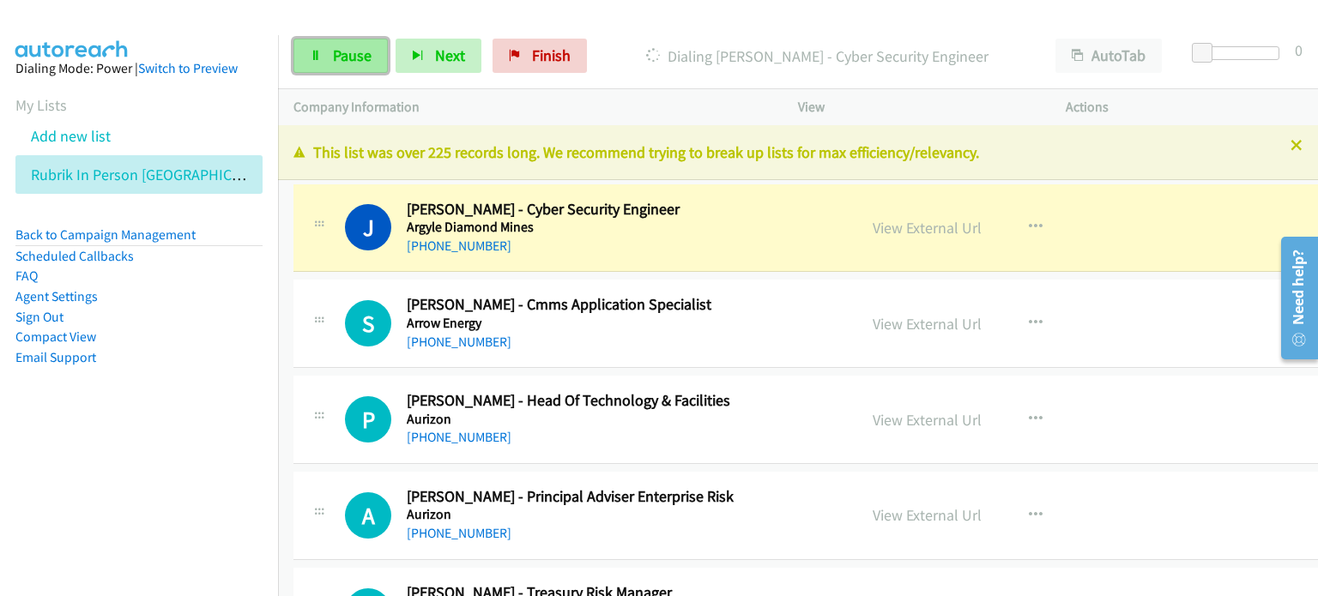
click at [347, 58] on span "Pause" at bounding box center [352, 55] width 39 height 20
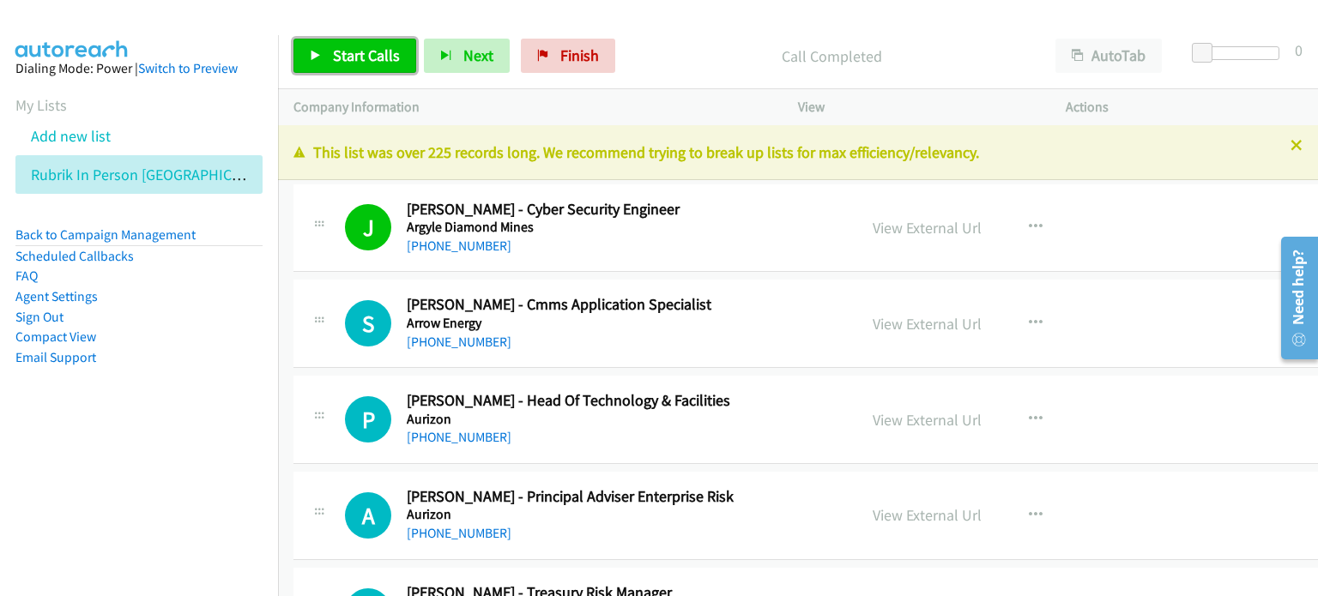
drag, startPoint x: 364, startPoint y: 51, endPoint x: 384, endPoint y: 68, distance: 26.8
click at [364, 51] on span "Start Calls" at bounding box center [366, 55] width 67 height 20
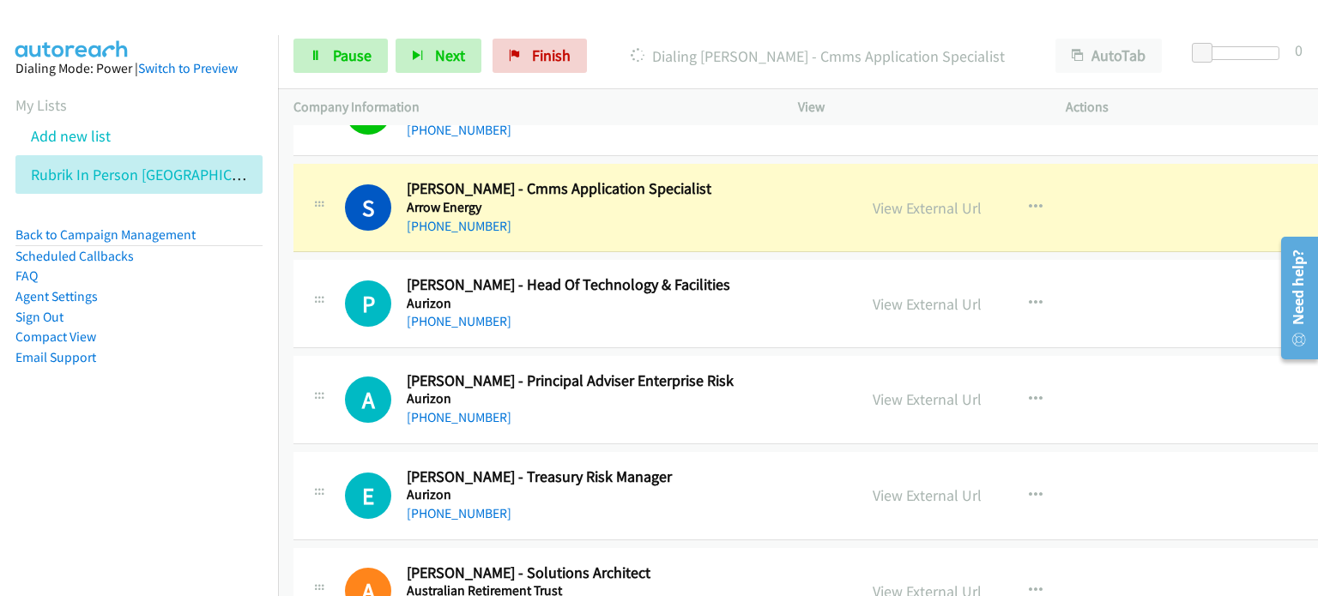
scroll to position [86, 0]
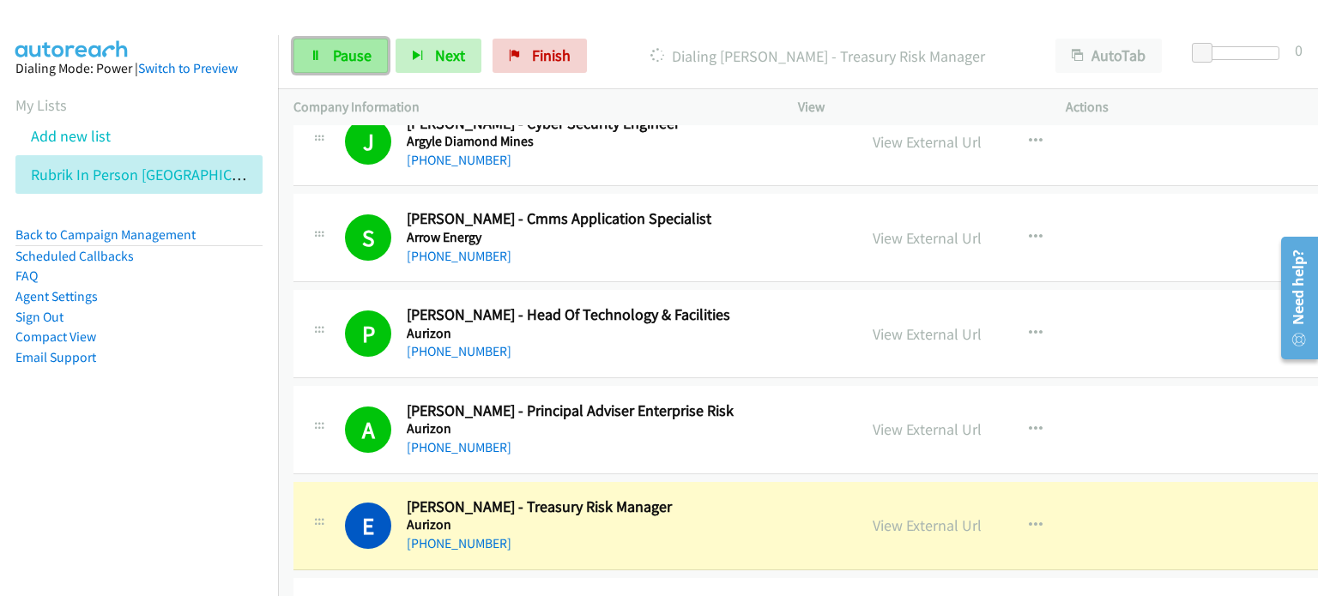
click at [333, 57] on span "Pause" at bounding box center [352, 55] width 39 height 20
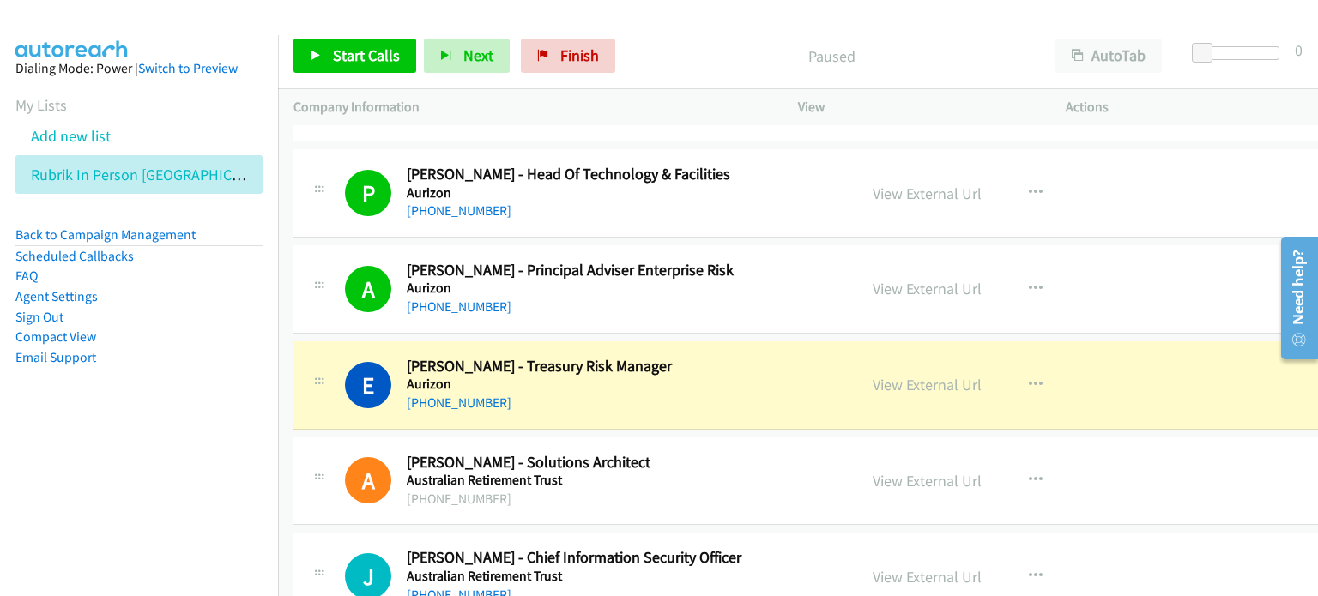
scroll to position [257, 0]
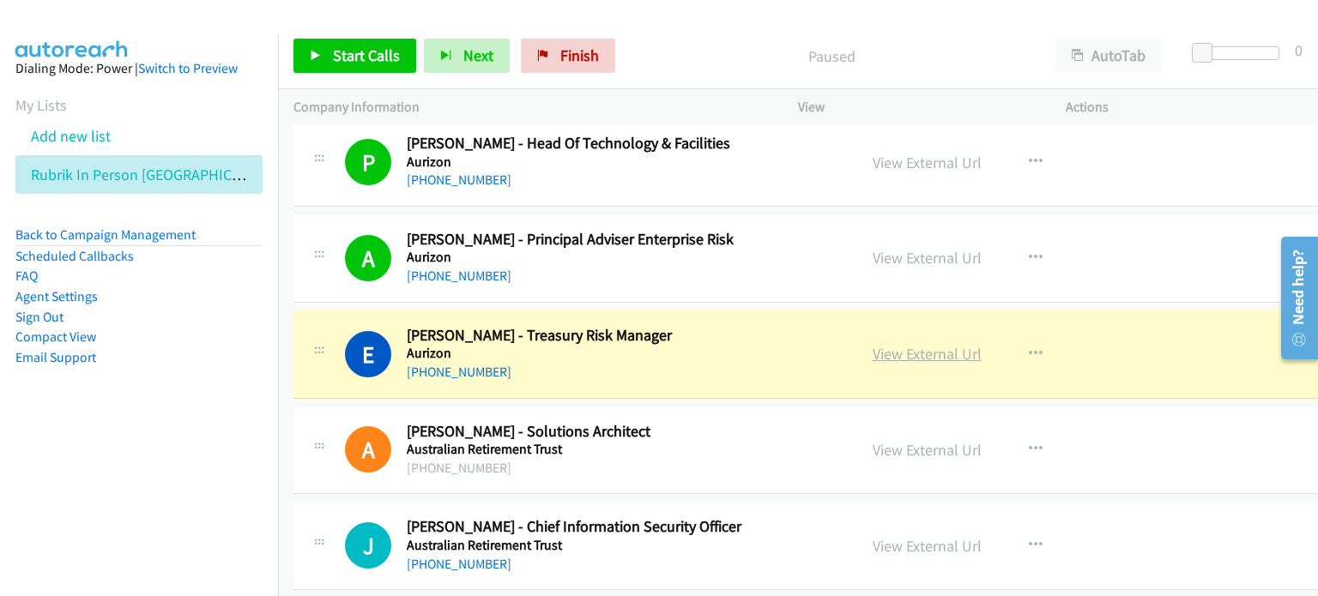
click at [891, 353] on link "View External Url" at bounding box center [926, 354] width 109 height 20
